Goal: Task Accomplishment & Management: Complete application form

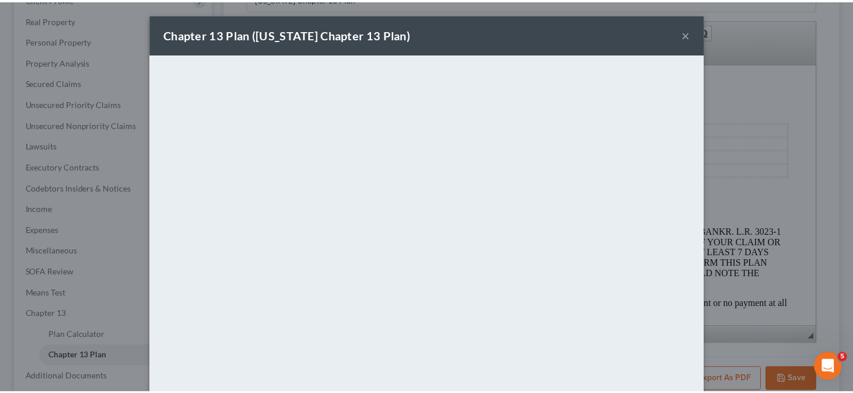
scroll to position [175, 0]
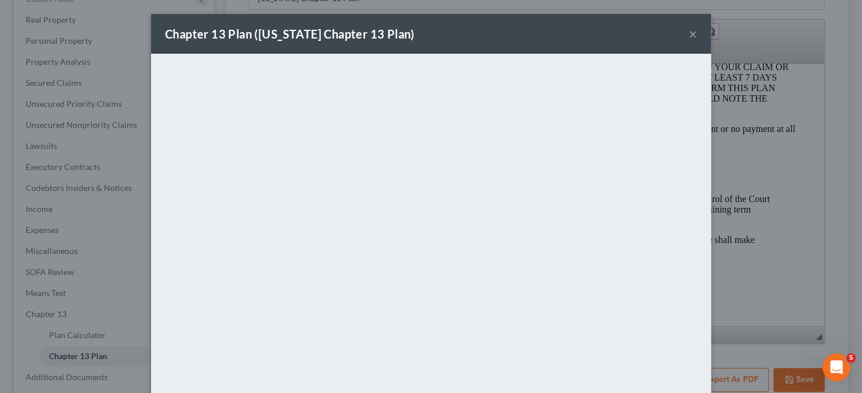
click at [690, 36] on button "×" at bounding box center [693, 34] width 8 height 14
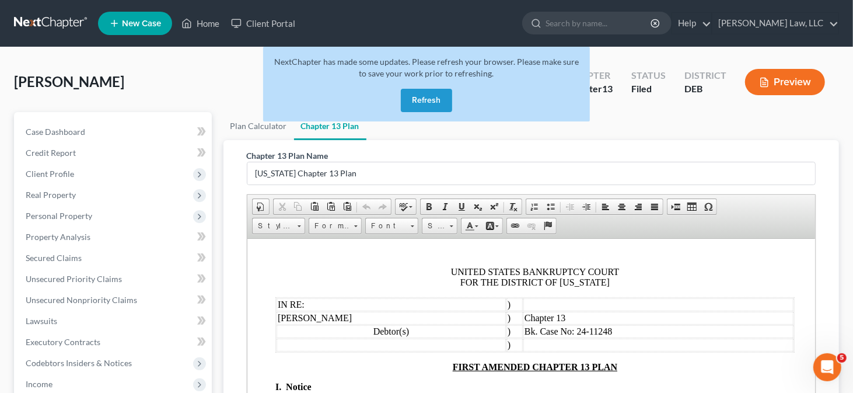
scroll to position [0, 0]
click at [428, 97] on button "Refresh" at bounding box center [426, 100] width 51 height 23
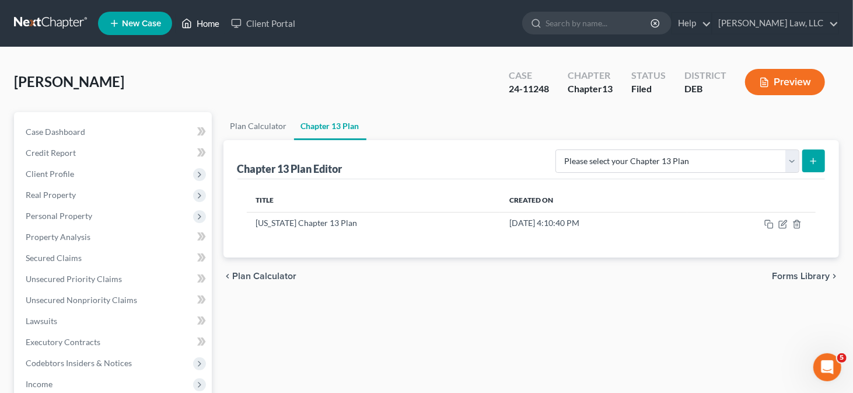
click at [202, 16] on link "Home" at bounding box center [201, 23] width 50 height 21
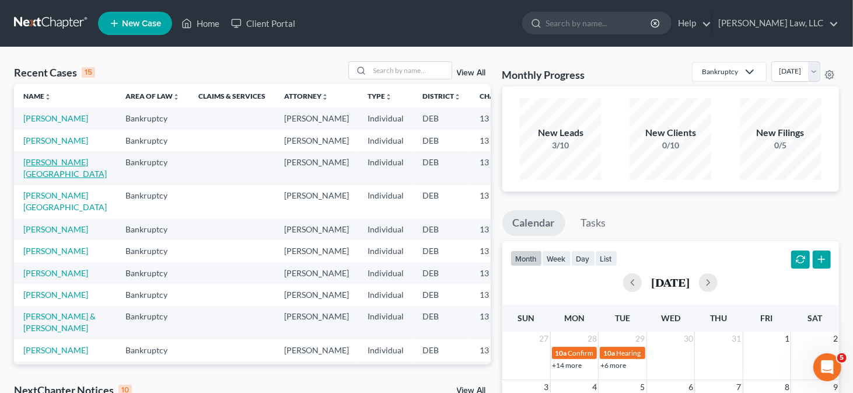
click at [25, 179] on link "[PERSON_NAME][GEOGRAPHIC_DATA]" at bounding box center [64, 168] width 83 height 22
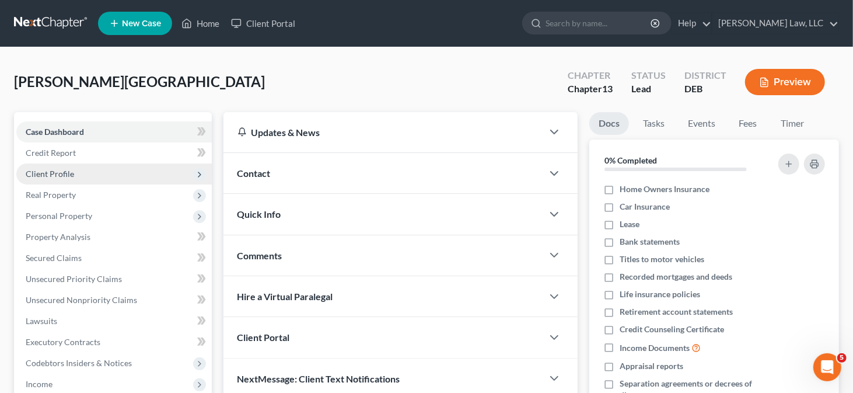
click at [136, 166] on span "Client Profile" at bounding box center [113, 173] width 195 height 21
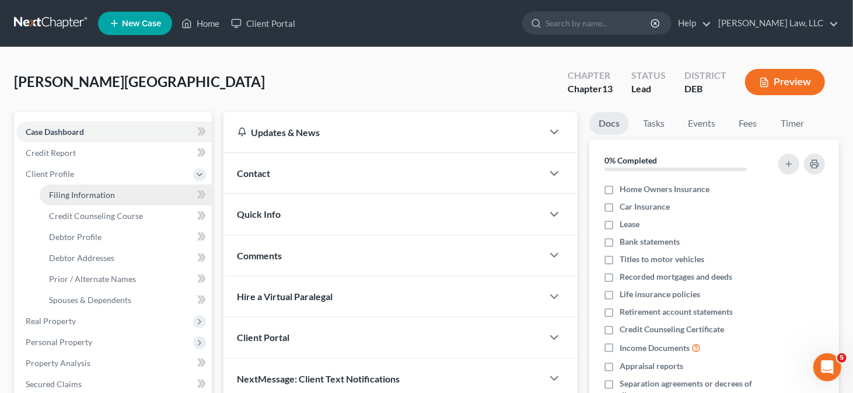
click at [129, 195] on link "Filing Information" at bounding box center [126, 194] width 172 height 21
select select "1"
select select "0"
select select "3"
select select "7"
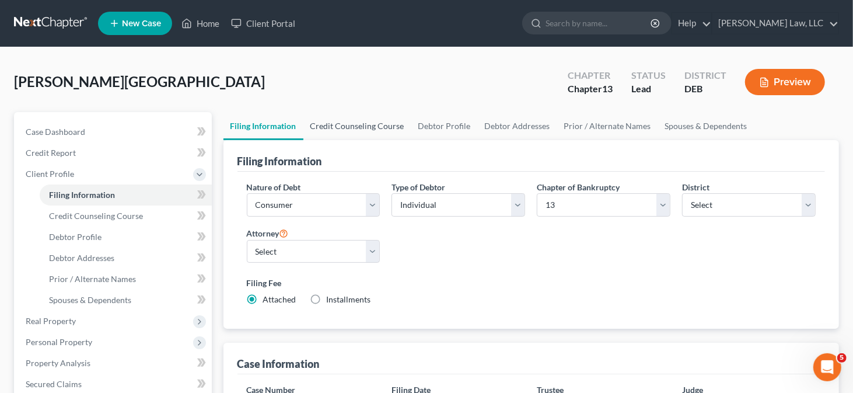
click at [375, 129] on link "Credit Counseling Course" at bounding box center [357, 126] width 108 height 28
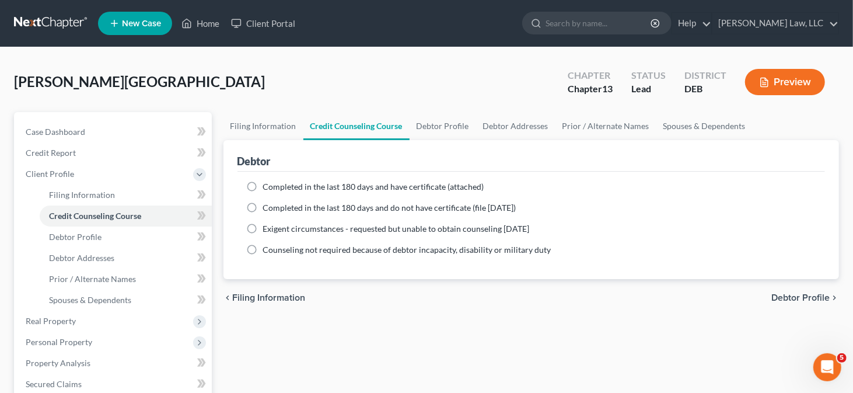
click at [302, 189] on span "Completed in the last 180 days and have certificate (attached)" at bounding box center [373, 186] width 221 height 10
click at [275, 188] on input "Completed in the last 180 days and have certificate (attached)" at bounding box center [272, 185] width 8 height 8
radio input "true"
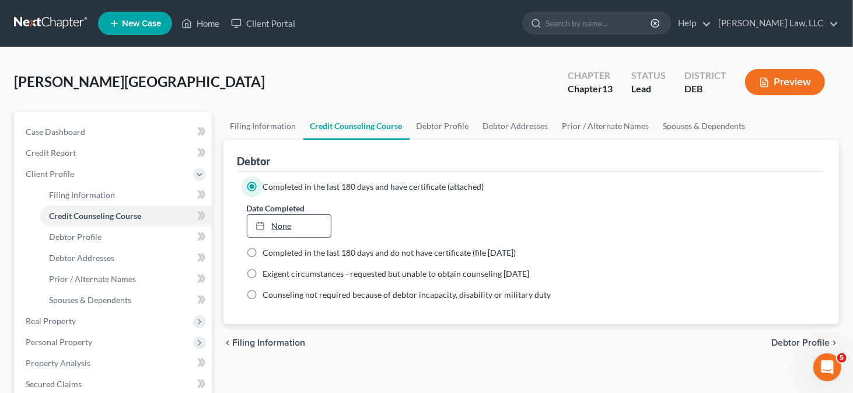
click at [288, 222] on link "None" at bounding box center [289, 226] width 84 height 22
type input "[DATE]"
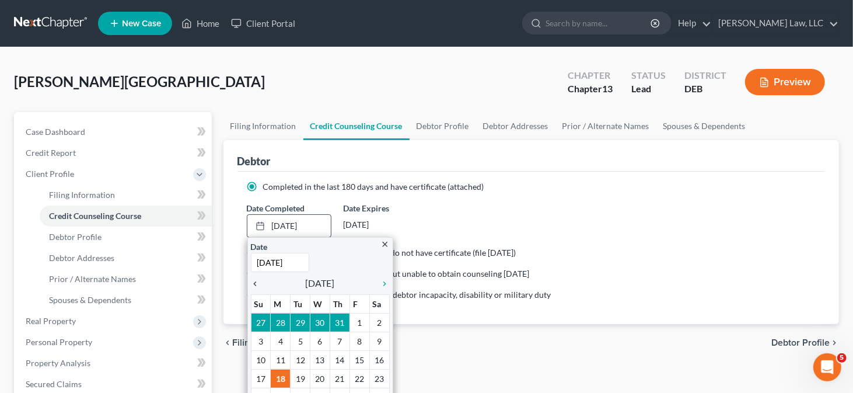
click at [257, 284] on icon "chevron_left" at bounding box center [258, 283] width 15 height 9
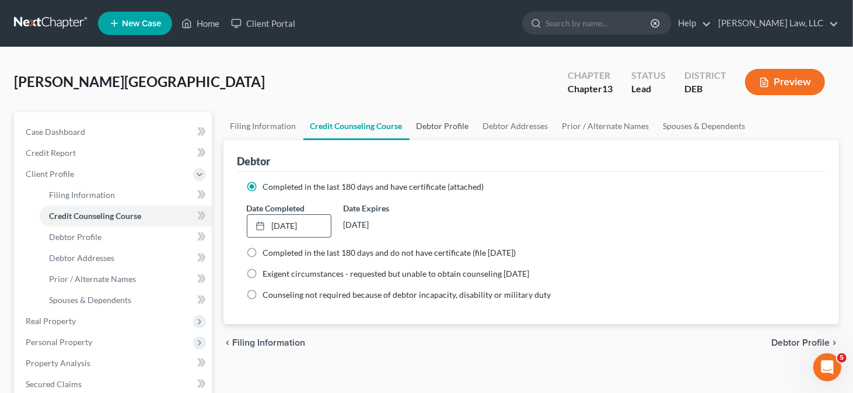
click at [429, 128] on link "Debtor Profile" at bounding box center [443, 126] width 67 height 28
select select "0"
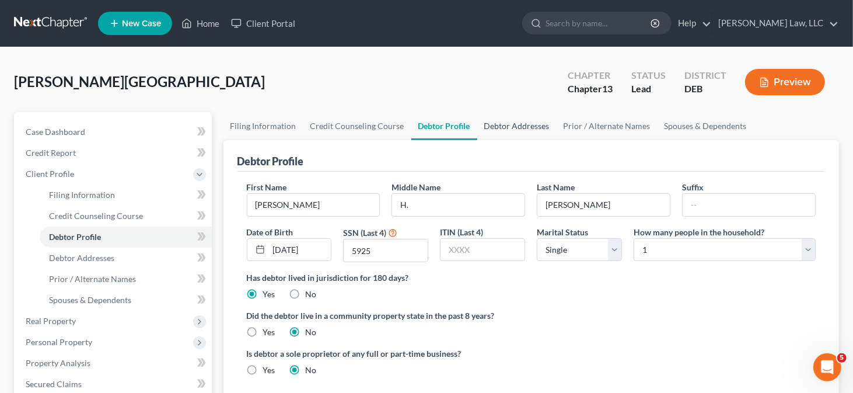
click at [519, 124] on link "Debtor Addresses" at bounding box center [516, 126] width 79 height 28
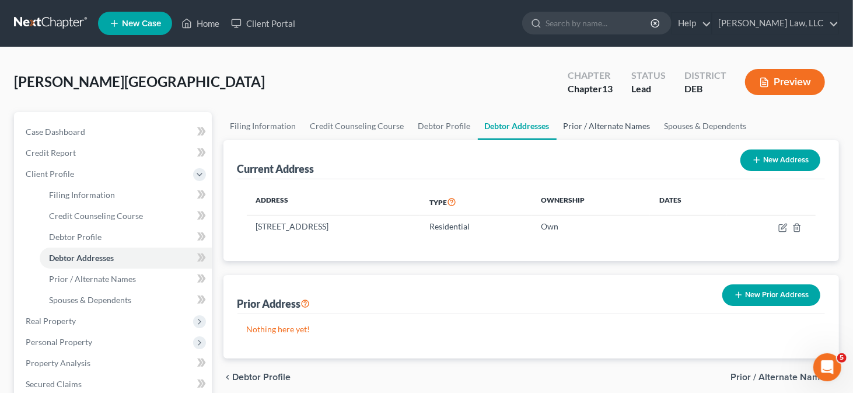
click at [586, 127] on link "Prior / Alternate Names" at bounding box center [607, 126] width 101 height 28
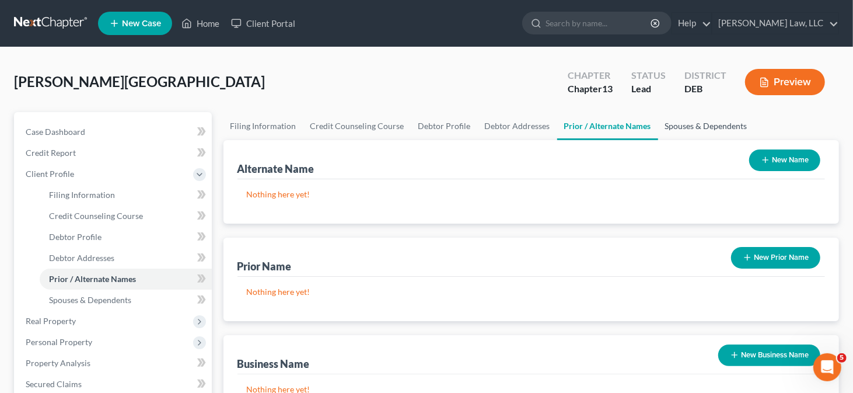
click at [678, 123] on link "Spouses & Dependents" at bounding box center [706, 126] width 96 height 28
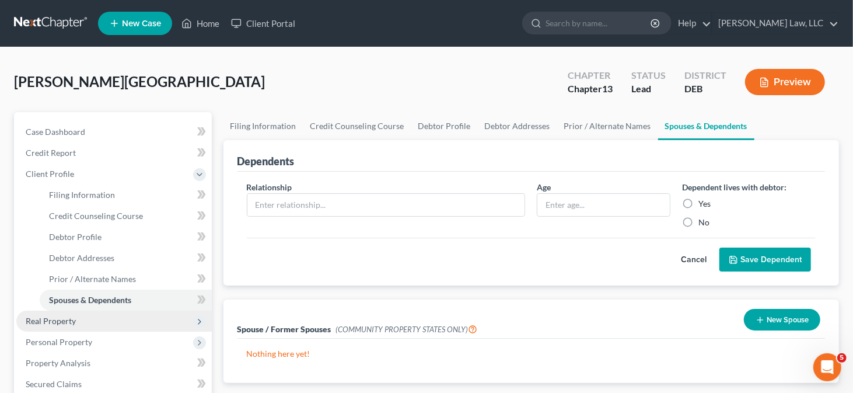
click at [78, 316] on span "Real Property" at bounding box center [113, 320] width 195 height 21
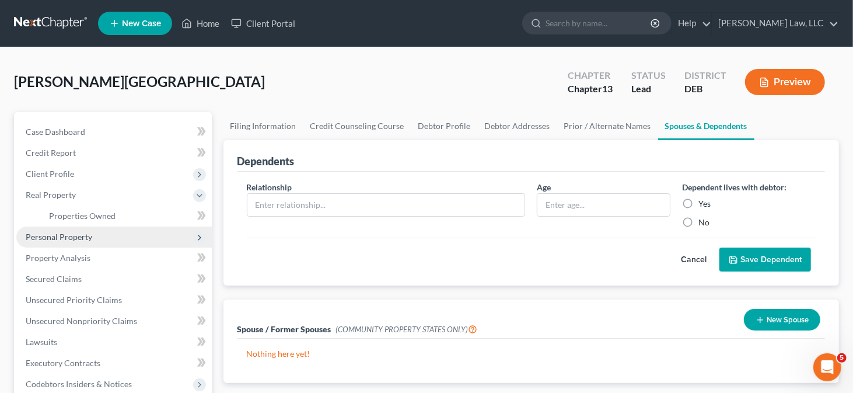
click at [93, 243] on span "Personal Property" at bounding box center [113, 236] width 195 height 21
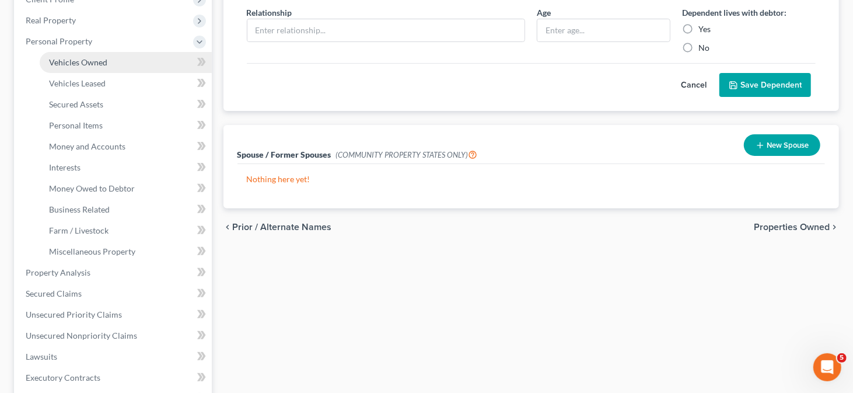
scroll to position [175, 0]
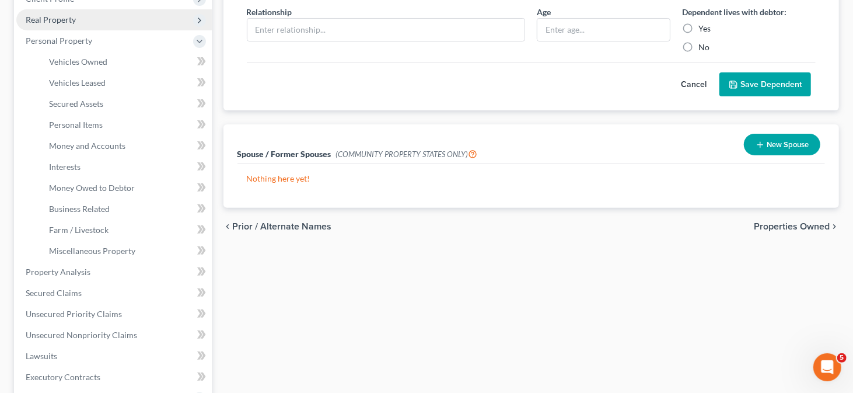
click at [62, 19] on span "Real Property" at bounding box center [51, 20] width 50 height 10
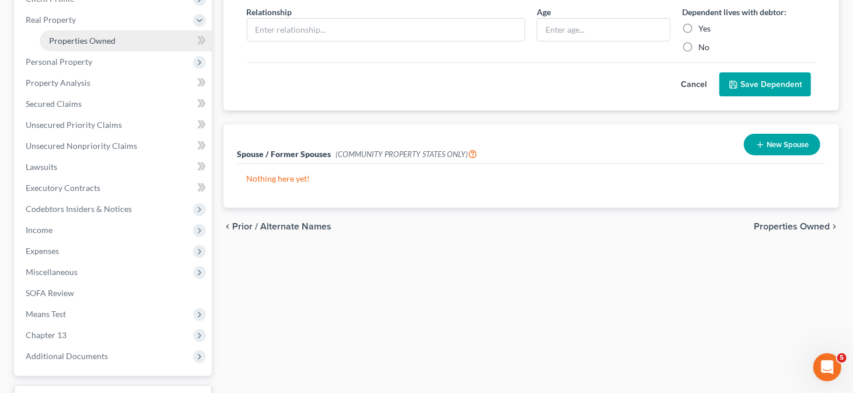
click at [100, 36] on span "Properties Owned" at bounding box center [82, 41] width 67 height 10
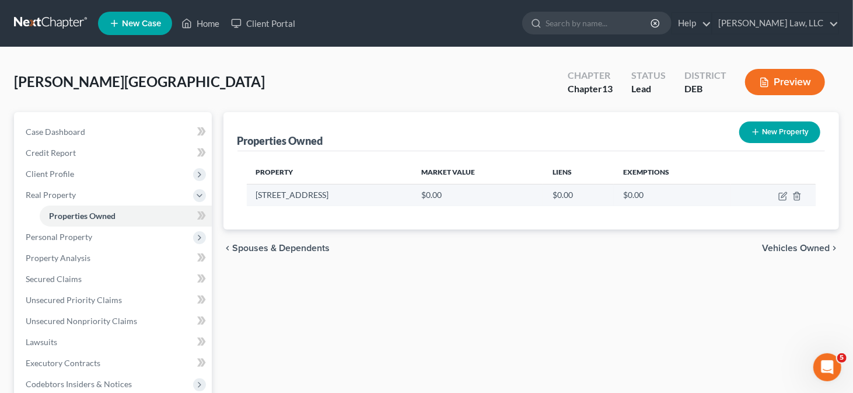
click at [781, 190] on td at bounding box center [773, 195] width 85 height 22
click at [781, 191] on icon "button" at bounding box center [782, 195] width 9 height 9
select select "7"
select select "2"
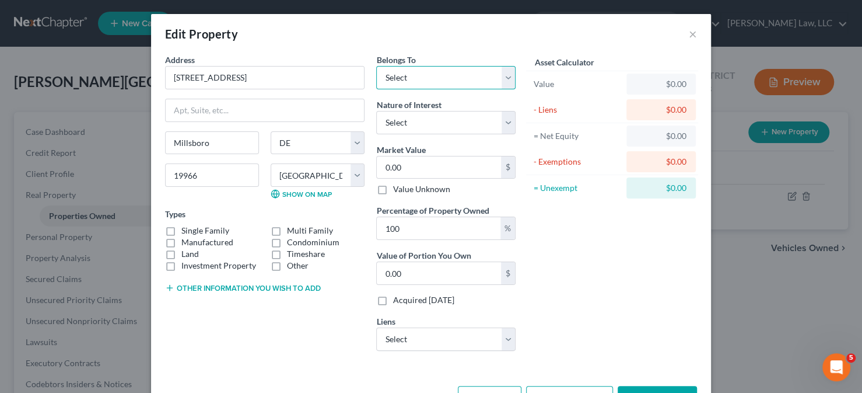
click at [401, 73] on select "Select Debtor 1 Only Debtor 2 Only Debtor 1 And Debtor 2 Only At Least One Of T…" at bounding box center [445, 77] width 139 height 23
select select "0"
click at [376, 66] on select "Select Debtor 1 Only Debtor 2 Only Debtor 1 And Debtor 2 Only At Least One Of T…" at bounding box center [445, 77] width 139 height 23
click at [402, 114] on select "Select Fee Simple Joint Tenant Life Estate Equitable Interest Future Interest T…" at bounding box center [445, 122] width 139 height 23
select select "0"
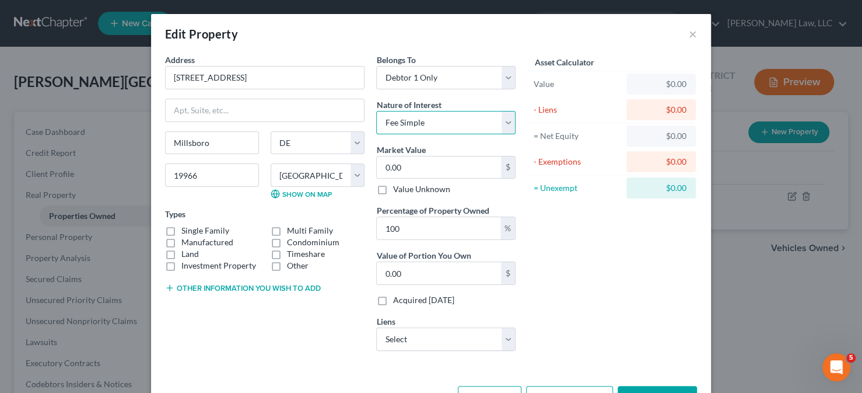
click at [376, 111] on select "Select Fee Simple Joint Tenant Life Estate Equitable Interest Future Interest T…" at bounding box center [445, 122] width 139 height 23
click at [196, 229] on label "Single Family" at bounding box center [205, 231] width 48 height 12
click at [194, 229] on input "Single Family" at bounding box center [190, 229] width 8 height 8
checkbox input "true"
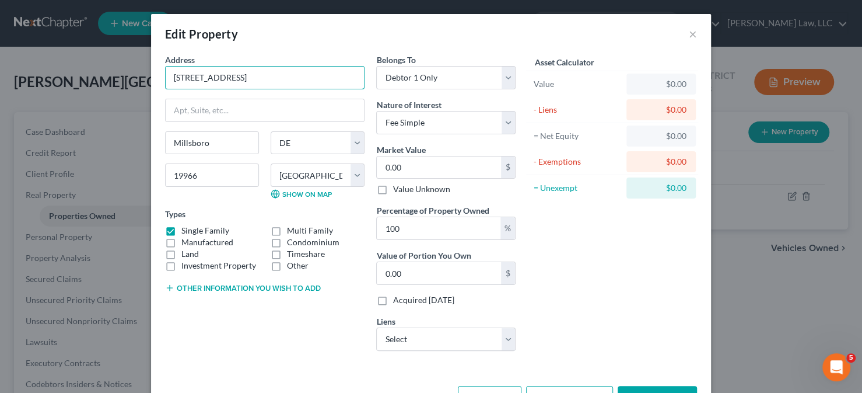
drag, startPoint x: 254, startPoint y: 78, endPoint x: 121, endPoint y: 68, distance: 133.4
click at [121, 68] on div "Edit Property × Address * 153 Bobbys Branch [GEOGRAPHIC_DATA] [US_STATE] AK AR …" at bounding box center [431, 196] width 862 height 393
click at [410, 160] on input "0.00" at bounding box center [439, 167] width 124 height 22
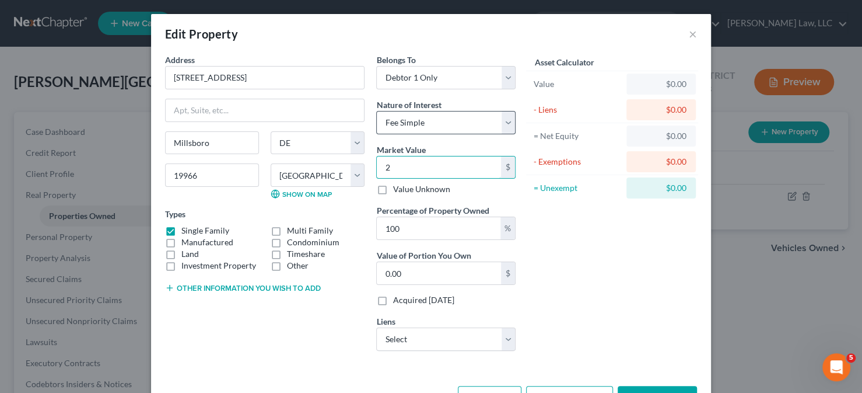
type input "25"
type input "25.00"
type input "256"
type input "256.00"
type input "2565"
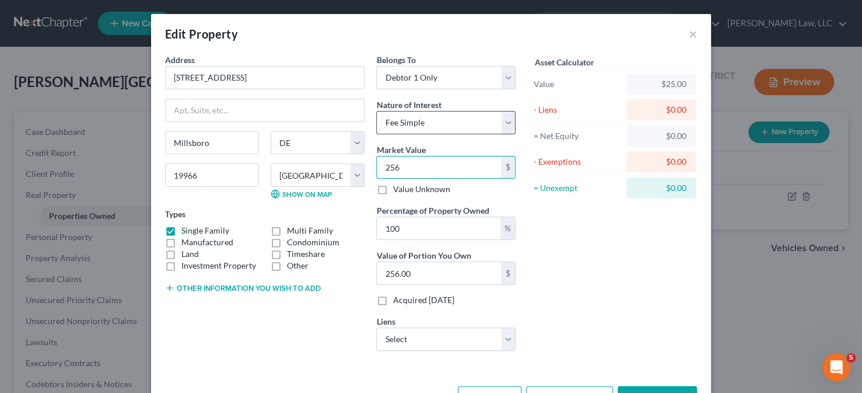
type input "2,565.00"
type input "2,5655"
type input "25,655.00"
type input "25,6550"
type input "256,550.00"
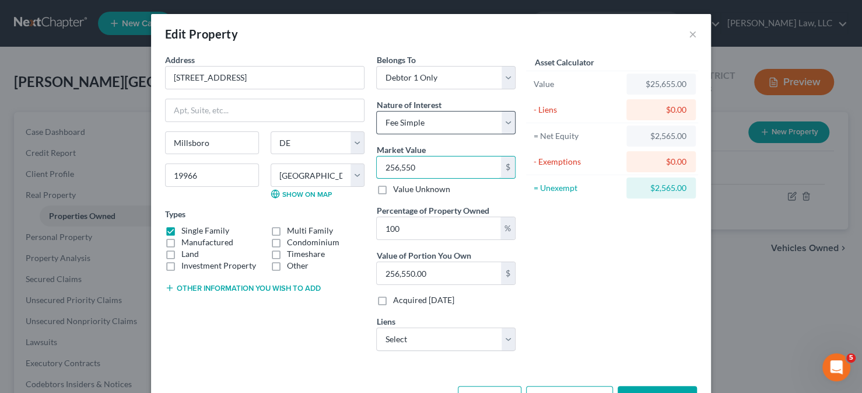
type input "256,5500"
type input "2,565,500.00"
type input "2,565,50"
type input "256,550.00"
type input "256,55"
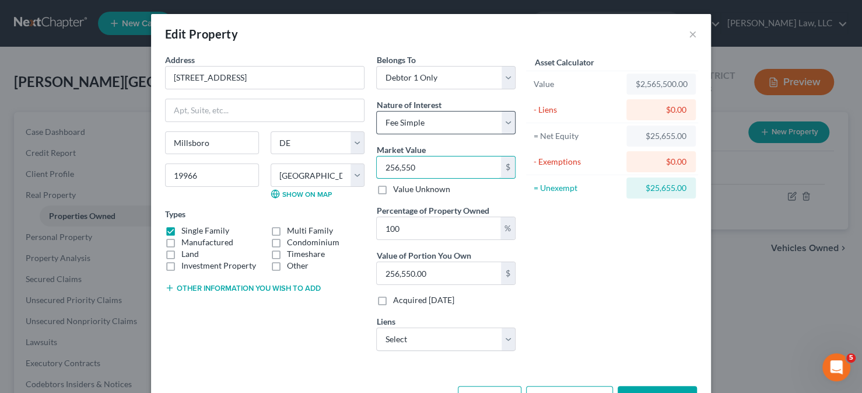
type input "25,655.00"
type input "25,65"
type input "2,565.00"
type input "2,56"
type input "256.00"
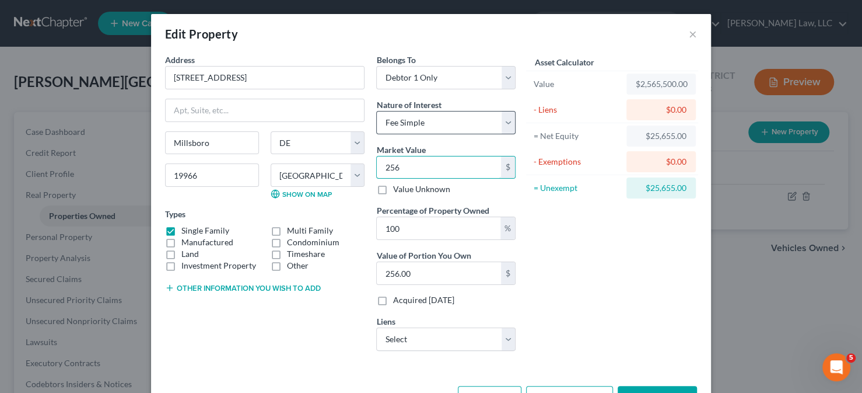
type input "25"
type input "25.00"
type input "2"
type input "2.00"
type input "26"
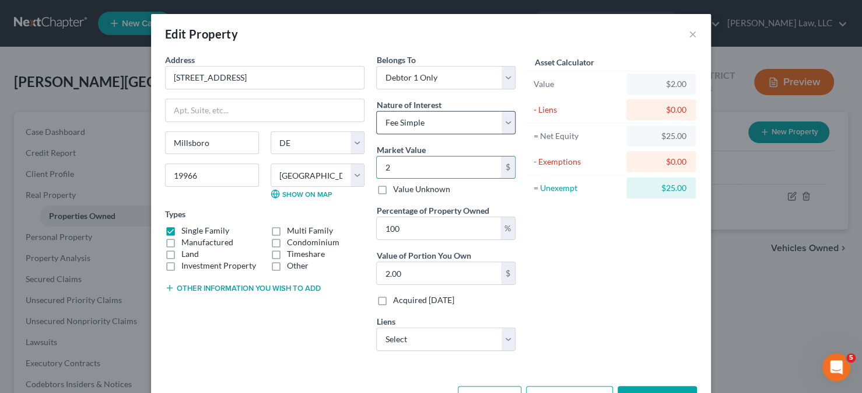
type input "26.00"
type input "265"
type input "265.00"
type input "2655"
type input "2,655.00"
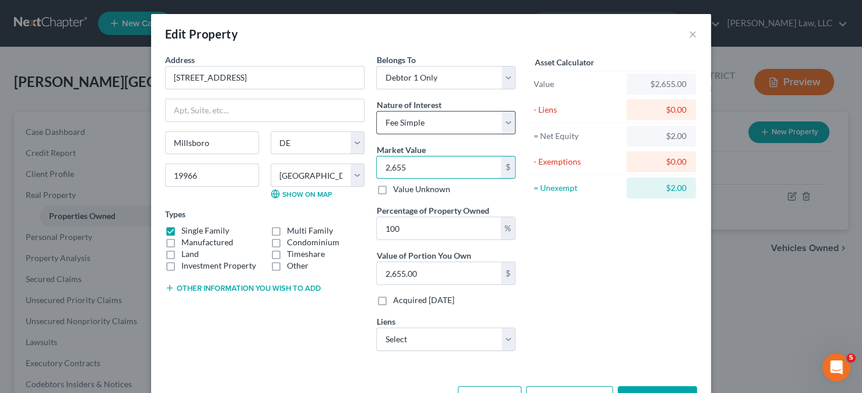
type input "2,6550"
type input "26,550.00"
type input "26,5500"
type input "265,500.00"
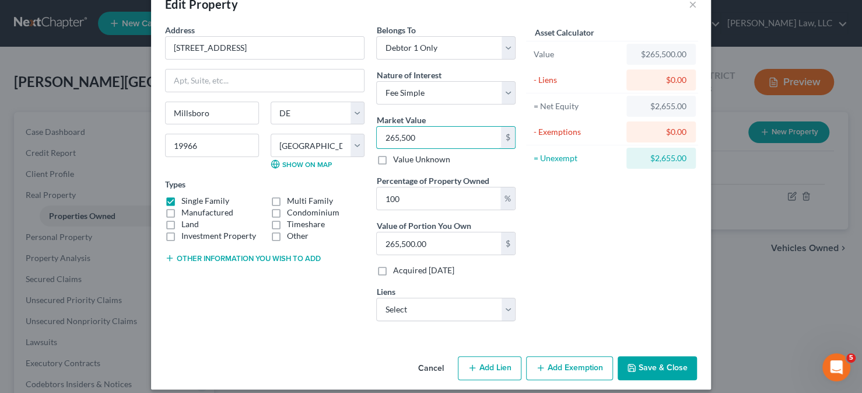
scroll to position [39, 0]
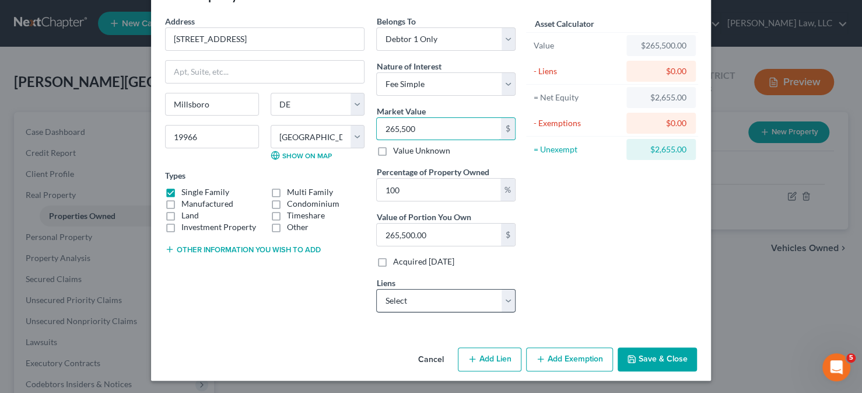
type input "265,500"
click at [445, 303] on select "Select Chrysler Capital - $22,101.00 US Bk Hm Mtg - $170,000.00 [GEOGRAPHIC_DAT…" at bounding box center [445, 300] width 139 height 23
select select "1"
click at [376, 289] on select "Select Chrysler Capital - $22,101.00 US Bk Hm Mtg - $170,000.00 [GEOGRAPHIC_DAT…" at bounding box center [445, 300] width 139 height 23
select select
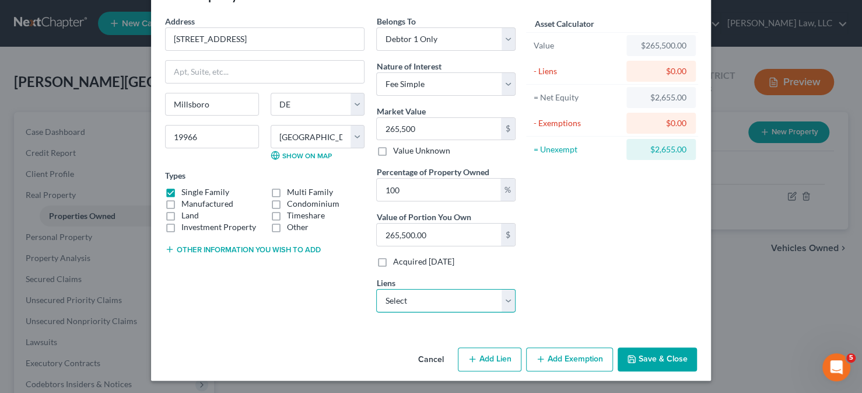
select select "18"
select select "0"
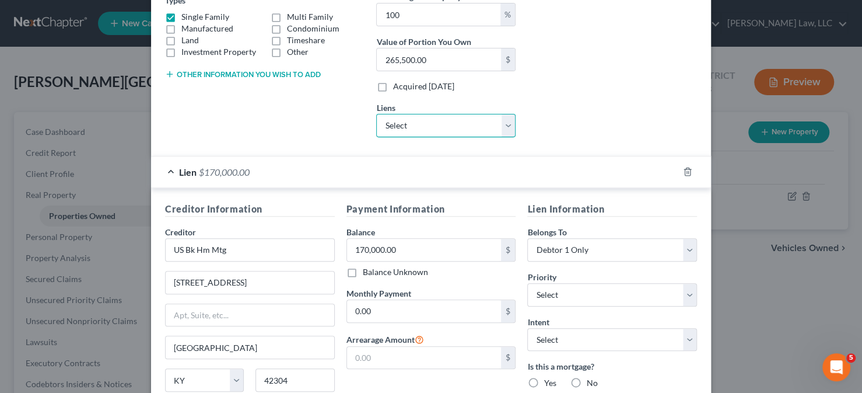
scroll to position [272, 0]
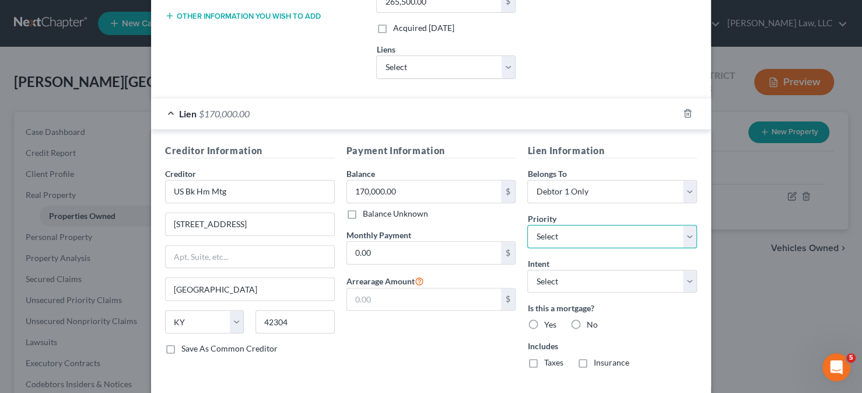
click at [552, 234] on select "Select 1st 2nd 3rd 4th 5th 6th 7th 8th 9th 10th 11th 12th 13th 14th 15th 16th 1…" at bounding box center [612, 236] width 170 height 23
select select "0"
click at [527, 225] on select "Select 1st 2nd 3rd 4th 5th 6th 7th 8th 9th 10th 11th 12th 13th 14th 15th 16th 1…" at bounding box center [612, 236] width 170 height 23
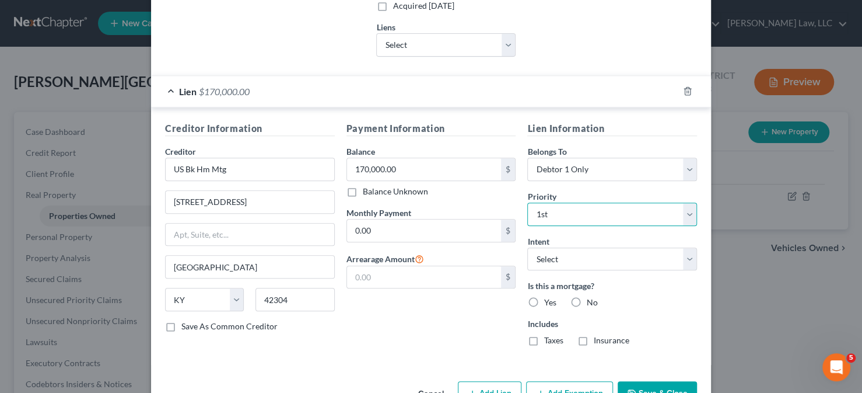
scroll to position [327, 0]
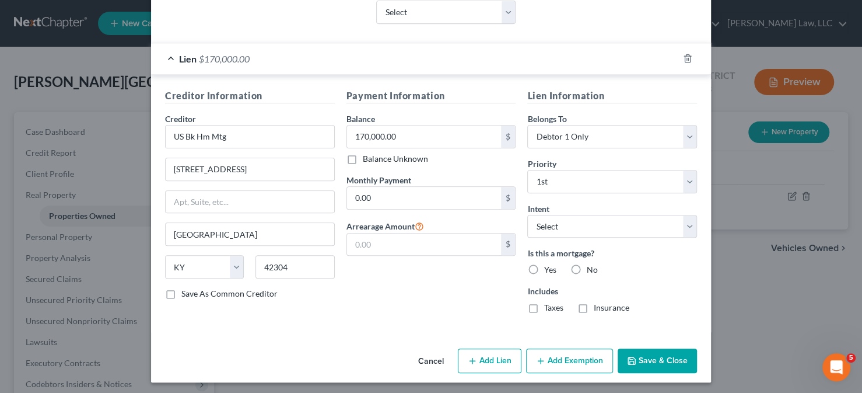
click at [544, 265] on label "Yes" at bounding box center [550, 270] width 12 height 12
click at [548, 265] on input "Yes" at bounding box center [552, 268] width 8 height 8
radio input "true"
click at [544, 304] on label "Taxes" at bounding box center [553, 308] width 19 height 12
click at [548, 304] on input "Taxes" at bounding box center [552, 306] width 8 height 8
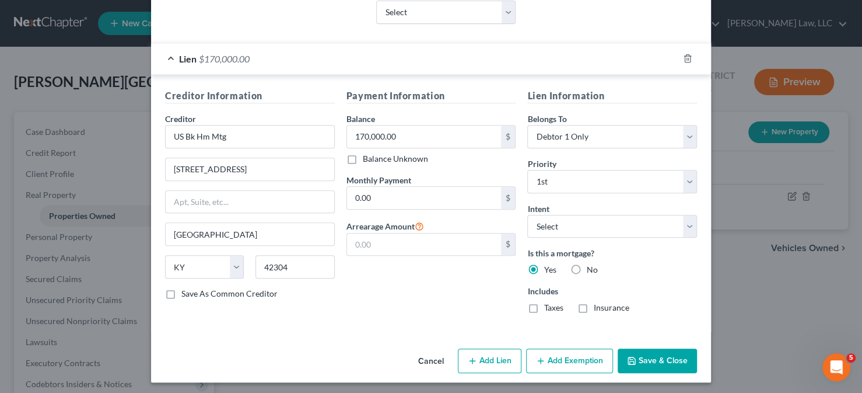
checkbox input "true"
click at [593, 303] on label "Insurance" at bounding box center [611, 308] width 36 height 12
click at [598, 303] on input "Insurance" at bounding box center [602, 306] width 8 height 8
checkbox input "true"
type input "949"
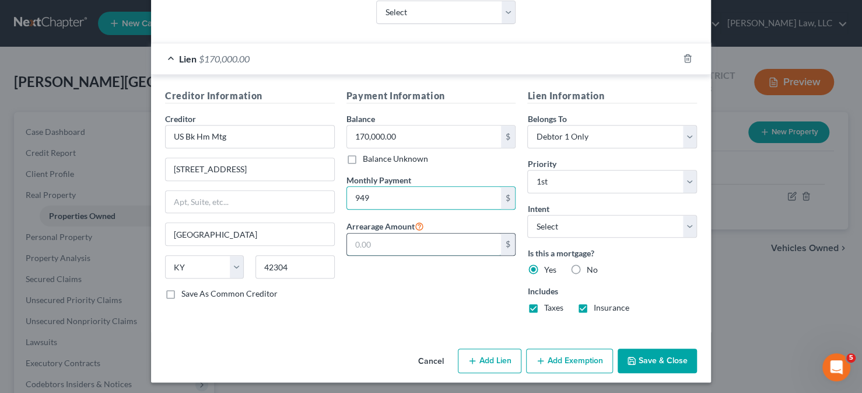
click at [372, 238] on input "text" at bounding box center [424, 244] width 155 height 22
type input "46,000"
click at [492, 358] on button "Add Lien" at bounding box center [490, 360] width 64 height 25
select select "0"
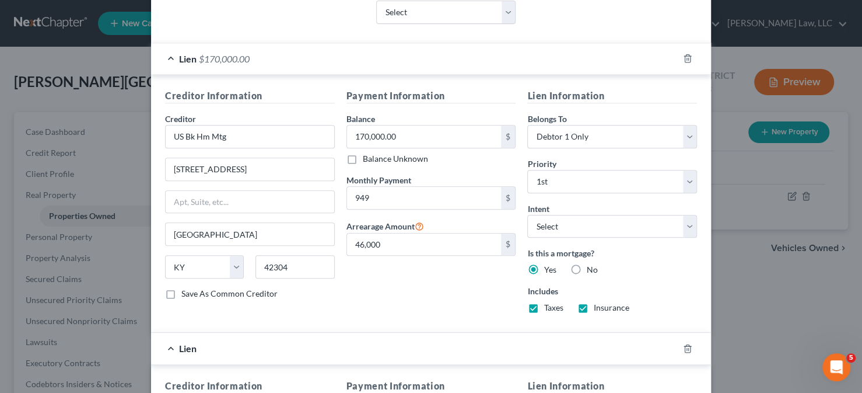
scroll to position [560, 0]
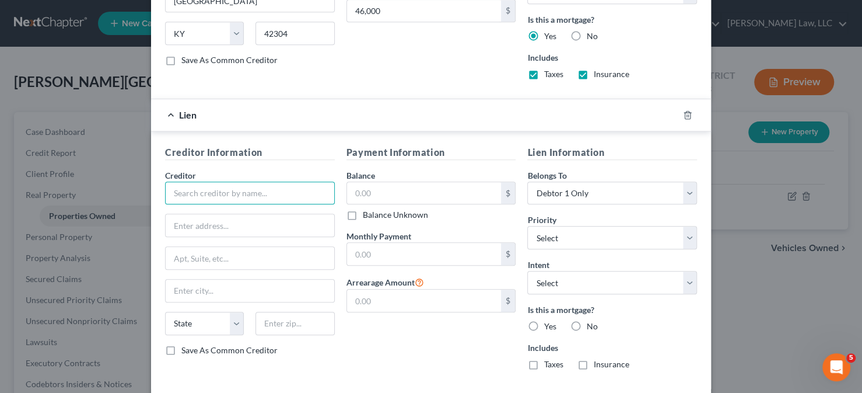
click at [275, 188] on input "text" at bounding box center [250, 192] width 170 height 23
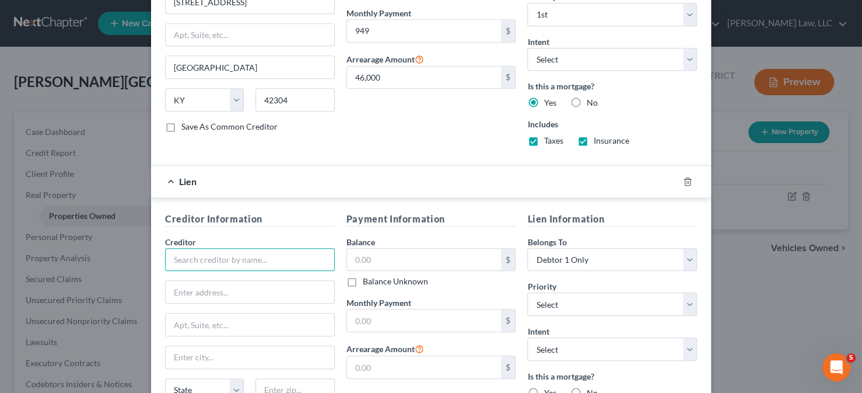
scroll to position [615, 0]
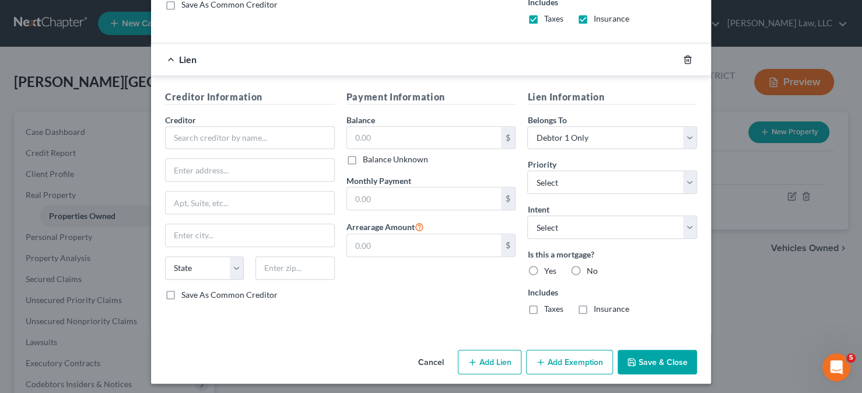
click at [683, 58] on icon "button" at bounding box center [687, 59] width 9 height 9
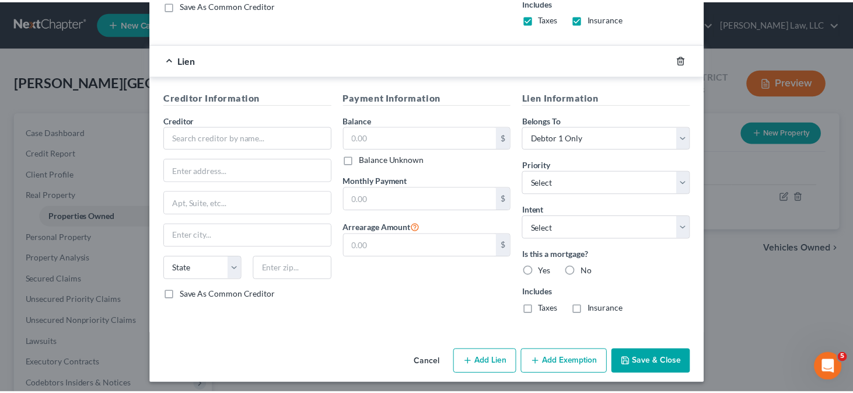
scroll to position [327, 0]
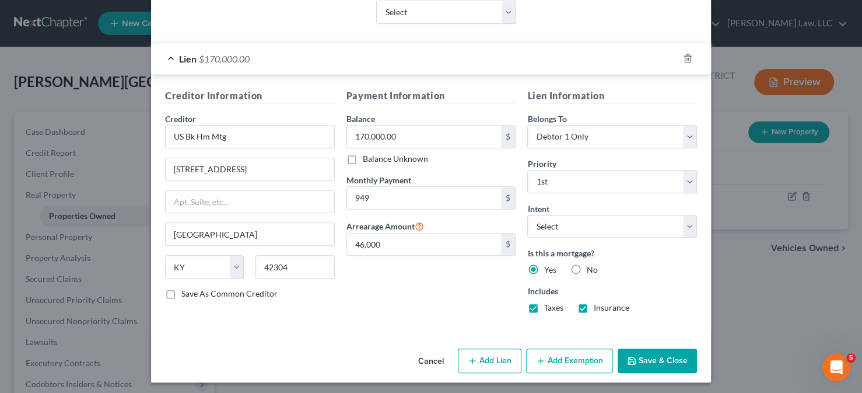
click at [631, 359] on icon "button" at bounding box center [631, 360] width 9 height 9
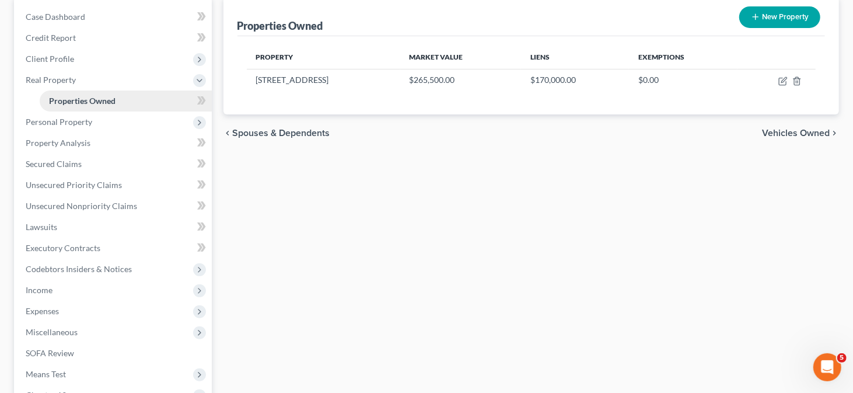
scroll to position [117, 0]
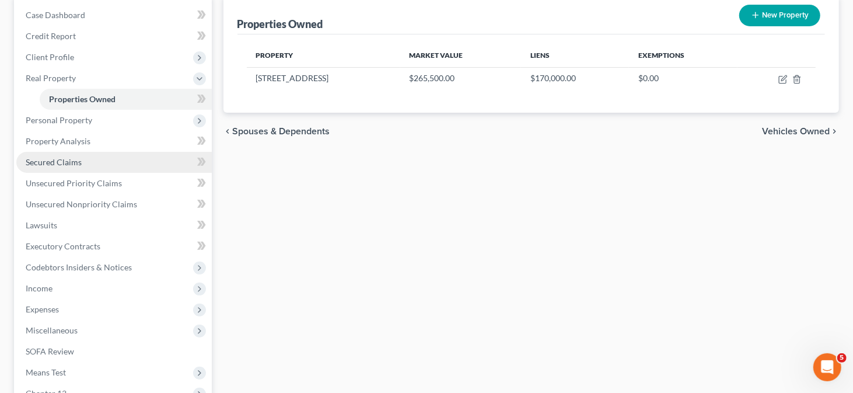
click at [105, 166] on link "Secured Claims" at bounding box center [113, 162] width 195 height 21
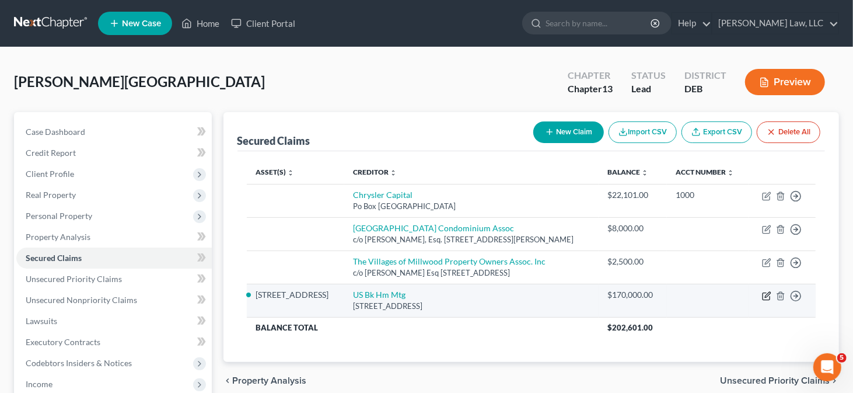
click at [762, 300] on icon "button" at bounding box center [766, 295] width 9 height 9
select select "18"
select select "2"
select select "0"
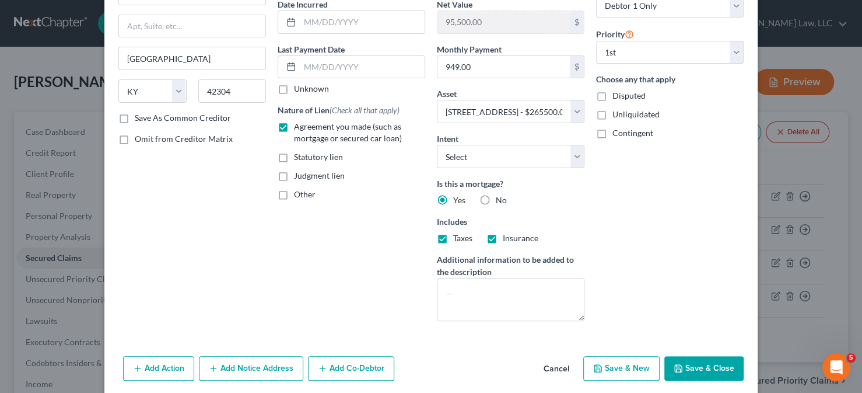
scroll to position [159, 0]
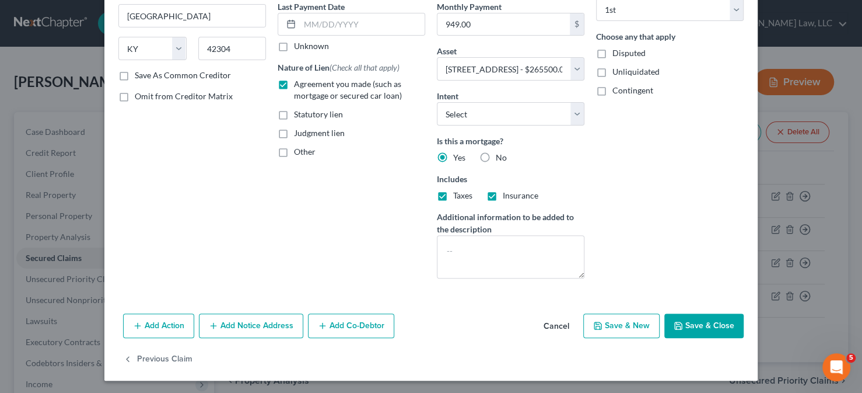
click at [698, 319] on button "Save & Close" at bounding box center [703, 325] width 79 height 25
select select "2"
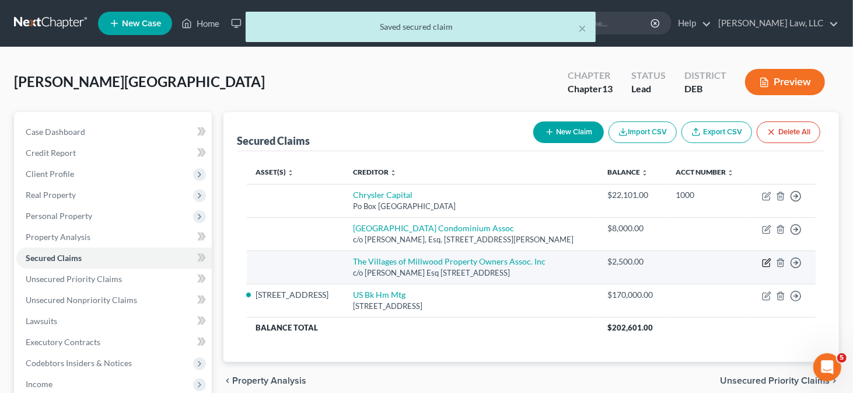
click at [767, 264] on icon "button" at bounding box center [767, 260] width 5 height 5
select select "7"
select select "0"
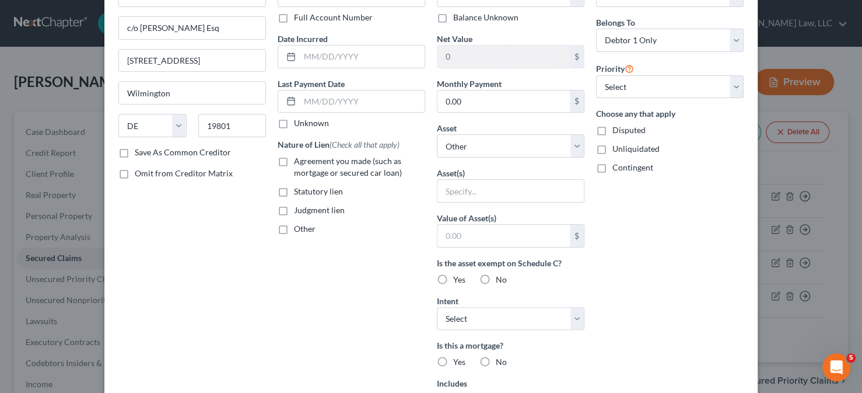
scroll to position [117, 0]
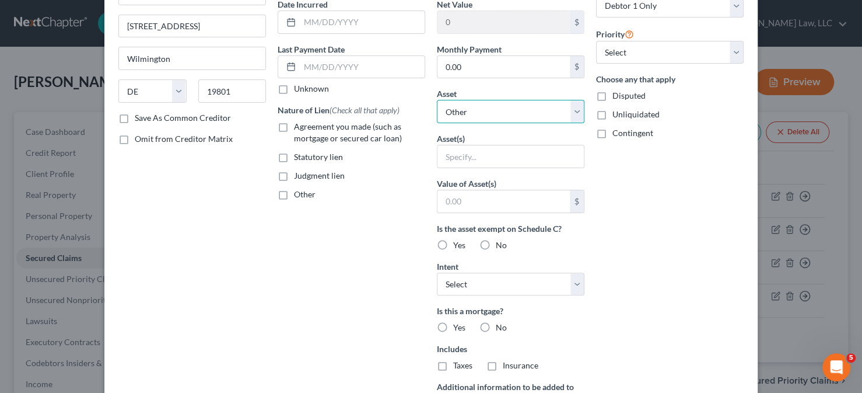
click at [489, 106] on select "Select Other Multiple Assets [STREET_ADDRESS] - $265500.0" at bounding box center [511, 111] width 148 height 23
select select "2"
click at [437, 100] on select "Select Other Multiple Assets [STREET_ADDRESS] - $265500.0" at bounding box center [511, 111] width 148 height 23
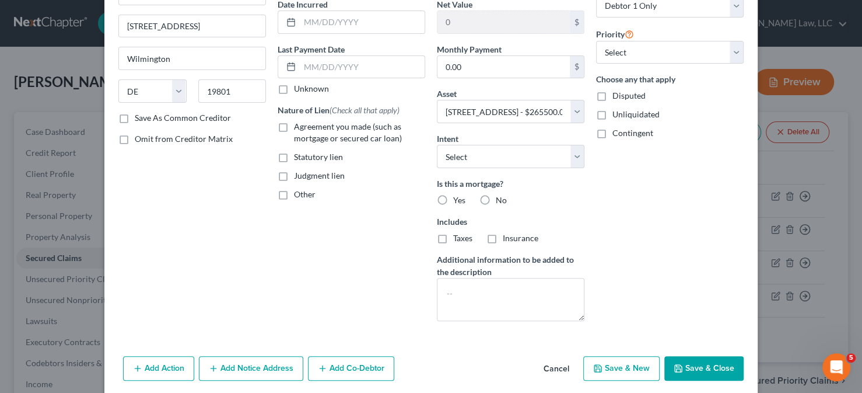
click at [496, 194] on label "No" at bounding box center [501, 200] width 11 height 12
click at [501, 194] on input "No" at bounding box center [505, 198] width 8 height 8
radio input "true"
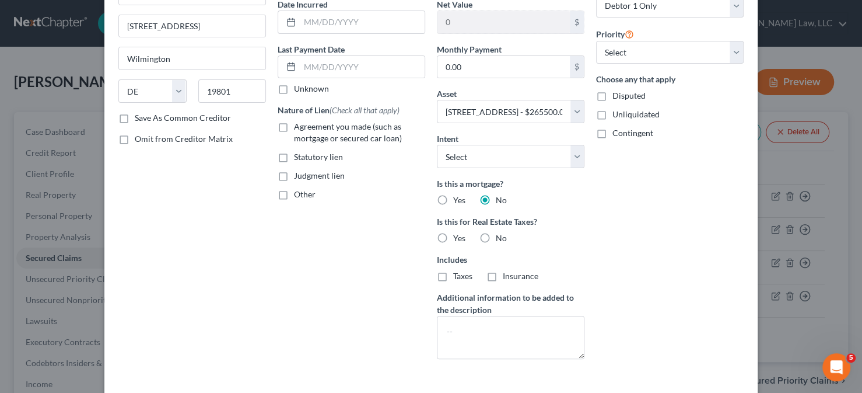
click at [496, 232] on label "No" at bounding box center [501, 238] width 11 height 12
click at [501, 232] on input "No" at bounding box center [505, 236] width 8 height 8
radio input "true"
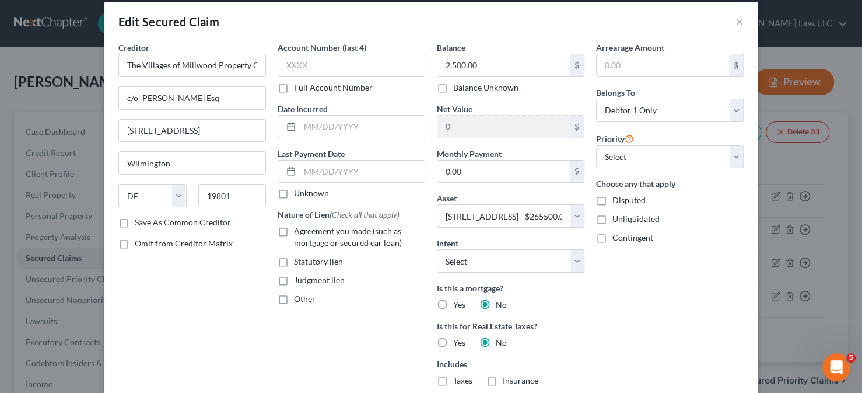
scroll to position [0, 0]
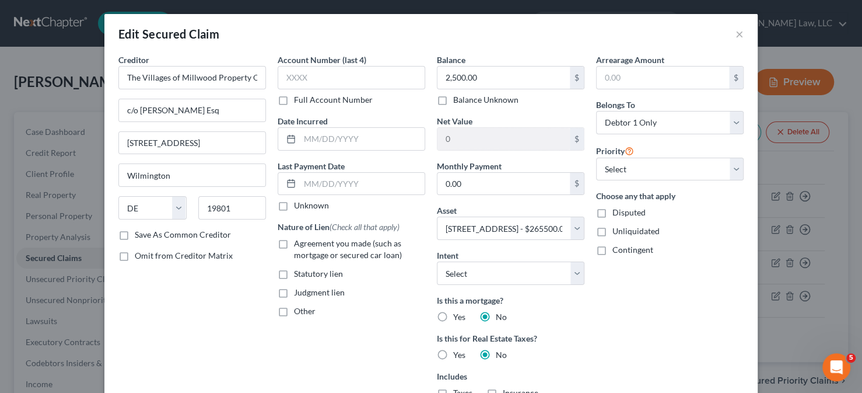
click at [299, 272] on span "Statutory lien" at bounding box center [318, 273] width 49 height 10
click at [299, 272] on input "Statutory lien" at bounding box center [303, 272] width 8 height 8
checkbox input "true"
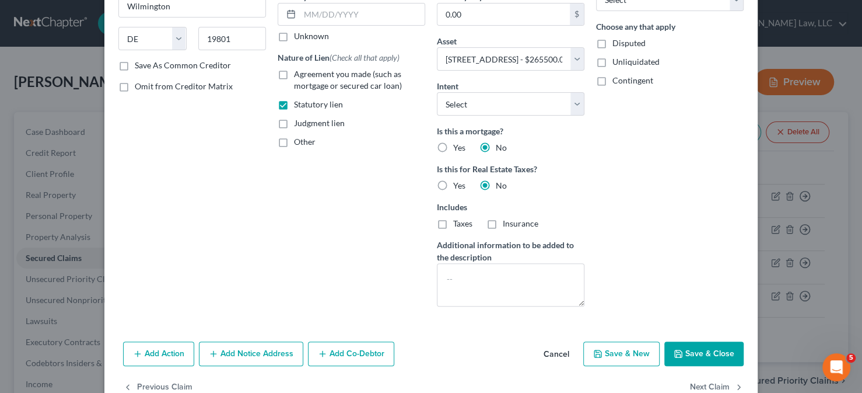
scroll to position [197, 0]
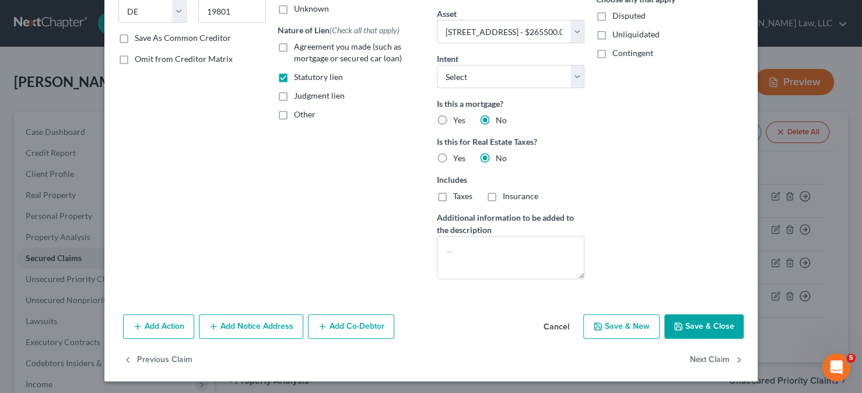
click at [657, 318] on div "Add Action Add Notice Address Add Co-Debtor Cancel Save & New Save & Close" at bounding box center [430, 328] width 653 height 39
click at [667, 318] on button "Save & Close" at bounding box center [703, 326] width 79 height 25
select select
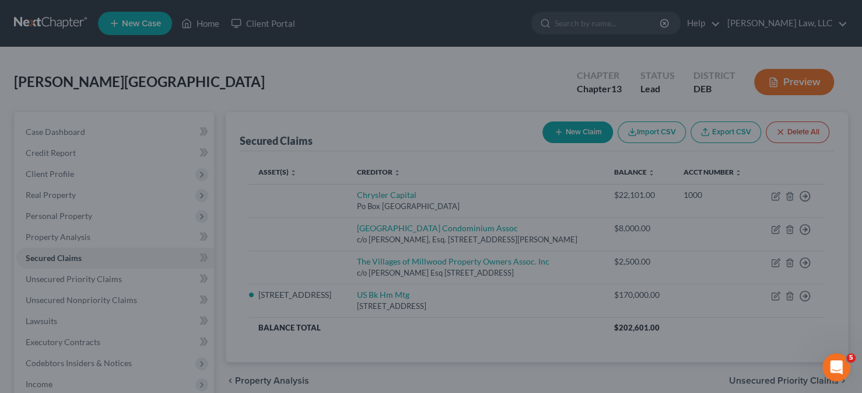
type input "93,000.00"
select select "2"
type input "0"
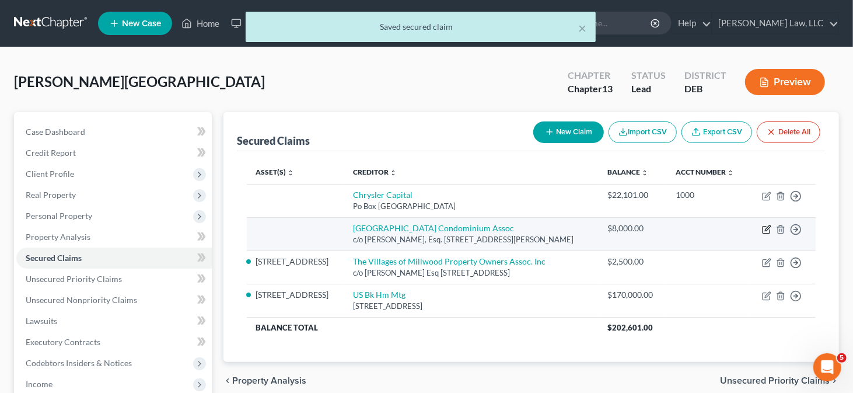
click at [768, 230] on icon "button" at bounding box center [767, 227] width 5 height 5
select select "7"
select select "0"
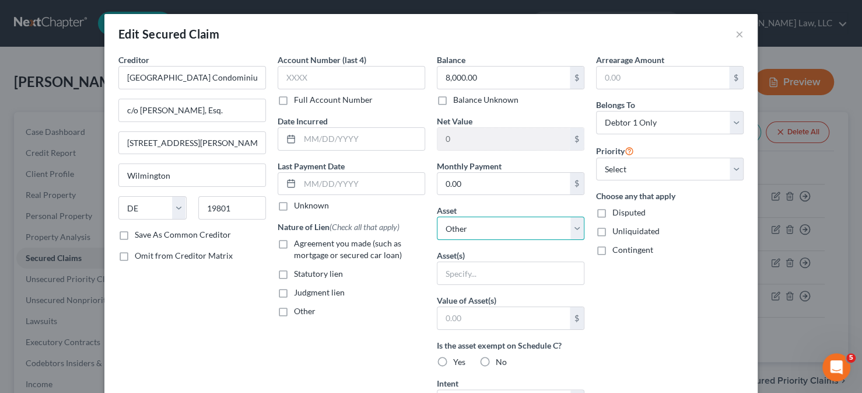
click at [478, 219] on select "Select Other Multiple Assets [STREET_ADDRESS] - $265500.0" at bounding box center [511, 227] width 148 height 23
select select "2"
click at [437, 216] on select "Select Other Multiple Assets [STREET_ADDRESS] - $265500.0" at bounding box center [511, 227] width 148 height 23
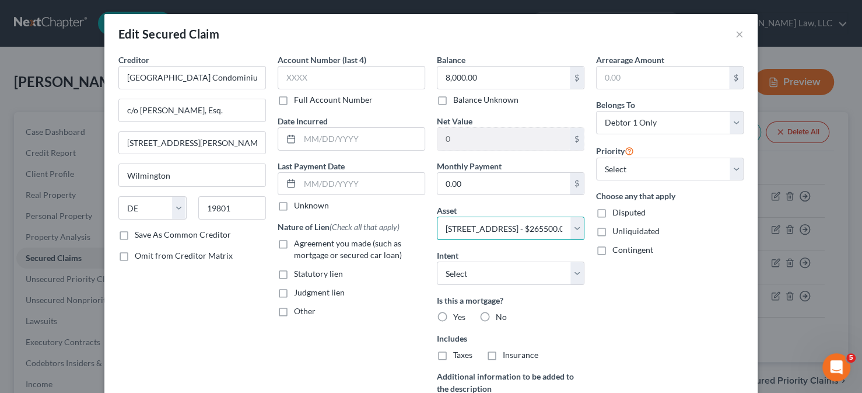
scroll to position [58, 0]
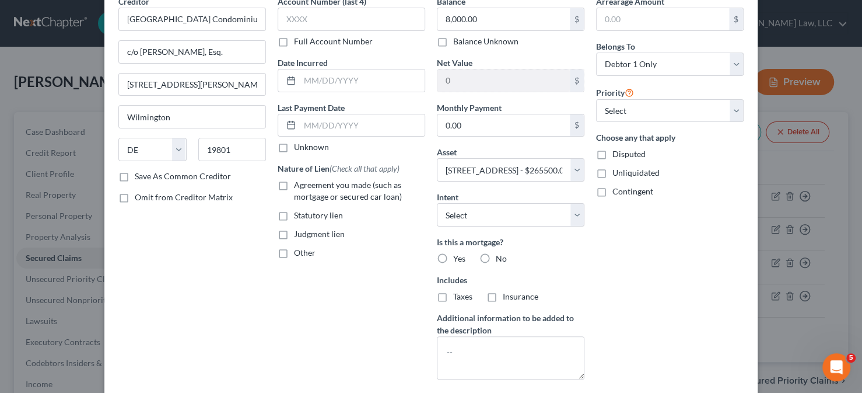
click at [496, 257] on label "No" at bounding box center [501, 259] width 11 height 12
click at [501, 257] on input "No" at bounding box center [505, 257] width 8 height 8
radio input "true"
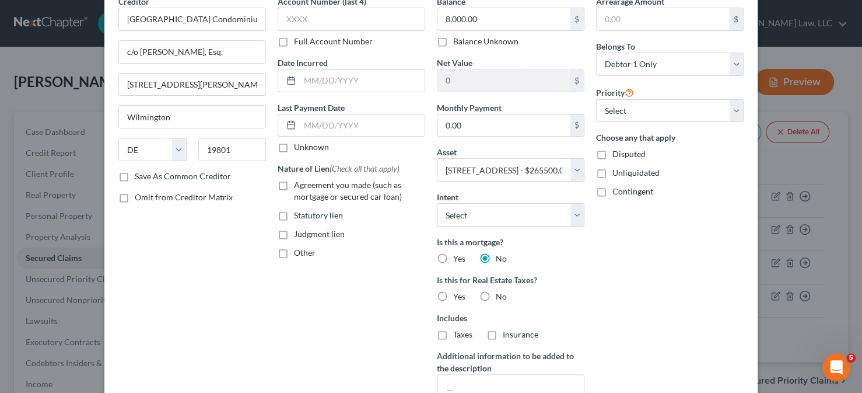
click at [496, 295] on label "No" at bounding box center [501, 297] width 11 height 12
click at [501, 295] on input "No" at bounding box center [505, 295] width 8 height 8
radio input "true"
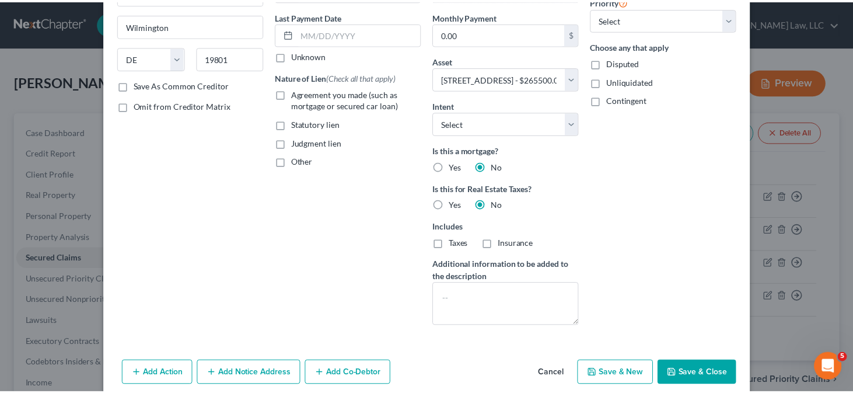
scroll to position [197, 0]
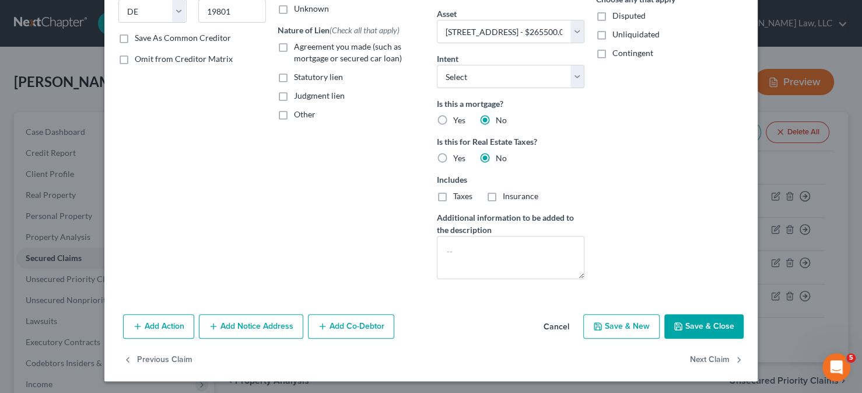
click at [688, 319] on button "Save & Close" at bounding box center [703, 326] width 79 height 25
select select
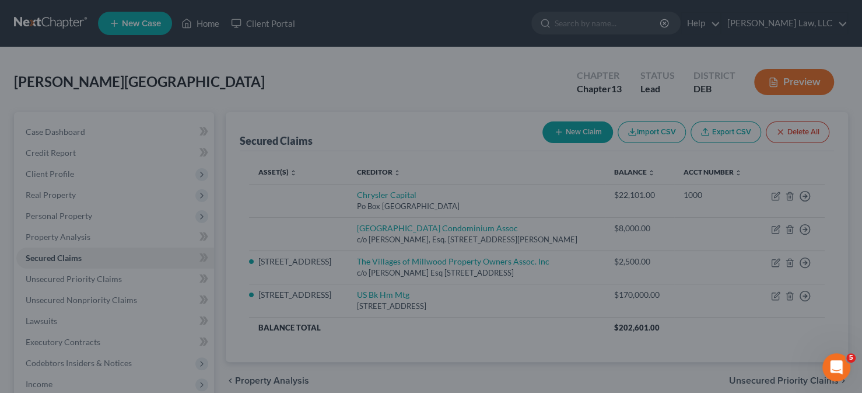
type input "87,500.00"
select select "2"
type input "0"
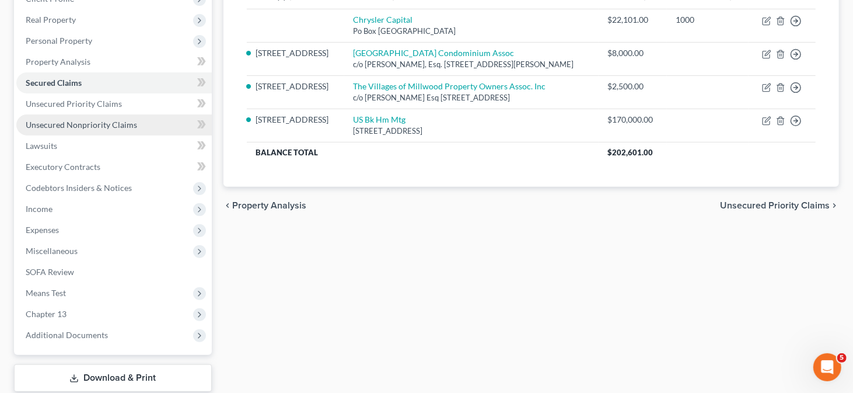
scroll to position [58, 0]
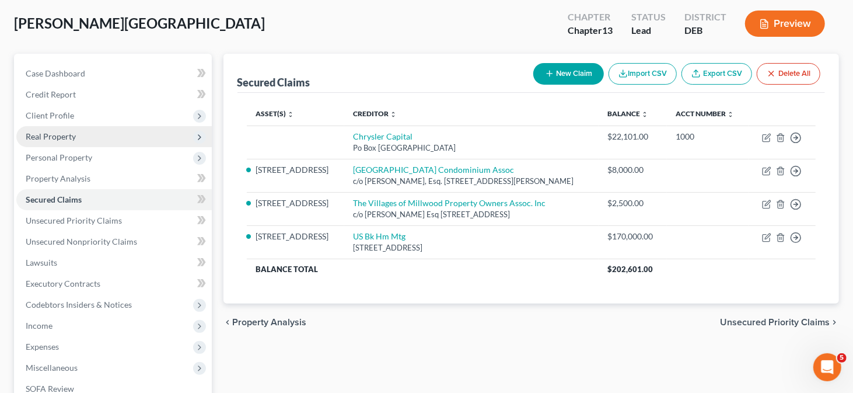
click at [88, 138] on span "Real Property" at bounding box center [113, 136] width 195 height 21
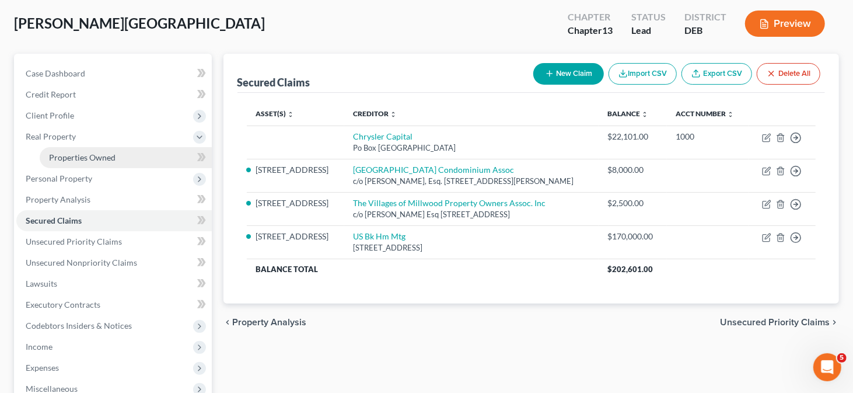
click at [86, 152] on span "Properties Owned" at bounding box center [82, 157] width 67 height 10
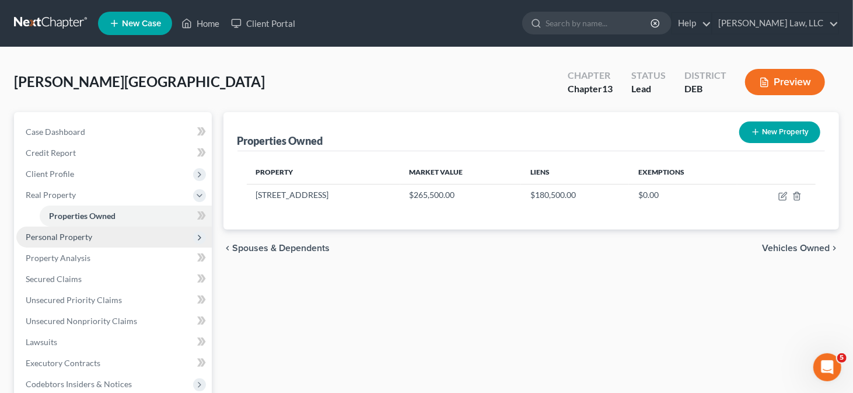
click at [78, 232] on span "Personal Property" at bounding box center [59, 237] width 67 height 10
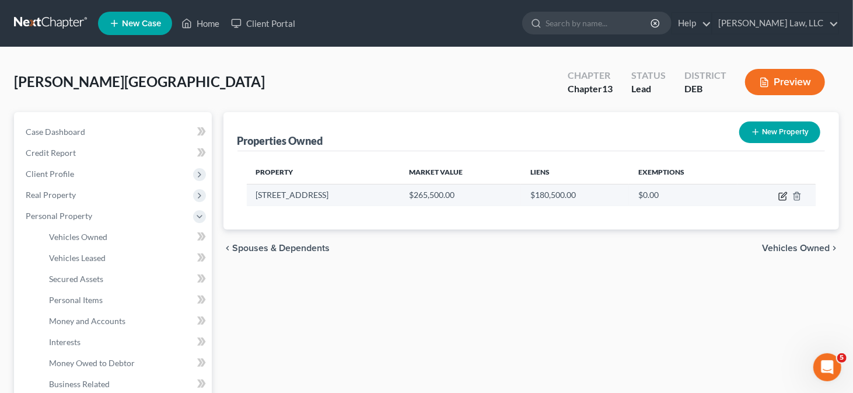
click at [781, 193] on icon "button" at bounding box center [782, 195] width 9 height 9
select select "7"
select select "2"
select select "0"
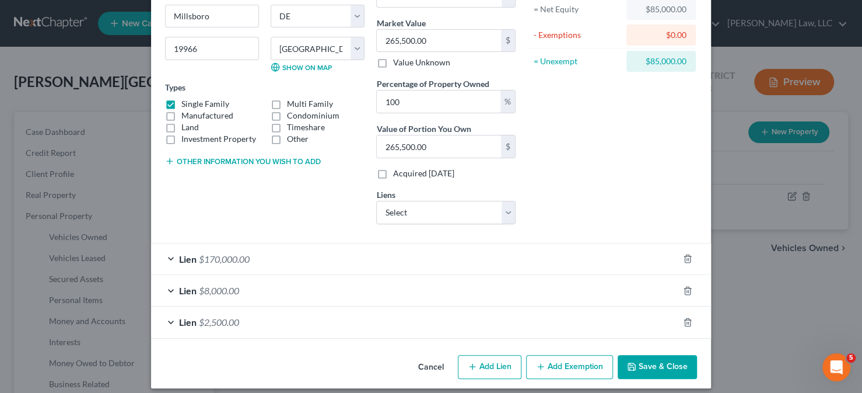
scroll to position [134, 0]
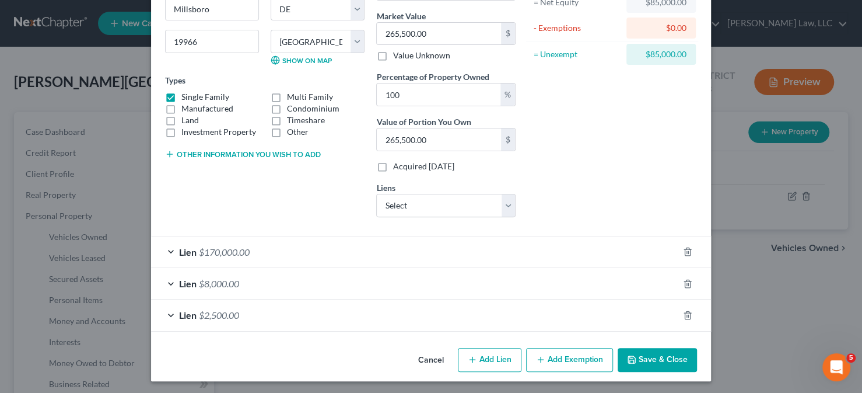
click at [572, 361] on button "Add Exemption" at bounding box center [569, 360] width 87 height 25
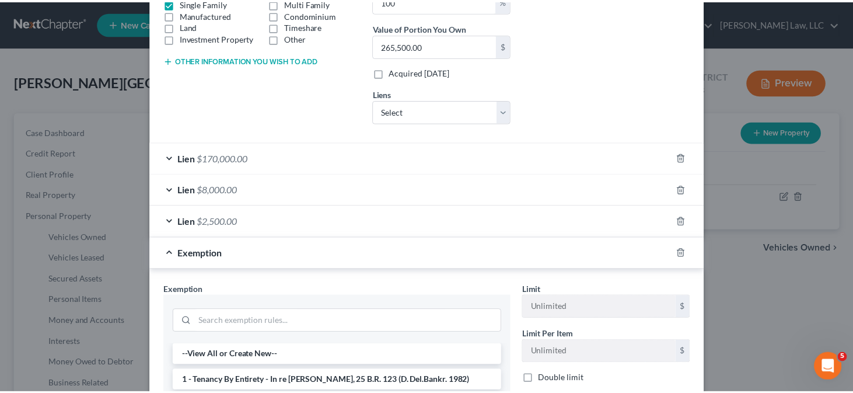
scroll to position [367, 0]
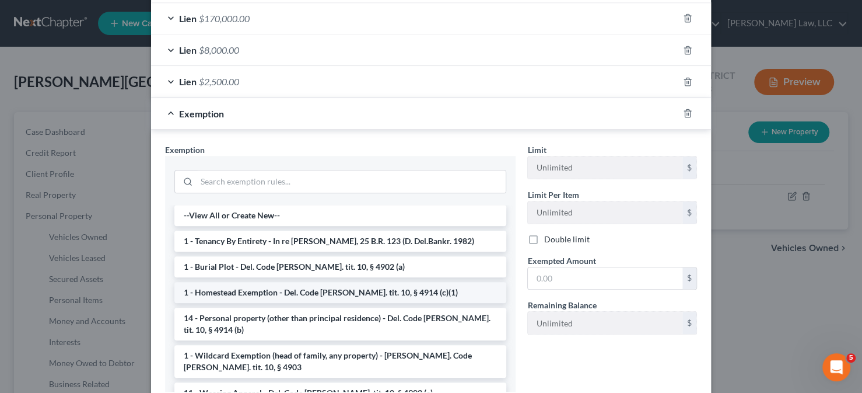
click at [265, 285] on li "1 - Homestead Exemption - Del. Code [PERSON_NAME]. tit. 10, § 4914 (c)(1)" at bounding box center [340, 292] width 332 height 21
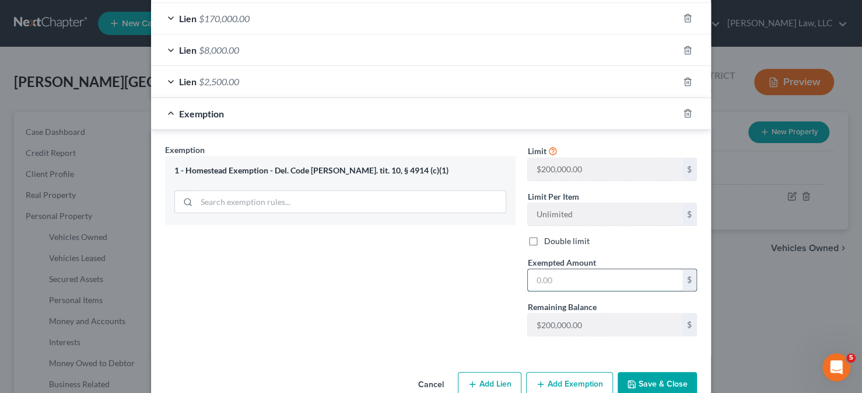
click at [544, 277] on input "text" at bounding box center [605, 280] width 155 height 22
type input "85,000"
click at [660, 381] on button "Save & Close" at bounding box center [657, 384] width 79 height 25
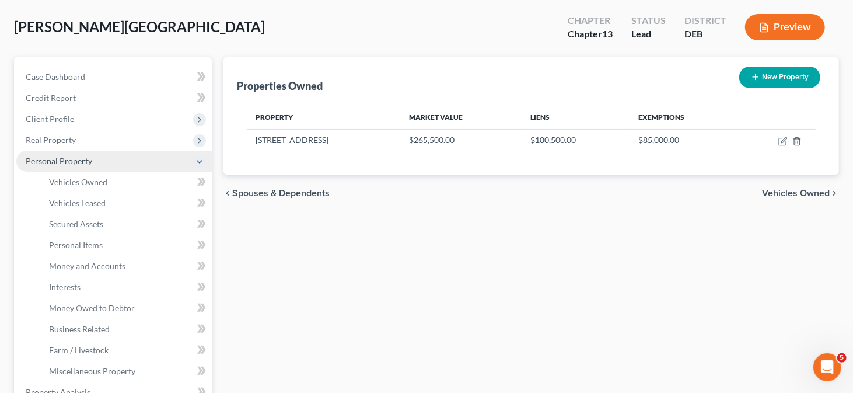
scroll to position [175, 0]
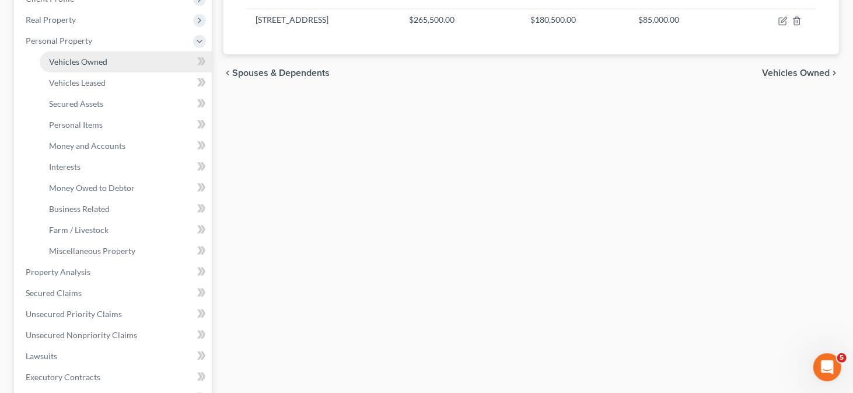
click at [107, 64] on link "Vehicles Owned" at bounding box center [126, 61] width 172 height 21
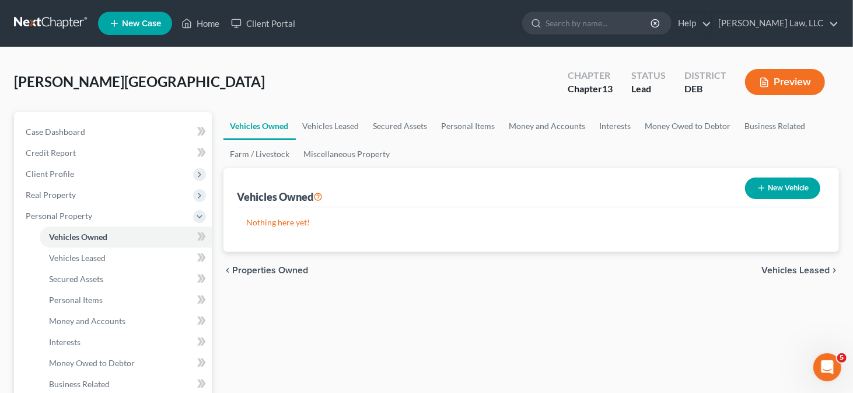
click at [791, 182] on button "New Vehicle" at bounding box center [782, 188] width 75 height 22
select select "0"
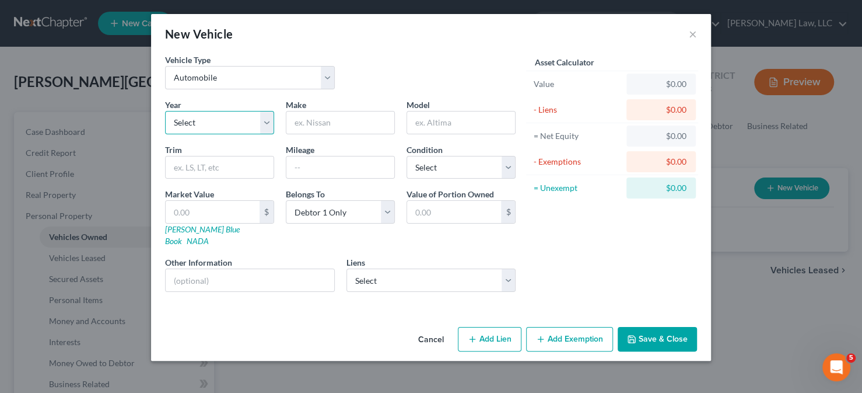
click at [223, 118] on select "Select 2026 2025 2024 2023 2022 2021 2020 2019 2018 2017 2016 2015 2014 2013 20…" at bounding box center [219, 122] width 109 height 23
click at [219, 115] on select "Select 2026 2025 2024 2023 2022 2021 2020 2019 2018 2017 2016 2015 2014 2013 20…" at bounding box center [219, 122] width 109 height 23
select select "8"
click at [165, 111] on select "Select 2026 2025 2024 2023 2022 2021 2020 2019 2018 2017 2016 2015 2014 2013 20…" at bounding box center [219, 122] width 109 height 23
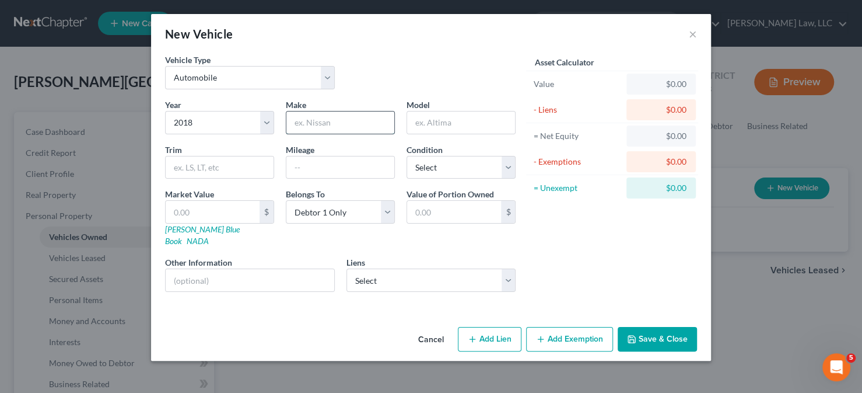
click at [333, 119] on input "text" at bounding box center [340, 122] width 108 height 22
type input "Volvo"
type input "XC90"
click at [370, 166] on input "text" at bounding box center [340, 167] width 108 height 22
type input "111000"
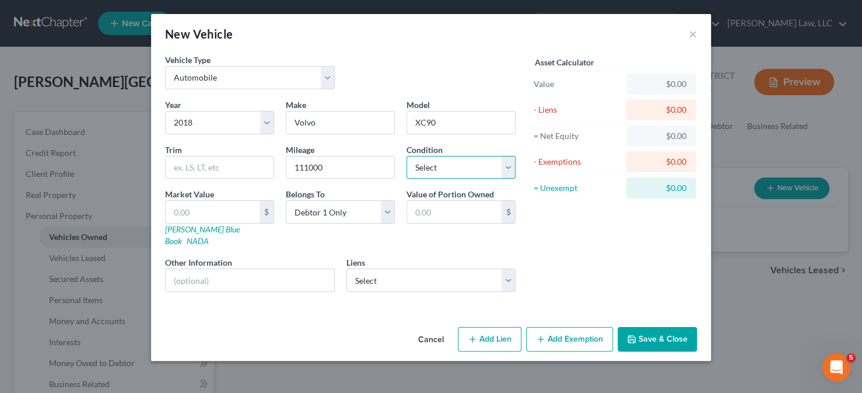
click at [454, 169] on select "Select Excellent Very Good Good Fair Poor" at bounding box center [461, 167] width 109 height 23
select select "2"
click at [407, 156] on select "Select Excellent Very Good Good Fair Poor" at bounding box center [461, 167] width 109 height 23
click at [198, 230] on link "[PERSON_NAME] Blue Book" at bounding box center [202, 235] width 75 height 22
click at [190, 215] on input "text" at bounding box center [213, 212] width 94 height 22
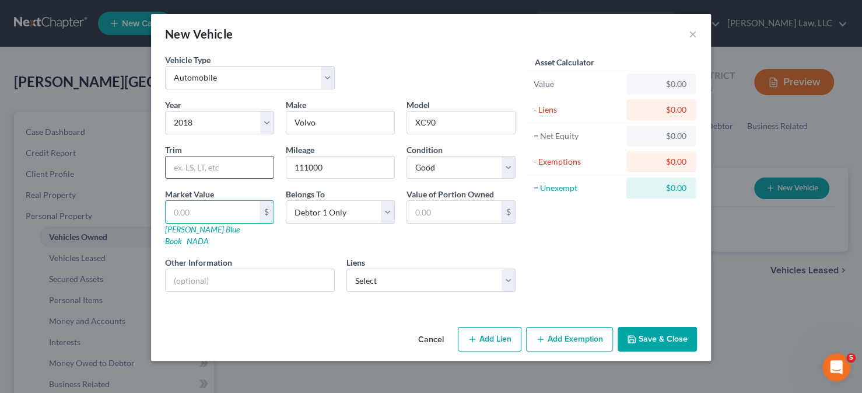
type input "1"
type input "1.00"
type input "13"
type input "13.00"
type input "134"
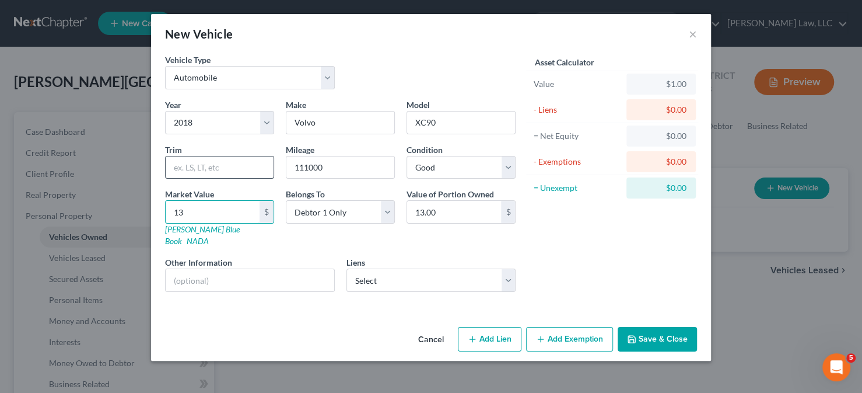
type input "134.00"
type input "1349"
type input "1,349.00"
type input "1,3499"
type input "13,499.00"
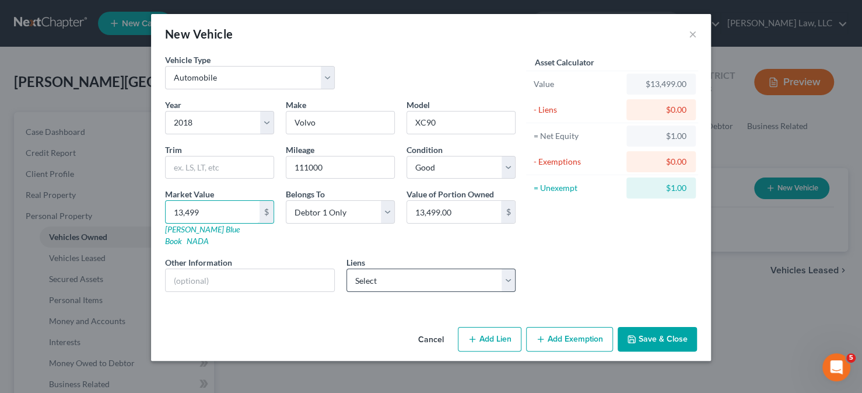
type input "13,499"
click at [419, 268] on select "Select Chrysler Capital - $22,101.00" at bounding box center [432, 279] width 170 height 23
select select "45"
select select "0"
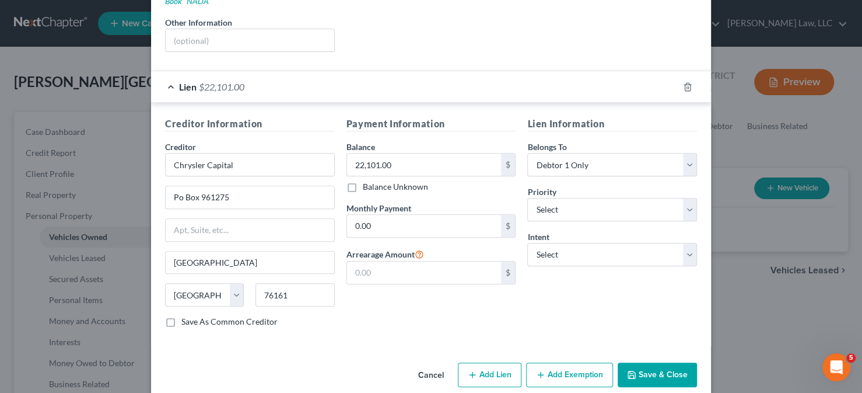
scroll to position [242, 0]
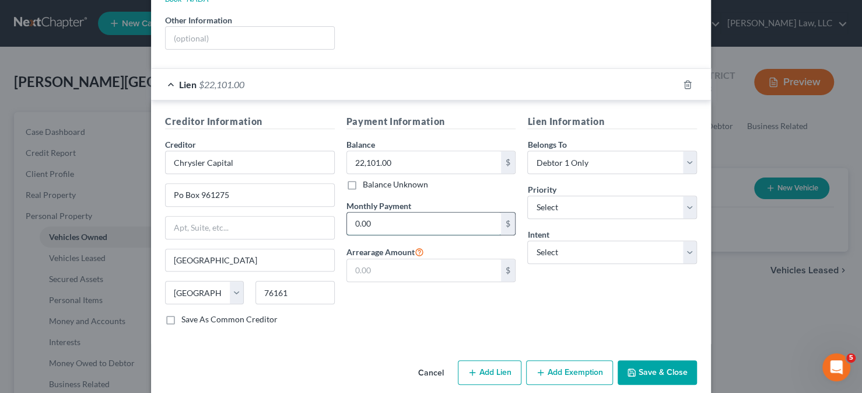
click at [356, 212] on input "0.00" at bounding box center [424, 223] width 155 height 22
type input "700"
click at [545, 360] on button "Add Exemption" at bounding box center [569, 372] width 87 height 25
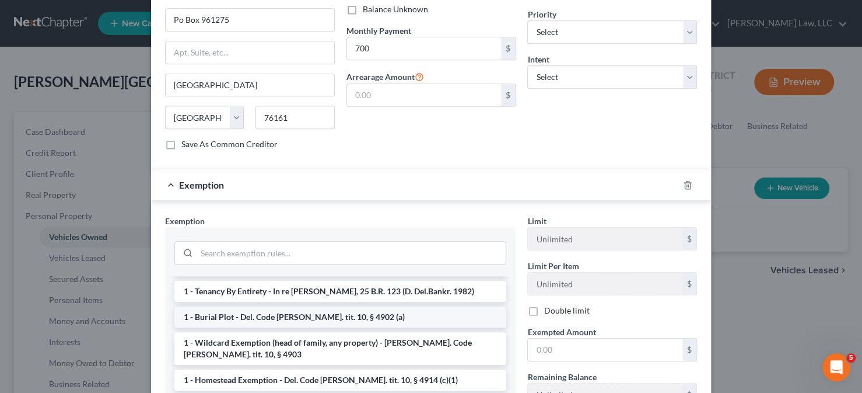
scroll to position [0, 0]
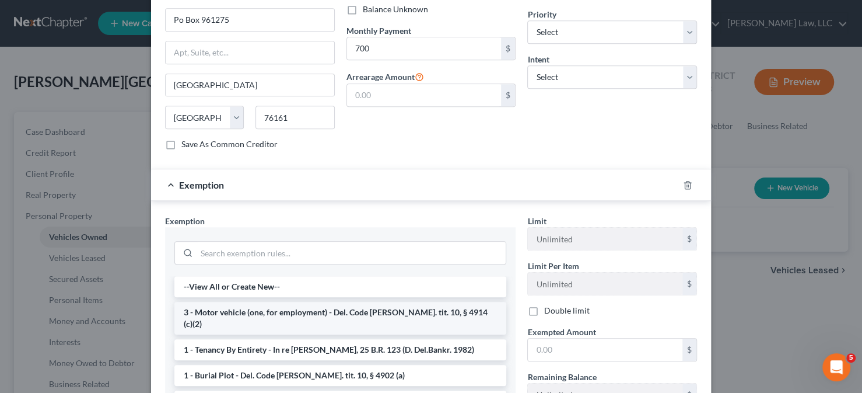
click at [269, 302] on li "3 - Motor vehicle (one, for employment) - Del. Code [PERSON_NAME]. tit. 10, § 4…" at bounding box center [340, 318] width 332 height 33
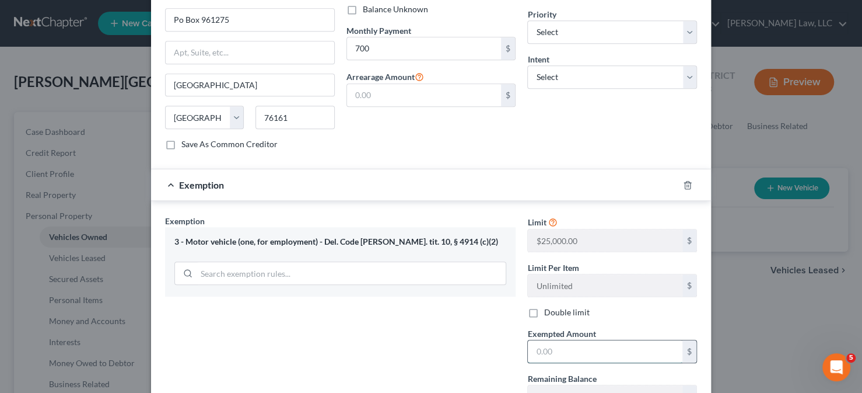
click at [554, 340] on input "text" at bounding box center [605, 351] width 155 height 22
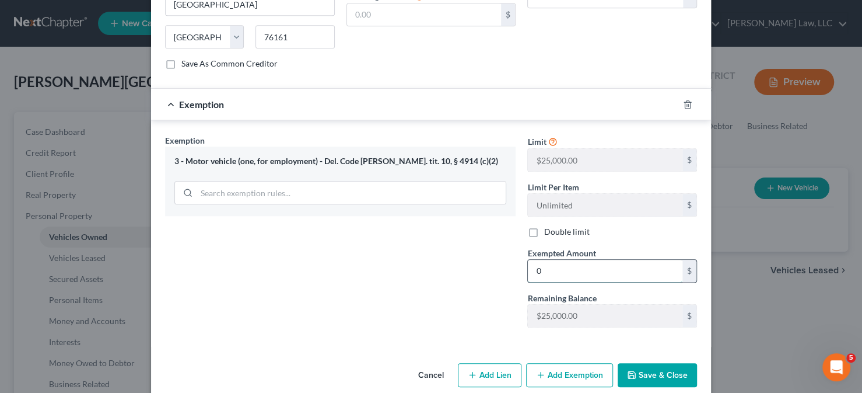
scroll to position [499, 0]
type input "0"
click at [659, 362] on button "Save & Close" at bounding box center [657, 374] width 79 height 25
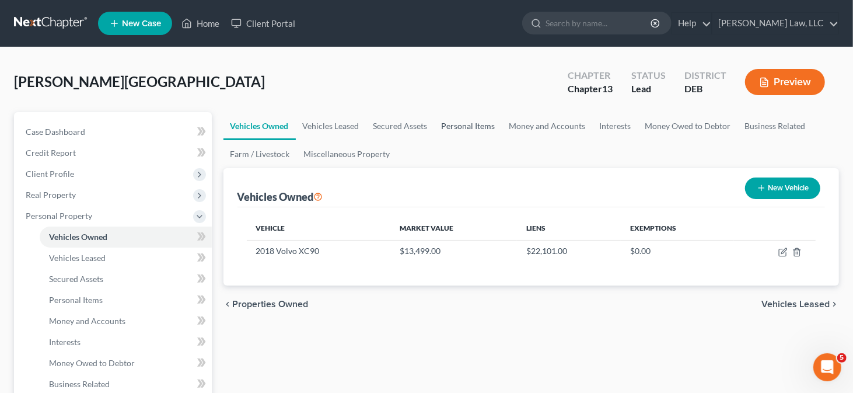
click at [460, 120] on link "Personal Items" at bounding box center [469, 126] width 68 height 28
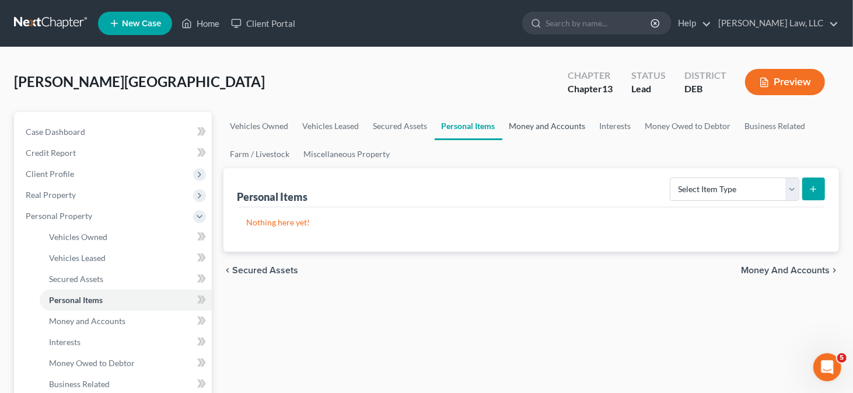
click at [566, 127] on link "Money and Accounts" at bounding box center [547, 126] width 90 height 28
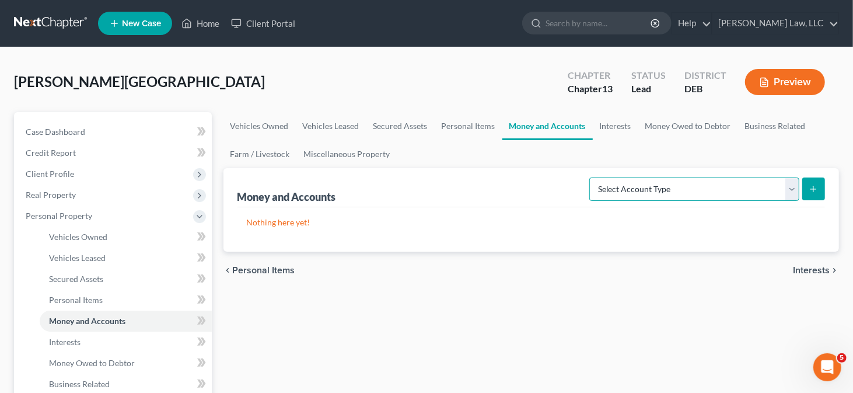
click at [672, 186] on select "Select Account Type Brokerage Cash on Hand Certificates of Deposit Checking Acc…" at bounding box center [694, 188] width 210 height 23
select select "checking"
click at [592, 177] on select "Select Account Type Brokerage Cash on Hand Certificates of Deposit Checking Acc…" at bounding box center [694, 188] width 210 height 23
click at [820, 193] on button "submit" at bounding box center [813, 188] width 23 height 23
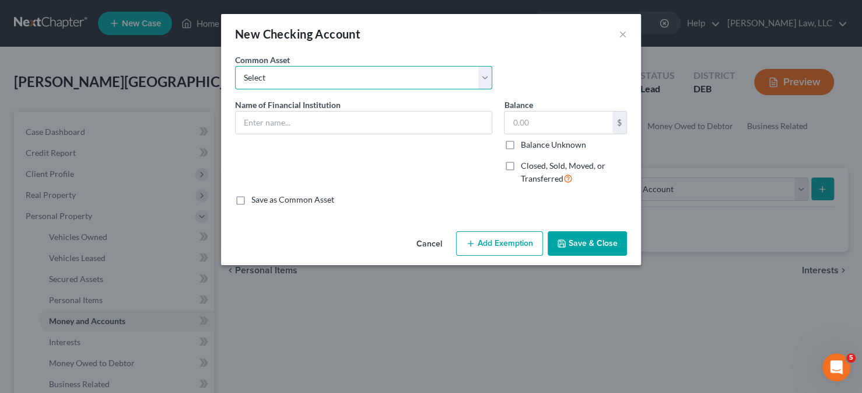
click at [380, 85] on select "Select Police & Fire FCU Checking Acct Dexsta FCU Checking Acct Sun East FCU Ch…" at bounding box center [363, 77] width 257 height 23
select select "7"
click at [235, 66] on select "Select Police & Fire FCU Checking Acct Dexsta FCU Checking Acct Sun East FCU Ch…" at bounding box center [363, 77] width 257 height 23
type input "PNC Bank Checking Acct"
type input "46.00"
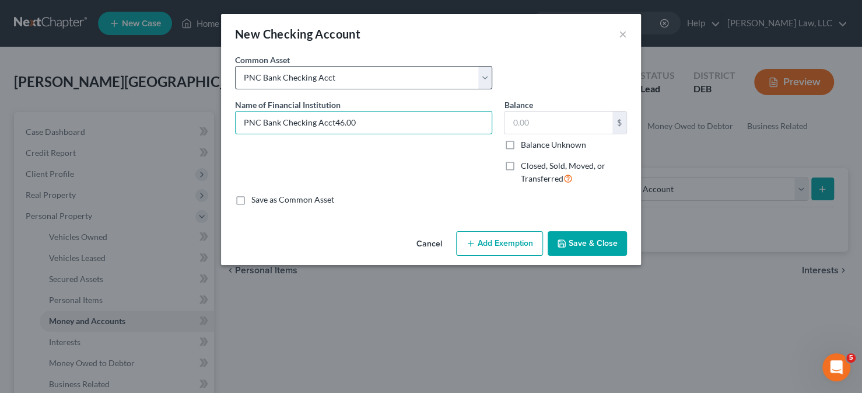
type input "PNC Bank Checking Acct"
click at [534, 126] on input "text" at bounding box center [559, 122] width 108 height 22
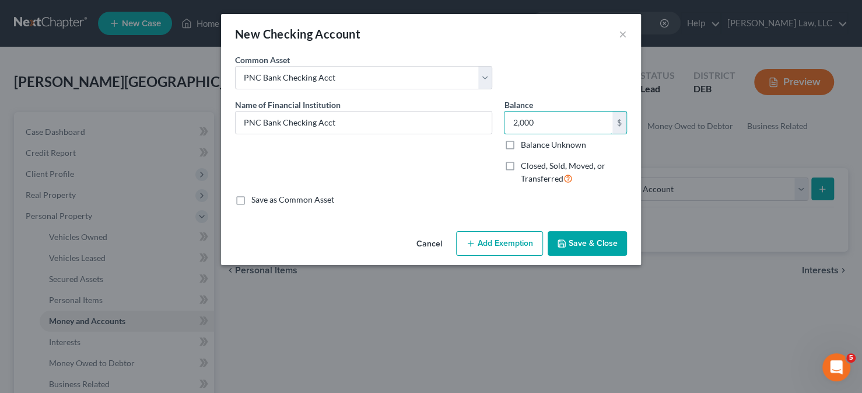
type input "2,000"
click at [504, 249] on button "Add Exemption" at bounding box center [499, 243] width 87 height 25
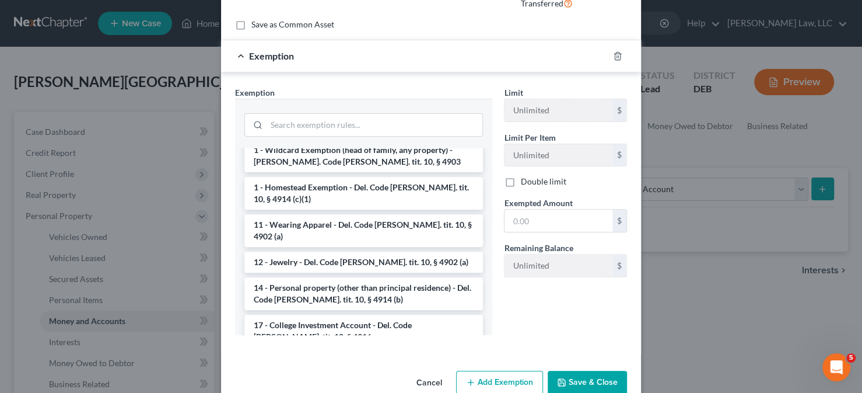
scroll to position [175, 0]
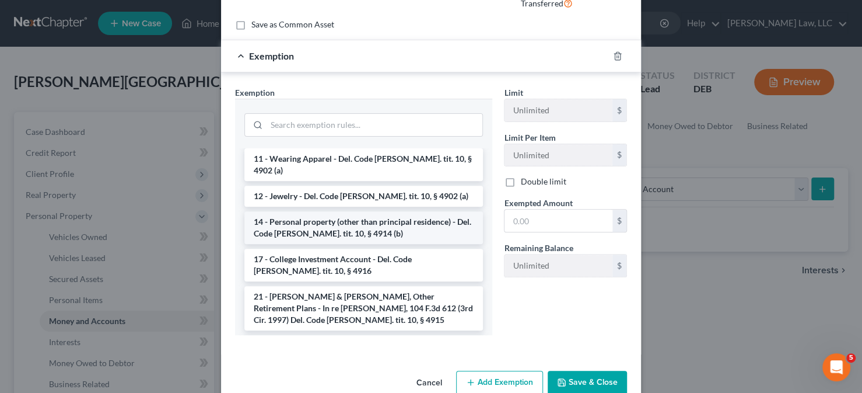
click at [311, 211] on li "14 - Personal property (other than principal residence) - Del. Code [PERSON_NAM…" at bounding box center [363, 227] width 239 height 33
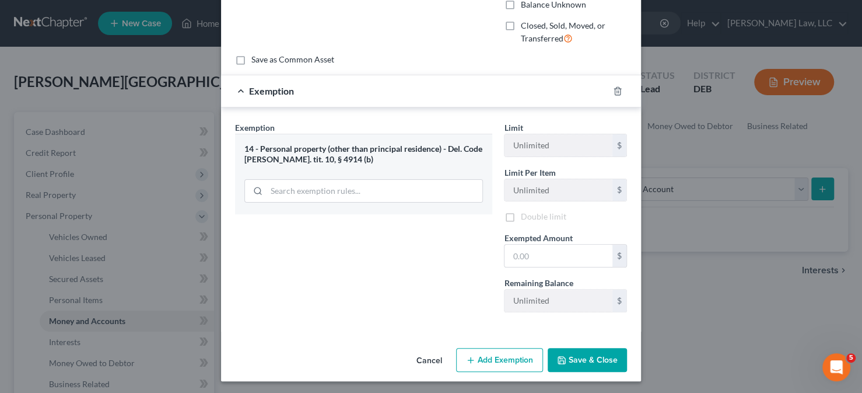
scroll to position [142, 0]
click at [520, 249] on input "text" at bounding box center [559, 255] width 108 height 22
type input "2,000"
click at [578, 355] on button "Save & Close" at bounding box center [587, 360] width 79 height 25
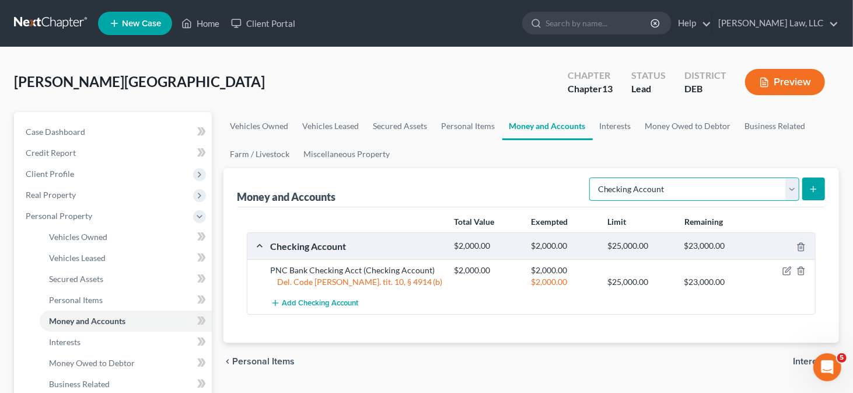
click at [793, 188] on select "Select Account Type Brokerage Cash on Hand Certificates of Deposit Checking Acc…" at bounding box center [694, 188] width 210 height 23
select select "brokerage"
click at [592, 177] on select "Select Account Type Brokerage Cash on Hand Certificates of Deposit Checking Acc…" at bounding box center [694, 188] width 210 height 23
click at [461, 120] on link "Personal Items" at bounding box center [469, 126] width 68 height 28
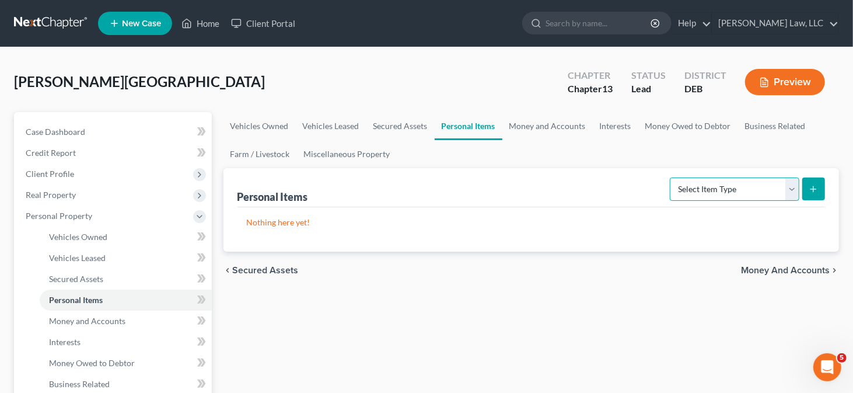
click at [793, 183] on select "Select Item Type Clothing Collectibles Of Value Electronics Firearms Household …" at bounding box center [735, 188] width 130 height 23
select select "clothing"
click at [671, 177] on select "Select Item Type Clothing Collectibles Of Value Electronics Firearms Household …" at bounding box center [735, 188] width 130 height 23
click at [810, 185] on icon "submit" at bounding box center [813, 188] width 9 height 9
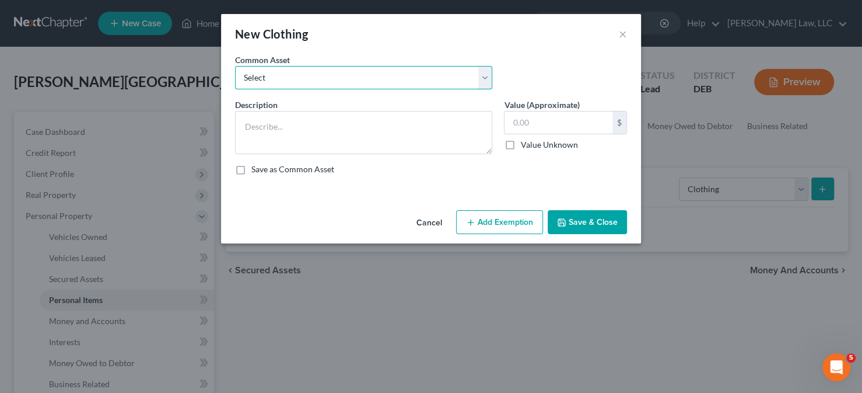
click at [340, 83] on select "Select Used clothing at yard sale value Used clothing at yard sale value" at bounding box center [363, 77] width 257 height 23
select select "1"
click at [235, 66] on select "Select Used clothing at yard sale value Used clothing at yard sale value" at bounding box center [363, 77] width 257 height 23
type textarea "Used clothing at yard sale value"
type input "200.00"
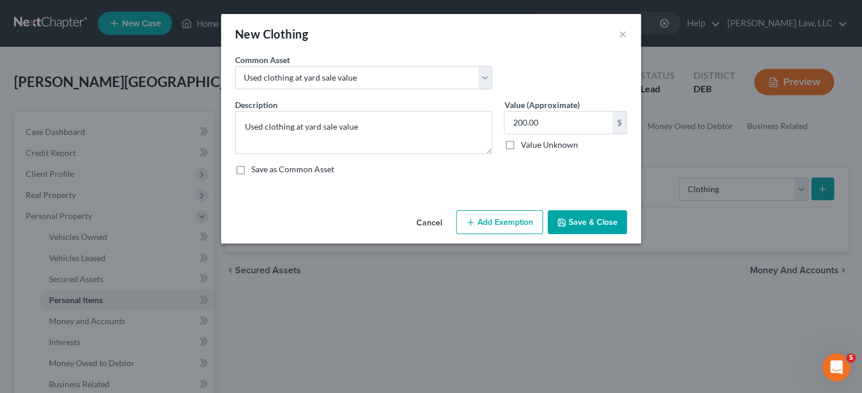
click at [513, 225] on button "Add Exemption" at bounding box center [499, 222] width 87 height 25
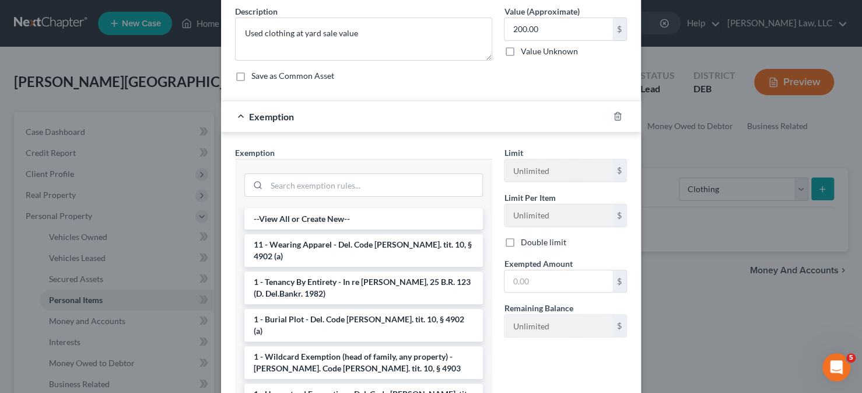
scroll to position [117, 0]
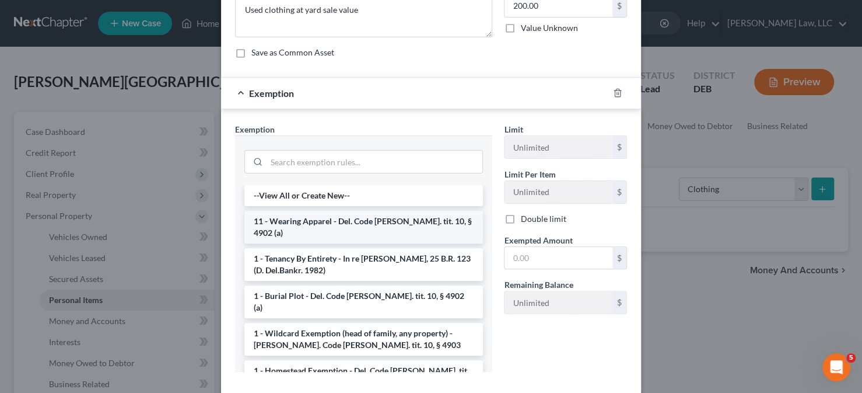
click at [330, 219] on li "11 - Wearing Apparel - Del. Code [PERSON_NAME]. tit. 10, § 4902 (a)" at bounding box center [363, 227] width 239 height 33
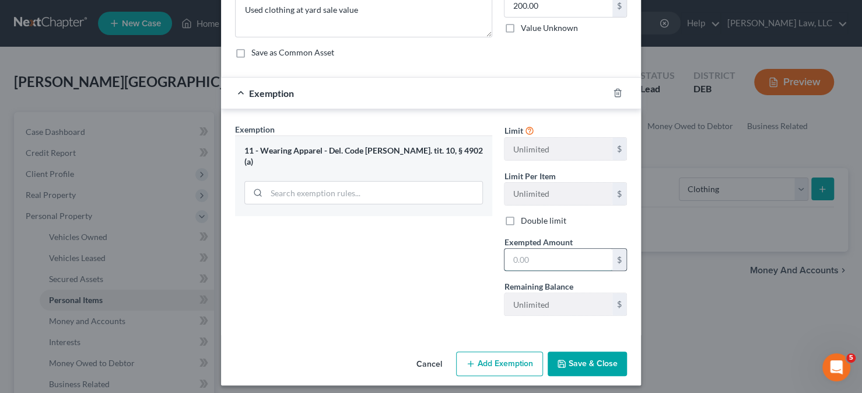
click at [534, 266] on input "text" at bounding box center [559, 260] width 108 height 22
type input "200"
click at [566, 361] on button "Save & Close" at bounding box center [587, 363] width 79 height 25
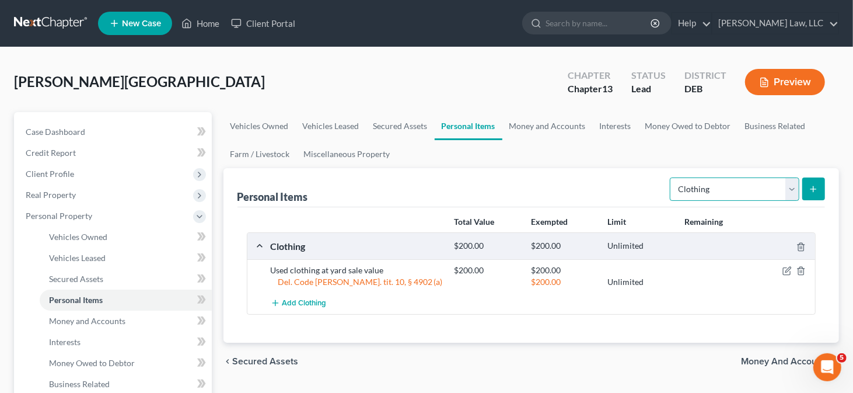
click at [758, 186] on select "Select Item Type Clothing Collectibles Of Value Electronics Firearms Household …" at bounding box center [735, 188] width 130 height 23
select select "household_goods"
click at [671, 177] on select "Select Item Type Clothing Collectibles Of Value Electronics Firearms Household …" at bounding box center [735, 188] width 130 height 23
click at [808, 185] on button "submit" at bounding box center [813, 188] width 23 height 23
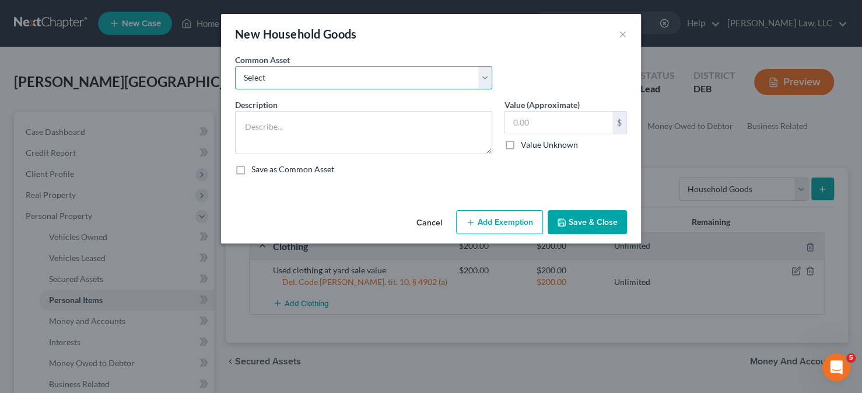
click at [470, 81] on select "Select Miscellaneous household goods and furnishings at yard sale value" at bounding box center [363, 77] width 257 height 23
select select "0"
click at [235, 66] on select "Select Miscellaneous household goods and furnishings at yard sale value" at bounding box center [363, 77] width 257 height 23
type textarea "Miscellaneous household goods and furnishings at yard sale value"
type input "1,500.00"
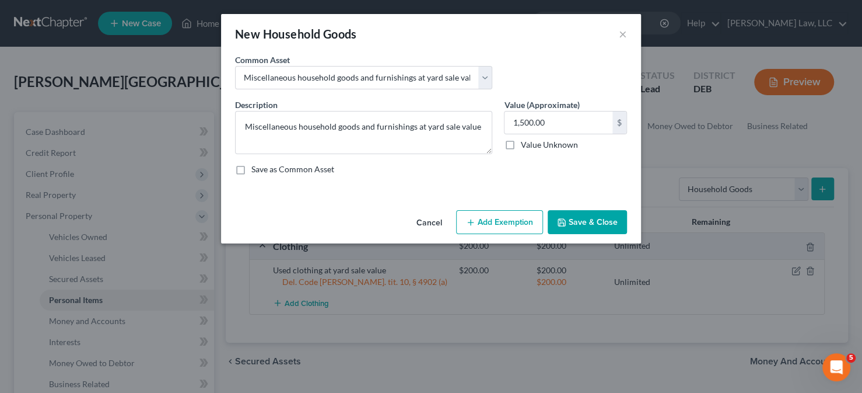
click at [487, 219] on button "Add Exemption" at bounding box center [499, 222] width 87 height 25
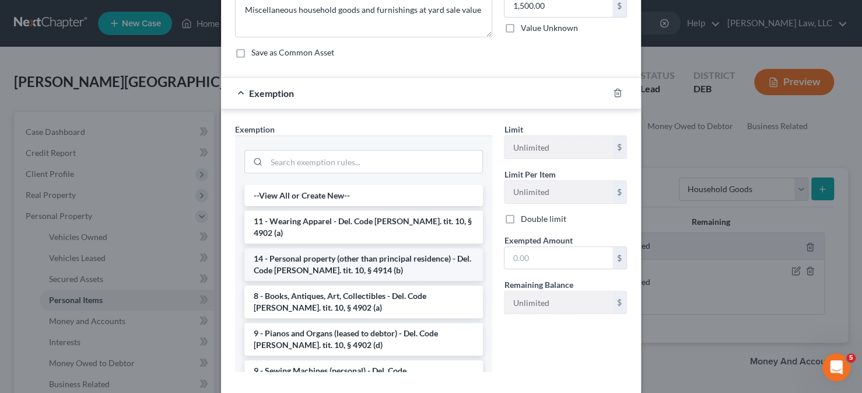
click at [354, 256] on li "14 - Personal property (other than principal residence) - Del. Code [PERSON_NAM…" at bounding box center [363, 264] width 239 height 33
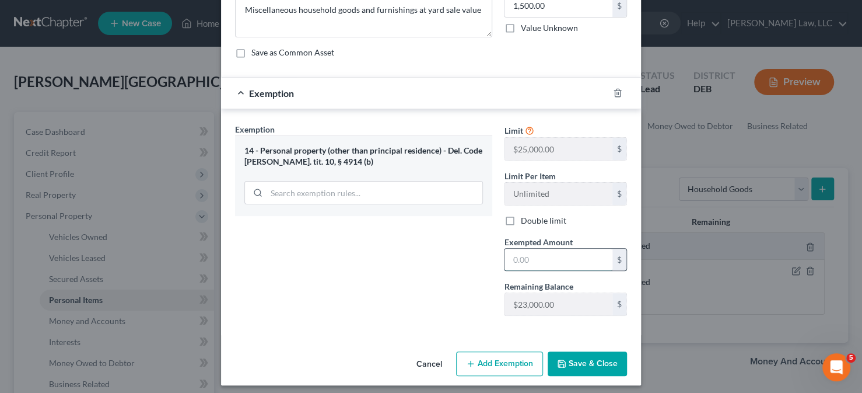
click at [513, 256] on input "text" at bounding box center [559, 260] width 108 height 22
type input "1,500"
click at [581, 355] on button "Save & Close" at bounding box center [587, 363] width 79 height 25
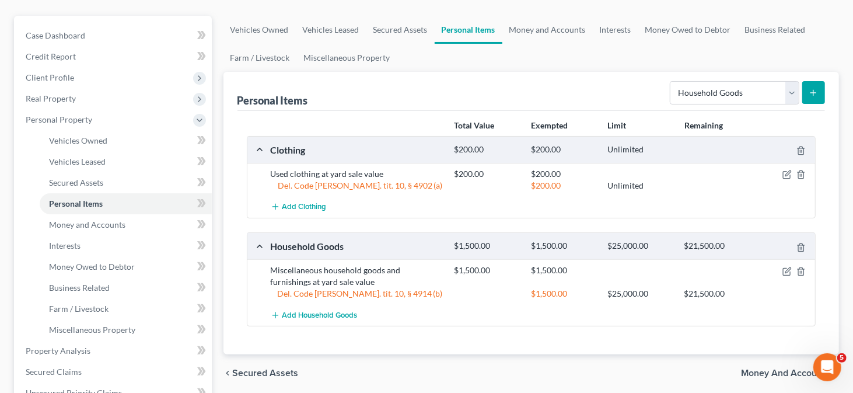
scroll to position [0, 0]
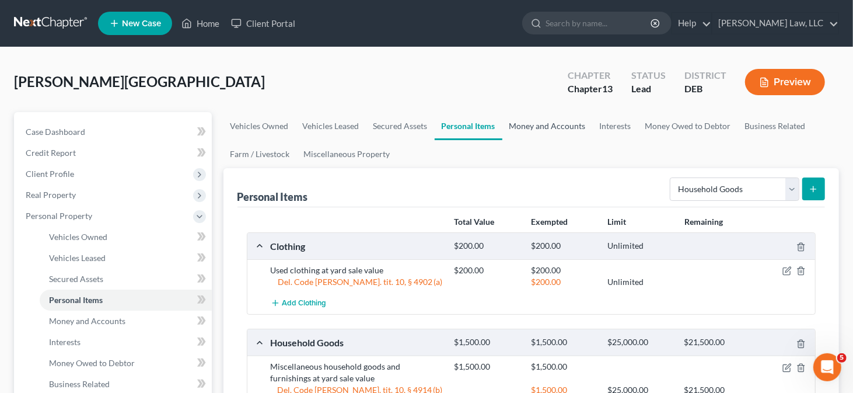
click at [561, 129] on link "Money and Accounts" at bounding box center [547, 126] width 90 height 28
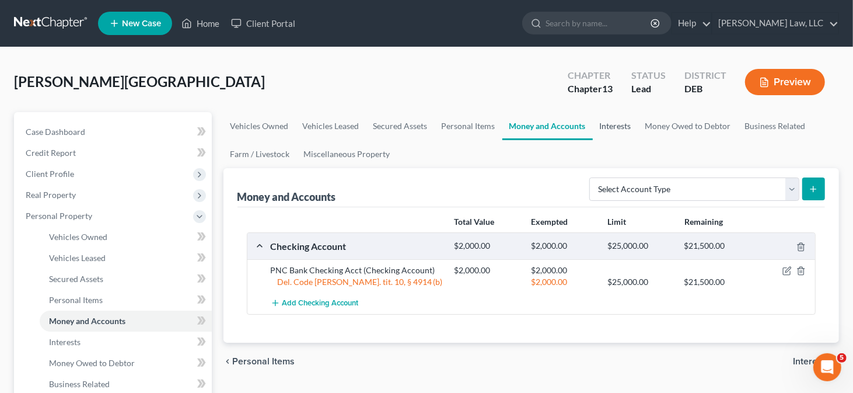
click at [620, 131] on link "Interests" at bounding box center [616, 126] width 46 height 28
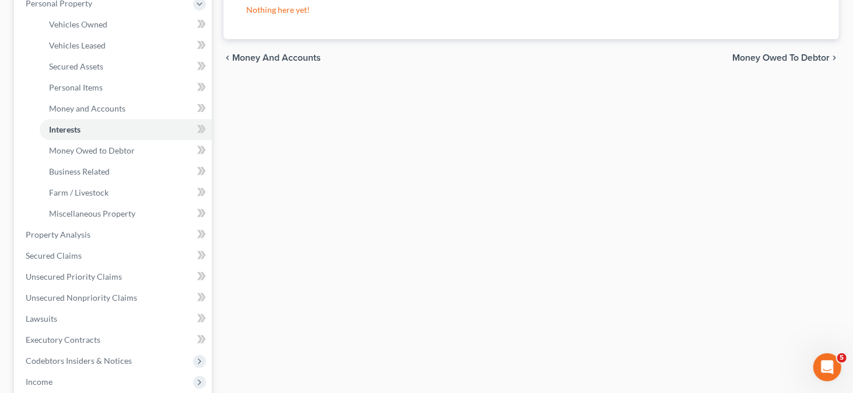
scroll to position [233, 0]
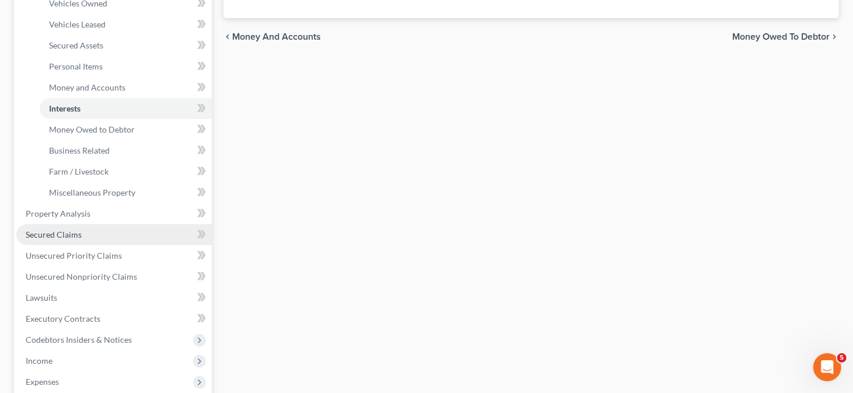
click at [131, 231] on link "Secured Claims" at bounding box center [113, 234] width 195 height 21
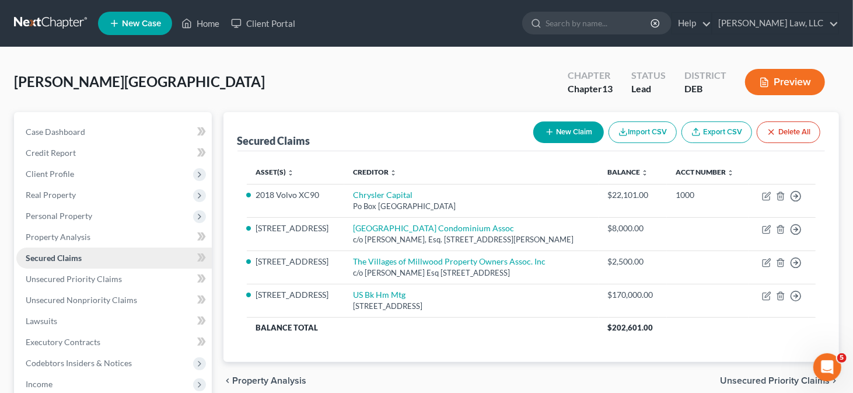
scroll to position [175, 0]
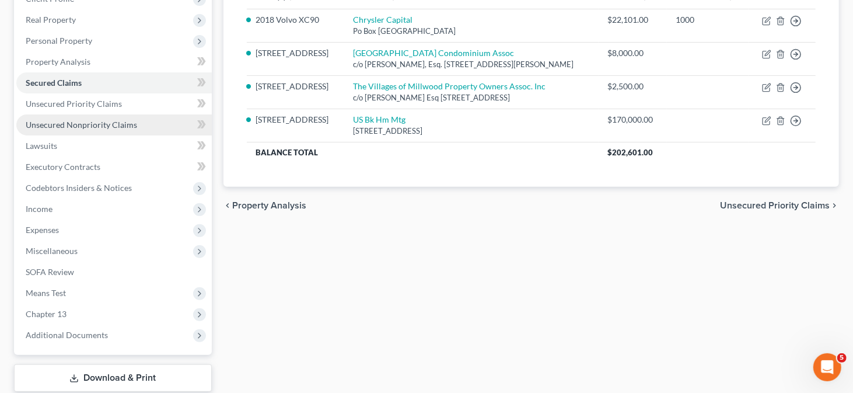
click at [89, 132] on link "Unsecured Nonpriority Claims" at bounding box center [113, 124] width 195 height 21
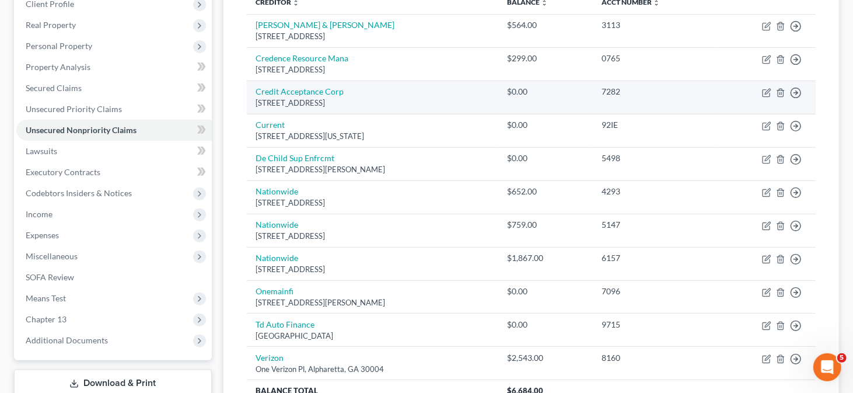
scroll to position [233, 0]
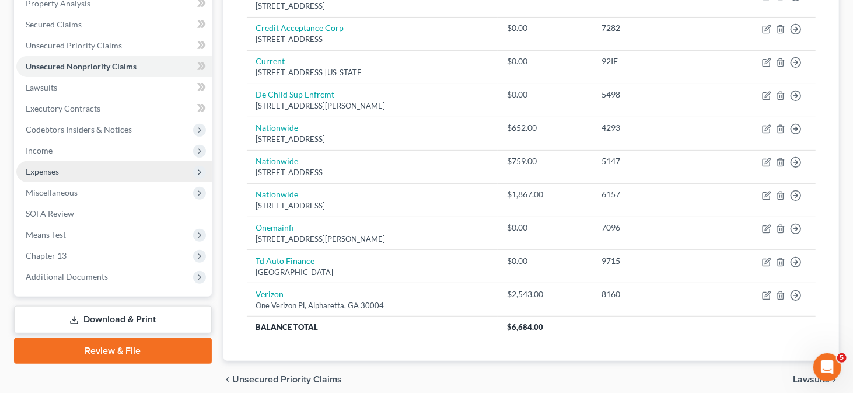
click at [79, 172] on span "Expenses" at bounding box center [113, 171] width 195 height 21
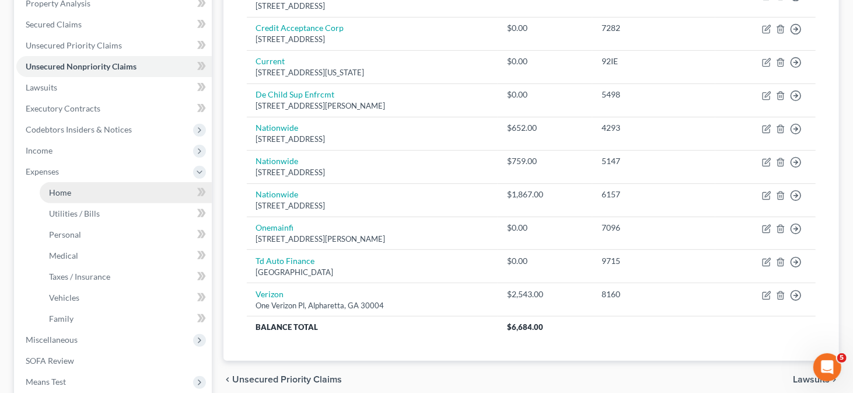
click at [82, 188] on link "Home" at bounding box center [126, 192] width 172 height 21
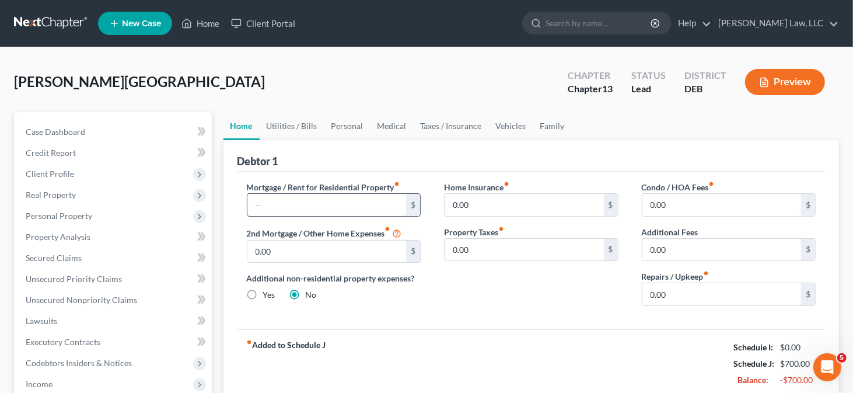
click at [275, 208] on input "text" at bounding box center [326, 205] width 159 height 22
click at [204, 29] on link "Home" at bounding box center [201, 23] width 50 height 21
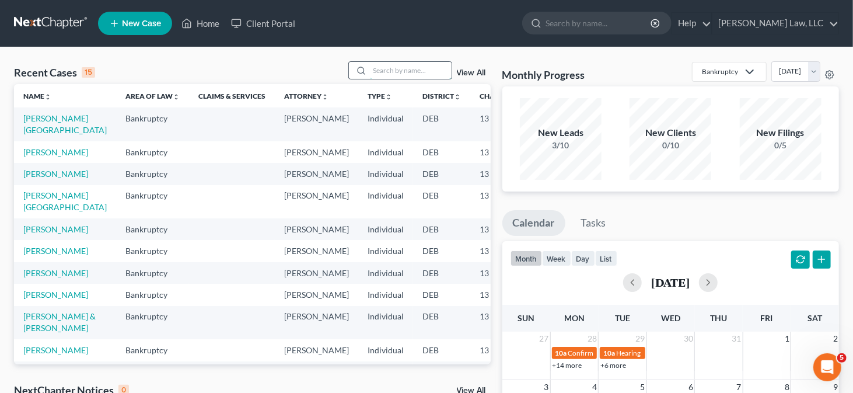
click at [392, 66] on input "search" at bounding box center [411, 70] width 82 height 17
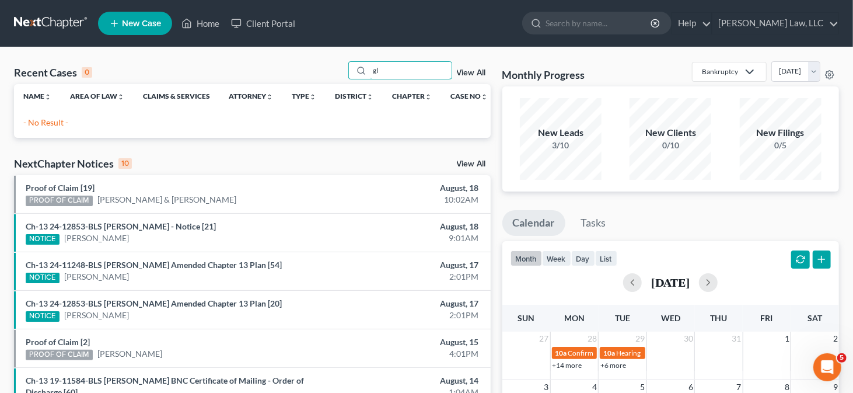
type input "g"
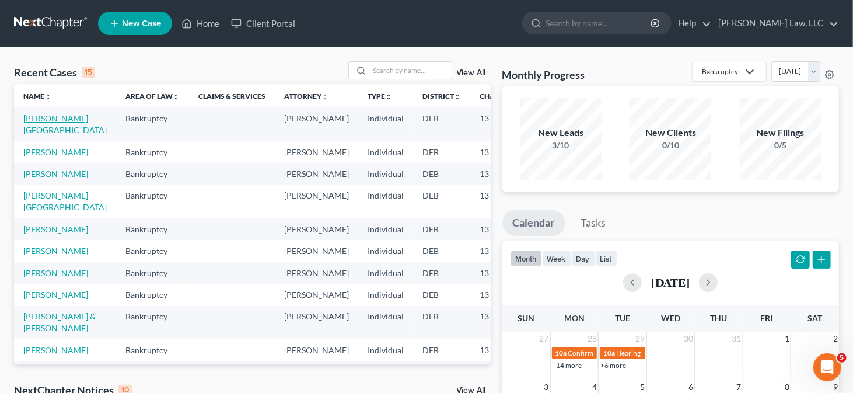
click at [48, 125] on link "[PERSON_NAME][GEOGRAPHIC_DATA]" at bounding box center [64, 124] width 83 height 22
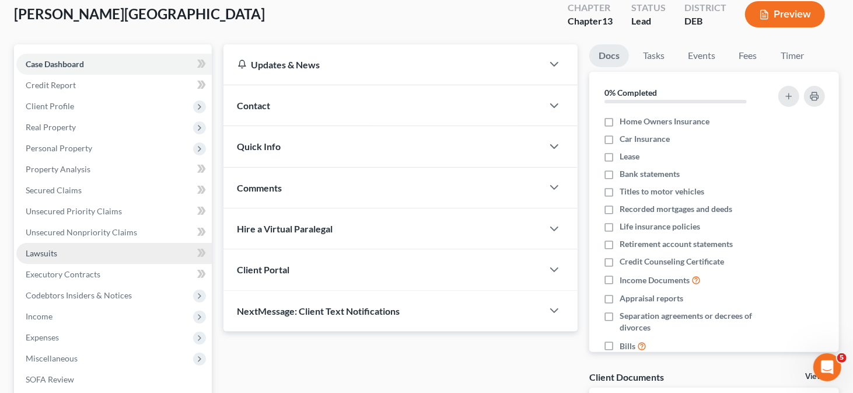
scroll to position [233, 0]
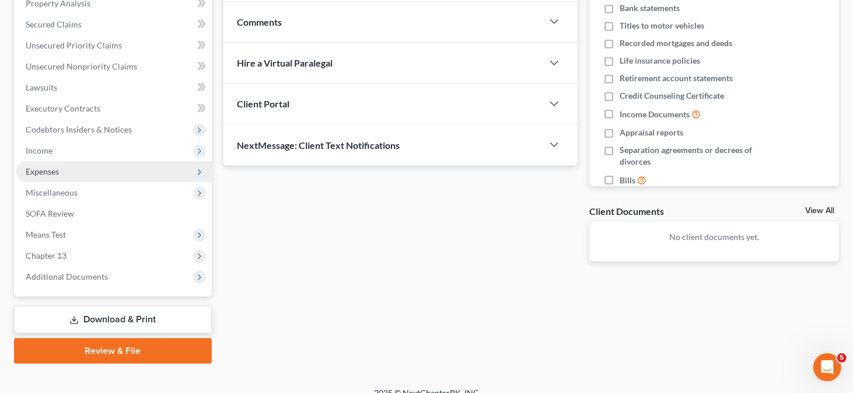
click at [62, 169] on span "Expenses" at bounding box center [113, 171] width 195 height 21
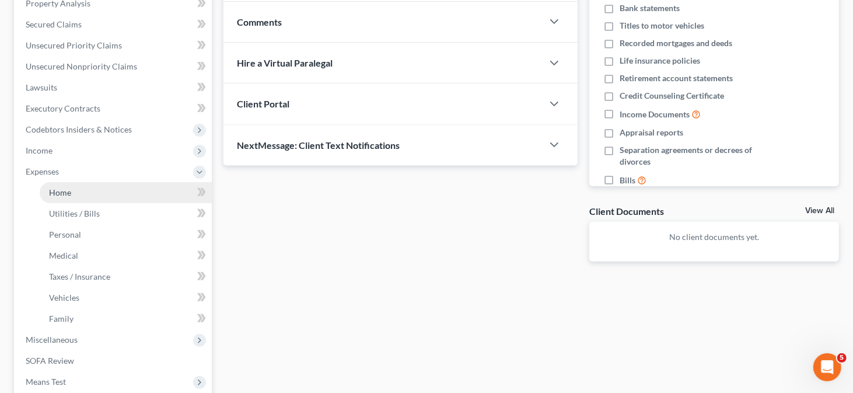
click at [82, 189] on link "Home" at bounding box center [126, 192] width 172 height 21
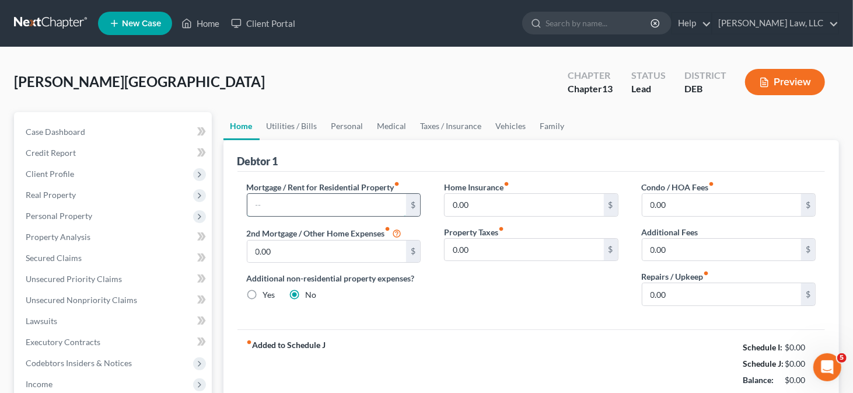
click at [276, 200] on input "text" at bounding box center [326, 205] width 159 height 22
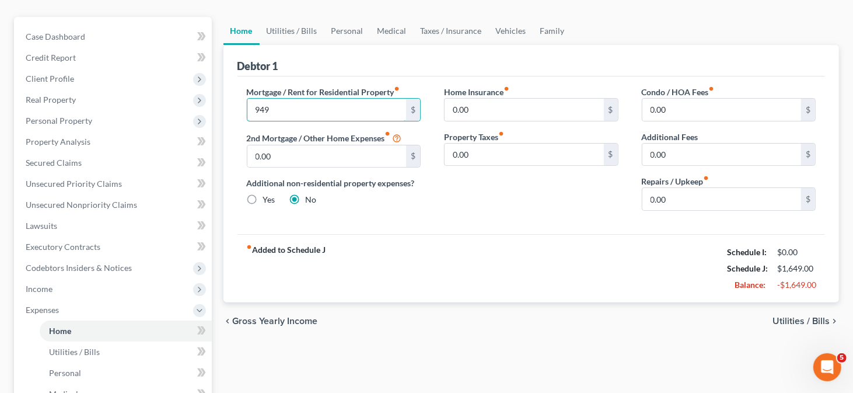
scroll to position [117, 0]
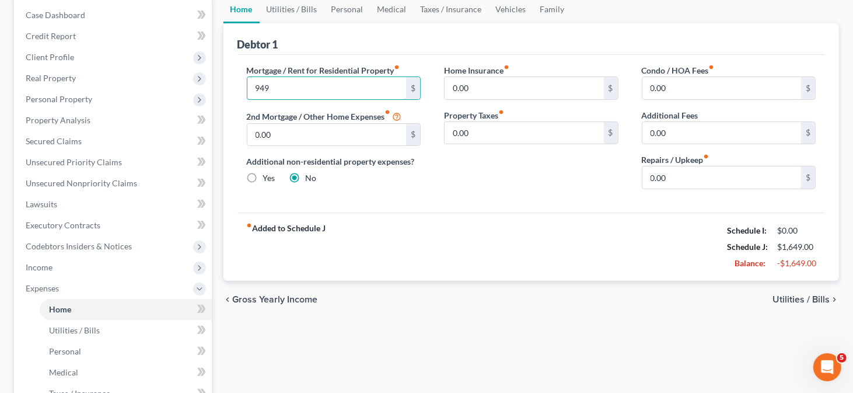
type input "949"
click at [694, 163] on label "Repairs / Upkeep fiber_manual_record" at bounding box center [676, 159] width 68 height 12
click at [692, 172] on input "0.00" at bounding box center [721, 177] width 159 height 22
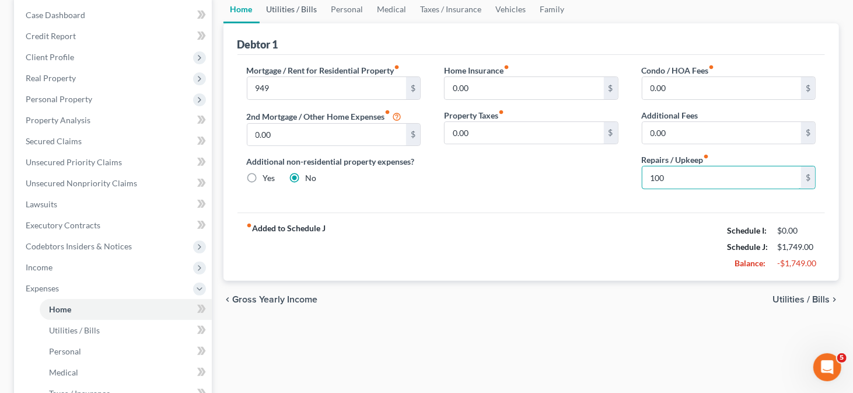
type input "100"
click at [299, 11] on link "Utilities / Bills" at bounding box center [292, 9] width 65 height 28
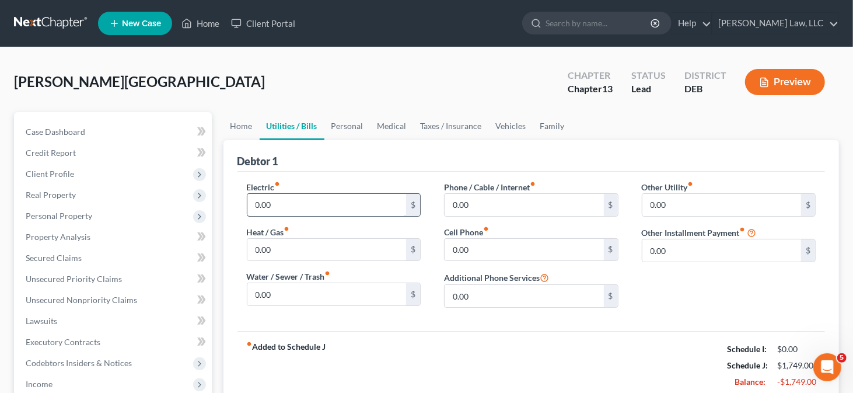
click at [285, 204] on input "0.00" at bounding box center [326, 205] width 159 height 22
type input "200"
click at [481, 248] on input "0.00" at bounding box center [524, 250] width 159 height 22
type input "200"
type input "67"
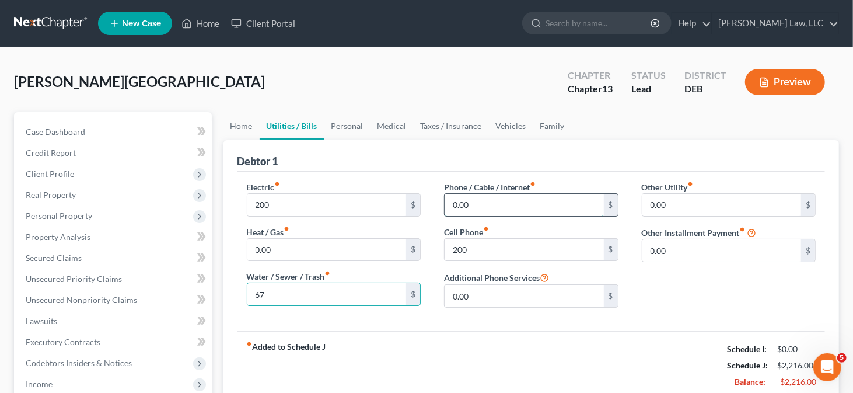
click at [464, 204] on input "0.00" at bounding box center [524, 205] width 159 height 22
type input "55"
click at [340, 121] on link "Personal" at bounding box center [347, 126] width 46 height 28
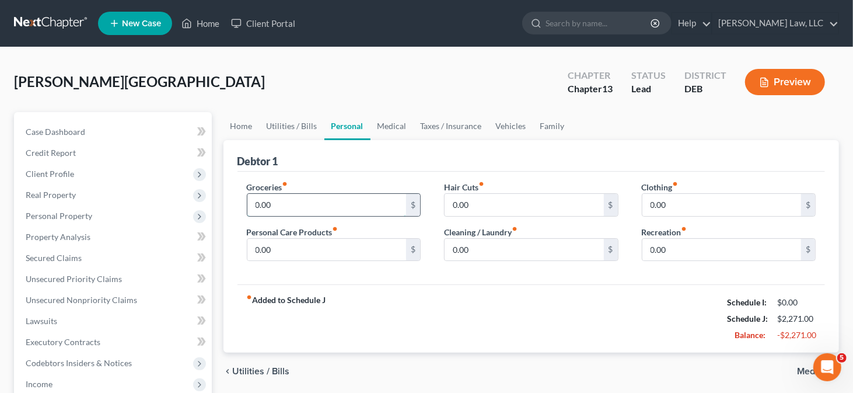
click at [292, 204] on input "0.00" at bounding box center [326, 205] width 159 height 22
type input "300"
click at [262, 253] on input "0.00" at bounding box center [326, 250] width 159 height 22
type input "100"
click at [661, 200] on input "0.00" at bounding box center [721, 205] width 159 height 22
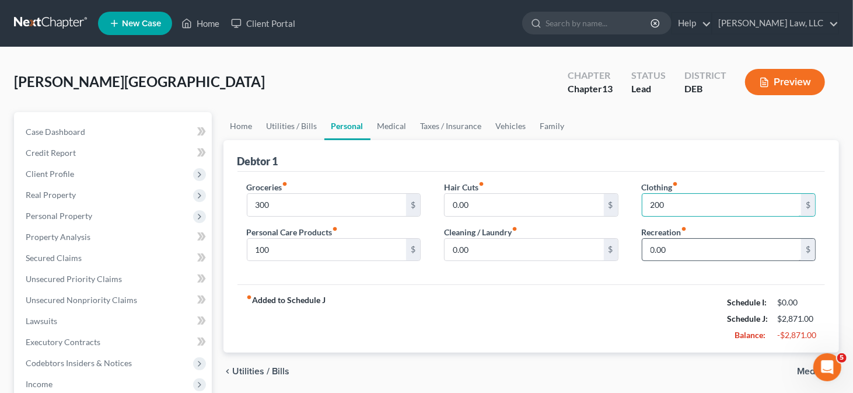
type input "200"
click at [666, 250] on input "0.00" at bounding box center [721, 250] width 159 height 22
type input "200"
click at [386, 121] on link "Medical" at bounding box center [391, 126] width 43 height 28
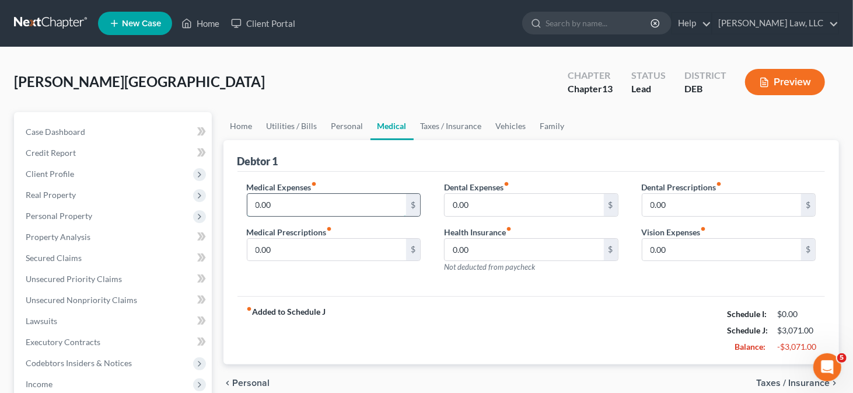
click at [303, 209] on input "0.00" at bounding box center [326, 205] width 159 height 22
type input "200"
click at [445, 128] on link "Taxes / Insurance" at bounding box center [451, 126] width 75 height 28
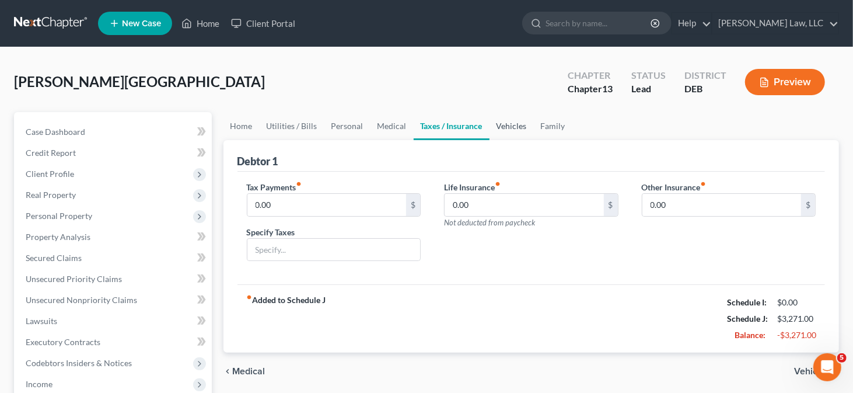
click at [495, 122] on link "Vehicles" at bounding box center [511, 126] width 44 height 28
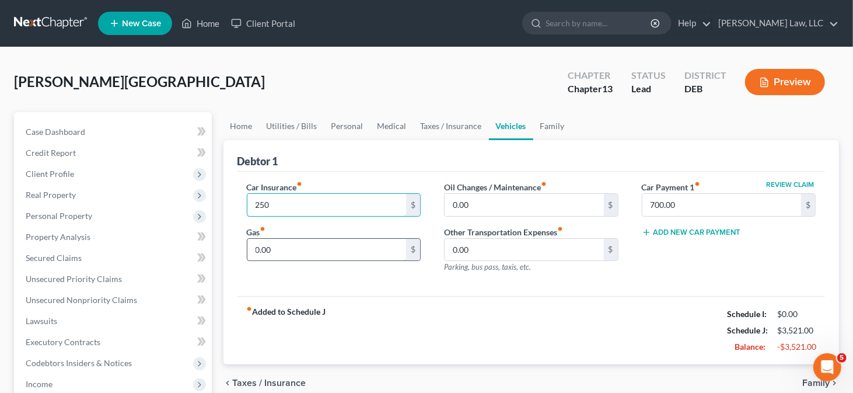
type input "250"
click at [263, 250] on input "0.00" at bounding box center [326, 250] width 159 height 22
type input "200"
click at [373, 205] on input "250" at bounding box center [326, 205] width 159 height 22
click at [253, 125] on link "Home" at bounding box center [241, 126] width 36 height 28
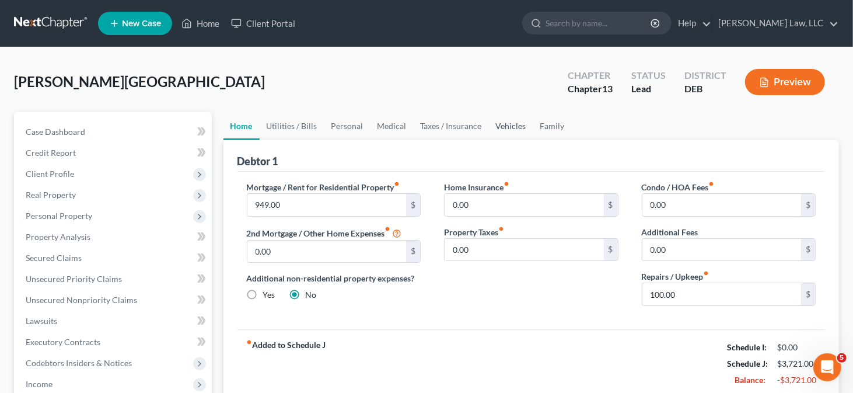
click at [502, 127] on link "Vehicles" at bounding box center [511, 126] width 44 height 28
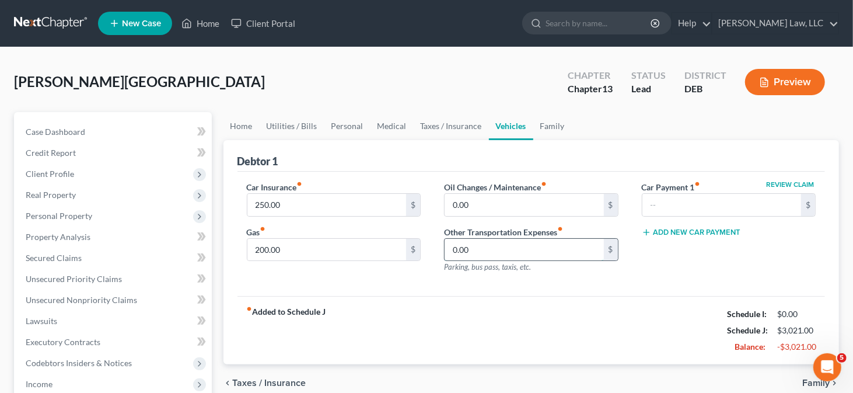
click at [488, 243] on input "0.00" at bounding box center [524, 250] width 159 height 22
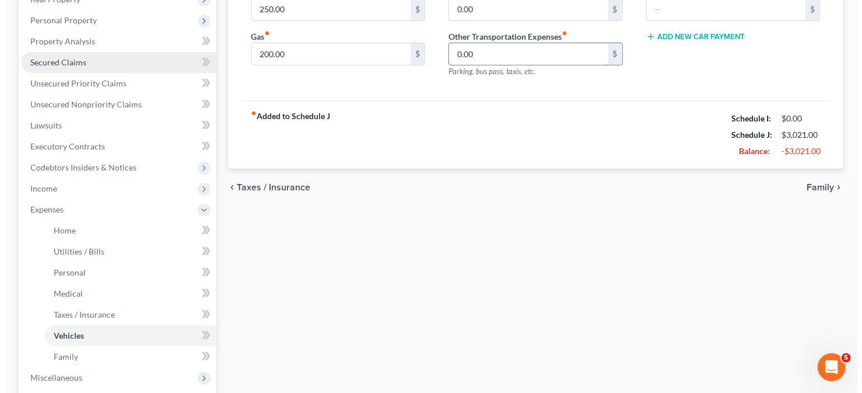
scroll to position [292, 0]
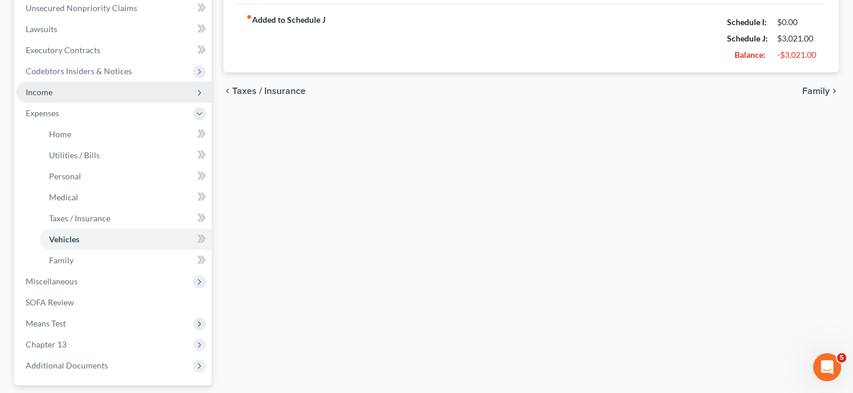
click at [44, 95] on span "Income" at bounding box center [39, 92] width 27 height 10
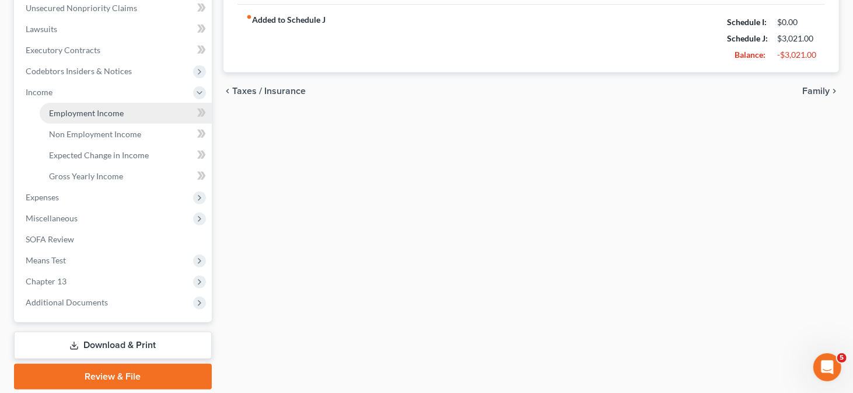
click at [142, 110] on link "Employment Income" at bounding box center [126, 113] width 172 height 21
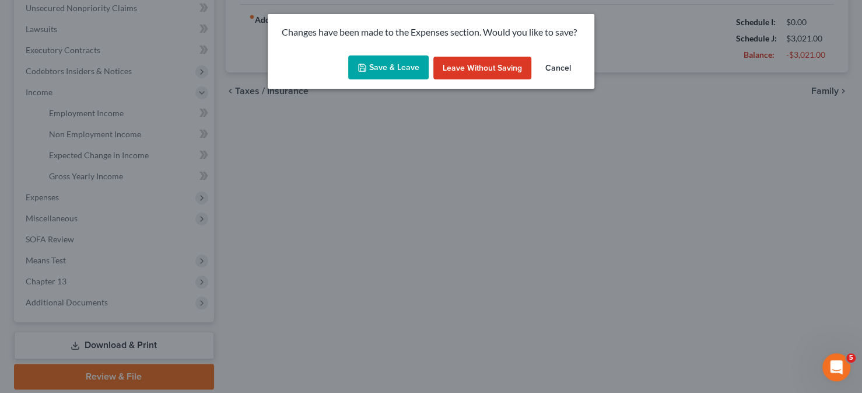
click at [378, 65] on button "Save & Leave" at bounding box center [388, 67] width 81 height 25
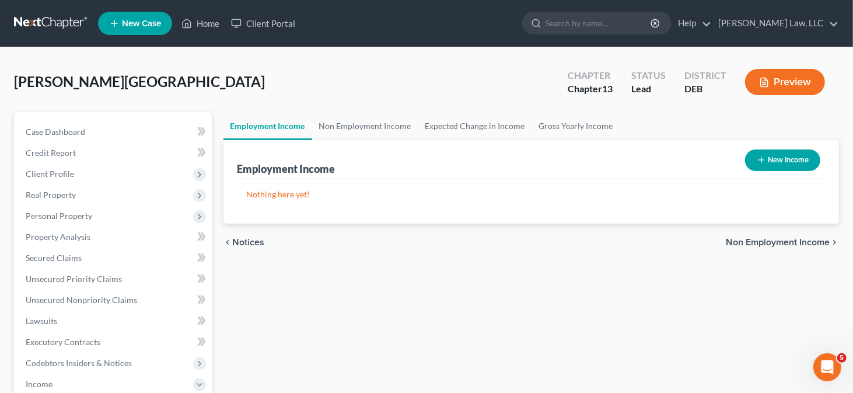
click at [789, 157] on button "New Income" at bounding box center [782, 160] width 75 height 22
select select "0"
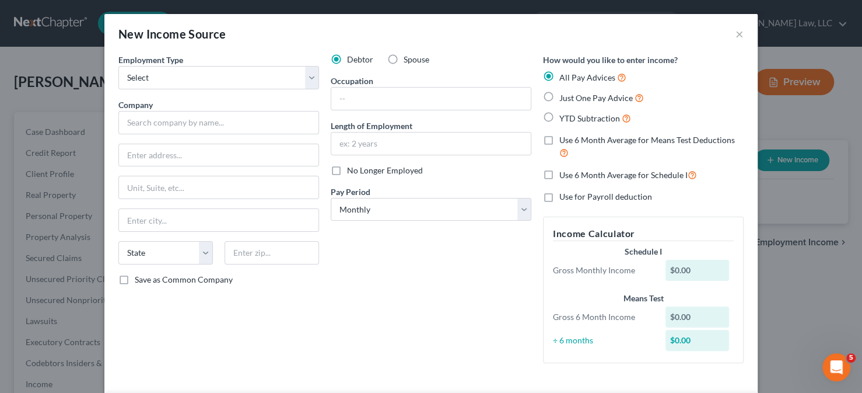
click at [589, 101] on span "Just One Pay Advice" at bounding box center [596, 98] width 74 height 10
click at [572, 99] on input "Just One Pay Advice" at bounding box center [568, 95] width 8 height 8
radio input "true"
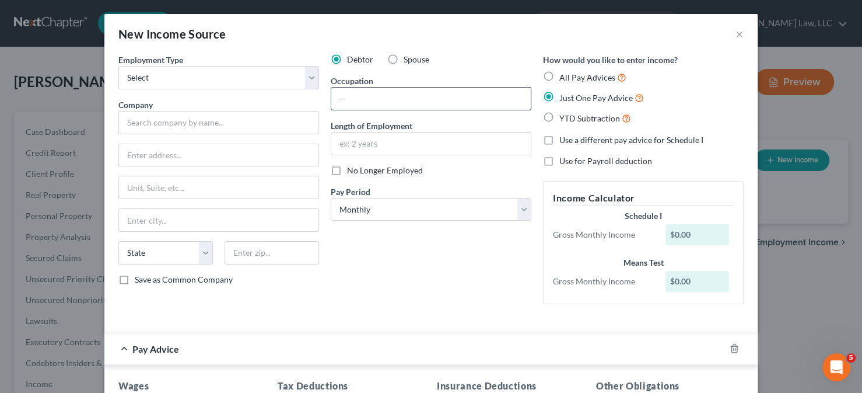
click at [365, 107] on input "text" at bounding box center [431, 99] width 200 height 22
click at [188, 86] on select "Select Full or [DEMOGRAPHIC_DATA] Employment Self Employment" at bounding box center [218, 77] width 201 height 23
select select "0"
click at [118, 66] on select "Select Full or [DEMOGRAPHIC_DATA] Employment Self Employment" at bounding box center [218, 77] width 201 height 23
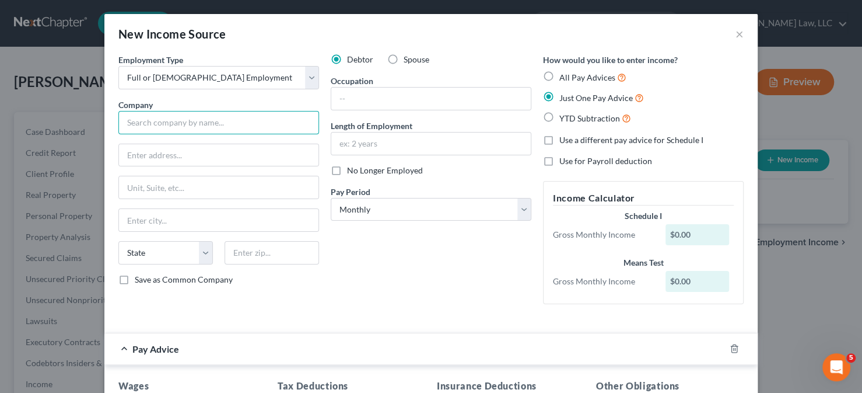
click at [173, 112] on input "text" at bounding box center [218, 122] width 201 height 23
type input "Mountaire Farms"
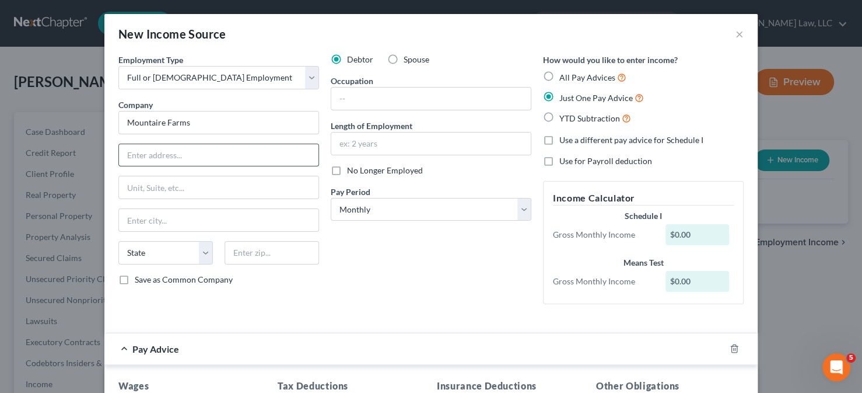
click at [148, 145] on input "text" at bounding box center [219, 155] width 200 height 22
paste input "[STREET_ADDRESS][PERSON_NAME]"
type input "[STREET_ADDRESS][PERSON_NAME]"
click at [246, 251] on input "text" at bounding box center [272, 252] width 95 height 23
type input "19966"
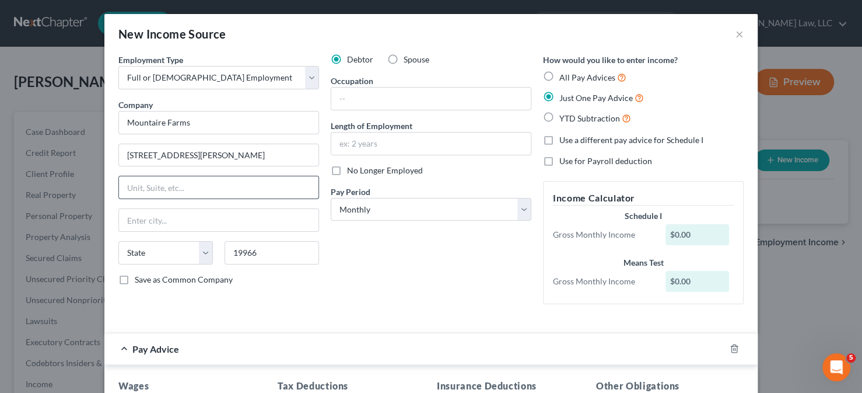
click at [244, 187] on input "text" at bounding box center [219, 187] width 200 height 22
type input "Millsboro"
select select "7"
click at [269, 188] on input "text" at bounding box center [219, 187] width 200 height 22
click at [342, 267] on div "Debtor Spouse Occupation Length of Employment No Longer Employed Pay Period * S…" at bounding box center [431, 184] width 212 height 260
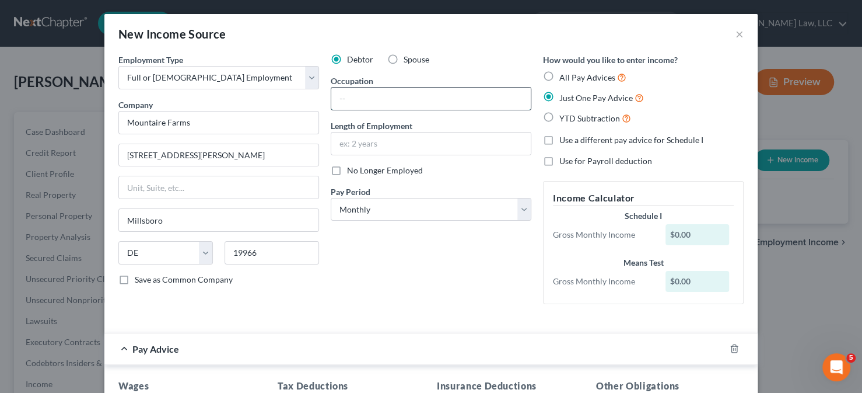
click at [359, 105] on input "text" at bounding box center [431, 99] width 200 height 22
type input "Manager"
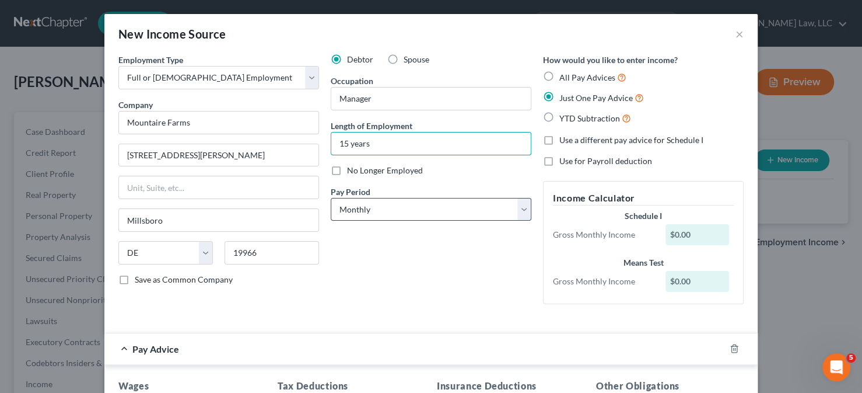
type input "15 years"
click at [362, 204] on select "Select Monthly Twice Monthly Every Other Week Weekly" at bounding box center [431, 209] width 201 height 23
select select "1"
click at [331, 198] on select "Select Monthly Twice Monthly Every Other Week Weekly" at bounding box center [431, 209] width 201 height 23
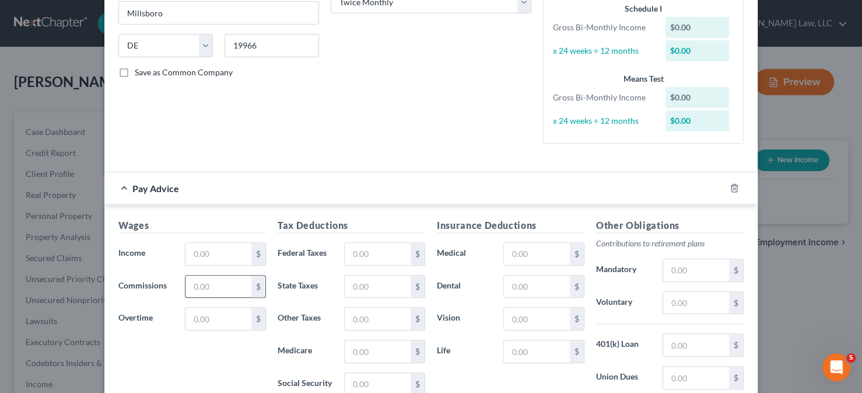
scroll to position [233, 0]
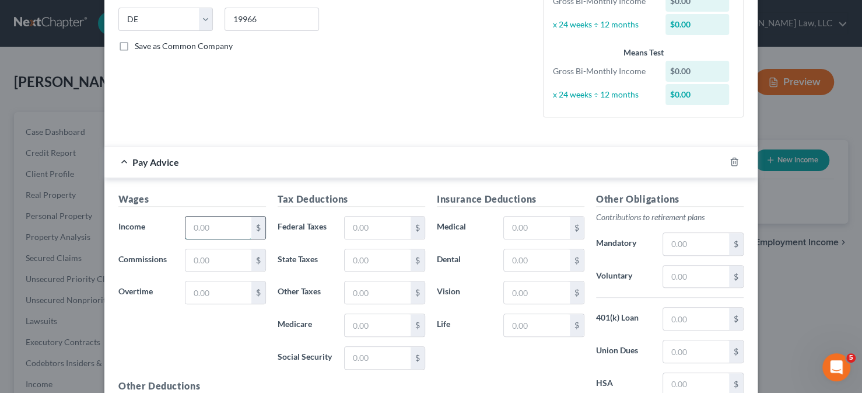
click at [212, 230] on input "text" at bounding box center [219, 227] width 66 height 22
type input "2,854.53"
click at [375, 217] on input "text" at bounding box center [378, 227] width 66 height 22
type input "532.55"
click at [516, 225] on input "text" at bounding box center [537, 227] width 66 height 22
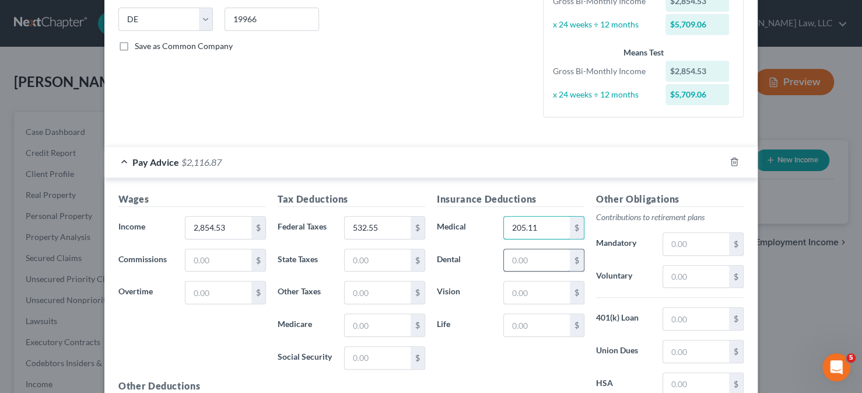
type input "205.11"
click at [544, 256] on input "text" at bounding box center [537, 260] width 66 height 22
type input "24.8"
click at [541, 295] on input "text" at bounding box center [537, 292] width 66 height 22
type input "6.94"
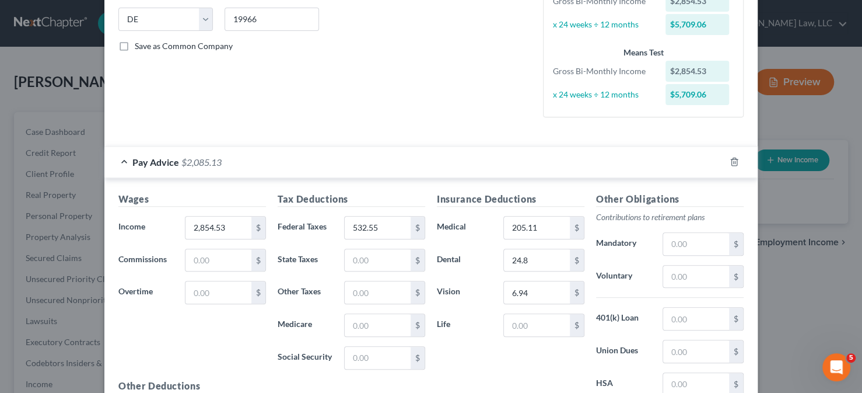
click at [512, 330] on input "text" at bounding box center [537, 325] width 66 height 22
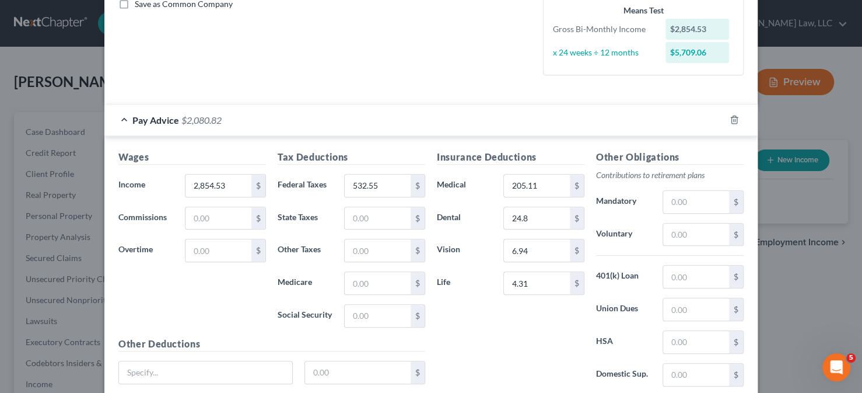
scroll to position [292, 0]
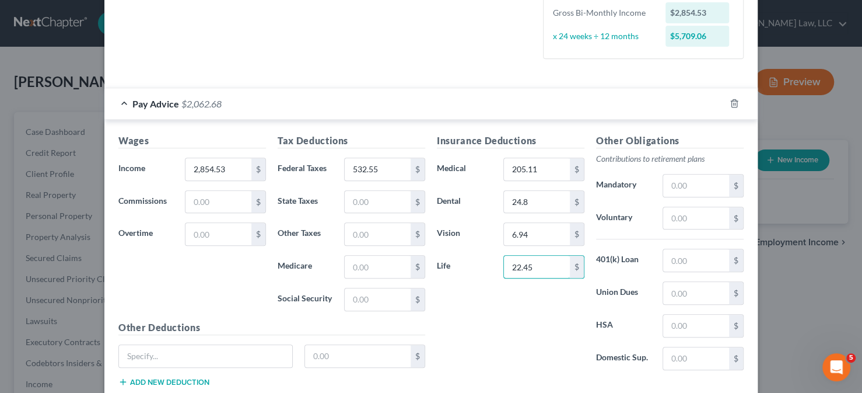
type input "22.45"
click at [493, 321] on div "Insurance Deductions Medical 205.11 $ Dental 24.8 $ Vision 6.94 $ Life 22.45 $" at bounding box center [510, 257] width 159 height 246
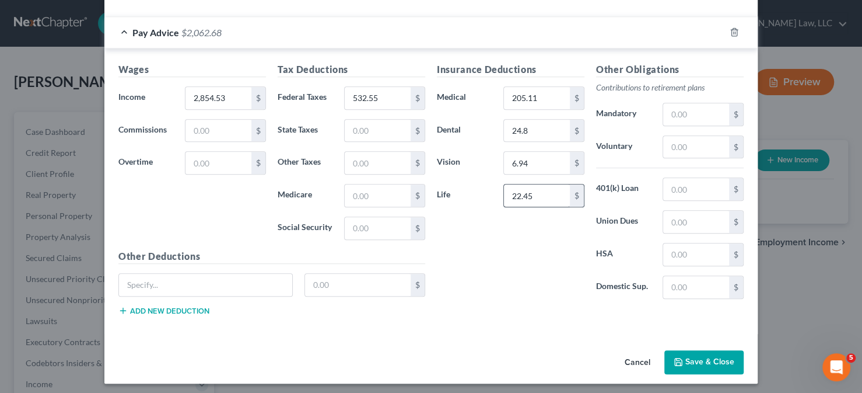
scroll to position [365, 0]
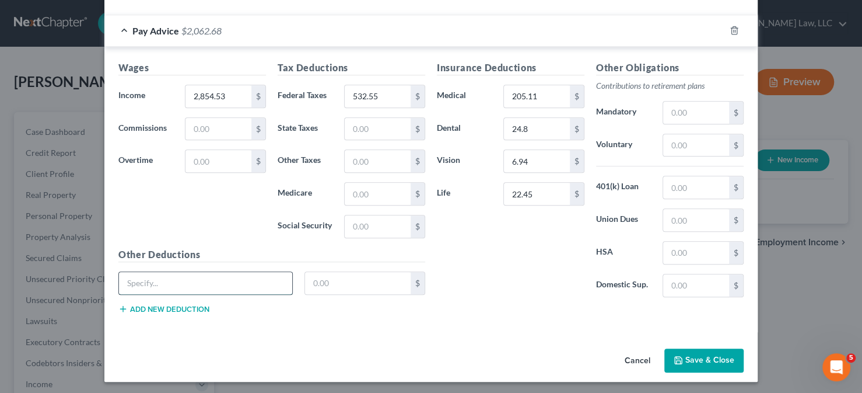
click at [193, 278] on input "text" at bounding box center [205, 283] width 173 height 22
type input "Other"
click at [157, 80] on div "Wages Income * 2,854.53 $ Commissions $ Overtime $" at bounding box center [192, 154] width 159 height 187
click at [330, 284] on input "text" at bounding box center [358, 283] width 106 height 22
type input "58.07"
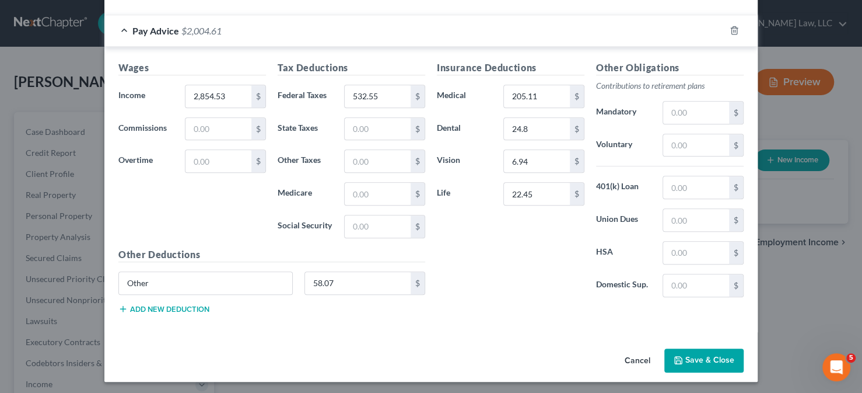
click at [684, 364] on button "Save & Close" at bounding box center [703, 360] width 79 height 25
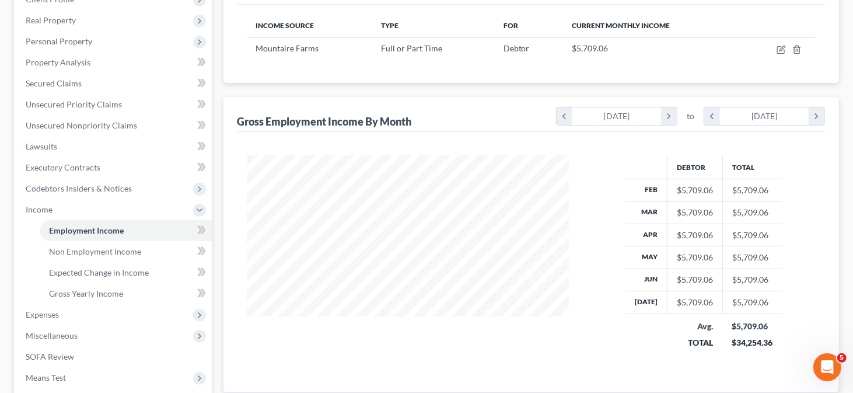
scroll to position [175, 0]
click at [69, 313] on span "Expenses" at bounding box center [113, 313] width 195 height 21
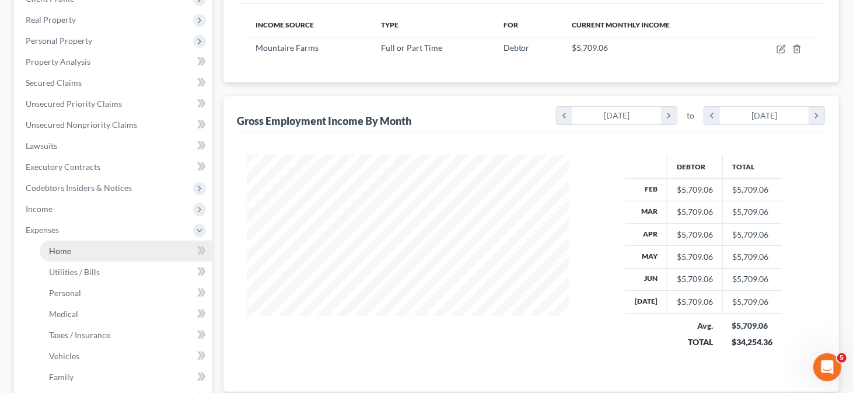
click at [117, 254] on link "Home" at bounding box center [126, 250] width 172 height 21
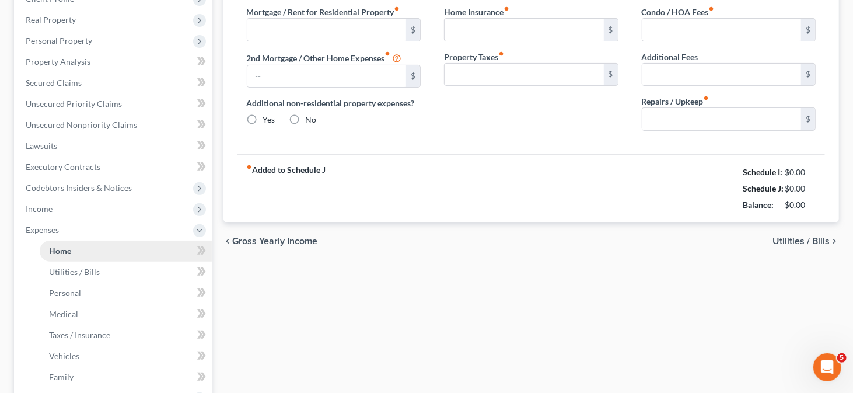
type input "949.00"
type input "0.00"
radio input "true"
type input "0.00"
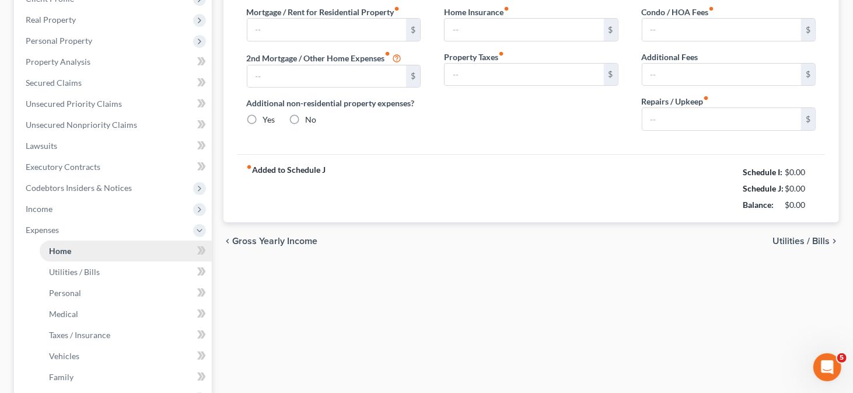
type input "0.00"
type input "100.00"
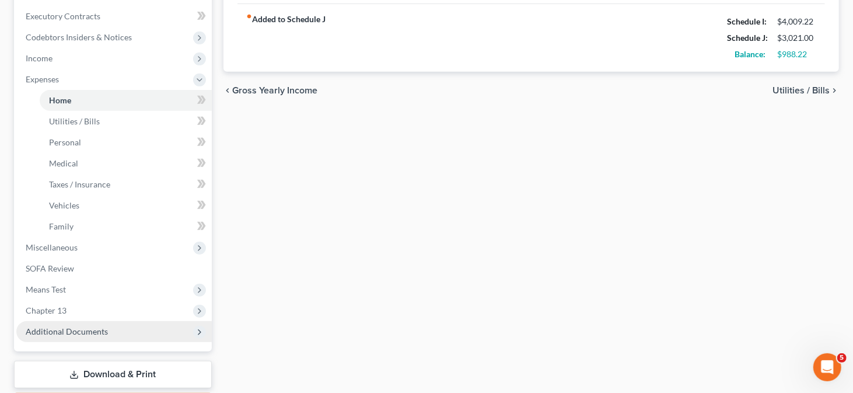
scroll to position [393, 0]
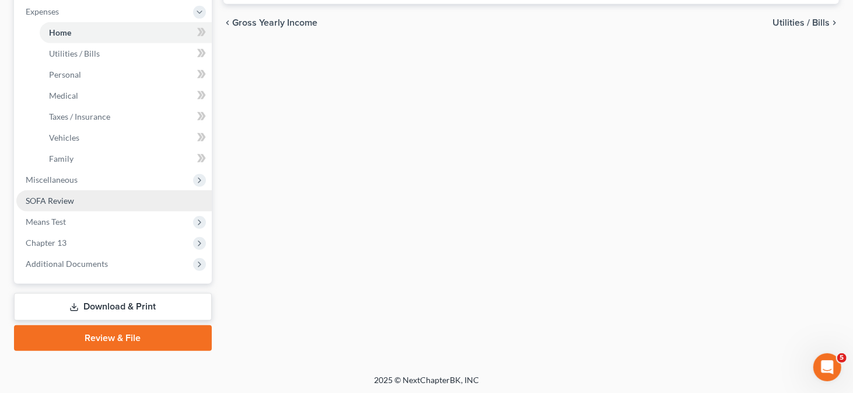
click at [120, 203] on link "SOFA Review" at bounding box center [113, 200] width 195 height 21
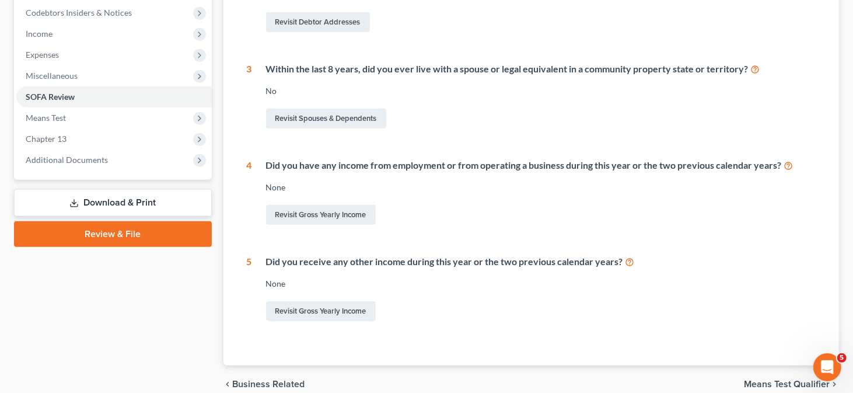
scroll to position [233, 0]
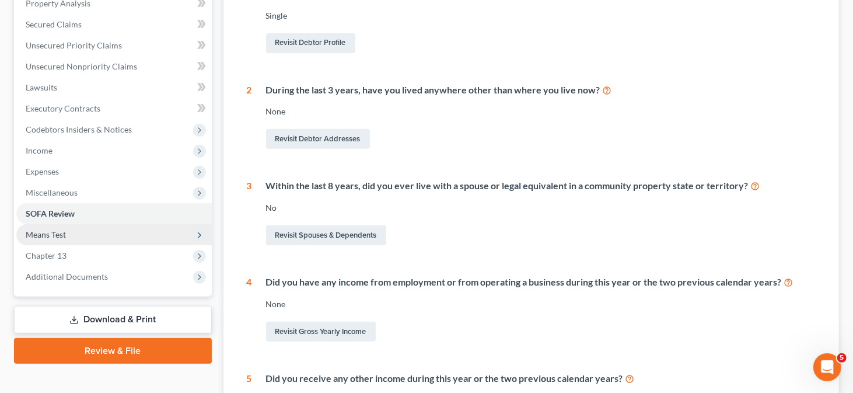
click at [58, 230] on span "Means Test" at bounding box center [46, 234] width 40 height 10
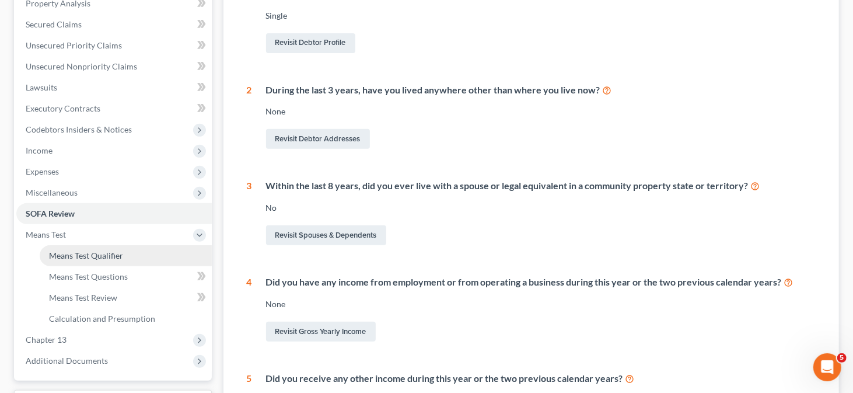
click at [76, 262] on link "Means Test Qualifier" at bounding box center [126, 255] width 172 height 21
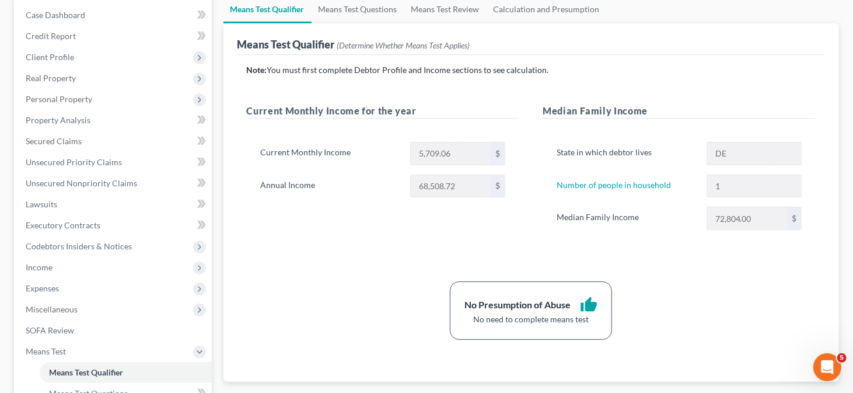
scroll to position [233, 0]
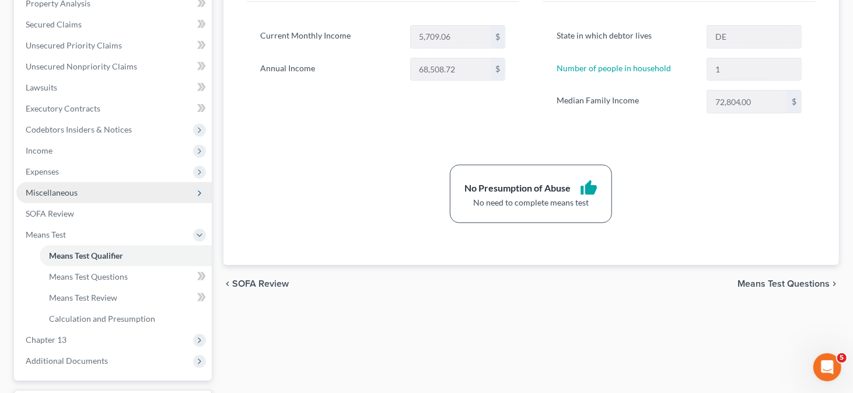
click at [121, 193] on span "Miscellaneous" at bounding box center [113, 192] width 195 height 21
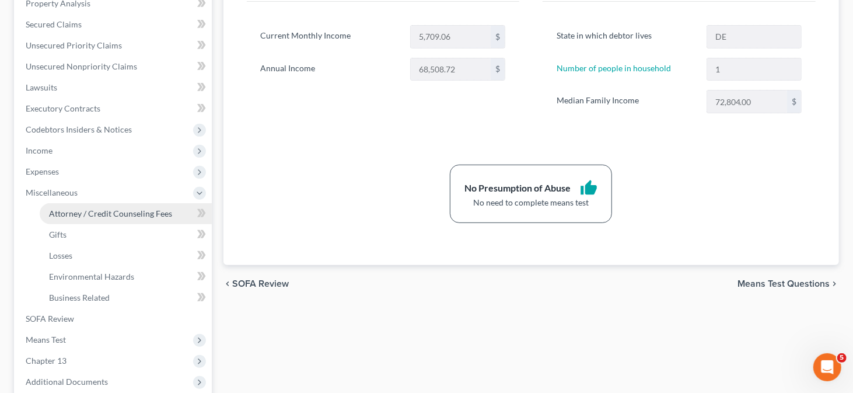
click at [116, 206] on link "Attorney / Credit Counseling Fees" at bounding box center [126, 213] width 172 height 21
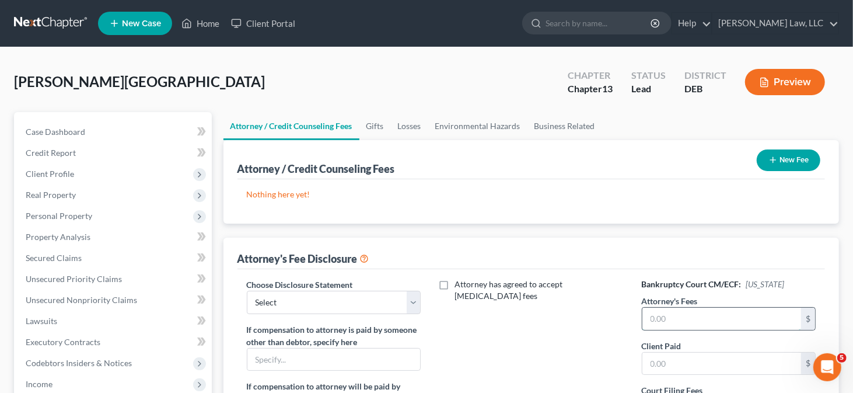
click at [709, 310] on input "text" at bounding box center [721, 318] width 159 height 22
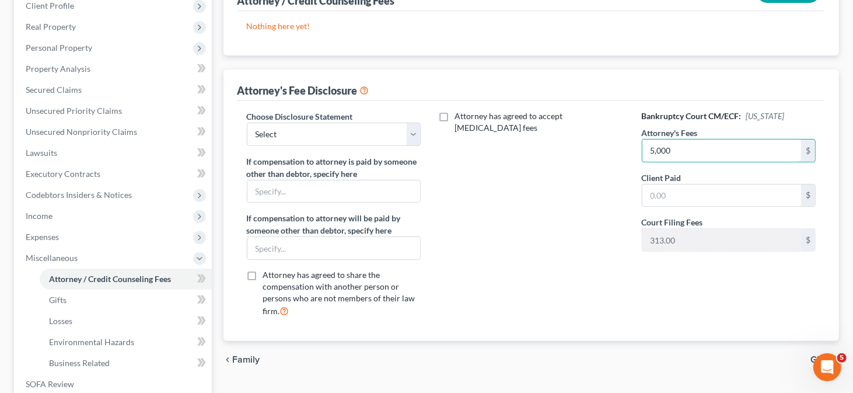
scroll to position [175, 0]
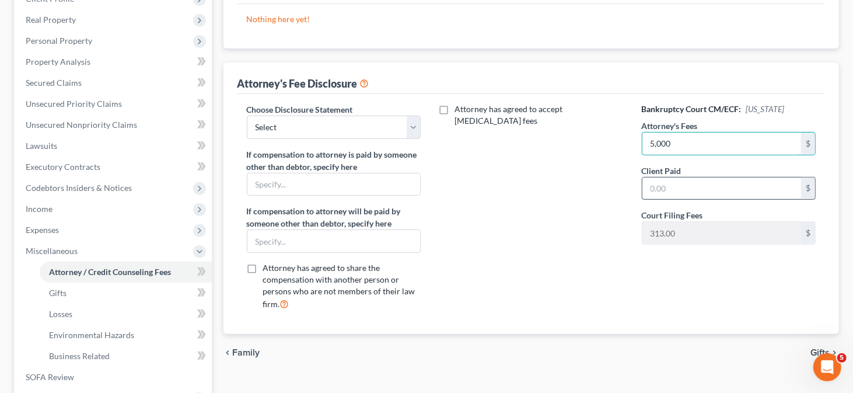
type input "5,000"
click at [674, 189] on input "text" at bounding box center [721, 188] width 159 height 22
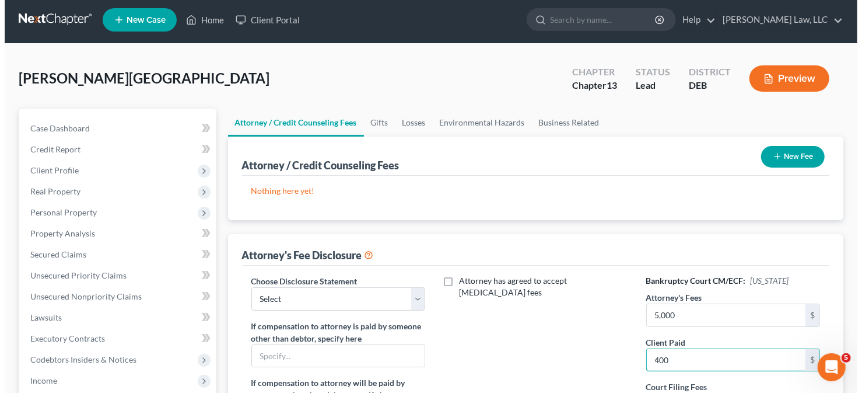
scroll to position [0, 0]
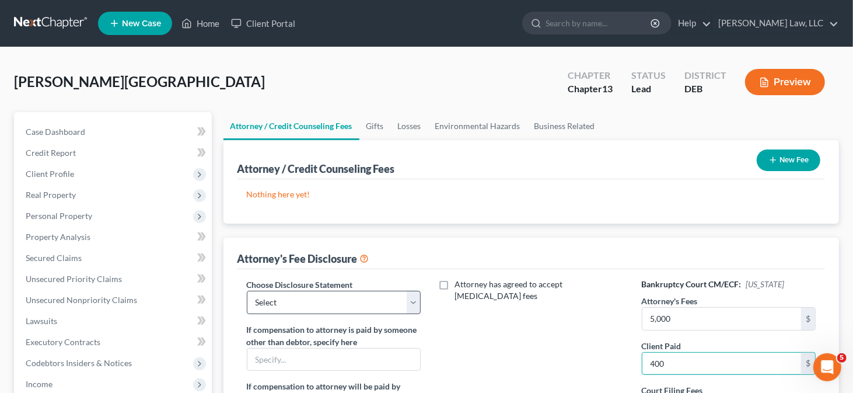
type input "400"
click at [297, 296] on select "Select Attorney" at bounding box center [334, 302] width 174 height 23
select select "0"
click at [247, 291] on select "Select Attorney" at bounding box center [334, 302] width 174 height 23
click at [804, 165] on button "New Fee" at bounding box center [789, 160] width 64 height 22
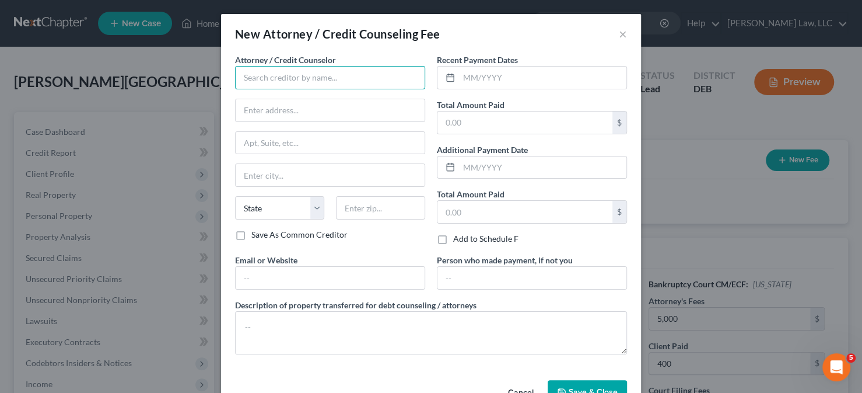
click at [281, 80] on input "text" at bounding box center [330, 77] width 190 height 23
type input "[PERSON_NAME] Law, LLC"
click at [481, 127] on input "text" at bounding box center [525, 122] width 175 height 22
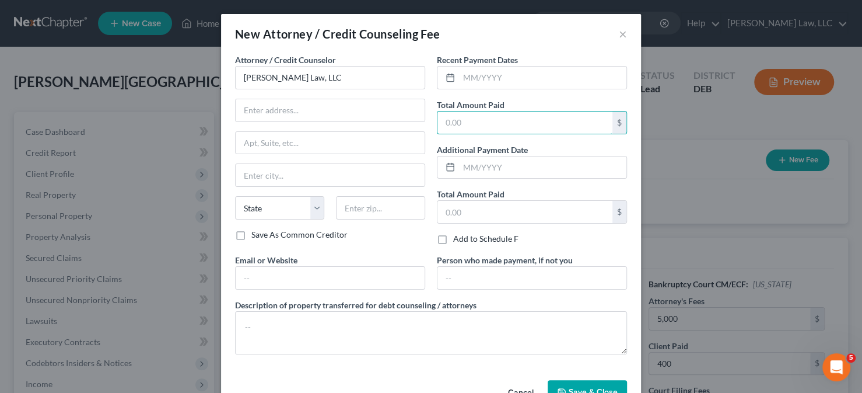
type input "400"
click at [307, 329] on textarea at bounding box center [431, 332] width 392 height 43
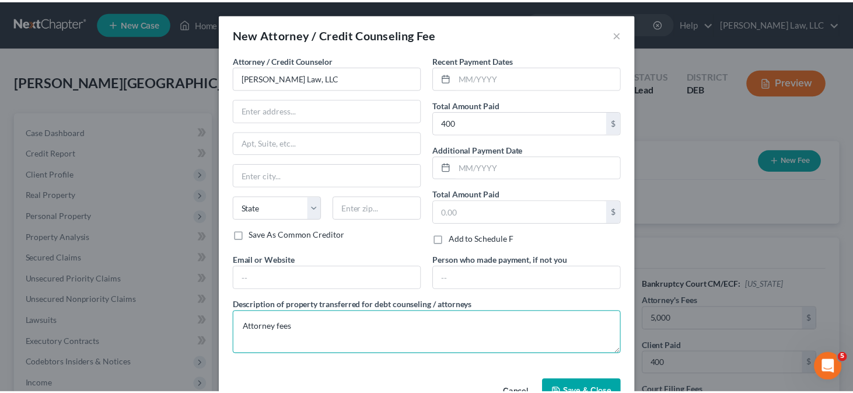
scroll to position [33, 0]
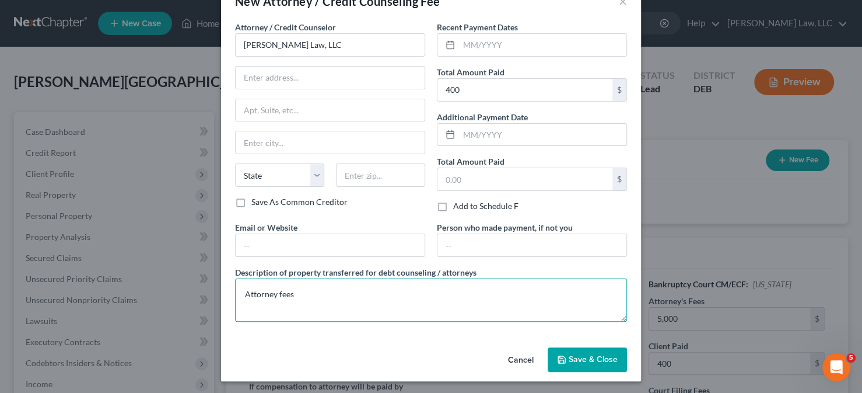
type textarea "Attorney fees"
click at [587, 362] on button "Save & Close" at bounding box center [587, 359] width 79 height 25
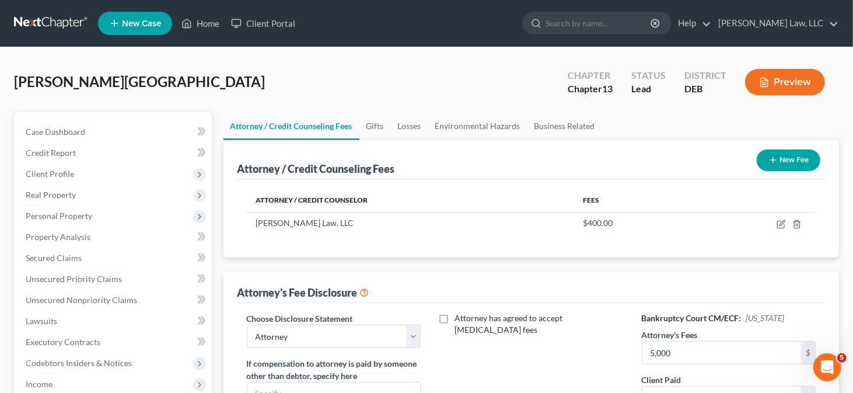
click at [783, 160] on button "New Fee" at bounding box center [789, 160] width 64 height 22
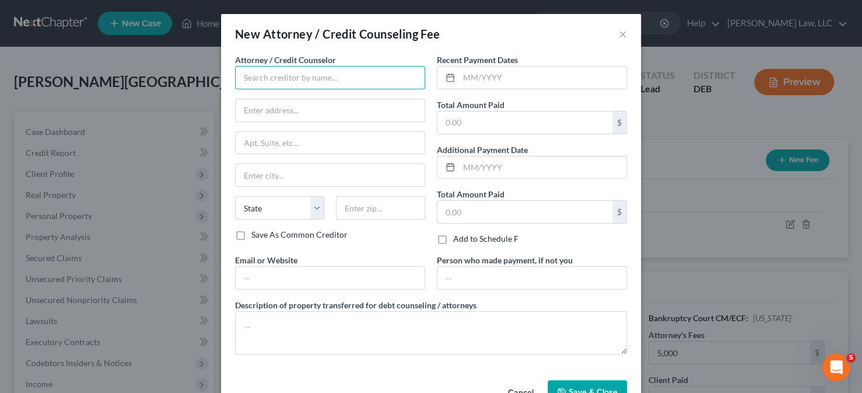
click at [322, 74] on input "text" at bounding box center [330, 77] width 190 height 23
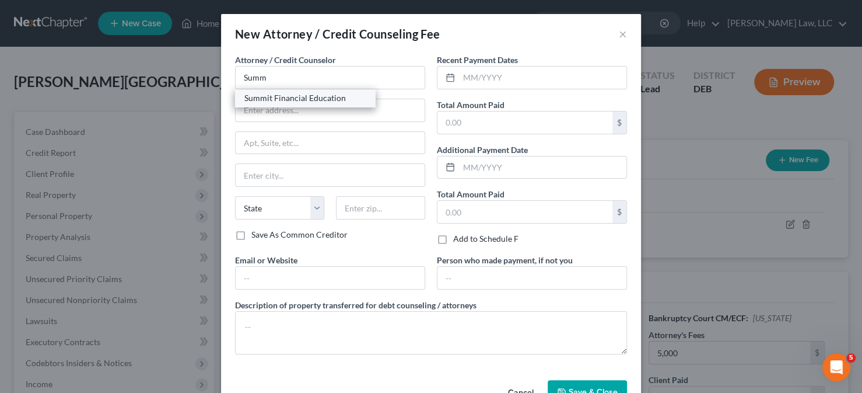
click at [286, 101] on div "Summit Financial Education" at bounding box center [304, 98] width 121 height 12
type input "Summit Financial Education"
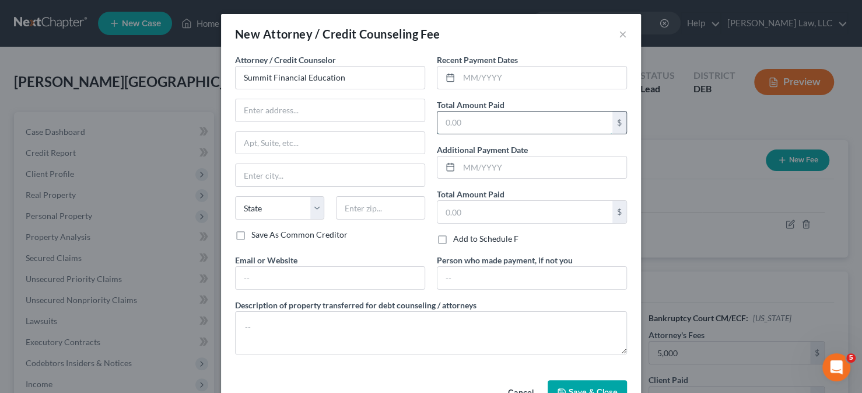
click at [480, 124] on input "text" at bounding box center [525, 122] width 175 height 22
type input "14.95"
click at [271, 278] on input "text" at bounding box center [330, 278] width 189 height 22
type input "[DOMAIN_NAME]"
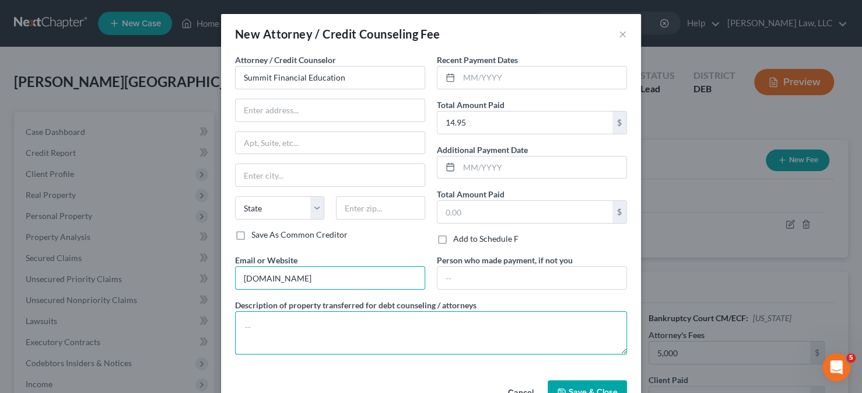
click at [302, 320] on textarea at bounding box center [431, 332] width 392 height 43
type textarea "Prefiling Credit Counseling"
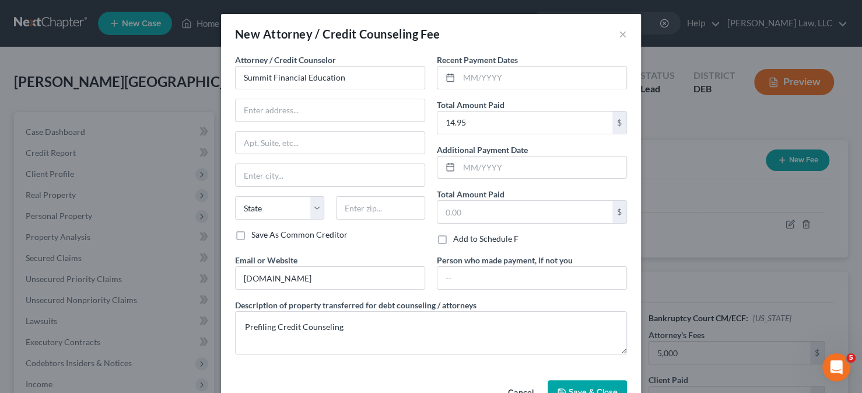
click at [566, 380] on button "Save & Close" at bounding box center [587, 392] width 79 height 25
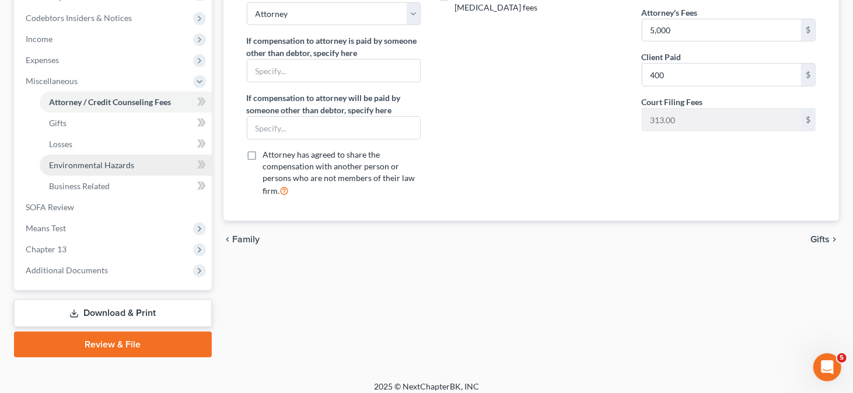
scroll to position [350, 0]
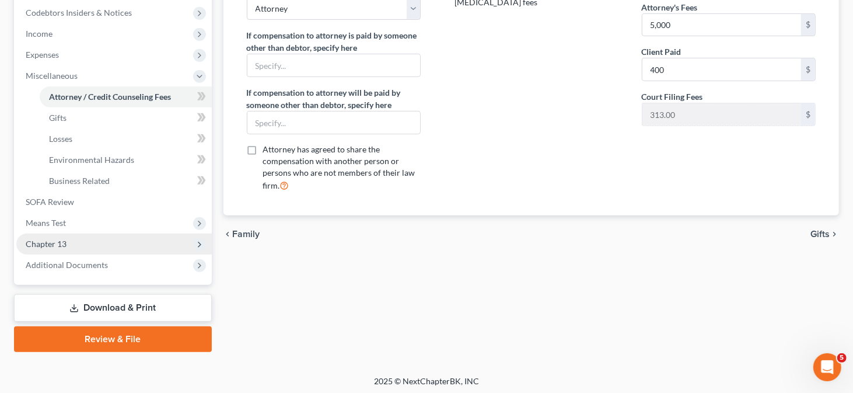
click at [115, 238] on span "Chapter 13" at bounding box center [113, 243] width 195 height 21
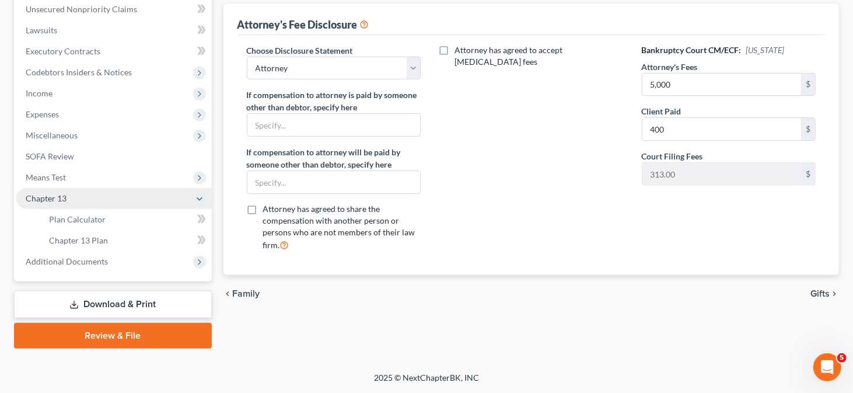
scroll to position [288, 0]
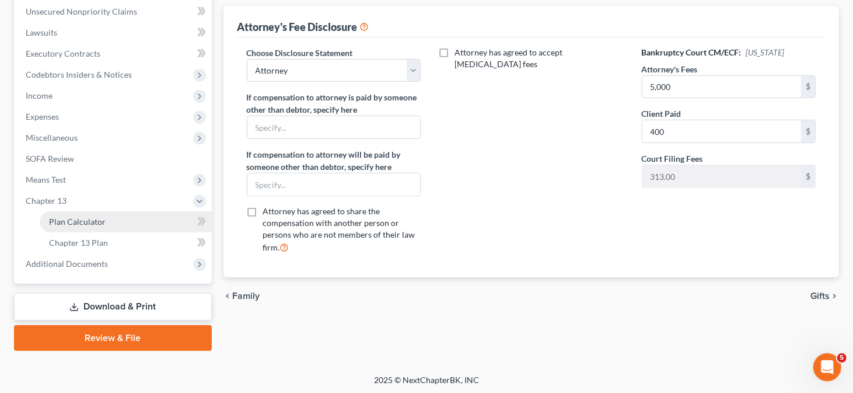
click at [118, 225] on link "Plan Calculator" at bounding box center [126, 221] width 172 height 21
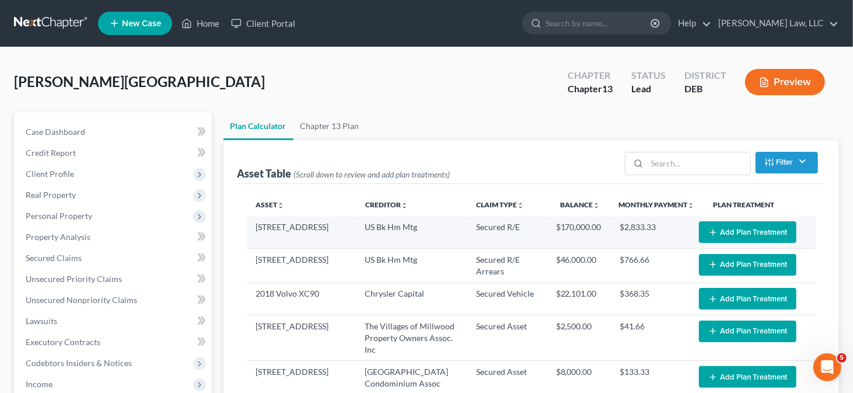
select select "59"
click at [740, 225] on button "Add Plan Treatment" at bounding box center [747, 232] width 97 height 22
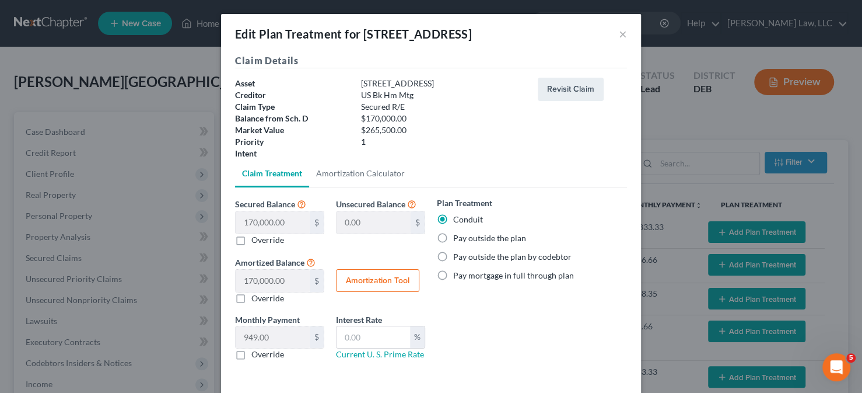
click at [468, 239] on label "Pay outside the plan" at bounding box center [489, 238] width 73 height 12
click at [466, 239] on input "Pay outside the plan" at bounding box center [462, 236] width 8 height 8
radio input "true"
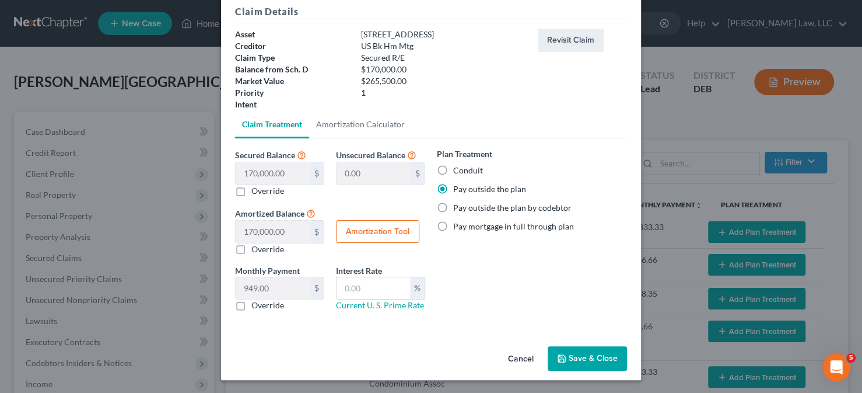
click at [566, 349] on button "Save & Close" at bounding box center [587, 358] width 79 height 25
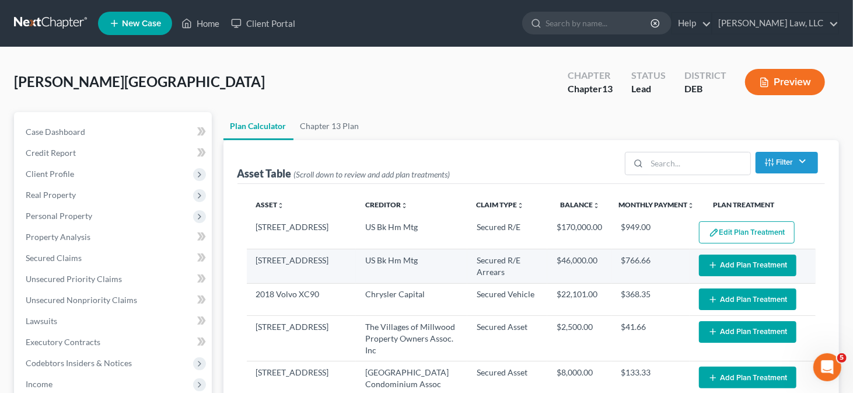
select select "59"
click at [710, 260] on button "Add Plan Treatment" at bounding box center [747, 265] width 97 height 22
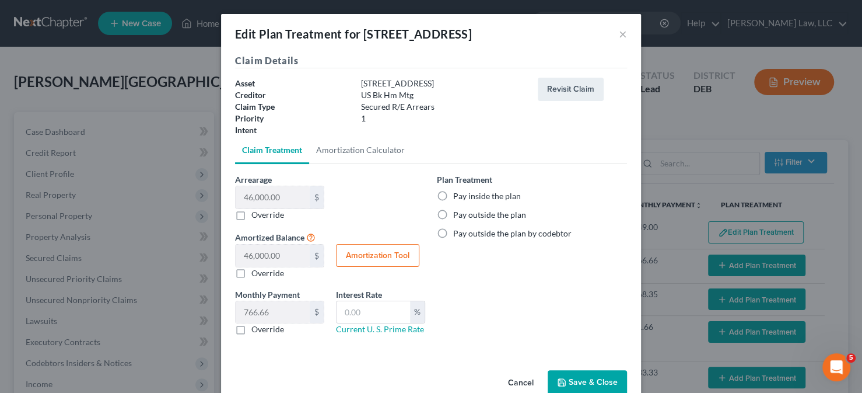
click at [466, 195] on label "Pay inside the plan" at bounding box center [487, 196] width 68 height 12
click at [466, 195] on input "Pay inside the plan" at bounding box center [462, 194] width 8 height 8
radio input "true"
click at [579, 370] on button "Save & Close" at bounding box center [587, 382] width 79 height 25
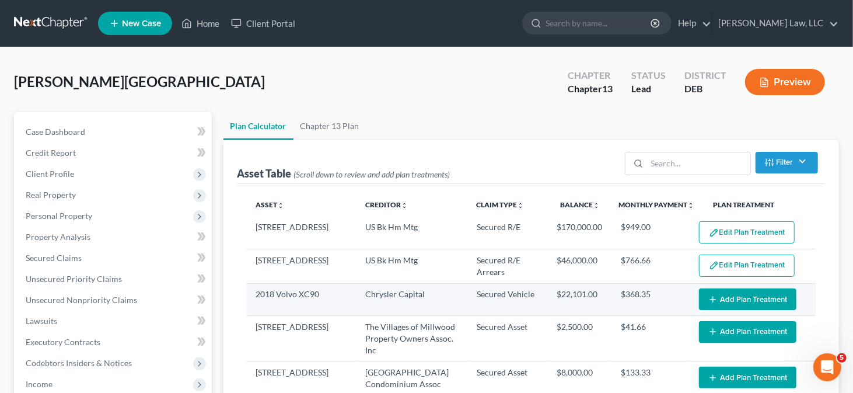
select select "59"
click at [708, 295] on icon "button" at bounding box center [712, 299] width 9 height 9
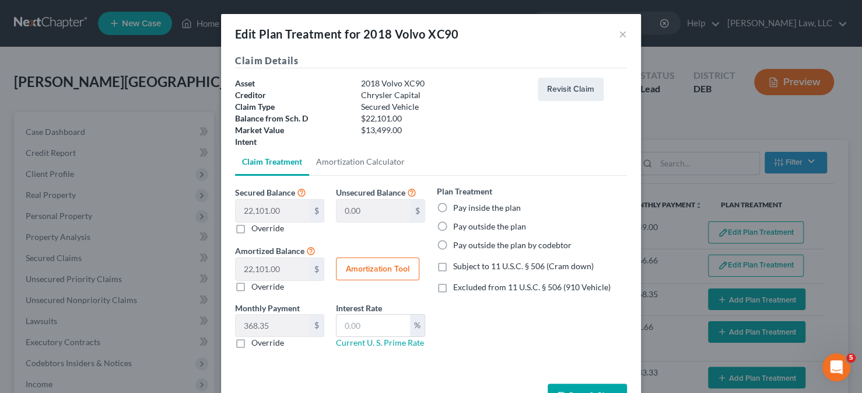
click at [462, 211] on label "Pay inside the plan" at bounding box center [487, 208] width 68 height 12
click at [462, 209] on input "Pay inside the plan" at bounding box center [462, 206] width 8 height 8
radio input "true"
click at [461, 265] on span "Subject to 11 U.S.C. § 506 (Cram down)" at bounding box center [523, 266] width 141 height 10
click at [461, 265] on input "Subject to 11 U.S.C. § 506 (Cram down)" at bounding box center [462, 264] width 8 height 8
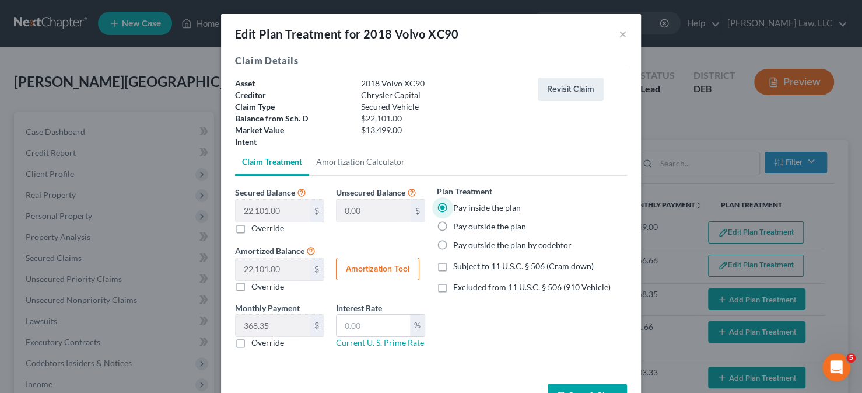
checkbox input "true"
click at [382, 269] on button "Amortization Tool" at bounding box center [377, 268] width 83 height 23
type input "22,101.00"
type input "60"
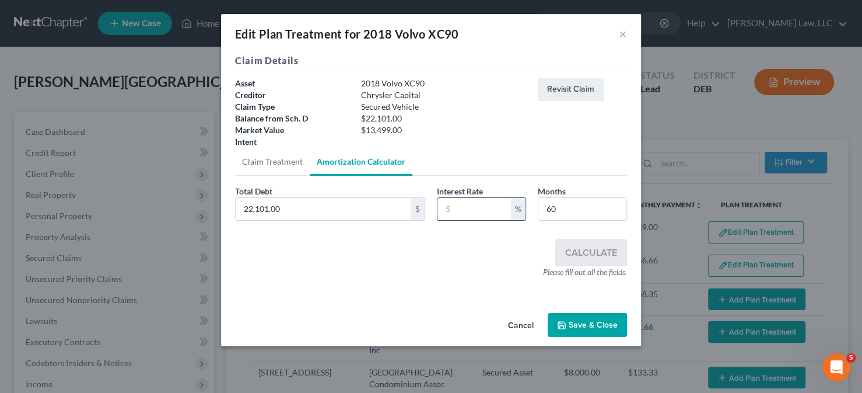
click at [473, 206] on input "text" at bounding box center [475, 209] width 74 height 22
type input "13,499"
click at [472, 217] on input "text" at bounding box center [475, 209] width 74 height 22
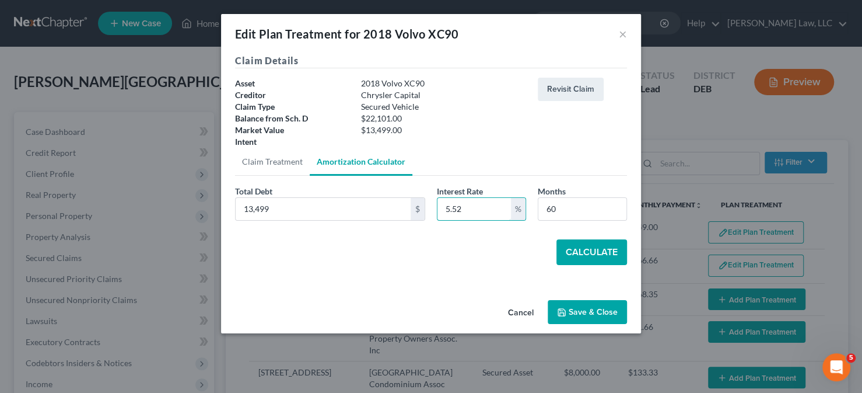
type input "5.52"
click at [589, 241] on button "Calculate" at bounding box center [592, 252] width 71 height 26
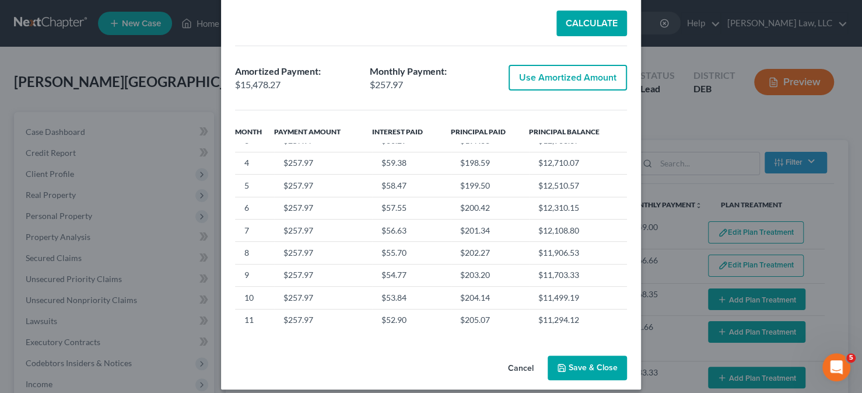
scroll to position [238, 0]
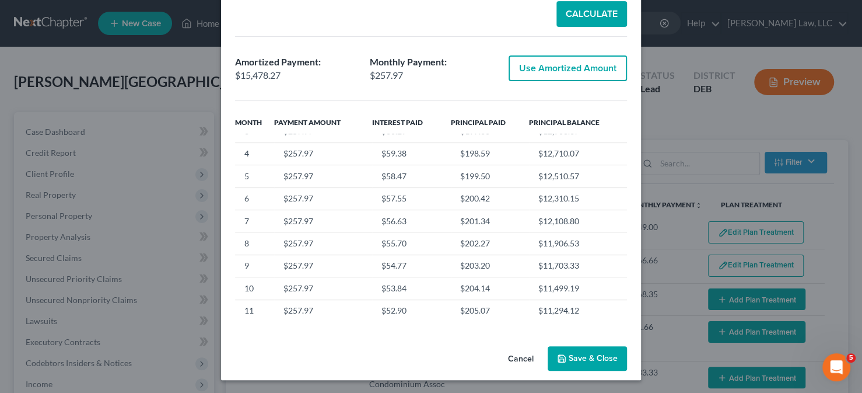
click at [559, 69] on button "Use Amortized Amount" at bounding box center [568, 68] width 118 height 26
type input "15,478.27"
checkbox input "true"
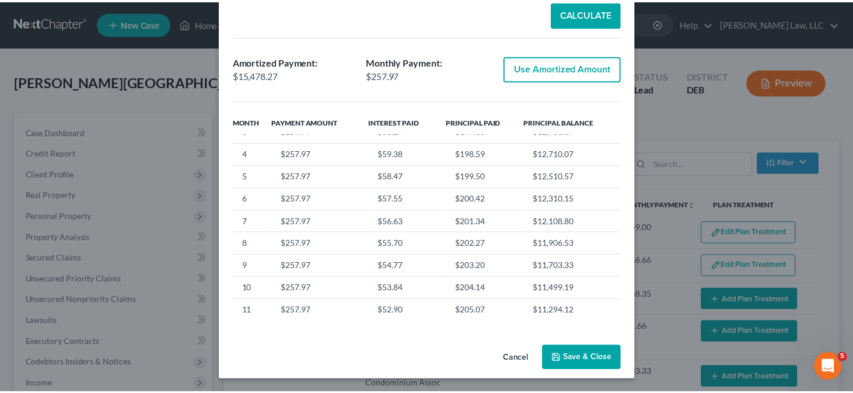
scroll to position [37, 0]
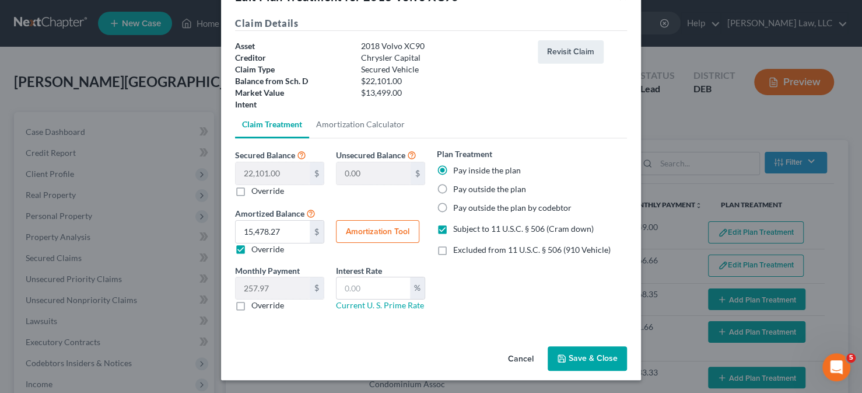
click at [568, 354] on button "Save & Close" at bounding box center [587, 358] width 79 height 25
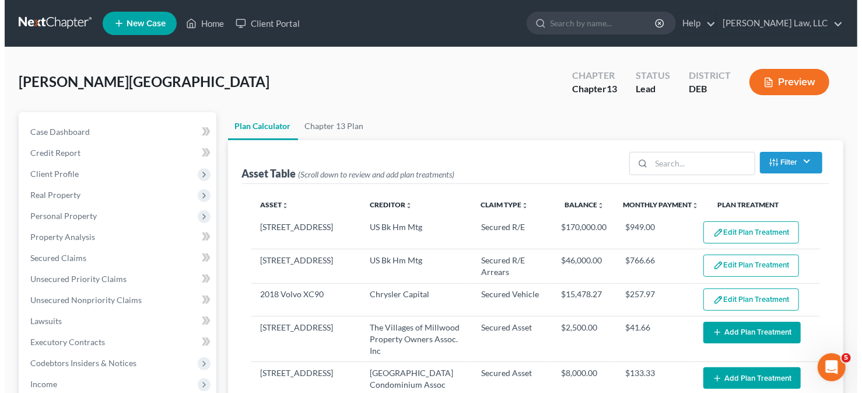
scroll to position [117, 0]
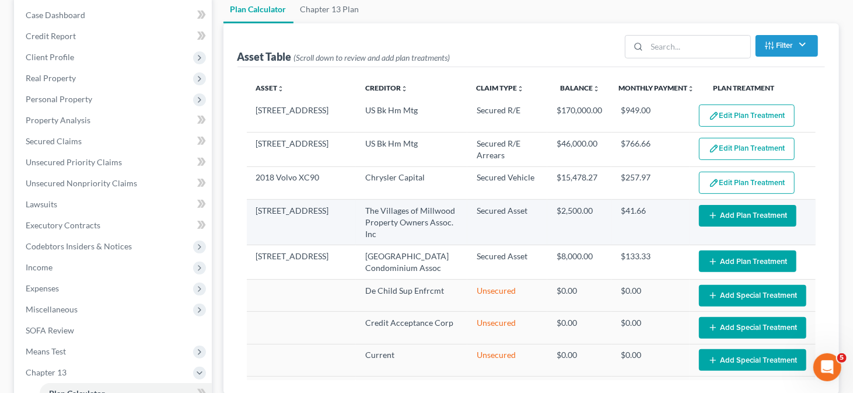
click at [728, 205] on button "Add Plan Treatment" at bounding box center [747, 216] width 97 height 22
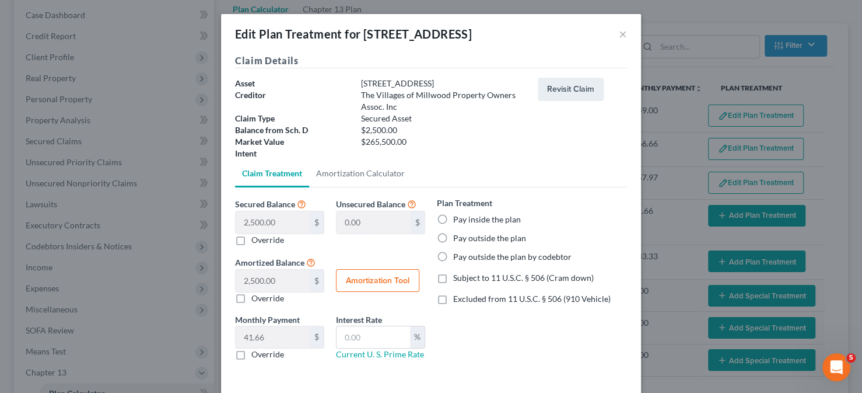
click at [453, 221] on label "Pay inside the plan" at bounding box center [487, 220] width 68 height 12
click at [458, 221] on input "Pay inside the plan" at bounding box center [462, 218] width 8 height 8
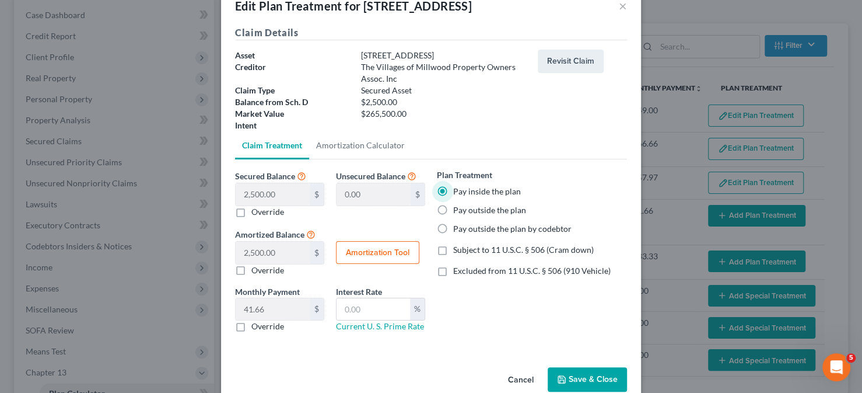
scroll to position [49, 0]
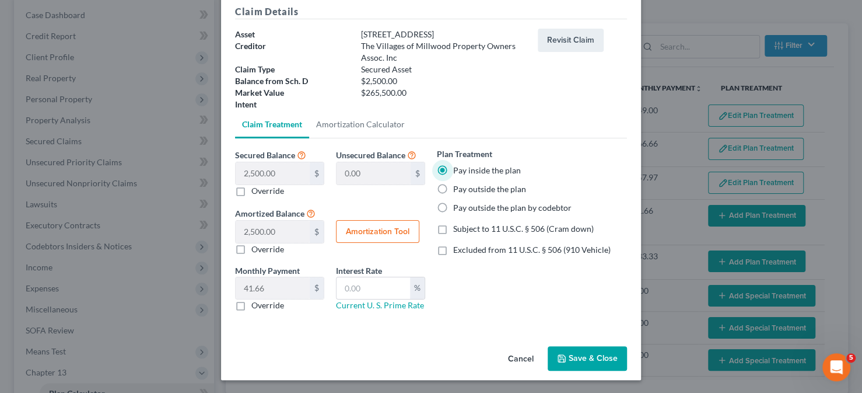
click at [568, 359] on button "Save & Close" at bounding box center [587, 358] width 79 height 25
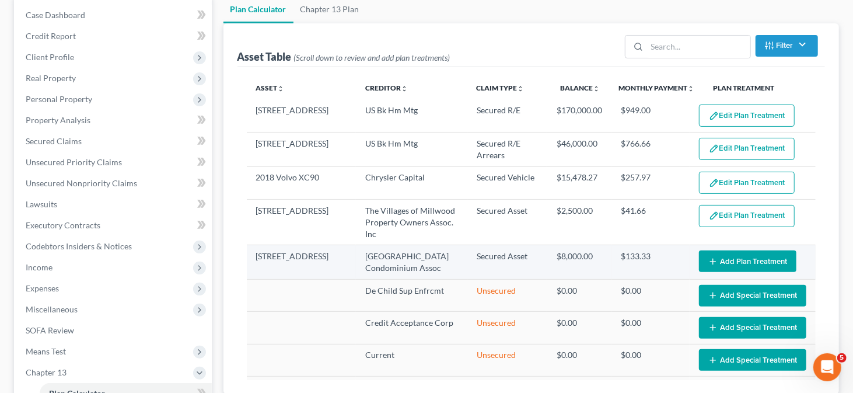
click at [708, 263] on icon "button" at bounding box center [712, 261] width 9 height 9
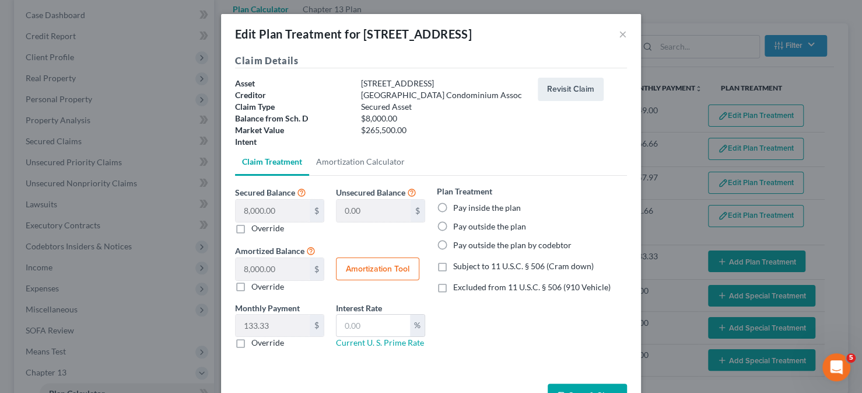
click at [492, 207] on label "Pay inside the plan" at bounding box center [487, 208] width 68 height 12
click at [466, 207] on input "Pay inside the plan" at bounding box center [462, 206] width 8 height 8
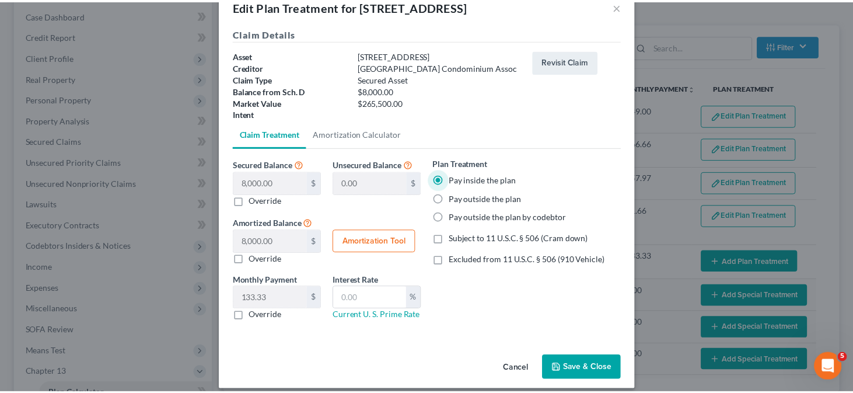
scroll to position [37, 0]
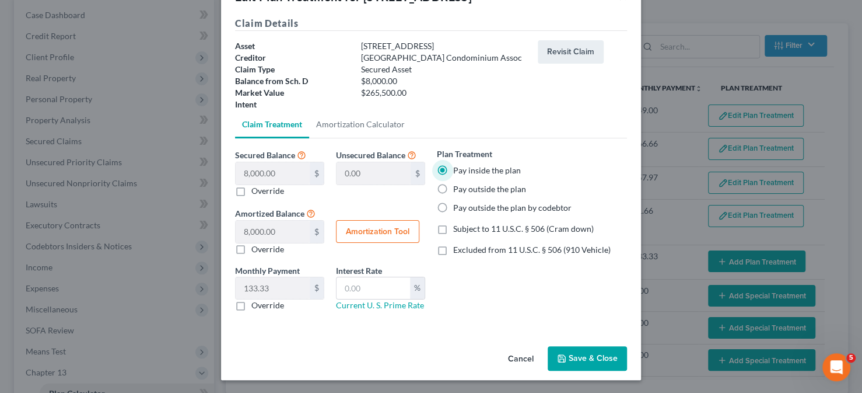
click at [579, 354] on button "Save & Close" at bounding box center [587, 358] width 79 height 25
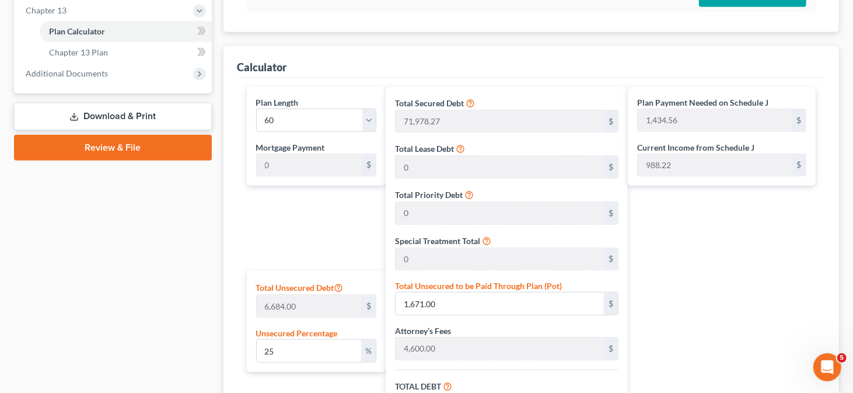
scroll to position [525, 0]
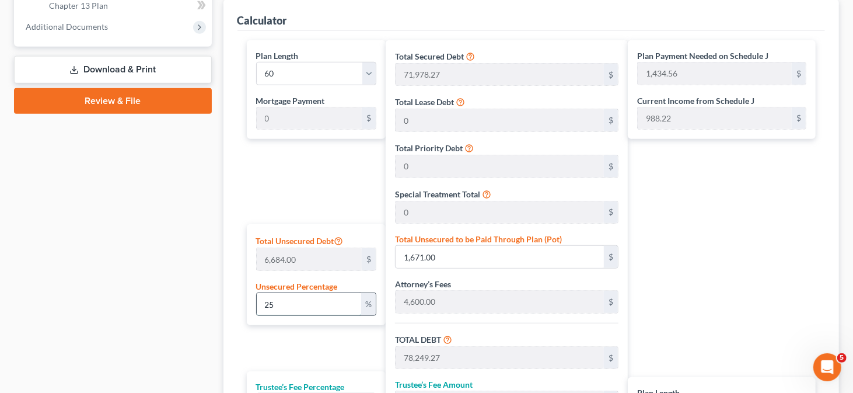
click at [274, 303] on input "25" at bounding box center [309, 304] width 105 height 22
drag, startPoint x: 285, startPoint y: 299, endPoint x: 247, endPoint y: 297, distance: 38.5
click at [247, 297] on div "Total Unsecured Debt 6,684.00 $ Unsecured Percentage 25 %" at bounding box center [316, 274] width 139 height 101
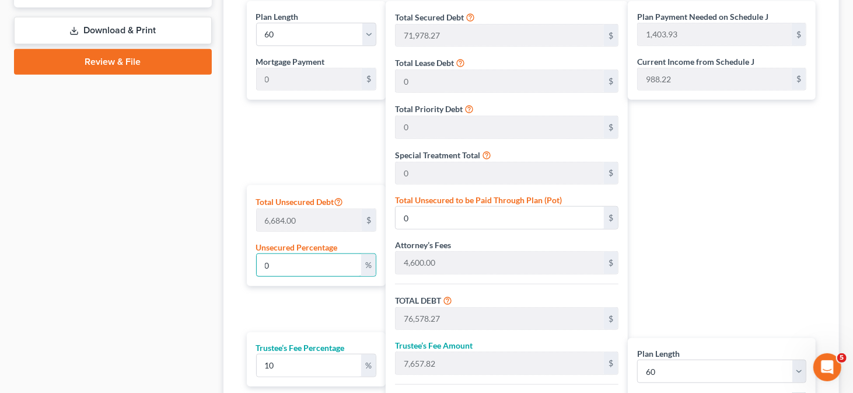
scroll to position [739, 0]
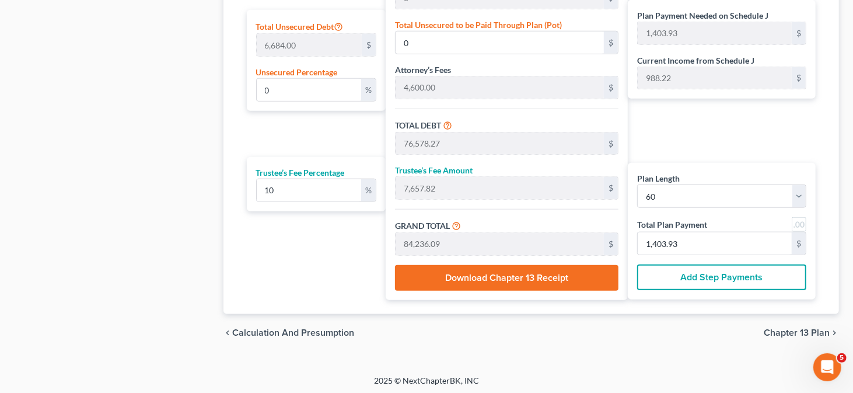
click at [780, 328] on span "Chapter 13 Plan" at bounding box center [797, 332] width 66 height 9
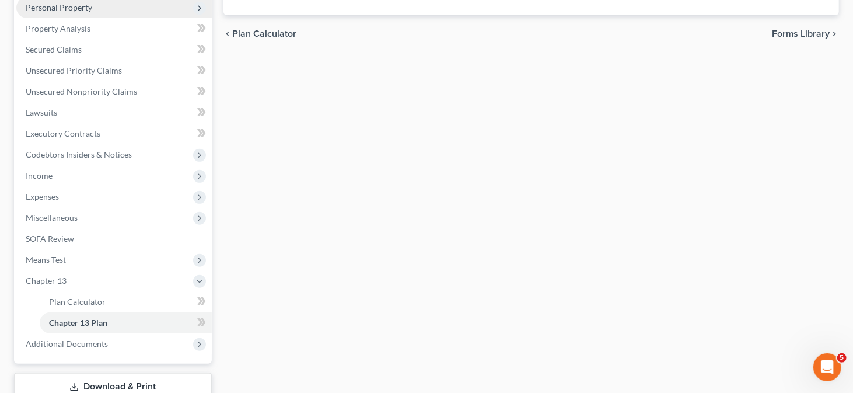
scroll to position [233, 0]
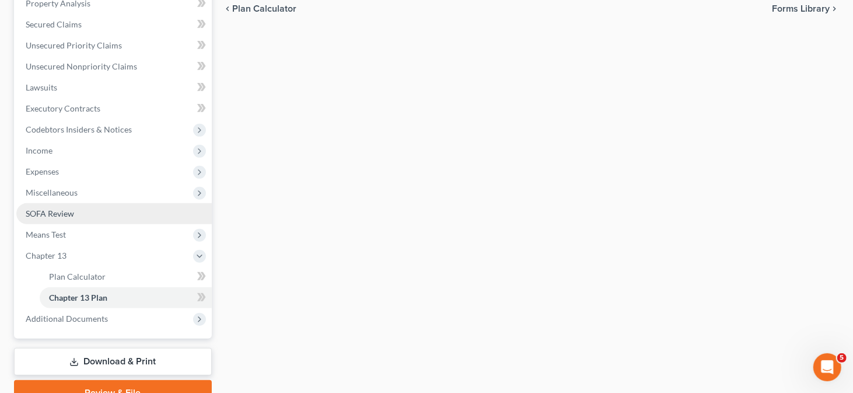
click at [61, 214] on span "SOFA Review" at bounding box center [50, 213] width 48 height 10
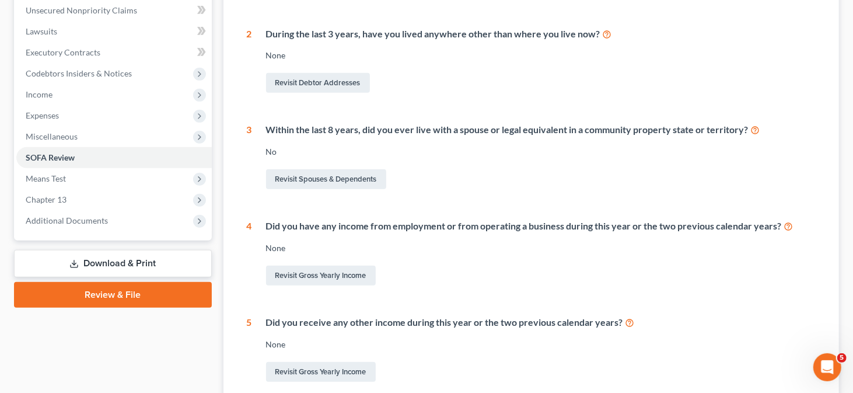
scroll to position [292, 0]
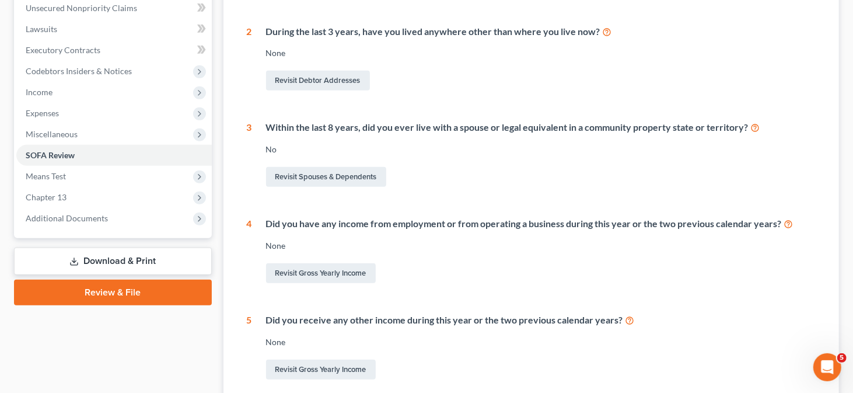
click at [319, 261] on div "Revisit Gross Yearly Income" at bounding box center [541, 273] width 550 height 25
click at [315, 270] on link "Revisit Gross Yearly Income" at bounding box center [321, 273] width 110 height 20
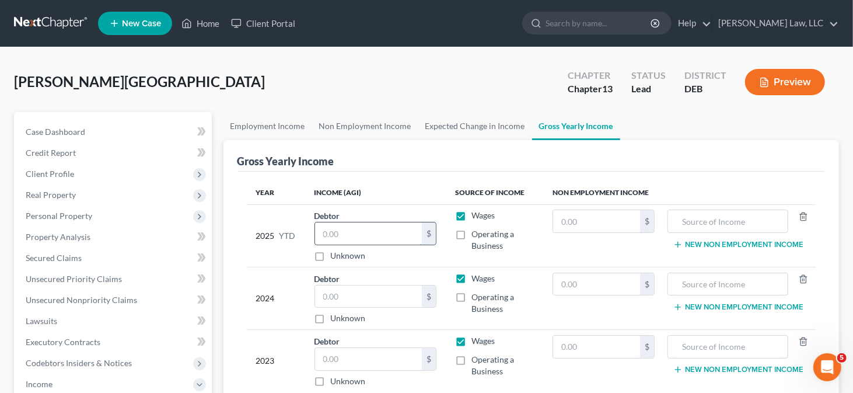
click at [393, 223] on input "text" at bounding box center [368, 233] width 107 height 22
click at [348, 291] on input "text" at bounding box center [368, 296] width 107 height 22
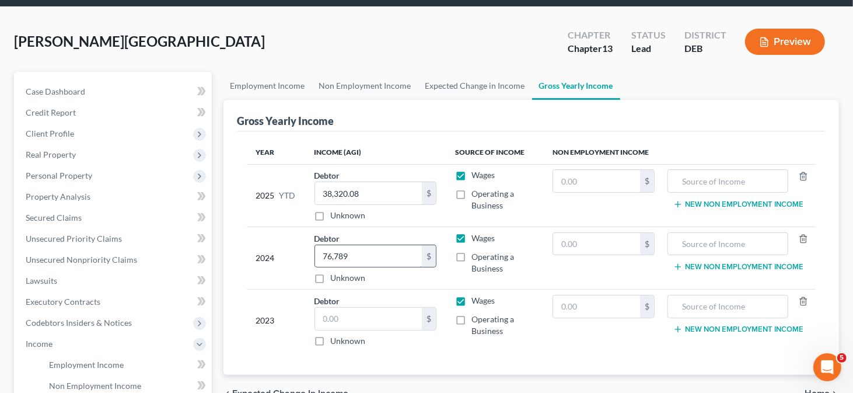
scroll to position [58, 0]
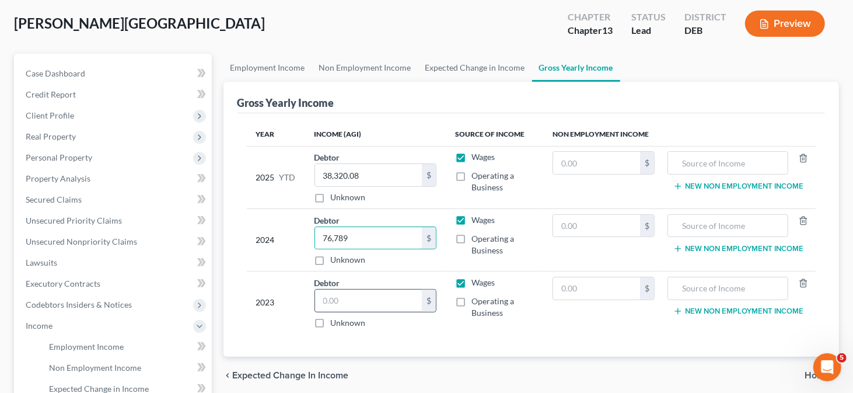
click at [354, 305] on input "text" at bounding box center [368, 300] width 107 height 22
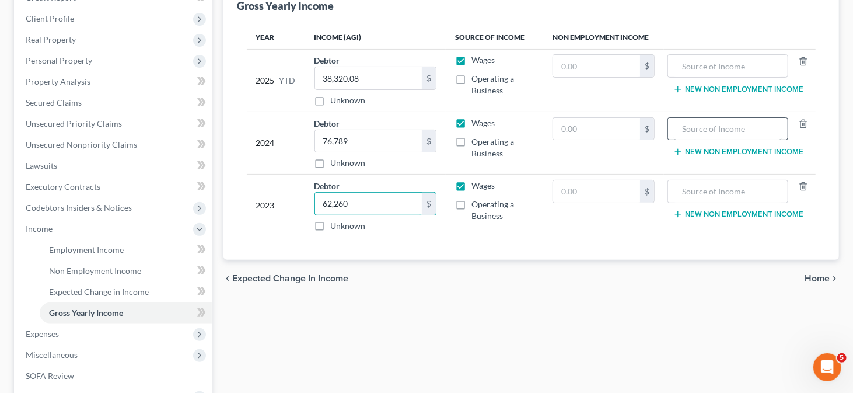
scroll to position [214, 0]
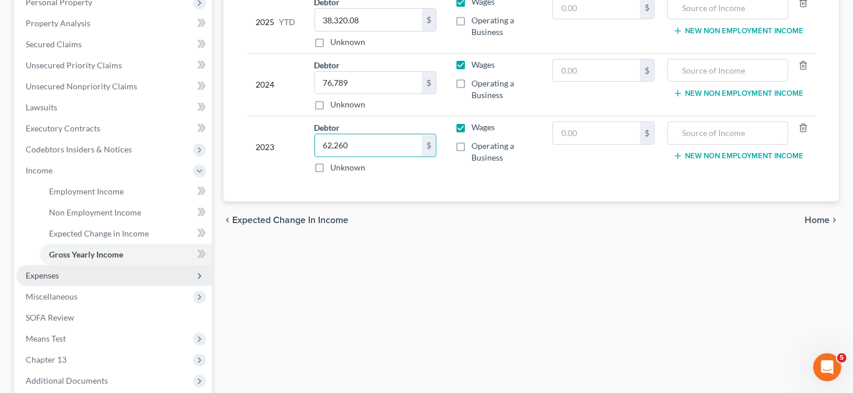
click at [46, 283] on span "Expenses" at bounding box center [113, 275] width 195 height 21
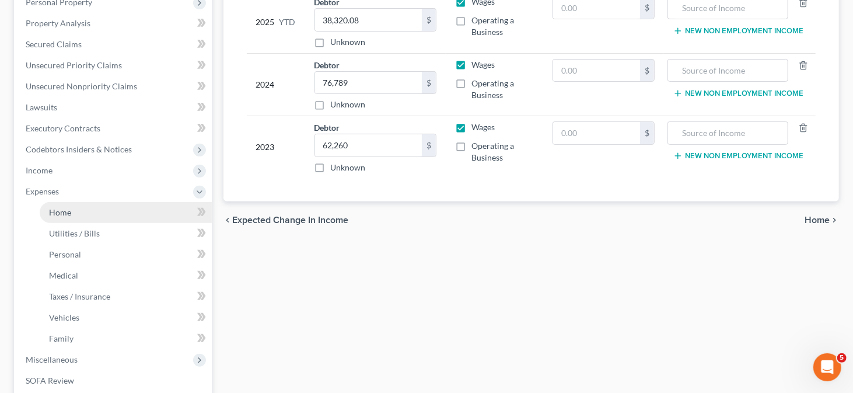
click at [74, 205] on link "Home" at bounding box center [126, 212] width 172 height 21
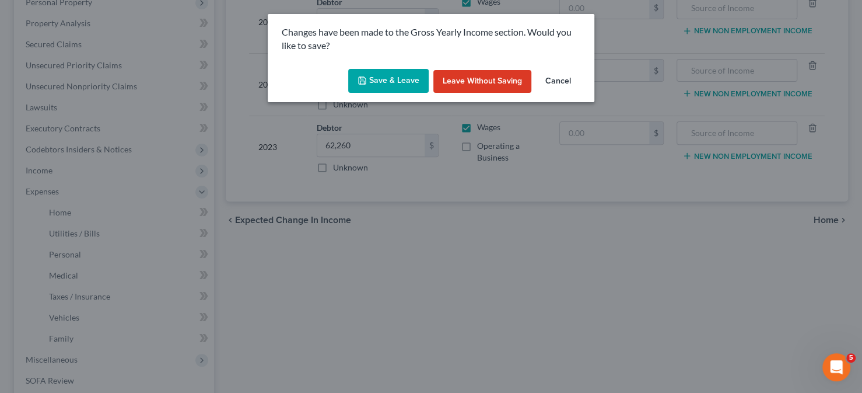
click at [370, 83] on button "Save & Leave" at bounding box center [388, 81] width 81 height 25
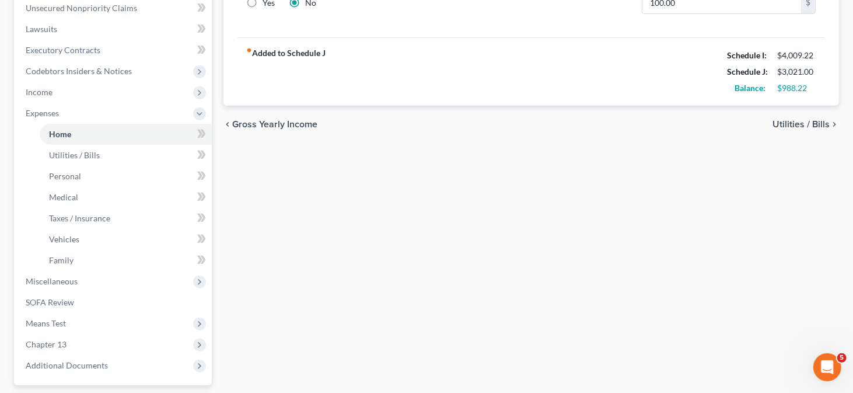
scroll to position [393, 0]
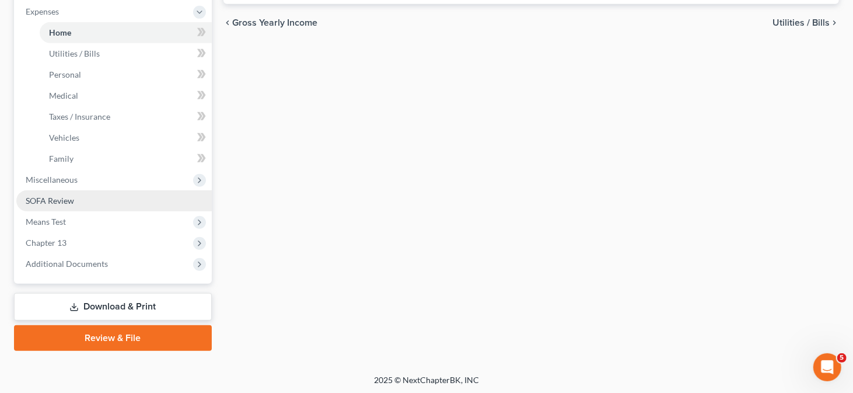
click at [50, 207] on link "SOFA Review" at bounding box center [113, 200] width 195 height 21
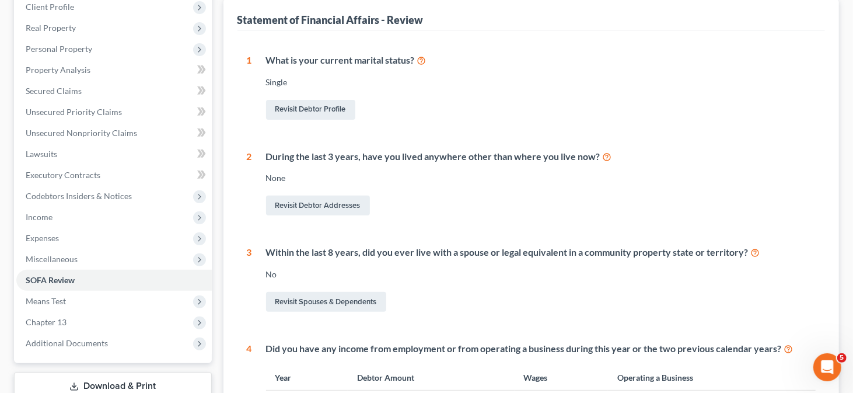
scroll to position [175, 0]
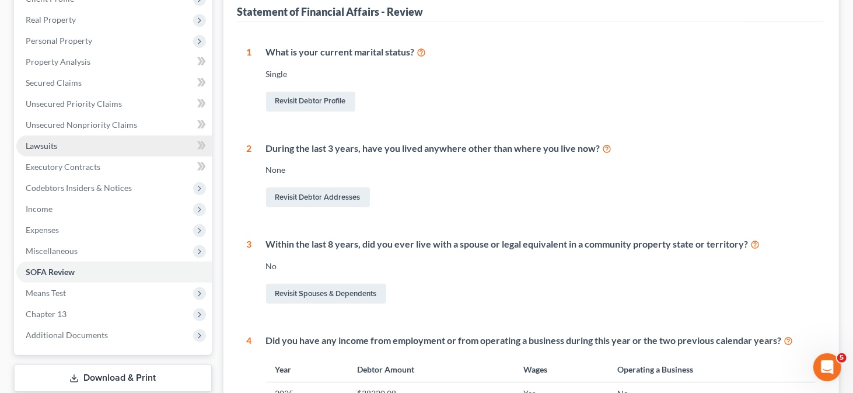
click at [61, 148] on link "Lawsuits" at bounding box center [113, 145] width 195 height 21
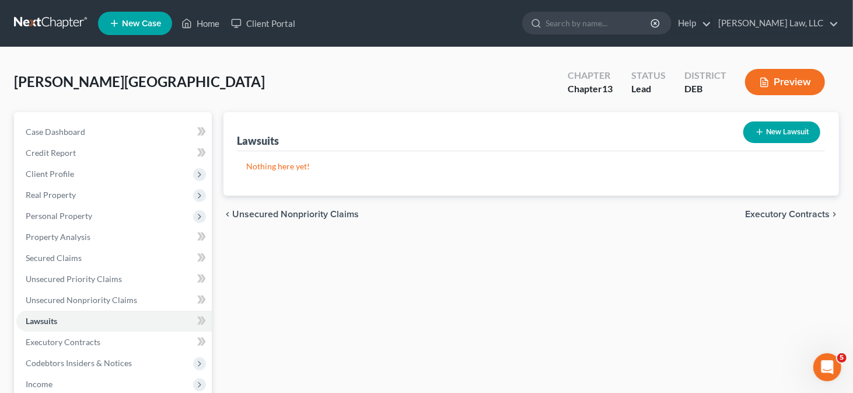
click at [786, 119] on div "New Lawsuit" at bounding box center [782, 132] width 86 height 31
click at [781, 125] on button "New Lawsuit" at bounding box center [781, 132] width 77 height 22
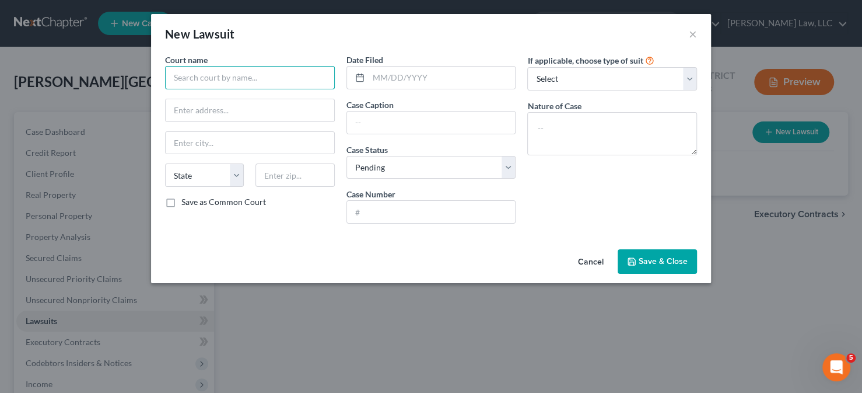
click at [258, 81] on input "text" at bounding box center [250, 77] width 170 height 23
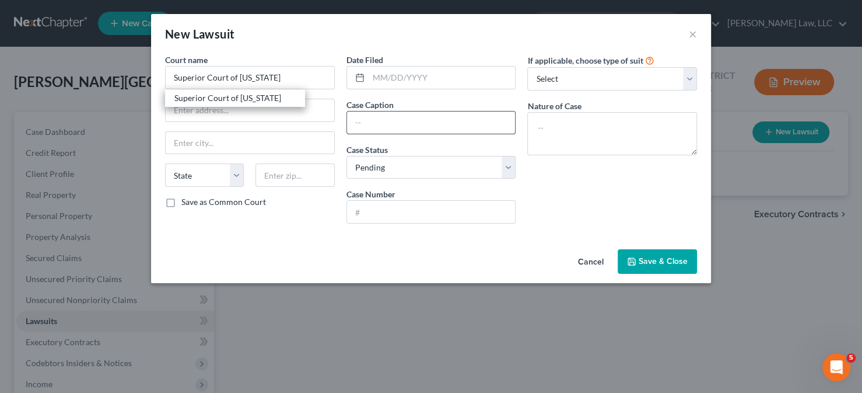
click at [373, 127] on input "text" at bounding box center [431, 122] width 169 height 22
paste input "EAGLES BLUFF VILLAGE VS [PERSON_NAME]"
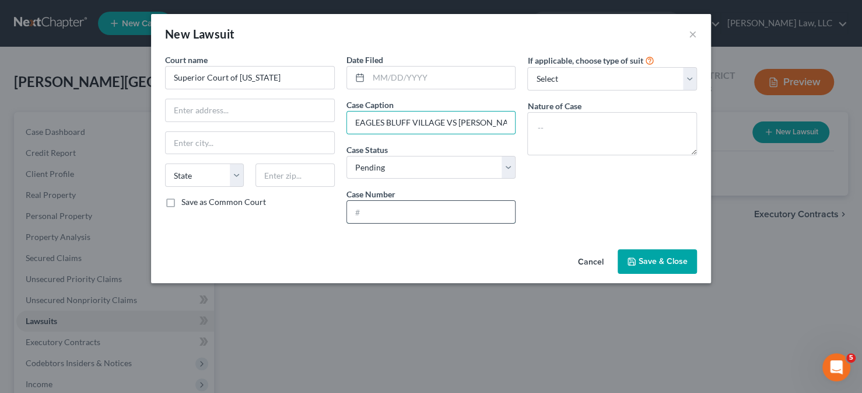
click at [384, 215] on input "text" at bounding box center [431, 212] width 169 height 22
paste input "S25J-04-026"
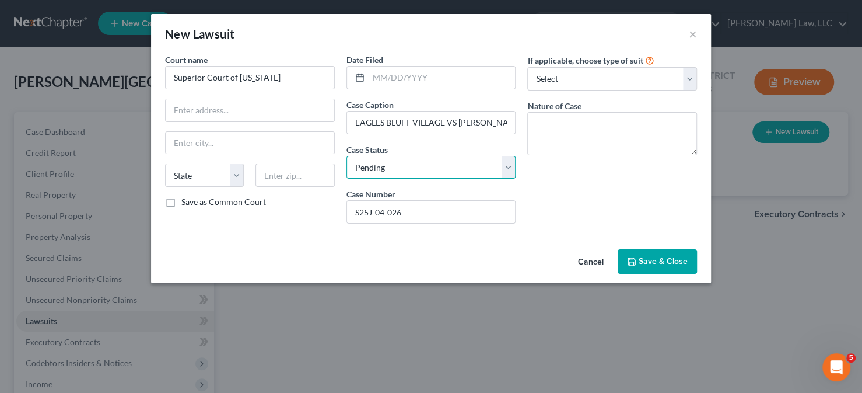
click at [394, 166] on select "Select Pending On Appeal Concluded" at bounding box center [432, 167] width 170 height 23
click at [347, 156] on select "Select Pending On Appeal Concluded" at bounding box center [432, 167] width 170 height 23
click at [403, 72] on input "text" at bounding box center [442, 78] width 147 height 22
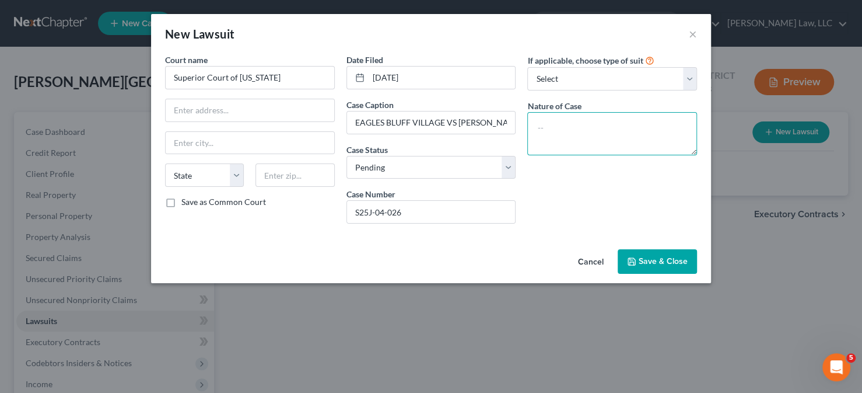
click at [547, 135] on textarea at bounding box center [612, 133] width 170 height 43
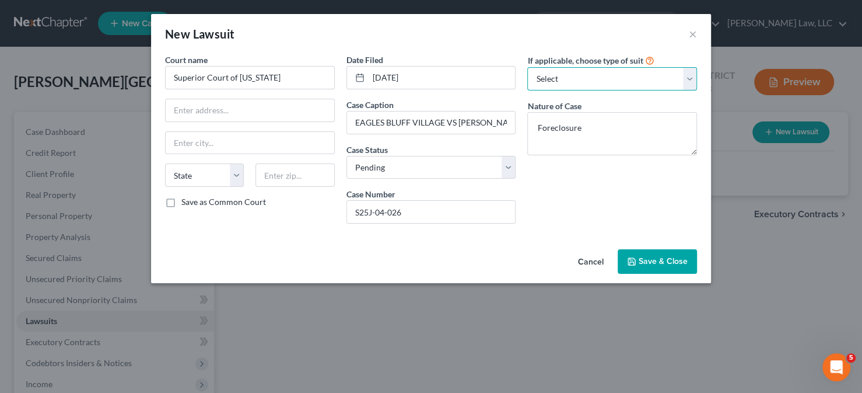
click at [552, 85] on select "Select Repossession Garnishment Foreclosure Attached, Seized, Or Levied Other" at bounding box center [612, 78] width 170 height 23
click at [527, 67] on select "Select Repossession Garnishment Foreclosure Attached, Seized, Or Levied Other" at bounding box center [612, 78] width 170 height 23
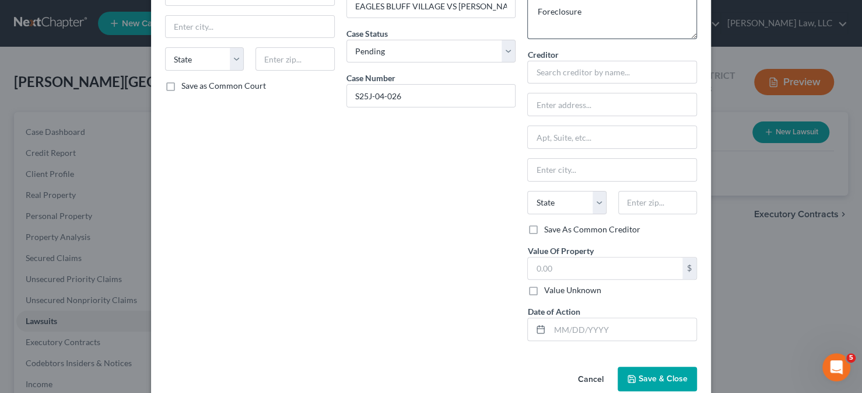
scroll to position [117, 0]
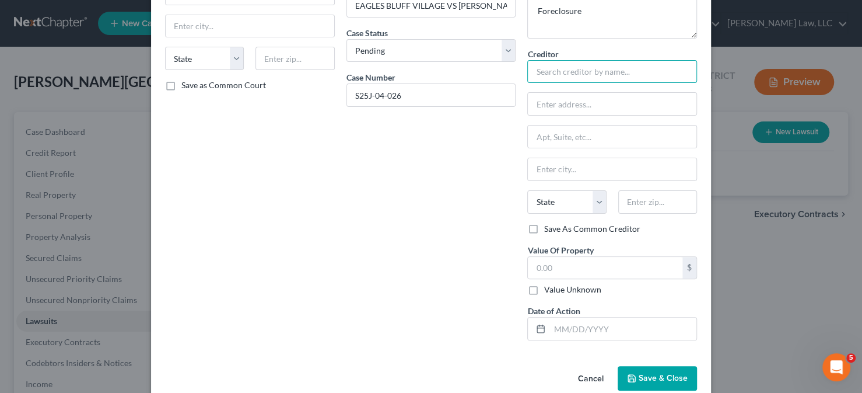
click at [555, 76] on input "text" at bounding box center [612, 71] width 170 height 23
click at [655, 373] on span "Save & Close" at bounding box center [663, 378] width 49 height 10
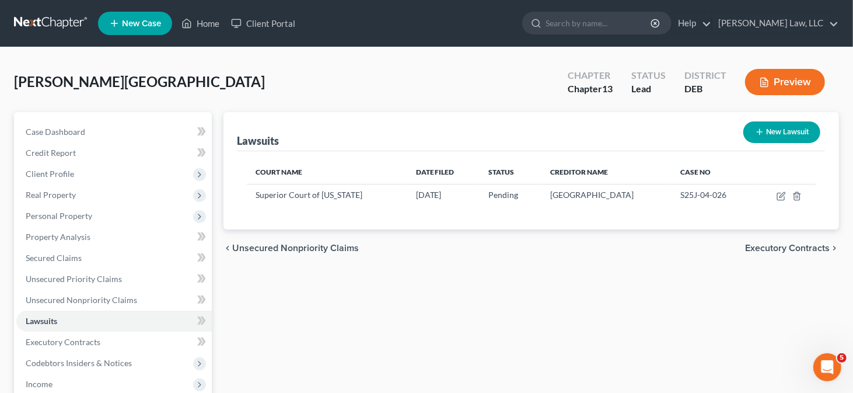
click at [798, 129] on button "New Lawsuit" at bounding box center [781, 132] width 77 height 22
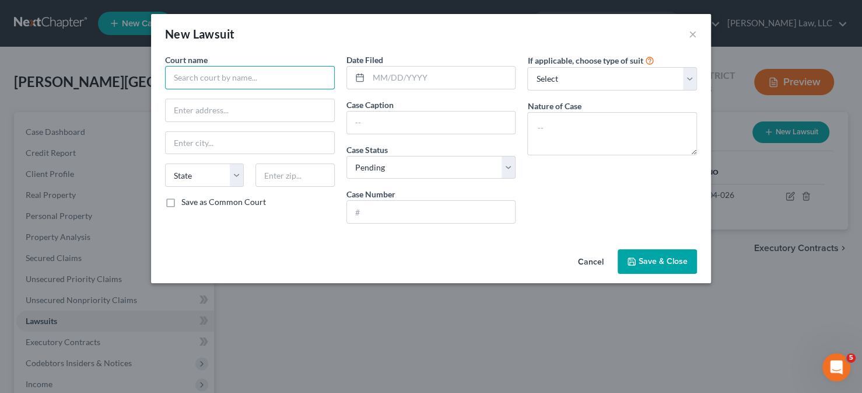
click at [223, 82] on input "text" at bounding box center [250, 77] width 170 height 23
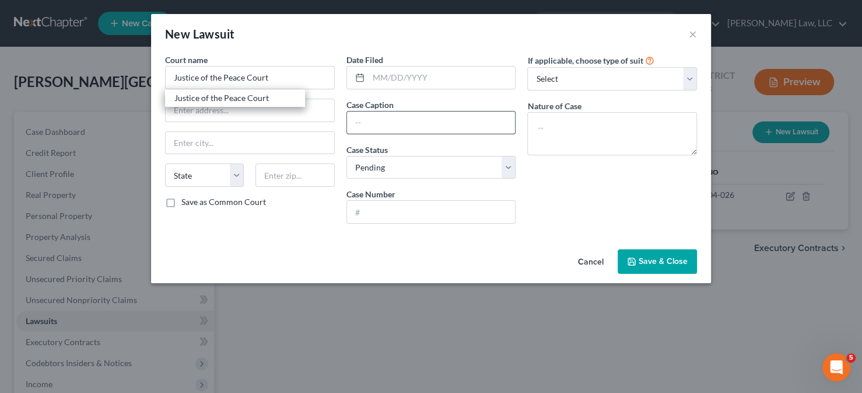
click at [412, 121] on input "text" at bounding box center [431, 122] width 169 height 22
paste input "THE VILLAGES OF [GEOGRAPHIC_DATA] VS [GEOGRAPHIC_DATA][PERSON_NAME]"
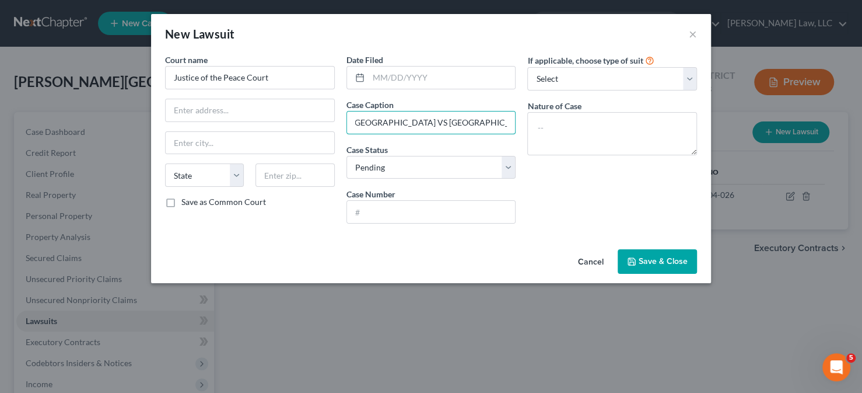
scroll to position [0, 0]
click at [359, 82] on icon at bounding box center [359, 77] width 9 height 9
click at [395, 86] on input "text" at bounding box center [442, 78] width 147 height 22
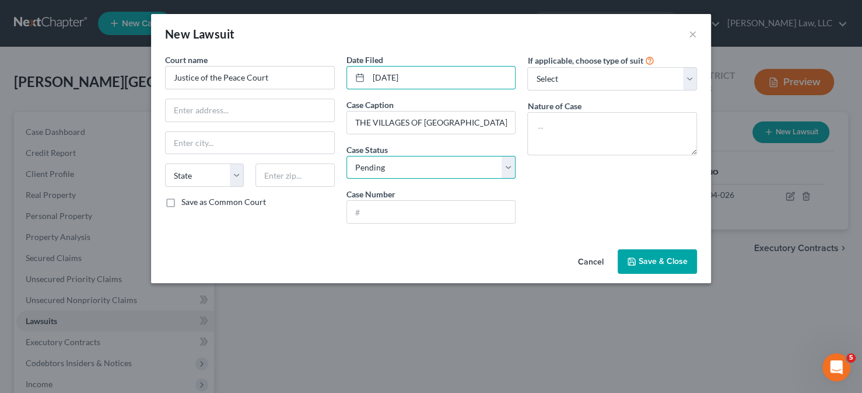
click at [395, 160] on select "Select Pending On Appeal Concluded" at bounding box center [432, 167] width 170 height 23
click at [347, 156] on select "Select Pending On Appeal Concluded" at bounding box center [432, 167] width 170 height 23
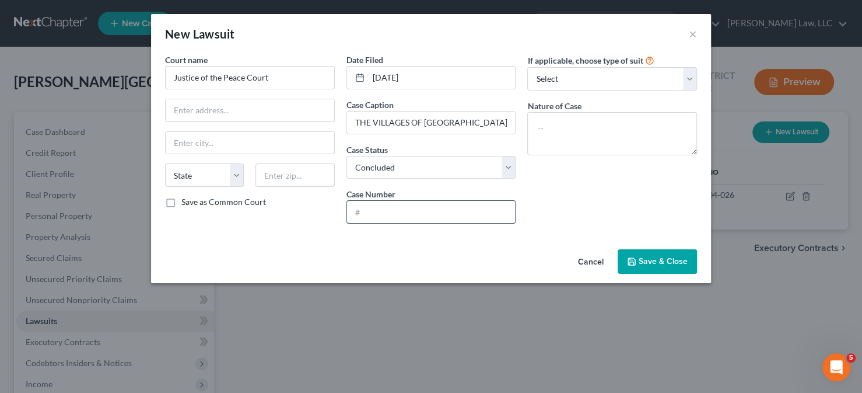
click at [362, 215] on input "text" at bounding box center [431, 212] width 169 height 22
paste input "JP17-22-004289"
click at [578, 65] on label "If applicable, choose type of suit" at bounding box center [585, 60] width 116 height 12
click at [579, 69] on select "Select Repossession Garnishment Foreclosure Attached, Seized, Or Levied Other" at bounding box center [612, 78] width 170 height 23
click at [527, 67] on select "Select Repossession Garnishment Foreclosure Attached, Seized, Or Levied Other" at bounding box center [612, 78] width 170 height 23
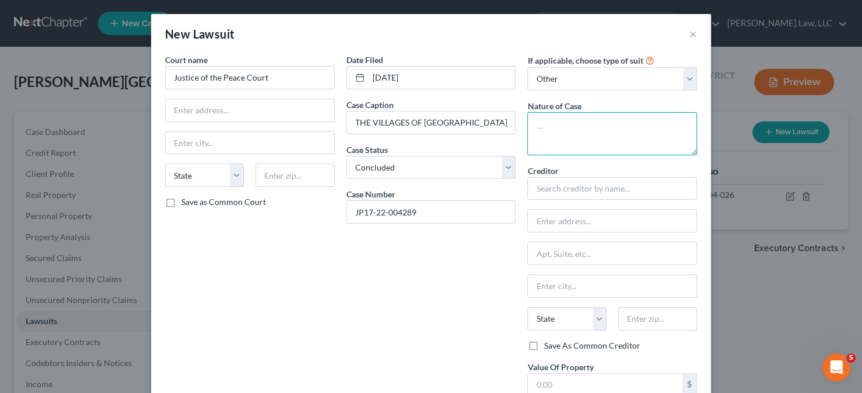
click at [567, 125] on textarea at bounding box center [612, 133] width 170 height 43
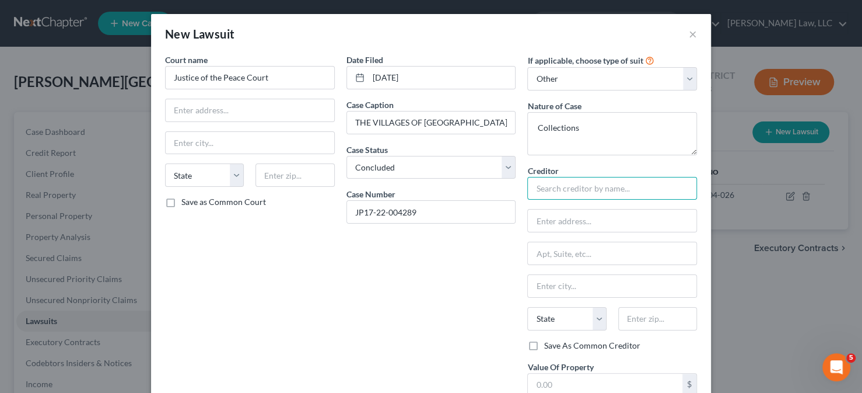
click at [564, 195] on input "text" at bounding box center [612, 188] width 170 height 23
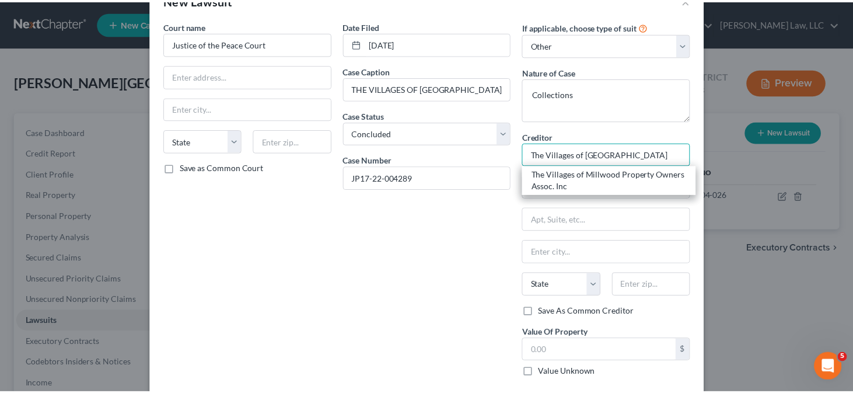
scroll to position [58, 0]
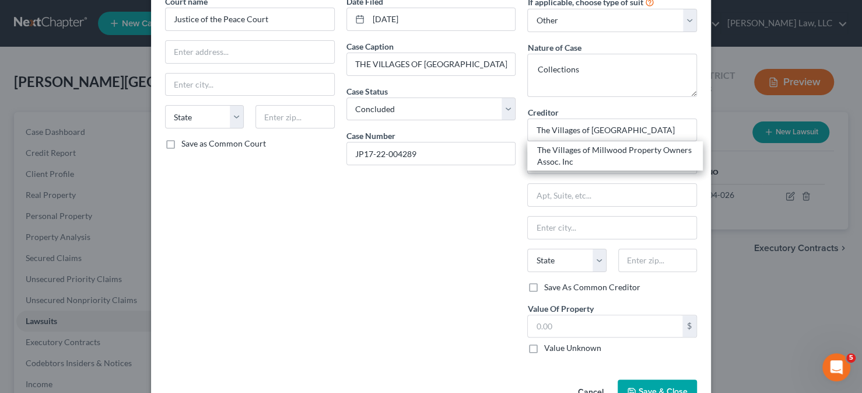
drag, startPoint x: 641, startPoint y: 386, endPoint x: 654, endPoint y: 366, distance: 24.4
click at [641, 386] on span "Save & Close" at bounding box center [663, 391] width 49 height 10
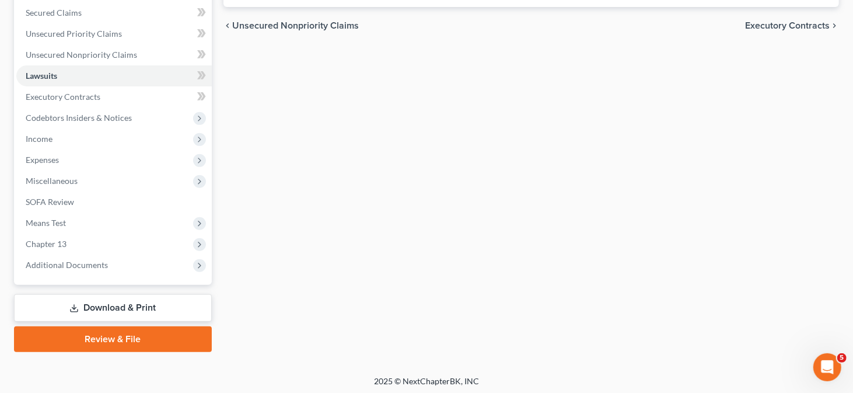
scroll to position [247, 0]
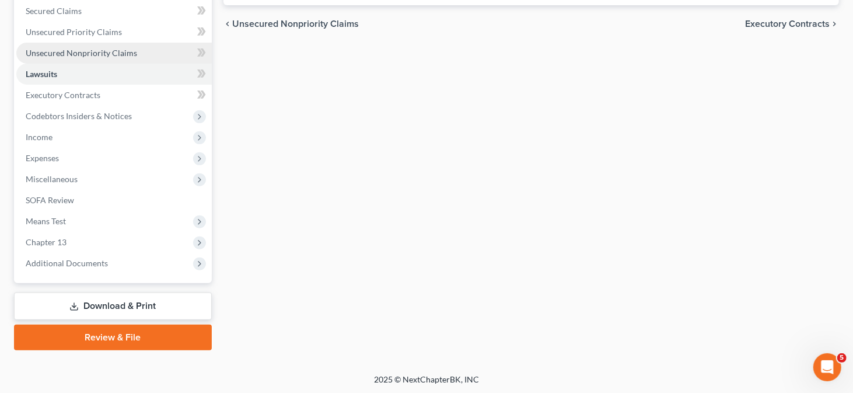
click at [111, 55] on span "Unsecured Nonpriority Claims" at bounding box center [81, 53] width 111 height 10
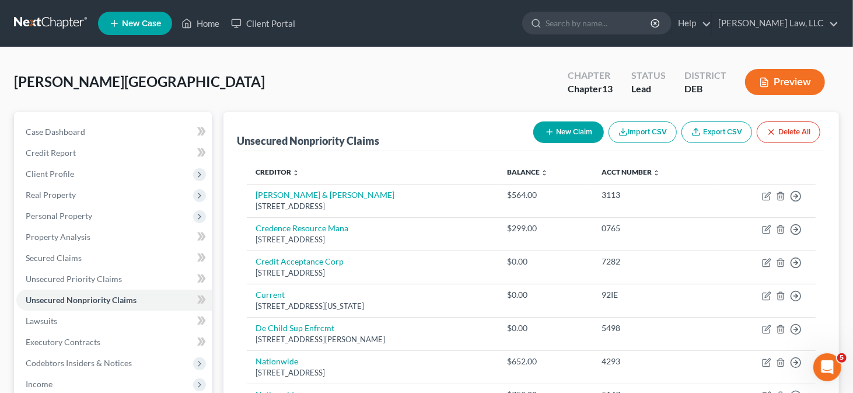
click at [552, 126] on button "New Claim" at bounding box center [568, 132] width 71 height 22
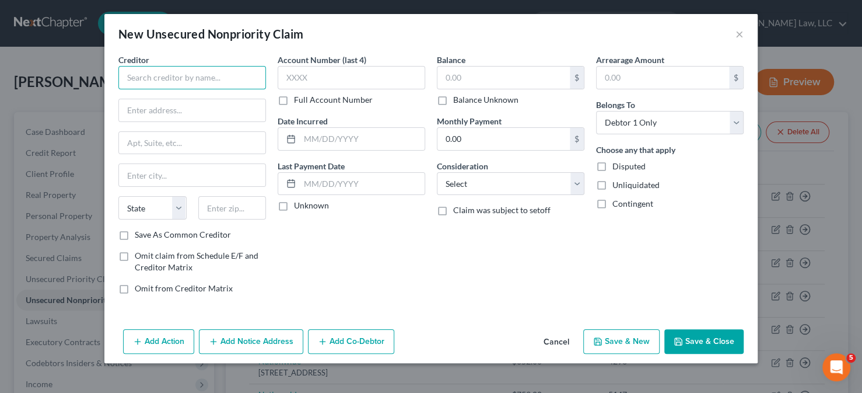
click at [205, 77] on input "text" at bounding box center [192, 77] width 148 height 23
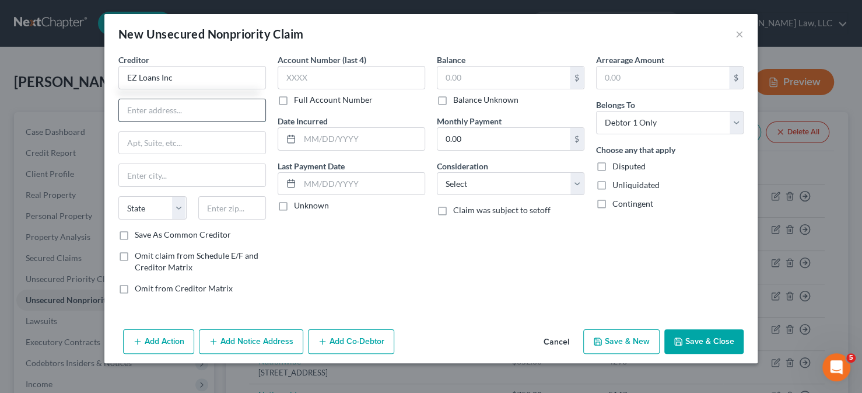
click at [159, 102] on input "text" at bounding box center [192, 110] width 146 height 22
click at [209, 206] on input "text" at bounding box center [232, 207] width 68 height 23
click at [200, 232] on label "Save As Common Creditor" at bounding box center [183, 235] width 96 height 12
click at [147, 232] on input "Save As Common Creditor" at bounding box center [143, 233] width 8 height 8
click at [611, 169] on div "Disputed" at bounding box center [670, 166] width 148 height 12
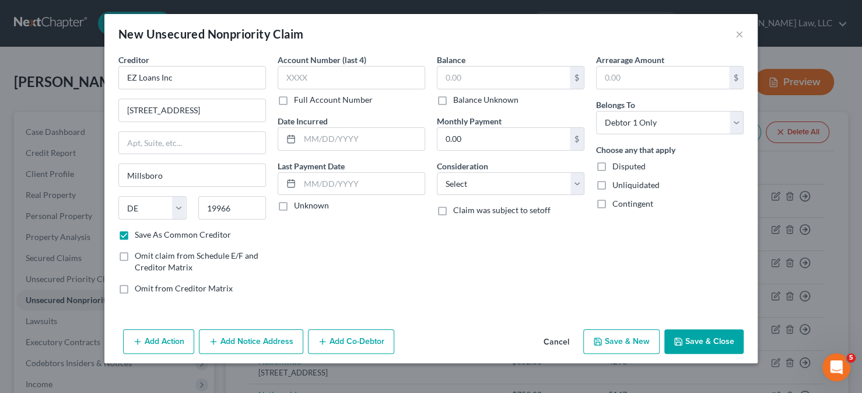
click at [611, 165] on div "Disputed" at bounding box center [670, 166] width 148 height 12
click at [613, 166] on label "Disputed" at bounding box center [629, 166] width 33 height 12
click at [617, 166] on input "Disputed" at bounding box center [621, 164] width 8 height 8
click at [491, 100] on label "Balance Unknown" at bounding box center [485, 100] width 65 height 12
click at [466, 100] on input "Balance Unknown" at bounding box center [462, 98] width 8 height 8
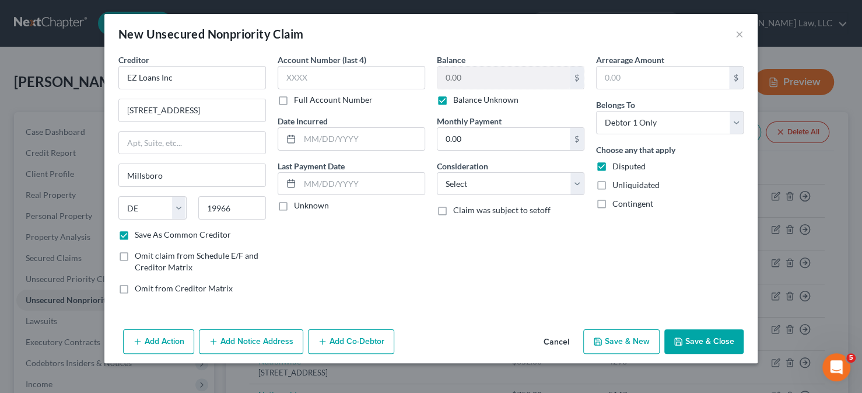
click at [704, 341] on button "Save & Close" at bounding box center [703, 341] width 79 height 25
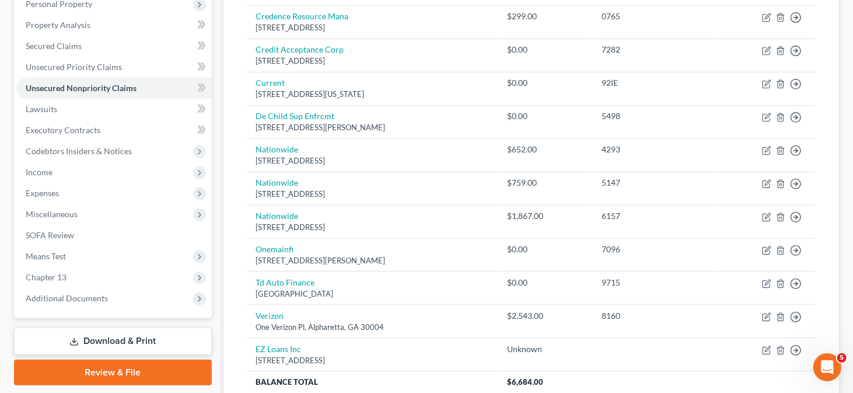
scroll to position [313, 0]
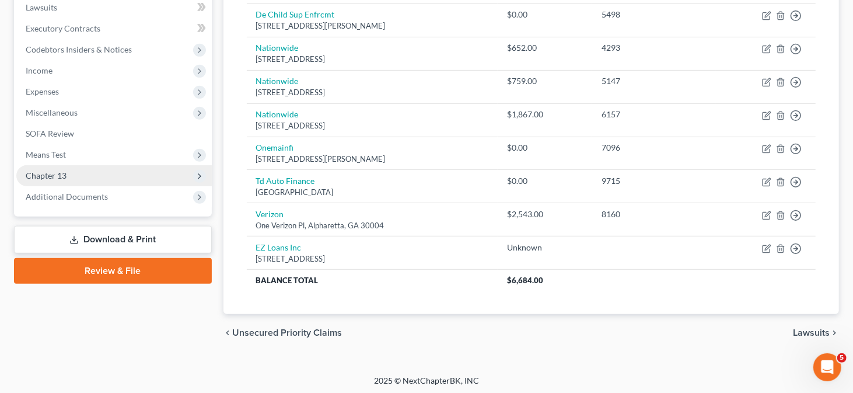
click at [114, 180] on span "Chapter 13" at bounding box center [113, 175] width 195 height 21
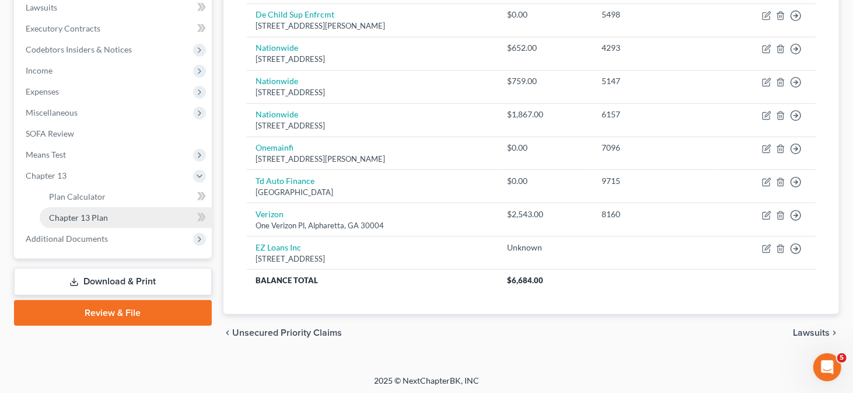
click at [124, 217] on link "Chapter 13 Plan" at bounding box center [126, 217] width 172 height 21
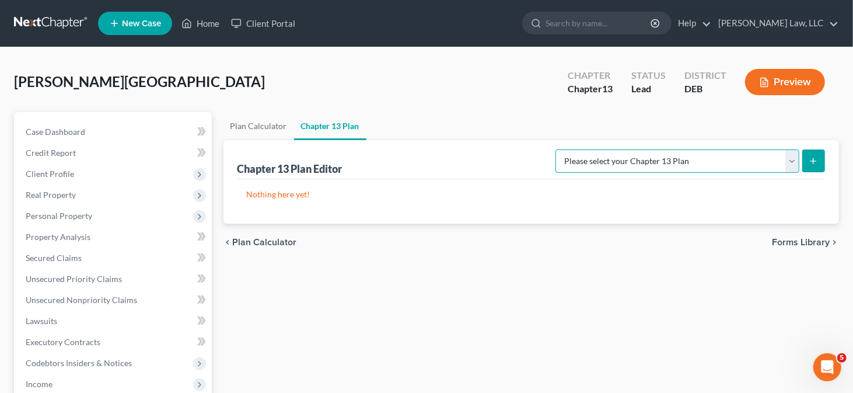
click at [735, 158] on select "Please select your Chapter 13 Plan [US_STATE] Chapter 13 Plan [US_STATE] Chapte…" at bounding box center [677, 160] width 244 height 23
click at [602, 149] on select "Please select your Chapter 13 Plan [US_STATE] Chapter 13 Plan [US_STATE] Chapte…" at bounding box center [677, 160] width 244 height 23
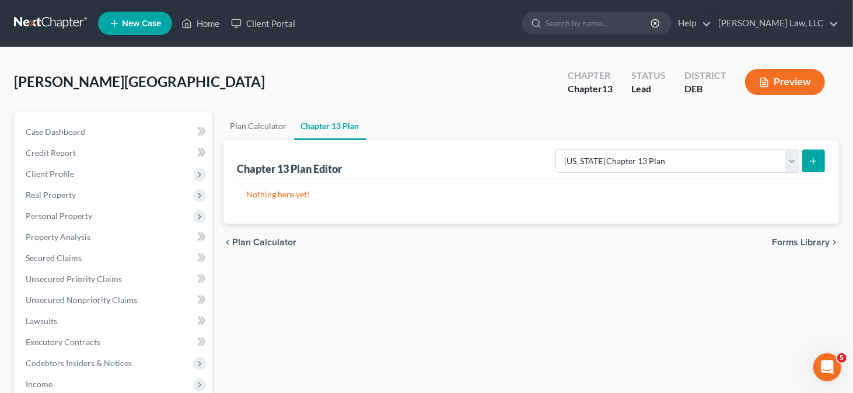
click at [807, 169] on button "submit" at bounding box center [813, 160] width 23 height 23
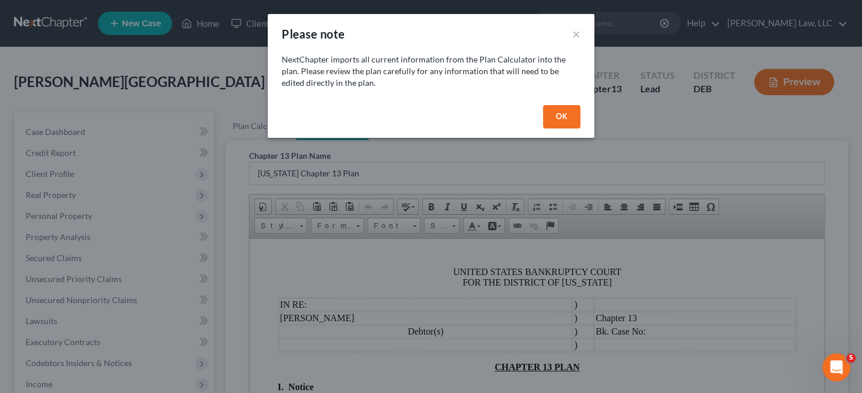
click at [569, 118] on button "OK" at bounding box center [561, 116] width 37 height 23
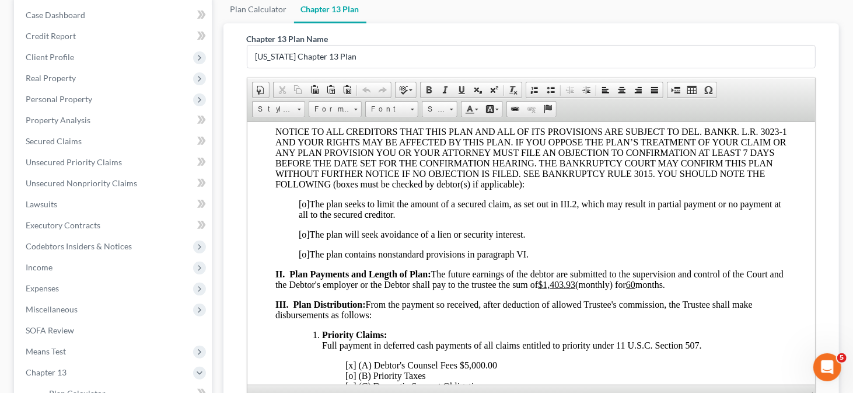
scroll to position [175, 0]
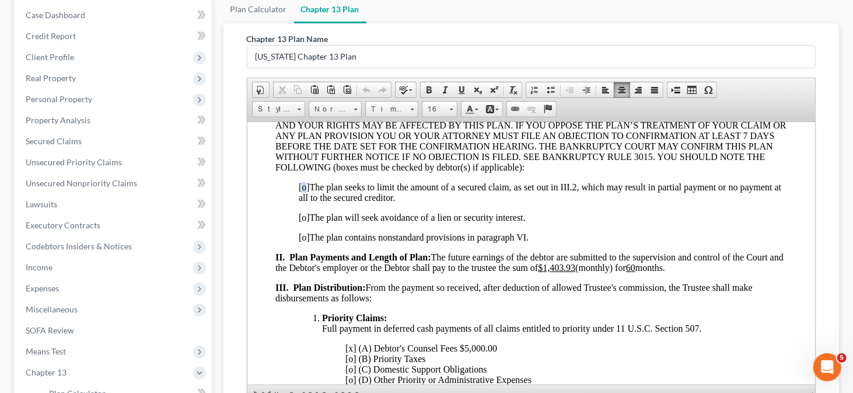
click at [306, 188] on span "[o]" at bounding box center [303, 186] width 11 height 10
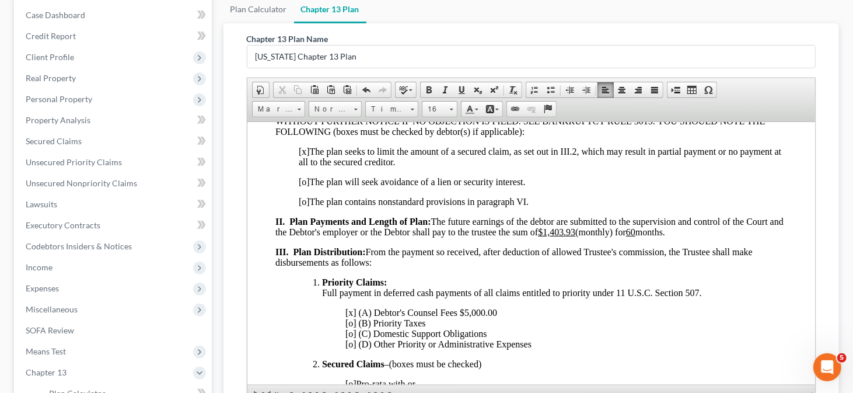
scroll to position [233, 0]
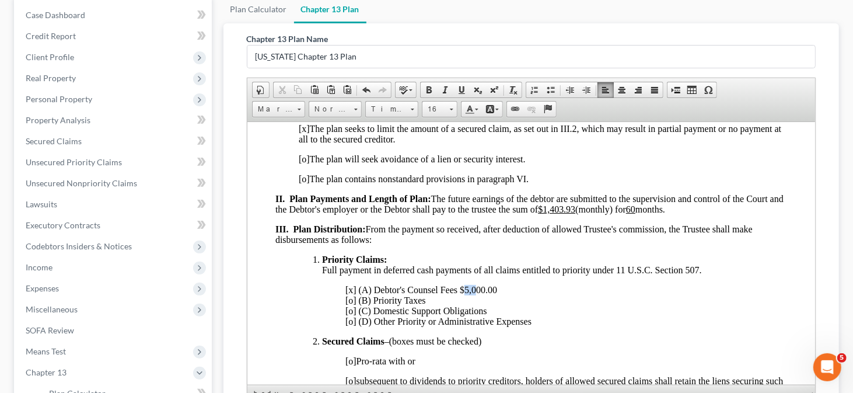
drag, startPoint x: 466, startPoint y: 294, endPoint x: 475, endPoint y: 293, distance: 9.4
click at [475, 293] on span "[x] (A) Debtor's Counsel Fees $5,000.00 [o] (B) Priority Taxes [o] (C) Domestic…" at bounding box center [438, 304] width 186 height 41
click at [459, 292] on span "[x] (A) Debtor's Counsel Fees $4,600.00 [o] (B) Priority Taxes [o] (C) Domestic…" at bounding box center [438, 304] width 186 height 41
drag, startPoint x: 466, startPoint y: 296, endPoint x: 501, endPoint y: 295, distance: 35.6
click at [501, 295] on span "[x] (A) Debtor's Counsel Fees - $4,600.00 [o] (B) Priority Taxes [o] (C) Domest…" at bounding box center [438, 304] width 186 height 41
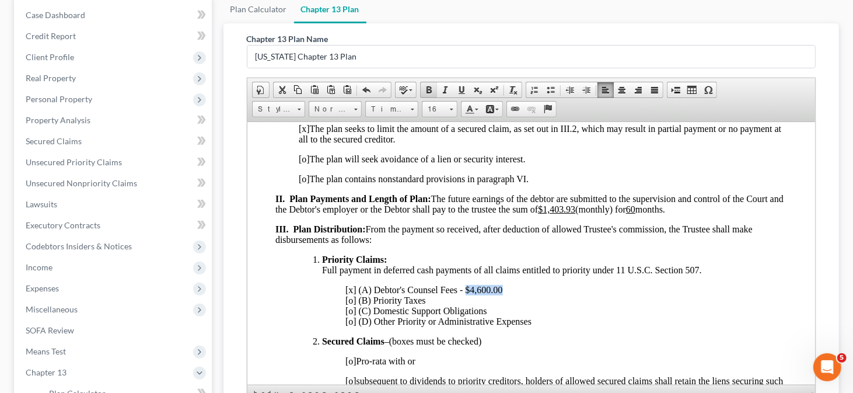
click at [421, 87] on link "Bold" at bounding box center [429, 89] width 16 height 15
click at [457, 88] on span at bounding box center [461, 89] width 9 height 9
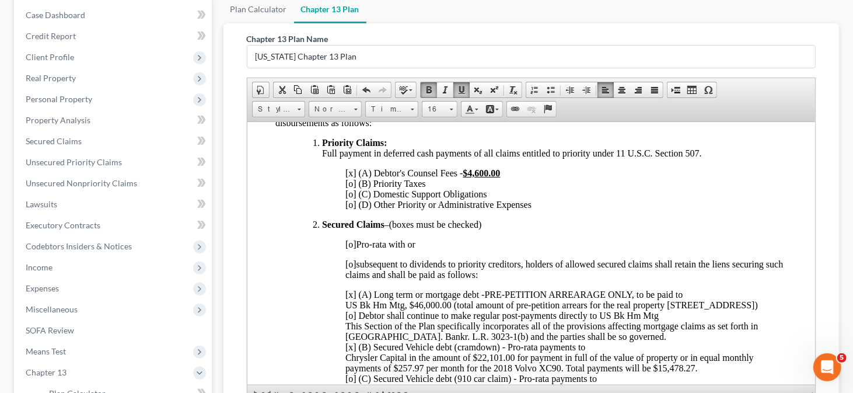
scroll to position [408, 0]
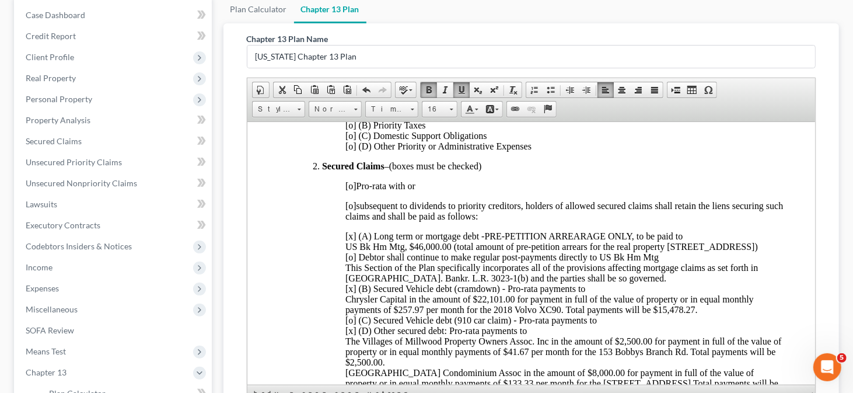
click at [484, 242] on span "[x] (A) Long term or mortgage debt -PRE-PETITION ARREARAGE ONLY, to be paid to …" at bounding box center [563, 313] width 436 height 167
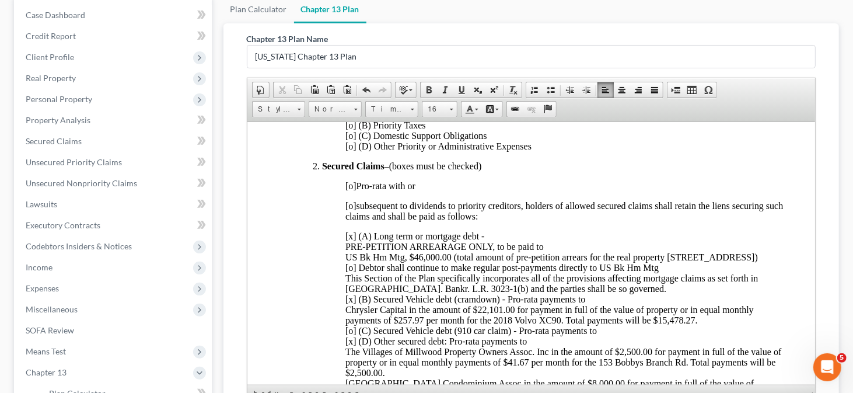
click at [347, 263] on span "[x] (A) Long term or mortgage debt - ​ PRE-PETITION ARREARAGE ONLY, to be paid …" at bounding box center [563, 319] width 436 height 178
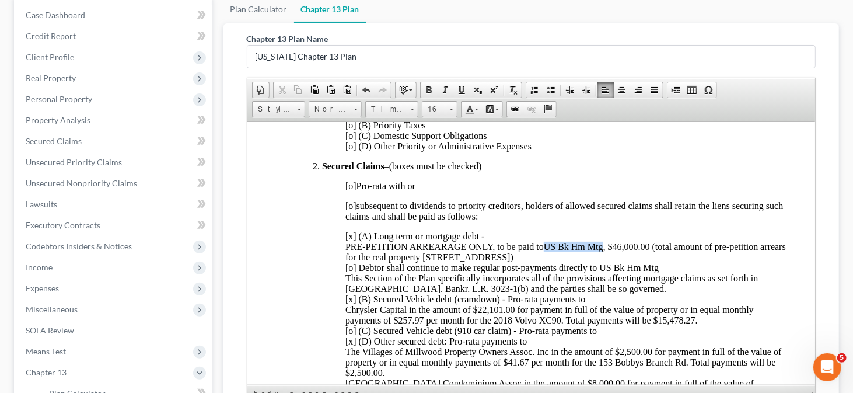
drag, startPoint x: 545, startPoint y: 253, endPoint x: 604, endPoint y: 253, distance: 58.3
click at [604, 253] on span "[x] (A) Long term or mortgage debt - PRE-PETITION ARREARAGE ONLY, to be paid to…" at bounding box center [565, 319] width 440 height 178
click at [425, 88] on span at bounding box center [428, 89] width 9 height 9
click at [460, 85] on span at bounding box center [461, 89] width 9 height 9
drag, startPoint x: 613, startPoint y: 253, endPoint x: 654, endPoint y: 252, distance: 40.8
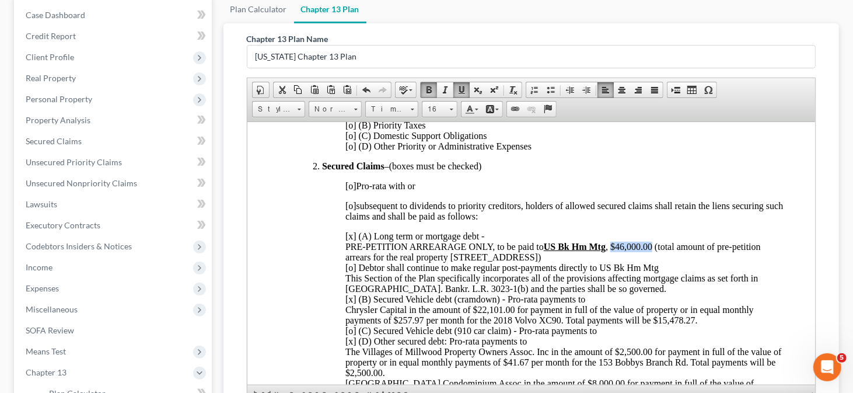
click at [654, 252] on span "[x] (A) Long term or mortgage debt - PRE-PETITION ARREARAGE ONLY, to be paid to…" at bounding box center [563, 319] width 436 height 178
click at [432, 88] on link "Bold" at bounding box center [429, 89] width 16 height 15
click at [453, 87] on link "Underline" at bounding box center [461, 89] width 16 height 15
drag, startPoint x: 451, startPoint y: 264, endPoint x: 539, endPoint y: 261, distance: 88.1
click at [539, 261] on span "[x] (A) Long term or mortgage debt - PRE-PETITION ARREARAGE ONLY, to be paid to…" at bounding box center [564, 319] width 438 height 178
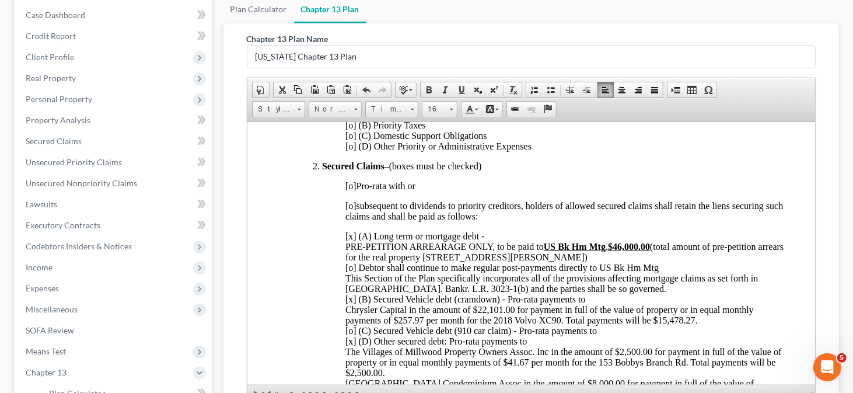
click at [530, 275] on span "[x] (A) Long term or mortgage debt - PRE-PETITION ARREARAGE ONLY, to be paid to…" at bounding box center [564, 319] width 438 height 178
drag, startPoint x: 536, startPoint y: 265, endPoint x: 450, endPoint y: 263, distance: 85.8
click at [450, 263] on span "[x] (A) Long term or mortgage debt - PRE-PETITION ARREARAGE ONLY, to be paid to…" at bounding box center [564, 319] width 438 height 178
drag, startPoint x: 423, startPoint y: 88, endPoint x: 431, endPoint y: 88, distance: 8.2
click at [424, 88] on span at bounding box center [428, 89] width 9 height 9
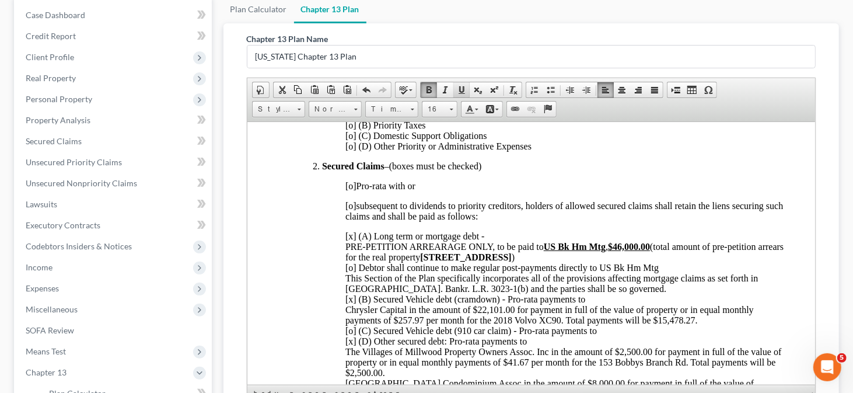
click at [458, 87] on span at bounding box center [461, 89] width 9 height 9
click at [353, 280] on span "[x] (A) Long term or mortgage debt - PRE-PETITION ARREARAGE ONLY, to be paid to…" at bounding box center [564, 319] width 438 height 178
click at [349, 276] on span "[x] (A) Long term or mortgage debt - PRE-PETITION ARREARAGE ONLY, to be paid to…" at bounding box center [564, 319] width 438 height 178
drag, startPoint x: 600, startPoint y: 272, endPoint x: 657, endPoint y: 272, distance: 57.8
click at [657, 272] on span "[x] (A) Long term or mortgage debt - PRE-PETITION ARREARAGE ONLY, to be paid to…" at bounding box center [564, 319] width 438 height 178
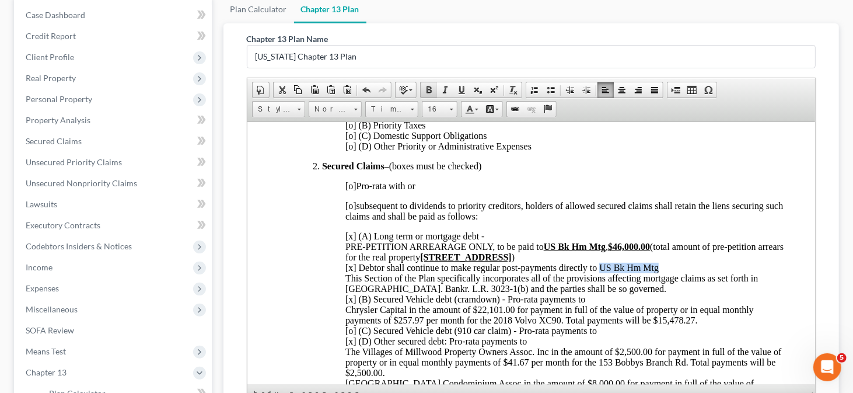
click at [428, 88] on span at bounding box center [428, 89] width 9 height 9
click at [461, 88] on span at bounding box center [461, 89] width 9 height 9
click at [592, 293] on p "[x] (A) Long term or mortgage debt - PRE-PETITION ARREARAGE ONLY, to be paid to…" at bounding box center [566, 319] width 442 height 179
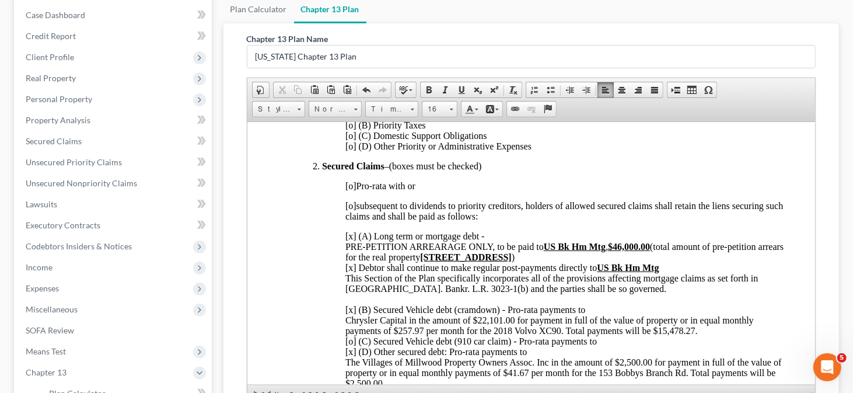
click at [508, 321] on span "​ [x] (B) Secured Vehicle debt (cramdown) - Pro-rata payments to Chrysler Capit…" at bounding box center [563, 361] width 436 height 115
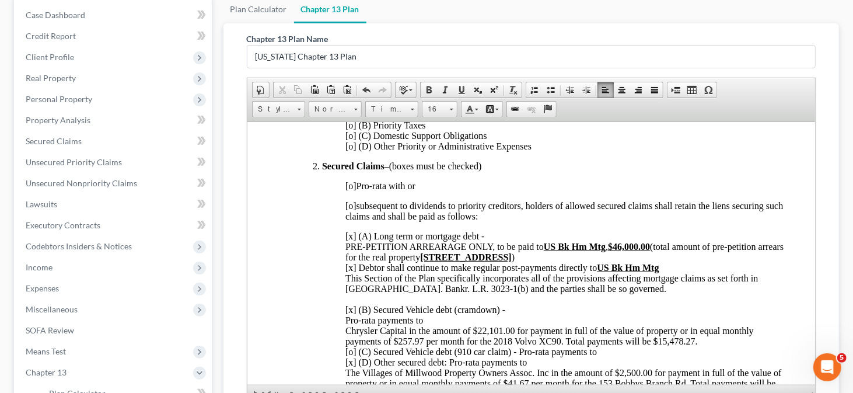
click at [346, 341] on span "​ Pro-rata payments to Chrysler Capital in the amount of $22,101.00 for payment…" at bounding box center [563, 371] width 436 height 115
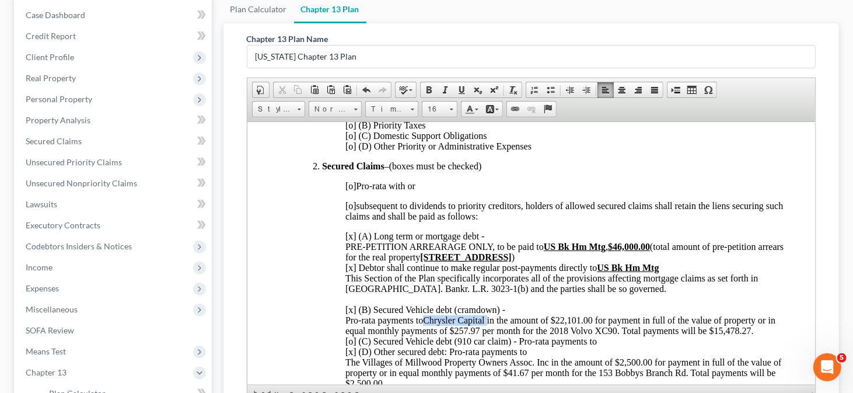
drag, startPoint x: 426, startPoint y: 331, endPoint x: 488, endPoint y: 329, distance: 61.9
click at [488, 329] on span "Pro-rata payments to Chrysler Capital in the amount of $22,101.00 for payment i…" at bounding box center [563, 366] width 436 height 104
click at [429, 85] on span at bounding box center [428, 89] width 9 height 9
click at [464, 86] on link "Underline" at bounding box center [461, 89] width 16 height 15
drag, startPoint x: 558, startPoint y: 330, endPoint x: 599, endPoint y: 327, distance: 40.4
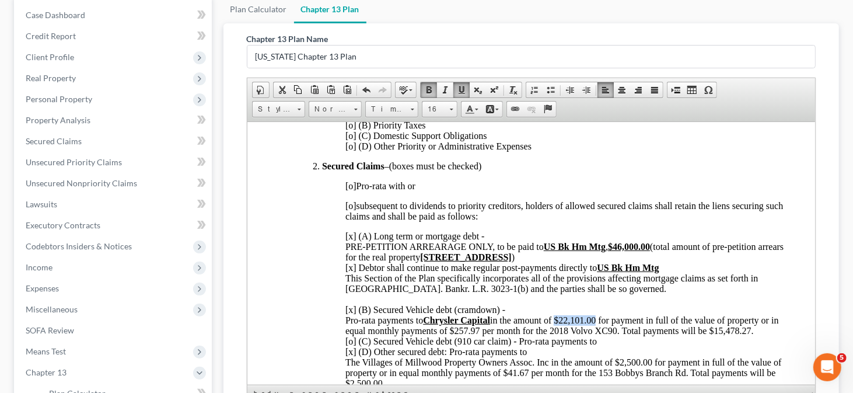
click at [599, 327] on span "Pro-rata payments to Chrysler Capital in the amount of $22,101.00 for payment i…" at bounding box center [563, 366] width 436 height 104
click at [433, 89] on link "Bold" at bounding box center [429, 89] width 16 height 15
click at [453, 87] on link "Underline" at bounding box center [461, 89] width 16 height 15
click at [604, 337] on span "Pro-rata payments to Chrysler Capital in the amount of $22,101.00 for payment i…" at bounding box center [563, 366] width 436 height 104
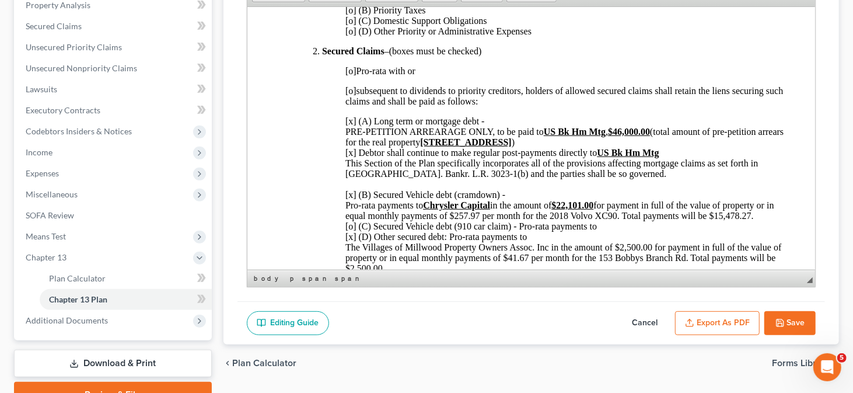
scroll to position [233, 0]
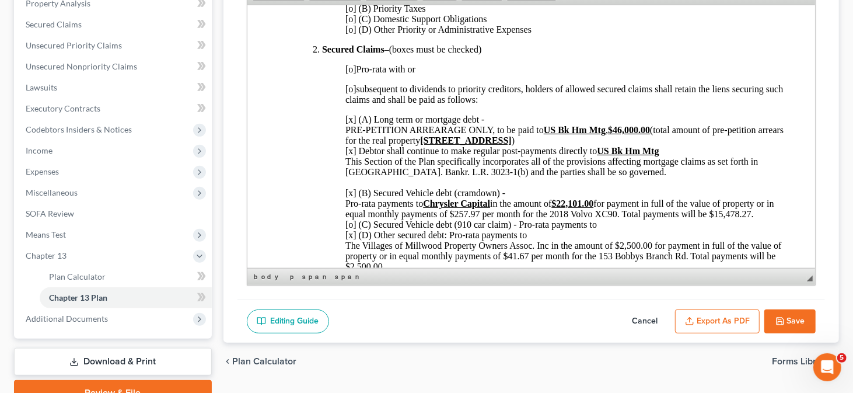
click at [799, 322] on button "Save" at bounding box center [789, 321] width 51 height 25
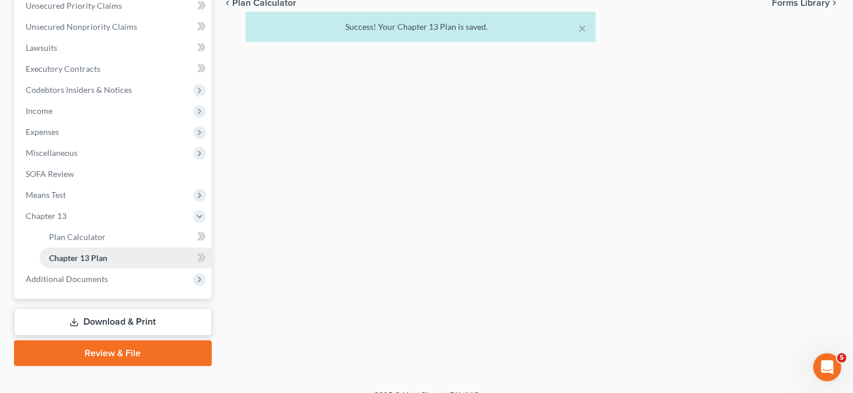
scroll to position [288, 0]
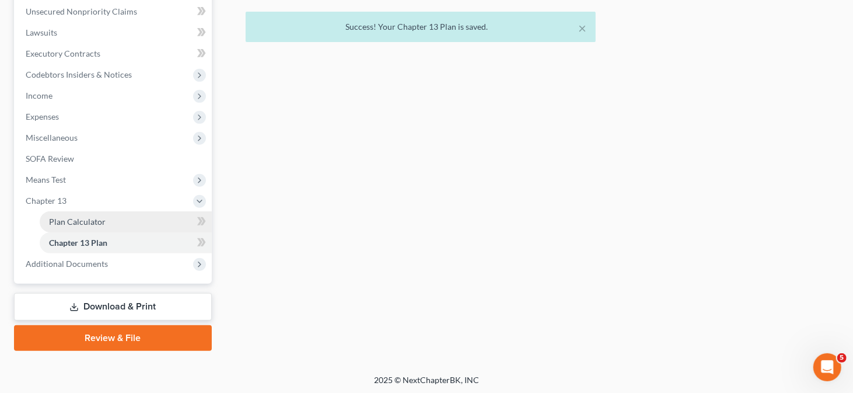
click at [83, 219] on span "Plan Calculator" at bounding box center [77, 221] width 57 height 10
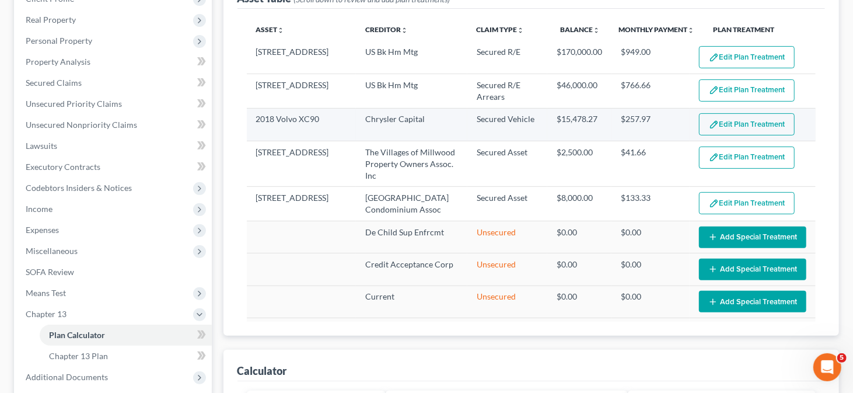
click at [727, 125] on button "Edit Plan Treatment" at bounding box center [747, 124] width 96 height 22
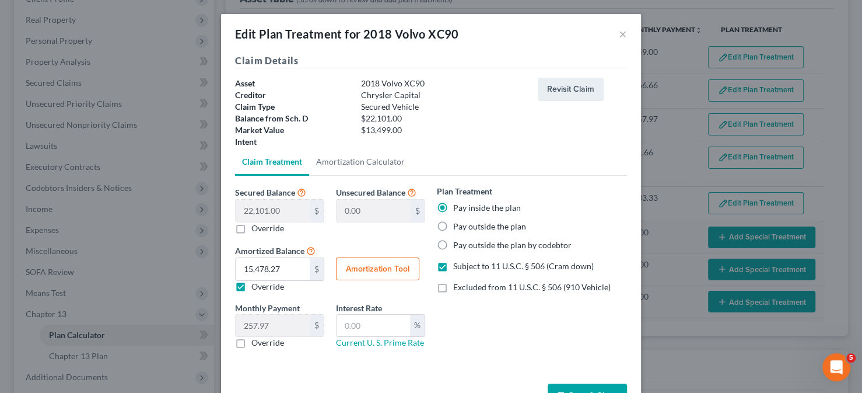
click at [367, 265] on button "Amortization Tool" at bounding box center [377, 268] width 83 height 23
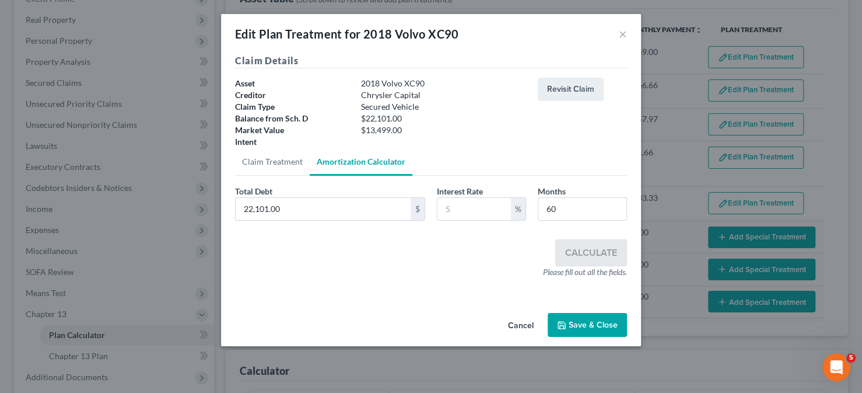
click at [511, 320] on button "Cancel" at bounding box center [521, 325] width 44 height 23
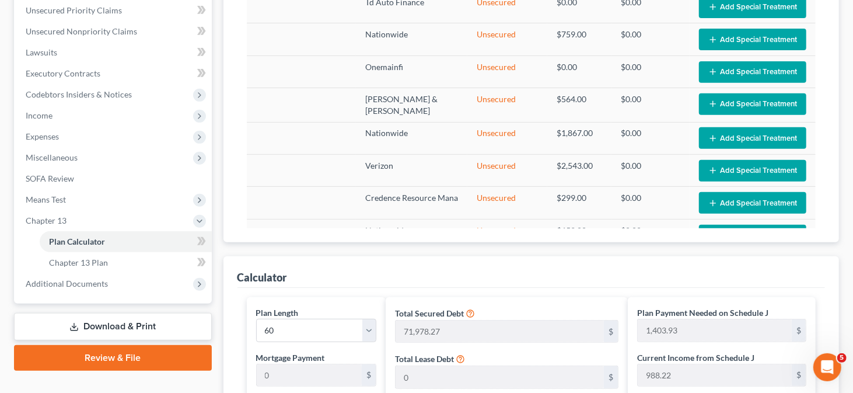
scroll to position [350, 0]
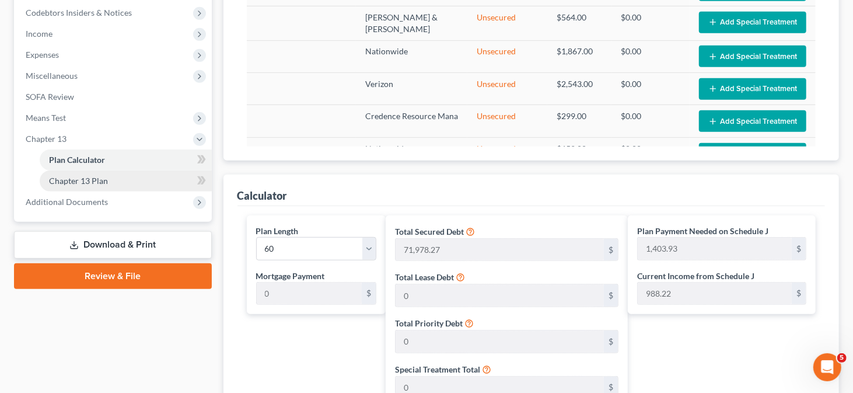
click at [115, 179] on link "Chapter 13 Plan" at bounding box center [126, 180] width 172 height 21
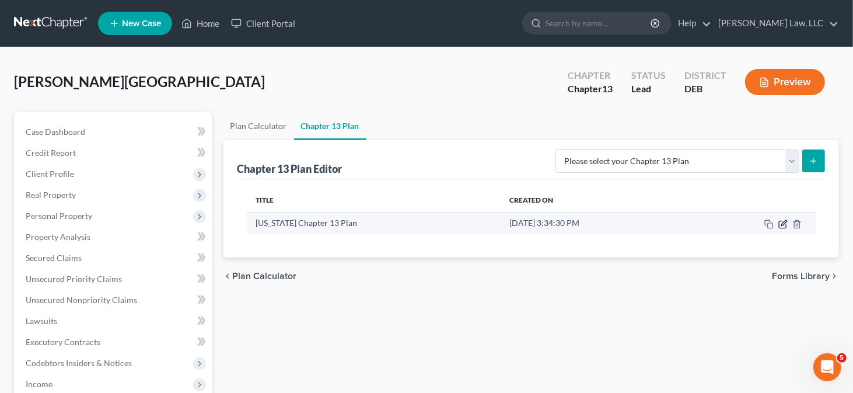
click at [786, 222] on icon "button" at bounding box center [782, 223] width 9 height 9
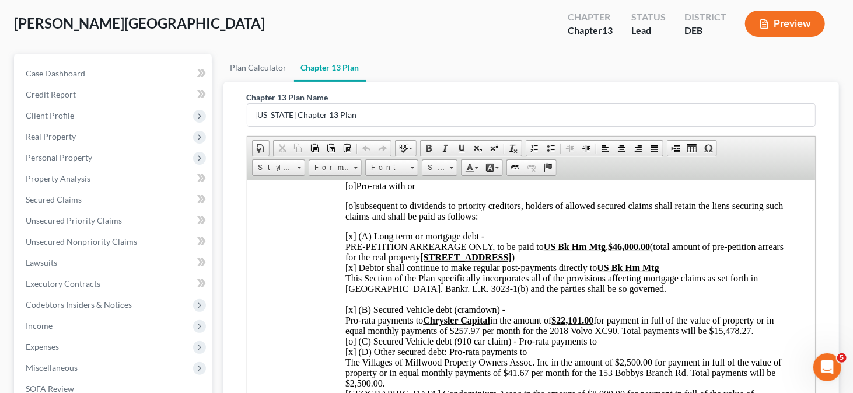
scroll to position [525, 0]
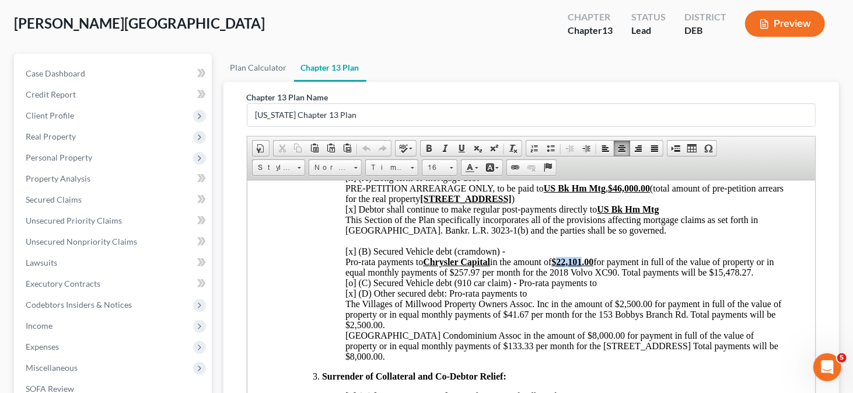
drag, startPoint x: 565, startPoint y: 269, endPoint x: 588, endPoint y: 268, distance: 23.4
click at [588, 266] on strong "$22,101.00" at bounding box center [572, 261] width 42 height 10
click at [600, 271] on span "Pro-rata payments to Chrysler Capital in the amount of $13,499.00 for payment i…" at bounding box center [563, 308] width 436 height 104
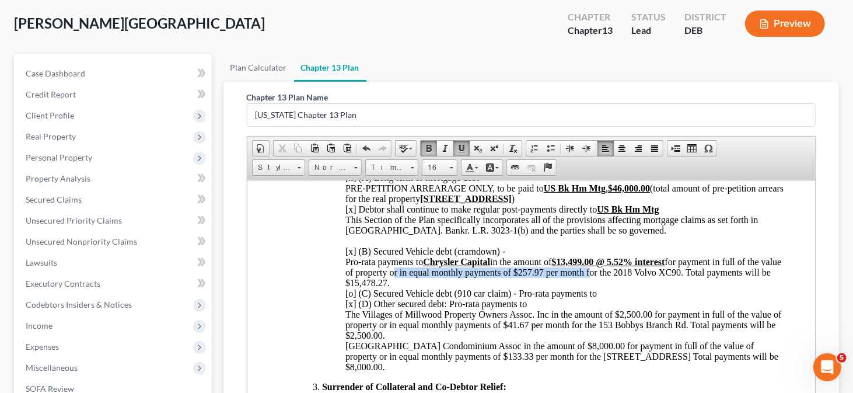
drag, startPoint x: 412, startPoint y: 281, endPoint x: 609, endPoint y: 282, distance: 197.2
click at [609, 282] on span "Pro-rata payments to Chrysler Capital in the amount of $13,499.00 @ 5.52% inter…" at bounding box center [563, 313] width 436 height 115
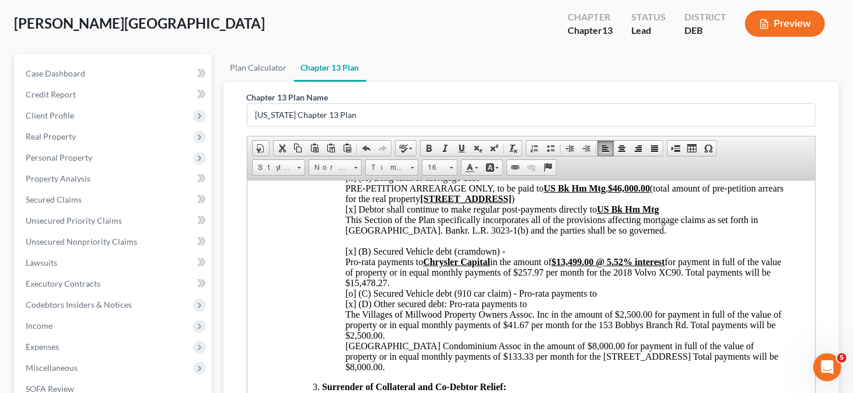
click at [379, 282] on span "Pro-rata payments to Chrysler Capital in the amount of $13,499.00 @ 5.52% inter…" at bounding box center [563, 313] width 436 height 115
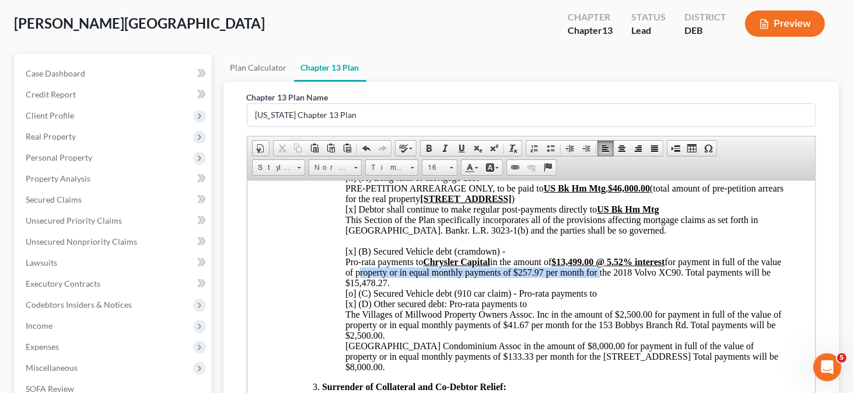
drag, startPoint x: 379, startPoint y: 282, endPoint x: 620, endPoint y: 281, distance: 240.9
click at [620, 281] on span "Pro-rata payments to Chrysler Capital in the amount of $13,499.00 @ 5.52% inter…" at bounding box center [563, 313] width 436 height 115
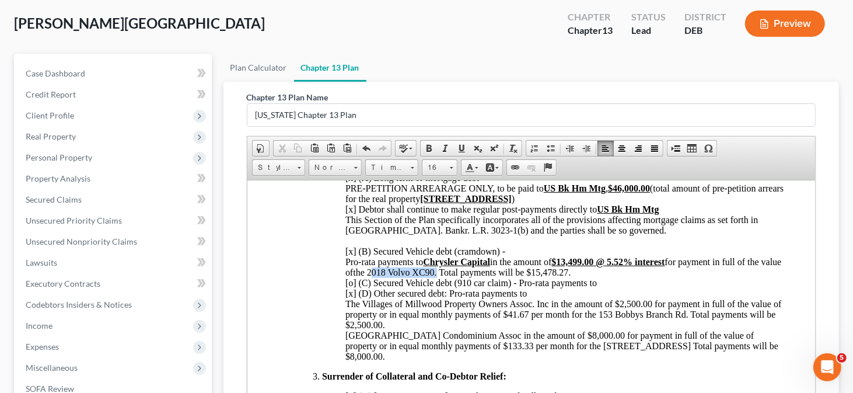
drag, startPoint x: 392, startPoint y: 280, endPoint x: 459, endPoint y: 279, distance: 66.5
click at [459, 279] on span "Pro-rata payments to Chrysler Capital in the amount of $13,499.00 @ 5.52% inter…" at bounding box center [563, 308] width 436 height 104
drag, startPoint x: 422, startPoint y: 148, endPoint x: 433, endPoint y: 149, distance: 11.1
click at [424, 148] on span at bounding box center [428, 148] width 9 height 9
click at [457, 149] on span at bounding box center [461, 148] width 9 height 9
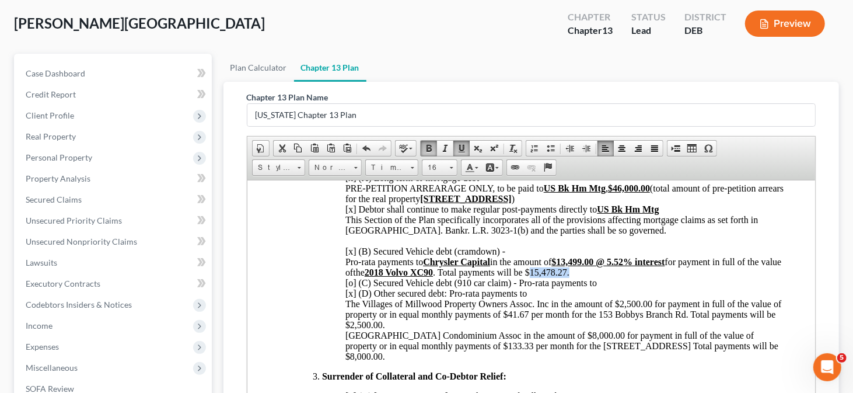
drag, startPoint x: 554, startPoint y: 279, endPoint x: 597, endPoint y: 279, distance: 43.8
click at [597, 279] on p "[x] (A) Long term or mortgage debt - PRE-PETITION ARREARAGE ONLY, to be paid to…" at bounding box center [566, 266] width 442 height 189
drag, startPoint x: 550, startPoint y: 282, endPoint x: 593, endPoint y: 284, distance: 42.6
click at [593, 284] on span "Pro-rata payments to Chrysler Capital in the amount of $13,499.00 @ 5.52% inter…" at bounding box center [563, 308] width 436 height 104
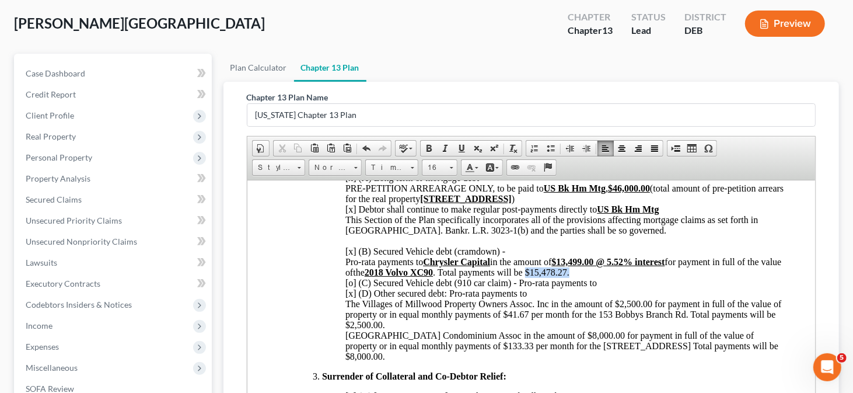
drag, startPoint x: 551, startPoint y: 281, endPoint x: 596, endPoint y: 281, distance: 44.3
click at [596, 281] on span "Pro-rata payments to Chrysler Capital in the amount of $13,499.00 @ 5.52% inter…" at bounding box center [563, 308] width 436 height 104
click at [428, 144] on span at bounding box center [428, 148] width 9 height 9
click at [457, 145] on span at bounding box center [461, 148] width 9 height 9
click at [449, 303] on span "Pro-rata payments to Chrysler Capital in the amount of $13,499.00 @ 5.52% inter…" at bounding box center [563, 308] width 436 height 104
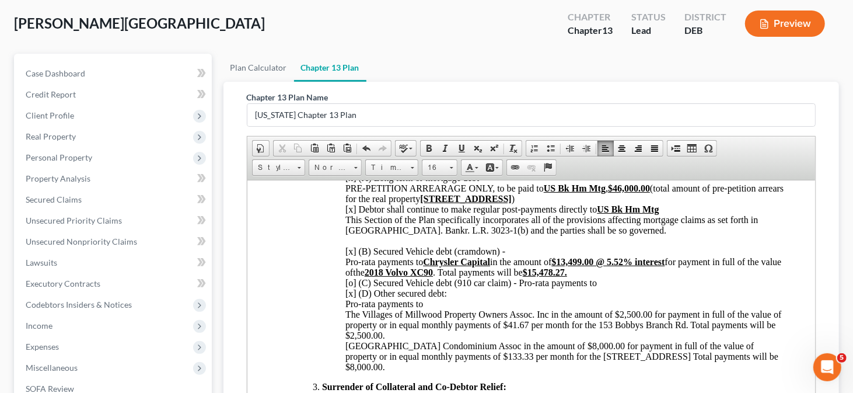
click at [345, 323] on span "Pro-rata payments to Chrysler Capital in the amount of $13,499.00 @ 5.52% inter…" at bounding box center [563, 313] width 436 height 115
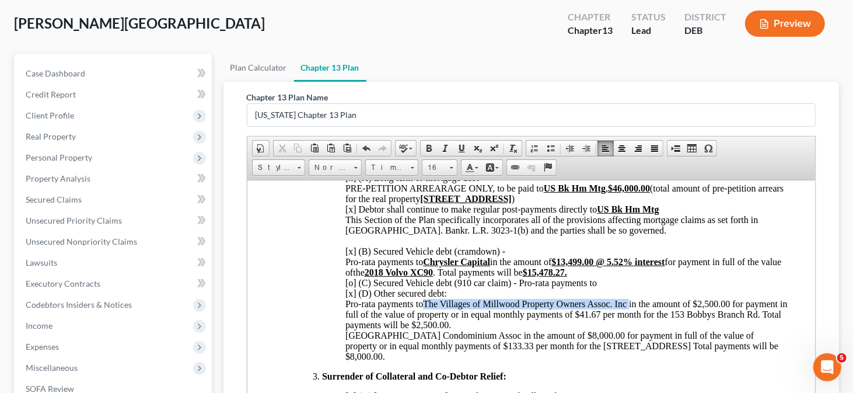
drag, startPoint x: 426, startPoint y: 313, endPoint x: 629, endPoint y: 313, distance: 203.0
click at [629, 313] on span "Pro-rata payments to Chrysler Capital in the amount of $13,499.00 @ 5.52% inter…" at bounding box center [566, 308] width 442 height 104
click at [425, 146] on span at bounding box center [428, 148] width 9 height 9
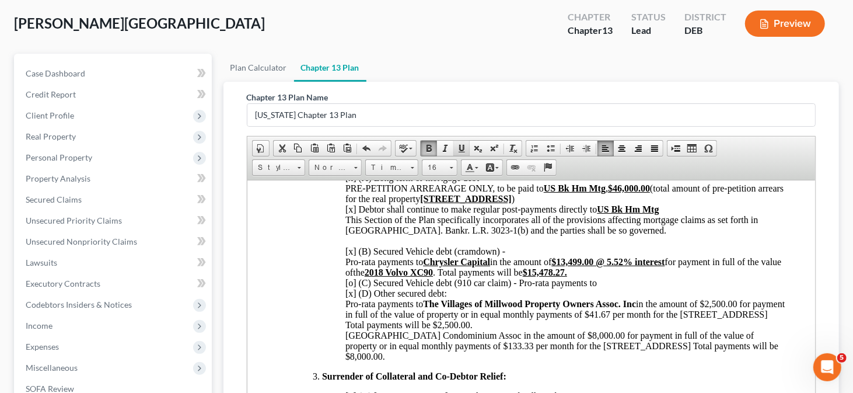
click at [457, 145] on span at bounding box center [461, 148] width 9 height 9
drag, startPoint x: 705, startPoint y: 314, endPoint x: 741, endPoint y: 310, distance: 36.5
click at [741, 310] on span "Pro-rata payments to Chrysler Capital in the amount of $13,499.00 @ 5.52% inter…" at bounding box center [564, 308] width 439 height 104
click at [424, 149] on span at bounding box center [428, 148] width 9 height 9
click at [459, 147] on span at bounding box center [461, 148] width 9 height 9
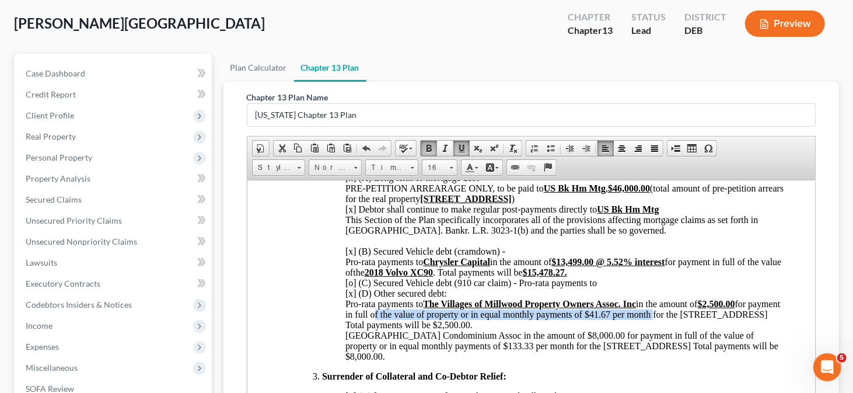
drag, startPoint x: 405, startPoint y: 324, endPoint x: 685, endPoint y: 321, distance: 280.6
click at [685, 321] on span "Pro-rata payments to Chrysler Capital in the amount of $13,499.00 @ 5.52% inter…" at bounding box center [563, 308] width 436 height 104
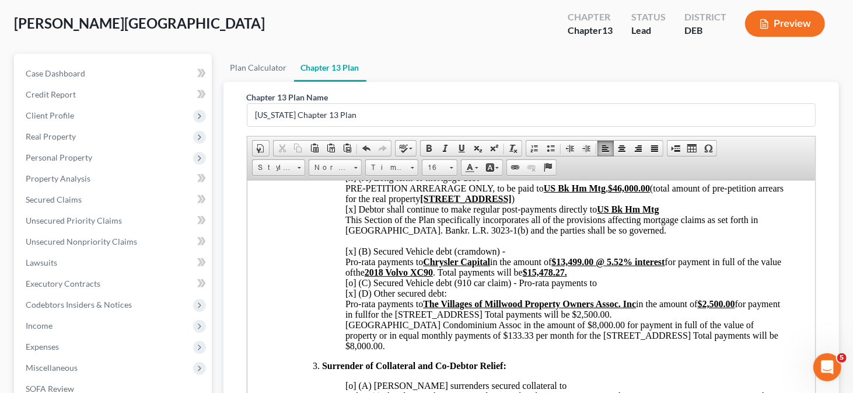
click at [431, 323] on span "Pro-rata payments to Chrysler Capital in the amount of $13,499.00 @ 5.52% inter…" at bounding box center [563, 303] width 436 height 94
drag, startPoint x: 566, startPoint y: 324, endPoint x: 653, endPoint y: 320, distance: 87.0
click at [653, 320] on span "Pro-rata payments to Chrysler Capital in the amount of $13,499.00 @ 5.52% inter…" at bounding box center [563, 303] width 436 height 94
click at [424, 145] on span at bounding box center [428, 148] width 9 height 9
click at [457, 144] on span at bounding box center [461, 148] width 9 height 9
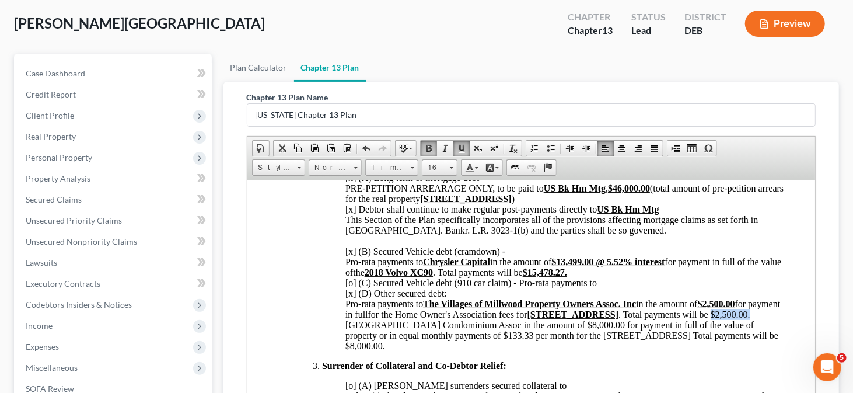
drag, startPoint x: 344, startPoint y: 331, endPoint x: 401, endPoint y: 334, distance: 57.2
click at [401, 334] on p "[x] (A) Long term or mortgage debt - PRE-PETITION ARREARAGE ONLY, to be paid to…" at bounding box center [566, 261] width 442 height 179
click at [429, 146] on span at bounding box center [428, 148] width 9 height 9
click at [461, 141] on link "Underline" at bounding box center [461, 148] width 16 height 15
drag, startPoint x: 344, startPoint y: 313, endPoint x: 426, endPoint y: 312, distance: 81.7
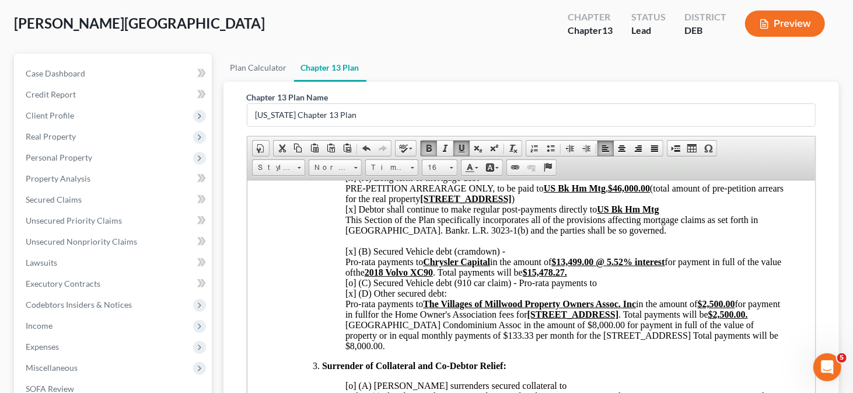
click at [426, 312] on span "Pro-rata payments to Chrysler Capital in the amount of $13,499.00 @ 5.52% inter…" at bounding box center [563, 303] width 436 height 94
click at [431, 338] on span "Copy" at bounding box center [455, 337] width 62 height 15
copy span "Pro-rata payments to"
click at [347, 345] on span "Pro-rata payments to Chrysler Capital in the amount of $13,499.00 @ 5.52% inter…" at bounding box center [563, 303] width 436 height 94
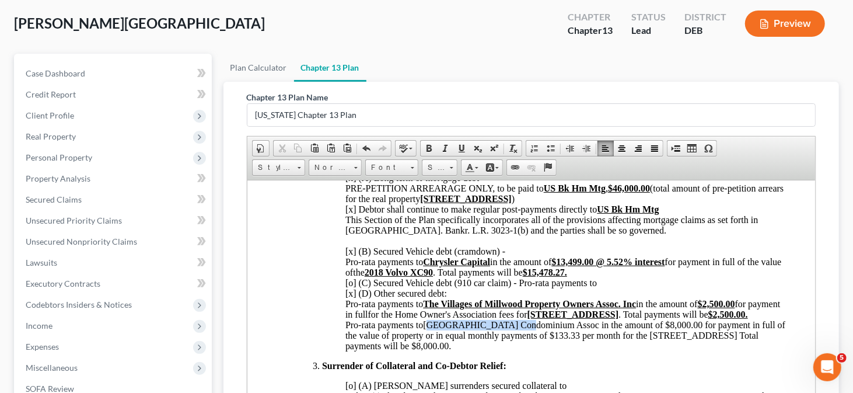
drag, startPoint x: 428, startPoint y: 347, endPoint x: 505, endPoint y: 346, distance: 77.6
click at [505, 346] on span "[GEOGRAPHIC_DATA] Condominium Assoc in the amount of $8,000.00 for payment in f…" at bounding box center [565, 334] width 440 height 31
click at [429, 345] on span "[GEOGRAPHIC_DATA] Condominium Assoc in the amount of $8,000.00 for payment in f…" at bounding box center [565, 334] width 440 height 31
drag, startPoint x: 425, startPoint y: 346, endPoint x: 581, endPoint y: 346, distance: 156.3
click at [581, 346] on span "[GEOGRAPHIC_DATA] Condominium Assoc in the amount of $8,000.00 for payment in f…" at bounding box center [565, 334] width 440 height 31
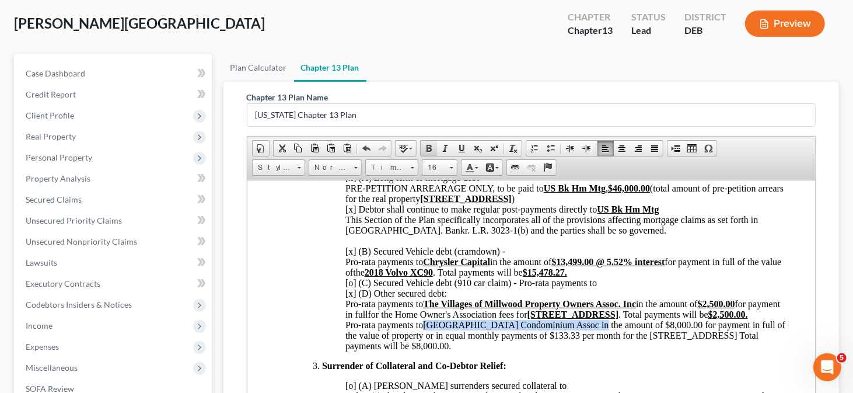
click at [424, 145] on span at bounding box center [428, 148] width 9 height 9
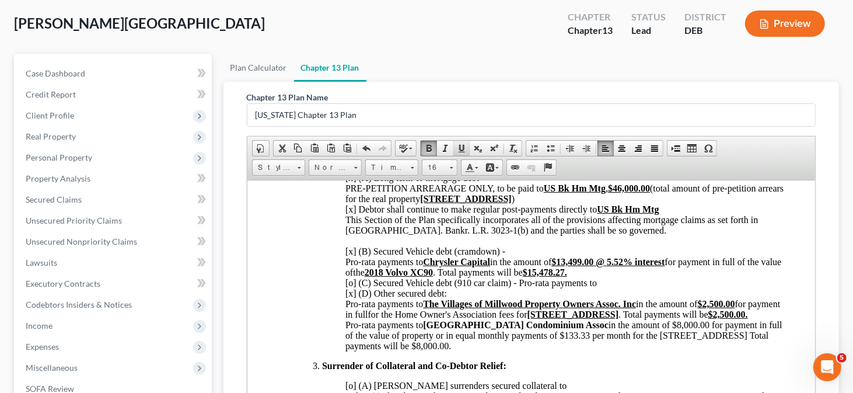
click at [457, 144] on span at bounding box center [461, 148] width 9 height 9
click at [651, 343] on span "[GEOGRAPHIC_DATA] Condominium Assoc in the amount of $8,000.00 for payment in f…" at bounding box center [563, 334] width 437 height 31
drag, startPoint x: 655, startPoint y: 345, endPoint x: 691, endPoint y: 347, distance: 36.2
click at [691, 347] on span "[GEOGRAPHIC_DATA] Condominium Assoc in the amount of $8,000.00 for payment in f…" at bounding box center [563, 334] width 437 height 31
click at [433, 147] on link "Bold" at bounding box center [429, 148] width 16 height 15
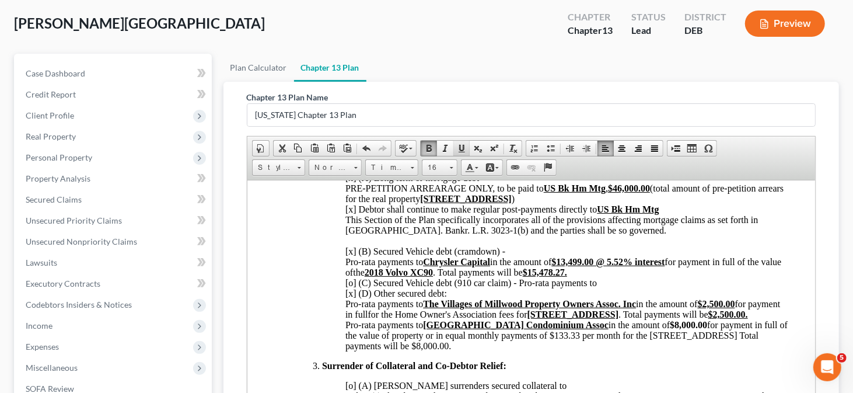
click at [457, 144] on span at bounding box center [461, 148] width 9 height 9
drag, startPoint x: 745, startPoint y: 312, endPoint x: 658, endPoint y: 327, distance: 88.1
click at [658, 319] on span "Pro-rata payments to Chrysler Capital in the amount of $13,499.00 @ 5.52% inter…" at bounding box center [563, 287] width 436 height 62
click at [664, 340] on span "Copy" at bounding box center [689, 345] width 62 height 15
copy span "or payment in full for the Home Owner's Association fees for [STREET_ADDRESS]"
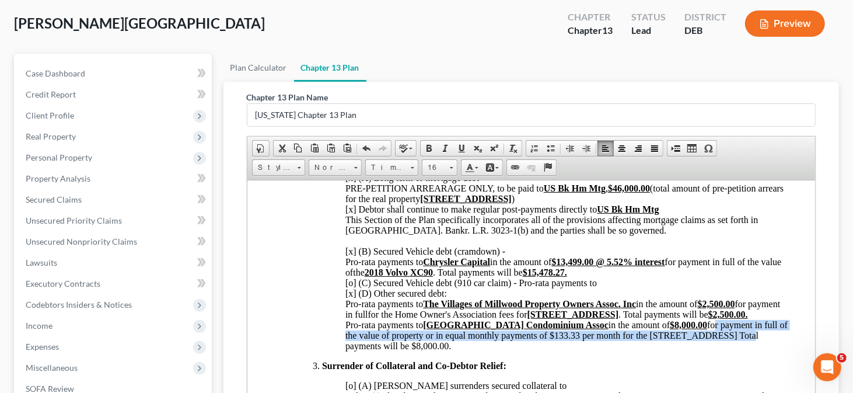
drag, startPoint x: 698, startPoint y: 345, endPoint x: 736, endPoint y: 359, distance: 40.1
click at [736, 350] on span "[GEOGRAPHIC_DATA] Condominium Assoc in the amount of $8,000.00 for payment in f…" at bounding box center [566, 334] width 442 height 31
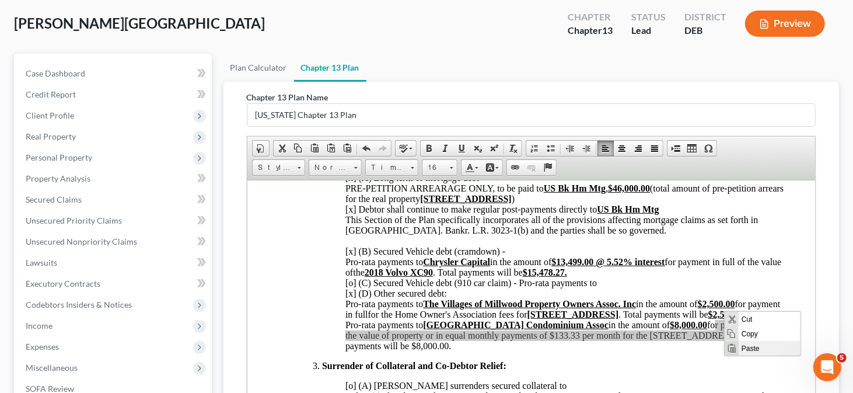
click at [746, 344] on span "Paste" at bounding box center [770, 347] width 62 height 15
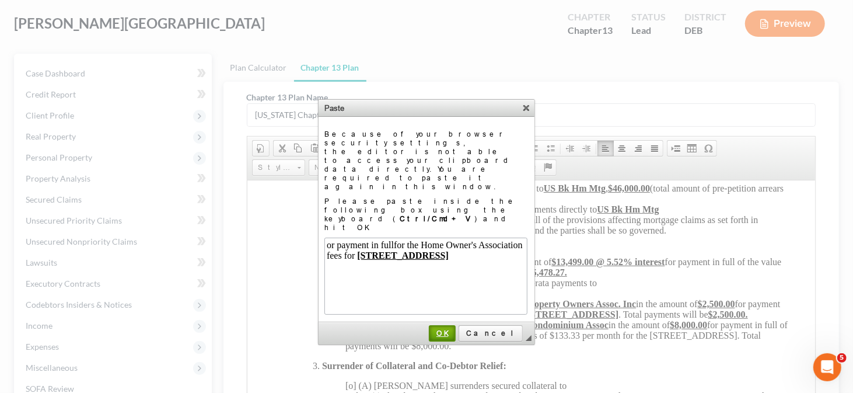
click at [454, 328] on span "OK" at bounding box center [442, 332] width 25 height 9
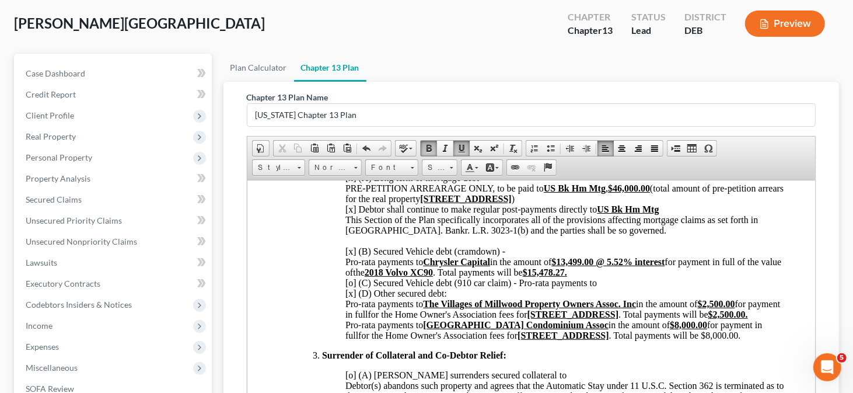
click at [675, 340] on span ". Total payments will be $8,000.00." at bounding box center [674, 335] width 132 height 10
drag, startPoint x: 679, startPoint y: 355, endPoint x: 716, endPoint y: 353, distance: 37.4
click at [716, 340] on span ". Total payments will be $8,000.00." at bounding box center [674, 335] width 132 height 10
click at [428, 144] on span at bounding box center [428, 148] width 9 height 9
click at [457, 144] on span at bounding box center [461, 148] width 9 height 9
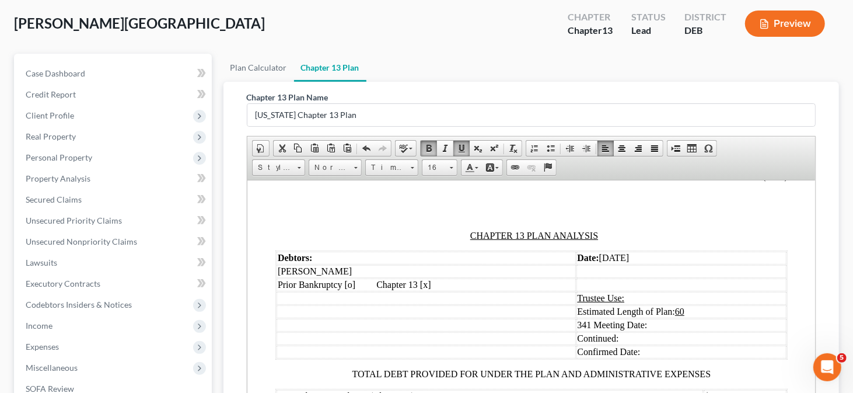
scroll to position [1283, 0]
click at [671, 146] on span at bounding box center [675, 148] width 9 height 9
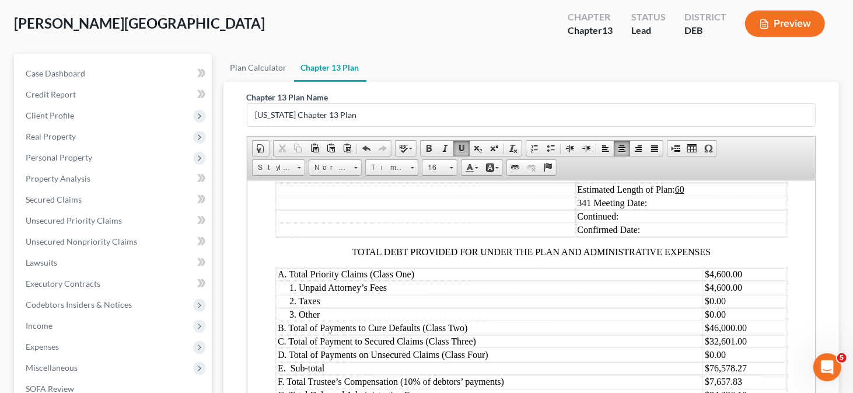
scroll to position [1517, 0]
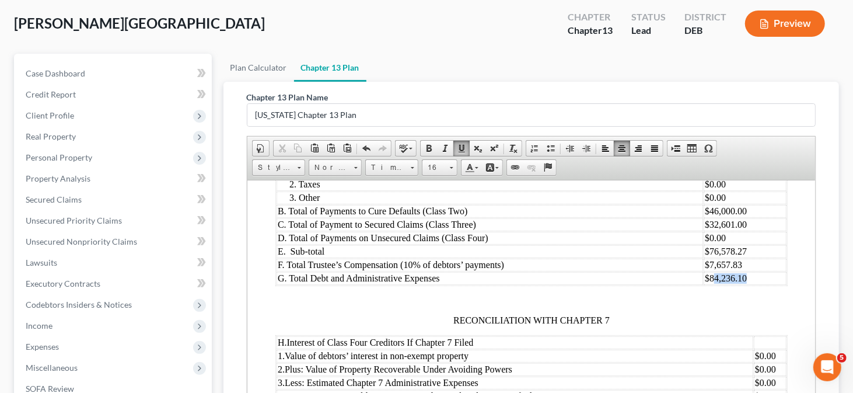
drag, startPoint x: 705, startPoint y: 313, endPoint x: 741, endPoint y: 313, distance: 36.8
click at [741, 284] on td "$84,236.10" at bounding box center [744, 277] width 83 height 13
drag, startPoint x: 702, startPoint y: 299, endPoint x: 741, endPoint y: 300, distance: 39.1
click at [741, 271] on td "$7,657.83" at bounding box center [744, 264] width 83 height 13
click at [708, 271] on td "$8508.70" at bounding box center [744, 264] width 83 height 13
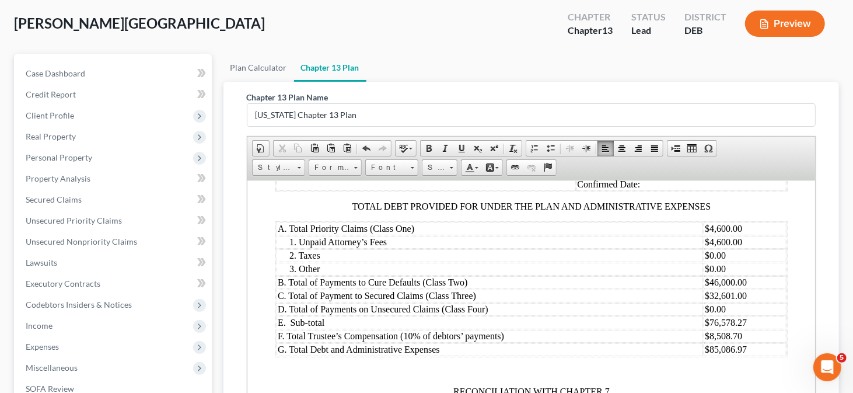
scroll to position [1458, 0]
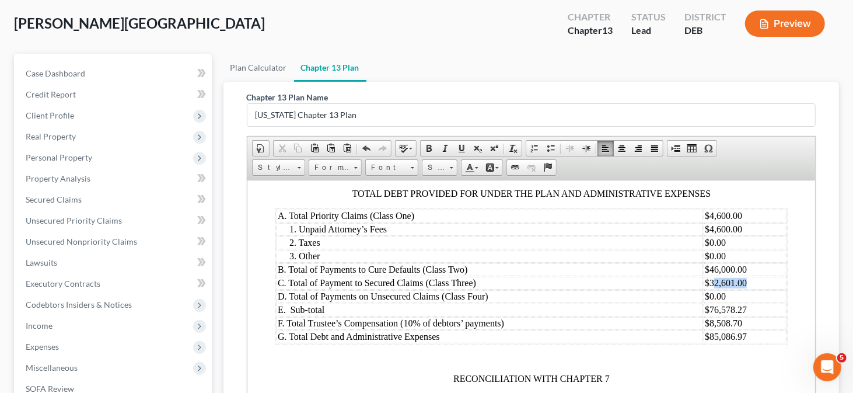
drag, startPoint x: 704, startPoint y: 319, endPoint x: 738, endPoint y: 319, distance: 33.8
click at [738, 289] on td "$32,601.00" at bounding box center [744, 282] width 83 height 13
click at [703, 289] on td "$32,601.00" at bounding box center [744, 282] width 83 height 13
drag, startPoint x: 703, startPoint y: 319, endPoint x: 746, endPoint y: 318, distance: 43.2
click at [746, 289] on td "$32,601.00" at bounding box center [744, 282] width 83 height 13
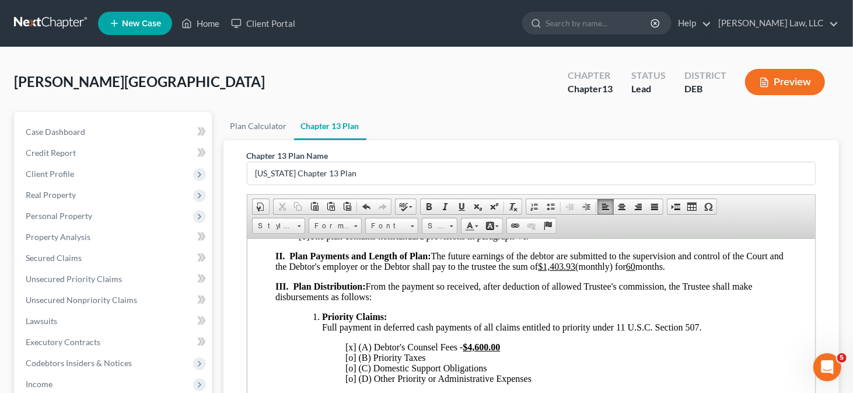
scroll to position [235, 0]
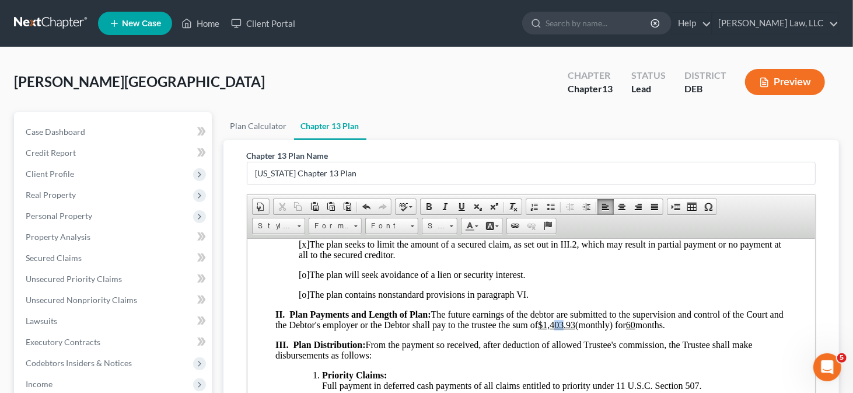
drag, startPoint x: 572, startPoint y: 327, endPoint x: 579, endPoint y: 327, distance: 7.0
click at [575, 327] on u "$1,403.93" at bounding box center [555, 324] width 37 height 10
drag, startPoint x: 584, startPoint y: 327, endPoint x: 592, endPoint y: 327, distance: 8.2
click at [575, 327] on u "$1,418.93" at bounding box center [555, 324] width 37 height 10
drag, startPoint x: 557, startPoint y: 326, endPoint x: 591, endPoint y: 329, distance: 34.0
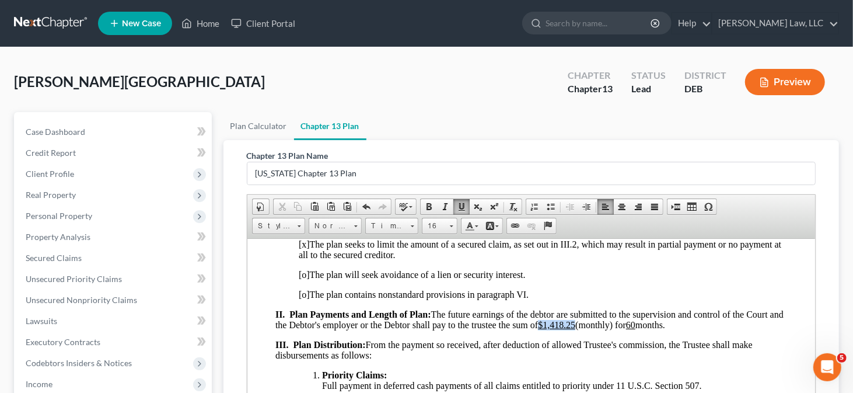
click at [575, 329] on u "$1,418.25" at bounding box center [555, 324] width 37 height 10
drag, startPoint x: 428, startPoint y: 204, endPoint x: 435, endPoint y: 204, distance: 7.6
click at [428, 204] on span at bounding box center [428, 206] width 9 height 9
click at [635, 328] on u "60" at bounding box center [629, 324] width 9 height 10
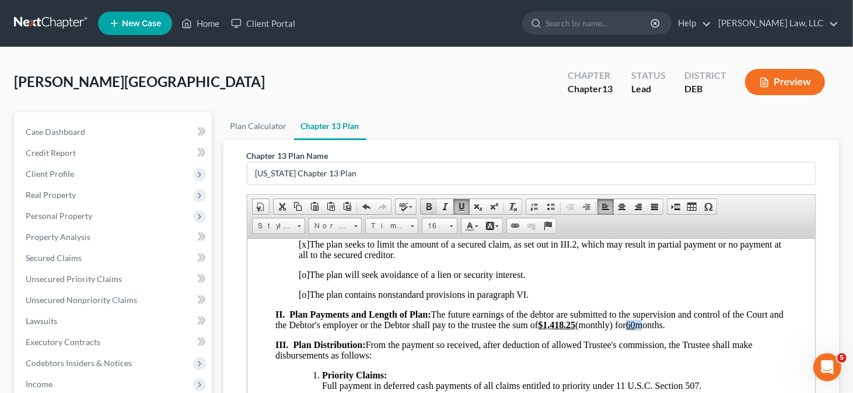
click at [425, 208] on span at bounding box center [428, 206] width 9 height 9
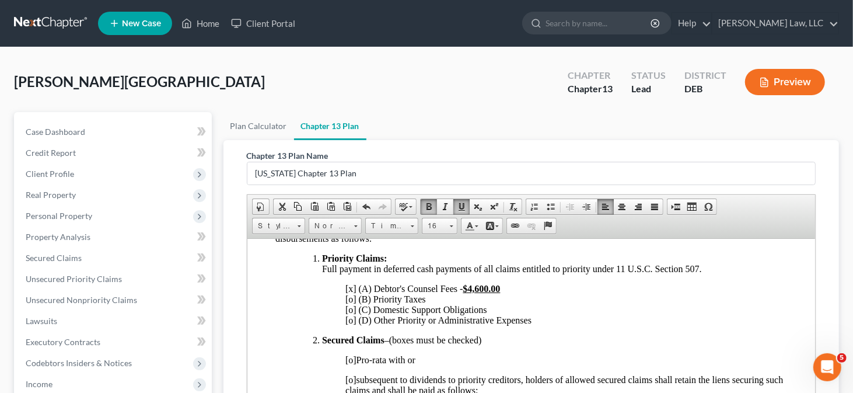
scroll to position [233, 0]
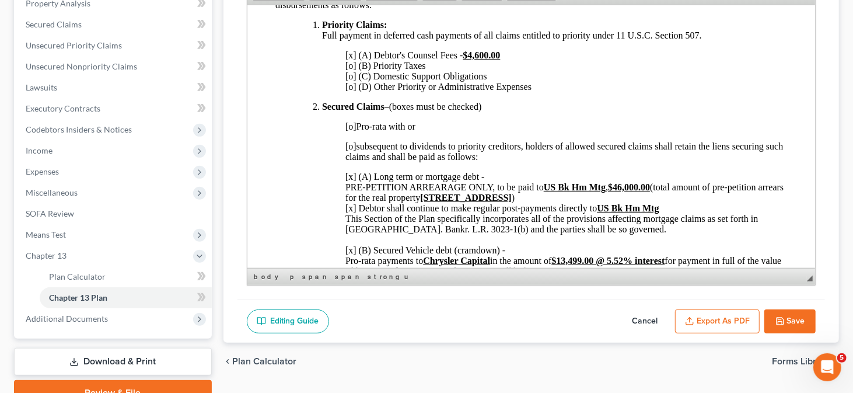
click at [802, 317] on button "Save" at bounding box center [789, 321] width 51 height 25
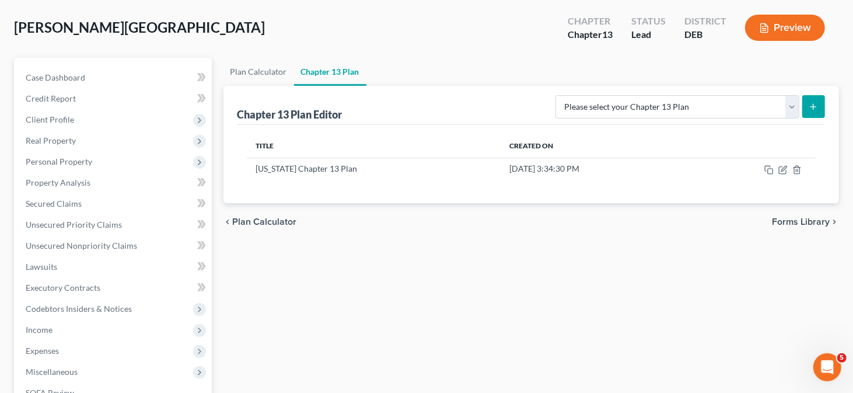
scroll to position [58, 0]
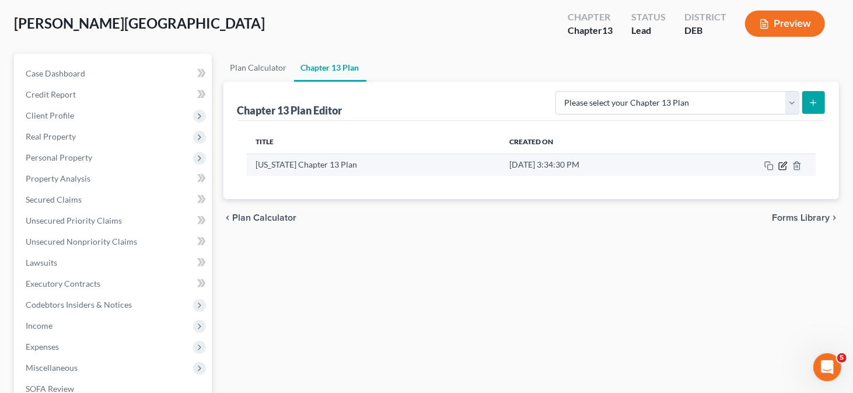
click at [783, 165] on icon "button" at bounding box center [783, 164] width 5 height 5
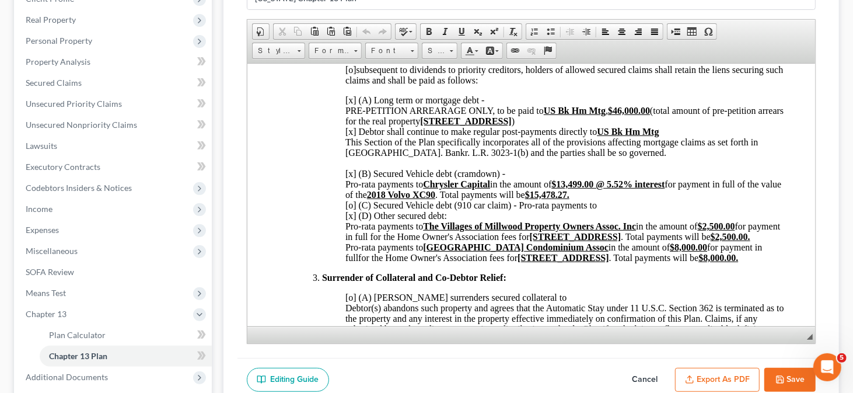
scroll to position [467, 0]
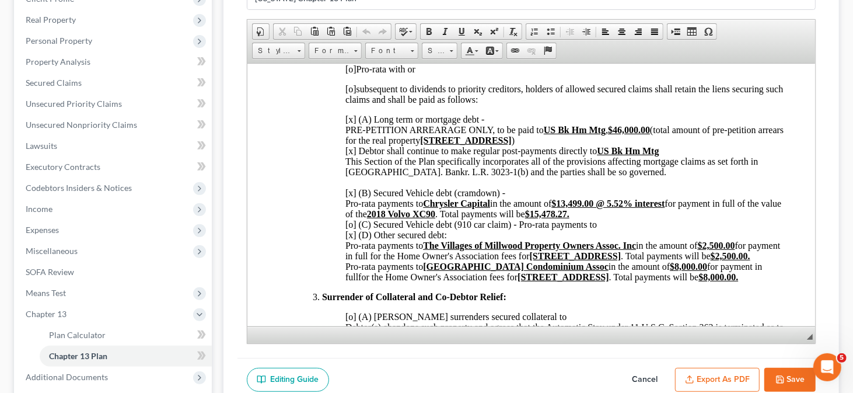
click at [794, 380] on button "Save" at bounding box center [789, 380] width 51 height 25
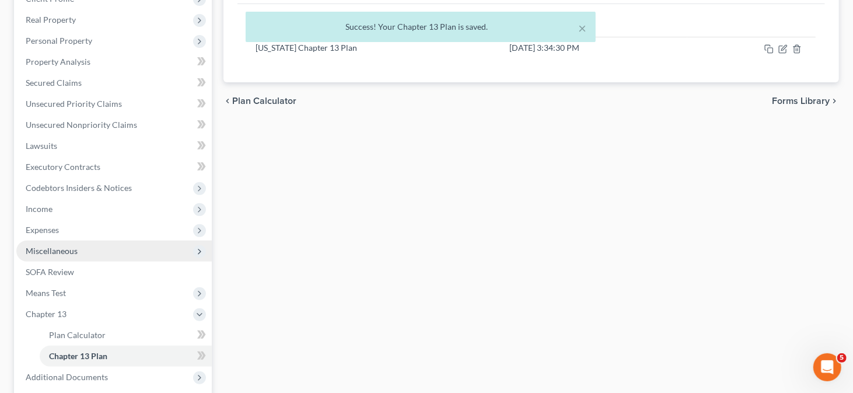
scroll to position [233, 0]
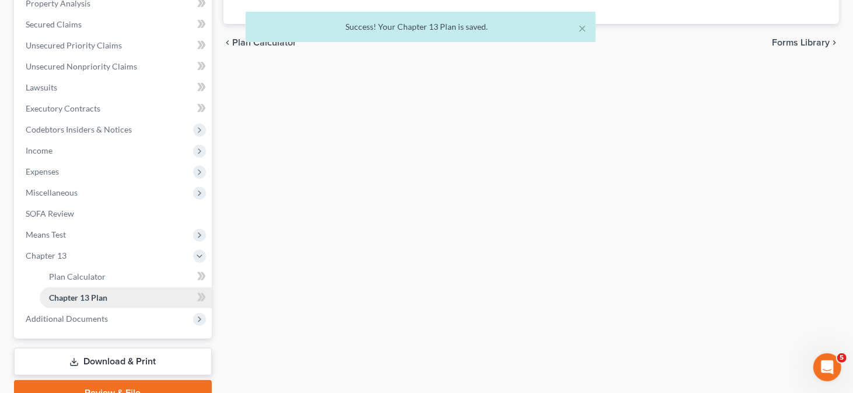
click at [123, 293] on link "Chapter 13 Plan" at bounding box center [126, 297] width 172 height 21
click at [130, 304] on link "Chapter 13 Plan" at bounding box center [126, 297] width 172 height 21
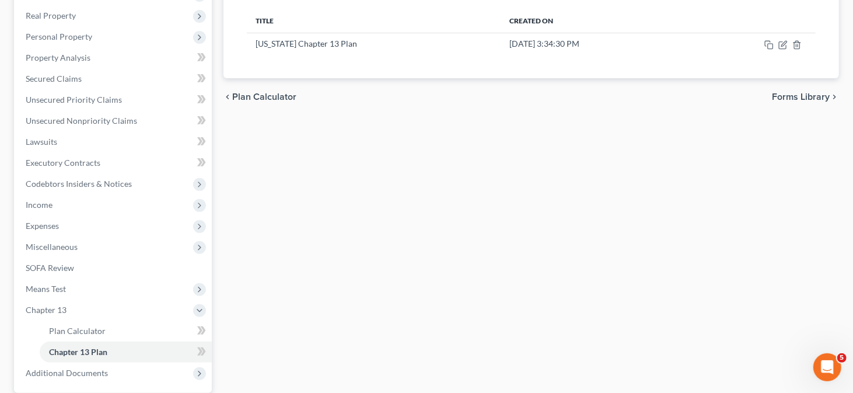
scroll to position [117, 0]
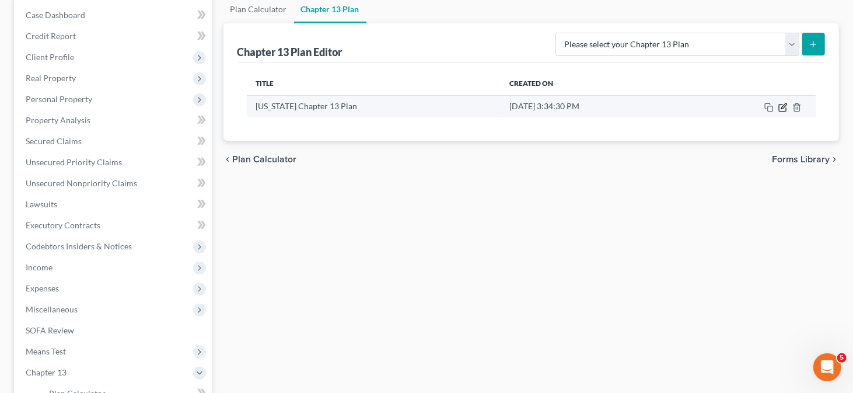
click at [788, 102] on td at bounding box center [751, 106] width 128 height 22
click at [782, 104] on icon "button" at bounding box center [782, 107] width 9 height 9
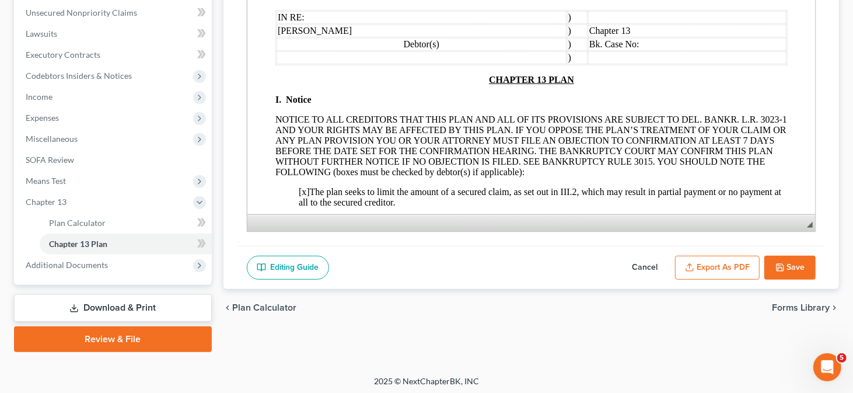
scroll to position [288, 0]
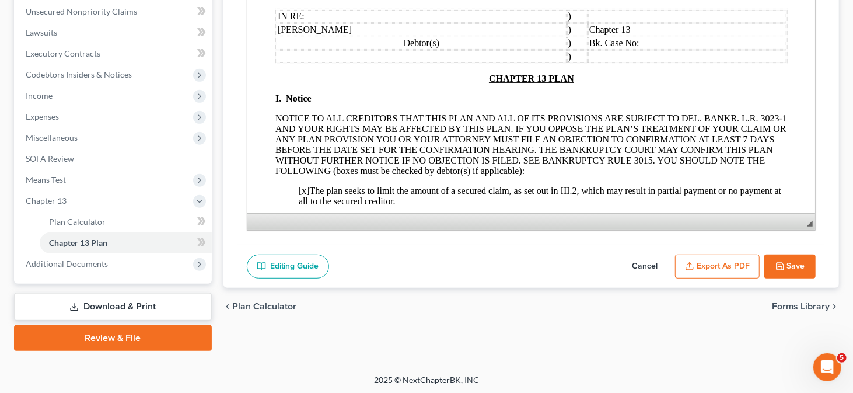
click at [712, 267] on button "Export as PDF" at bounding box center [717, 266] width 85 height 25
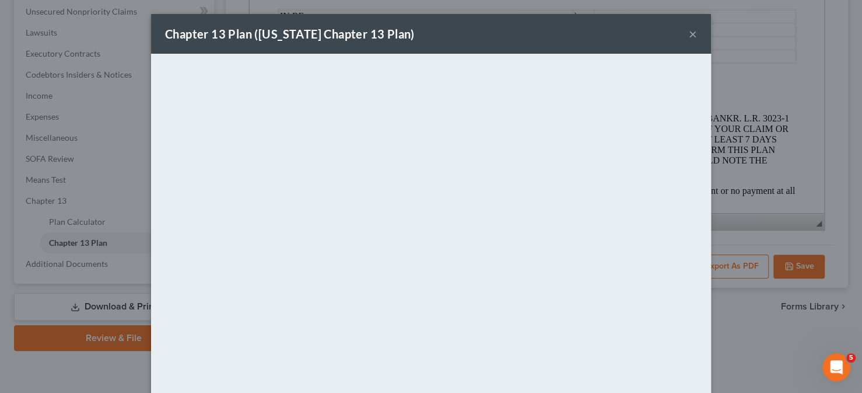
click at [690, 34] on button "×" at bounding box center [693, 34] width 8 height 14
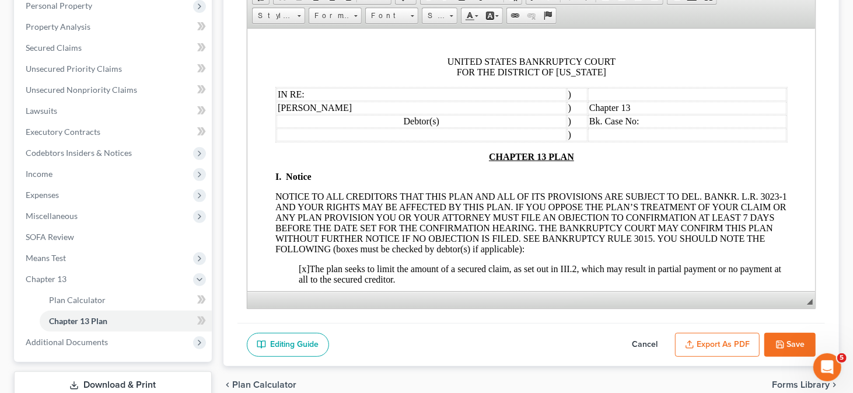
scroll to position [230, 0]
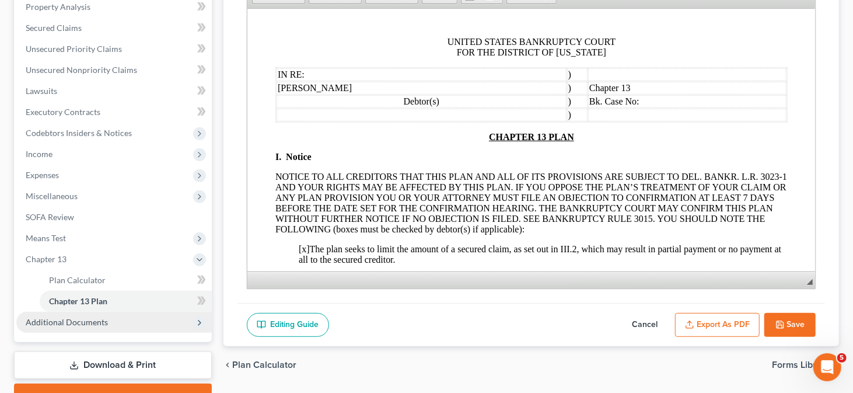
click at [133, 319] on span "Additional Documents" at bounding box center [113, 322] width 195 height 21
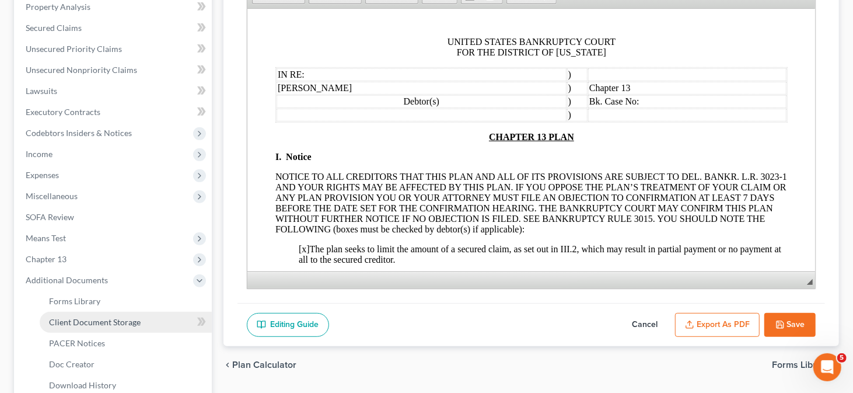
click at [132, 319] on span "Client Document Storage" at bounding box center [95, 322] width 92 height 10
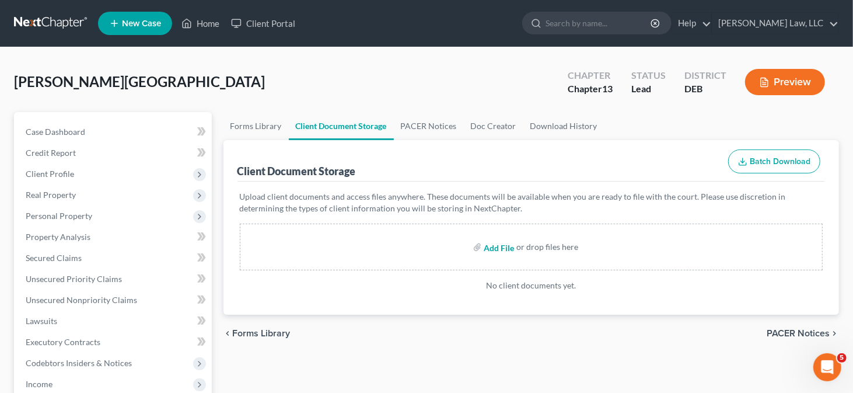
click at [496, 242] on input "file" at bounding box center [498, 246] width 28 height 21
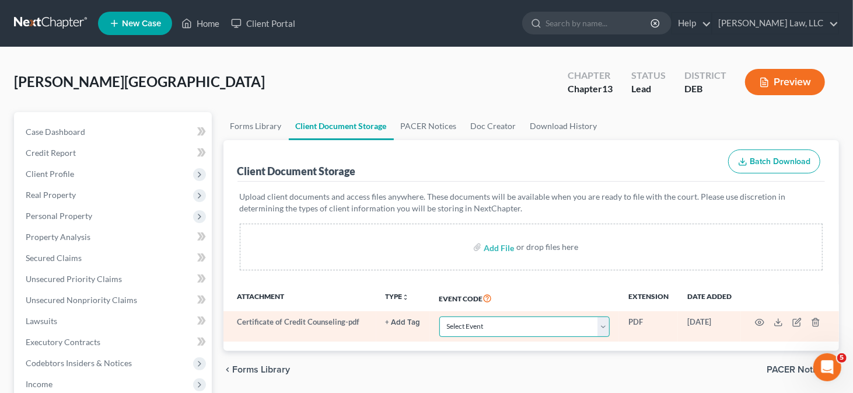
click at [558, 320] on select "Select Event 20 Largest Unsecured Creditors Amended Petition Amended Schedules/…" at bounding box center [524, 326] width 170 height 20
click at [439, 316] on select "Select Event 20 Largest Unsecured Creditors Amended Petition Amended Schedules/…" at bounding box center [524, 326] width 170 height 20
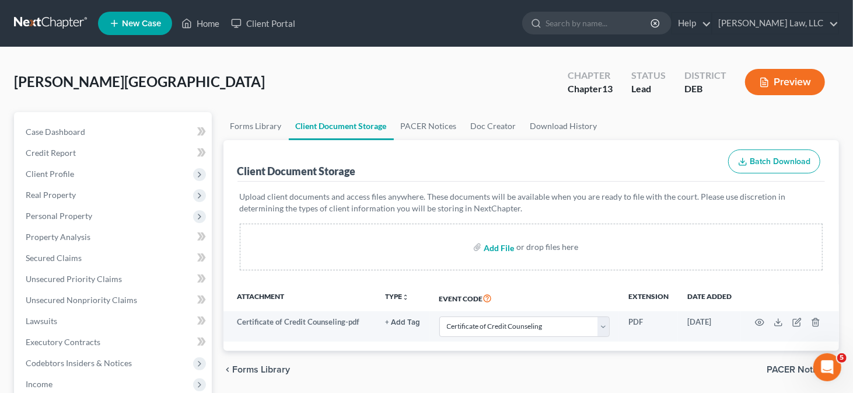
click at [499, 247] on input "file" at bounding box center [498, 246] width 28 height 21
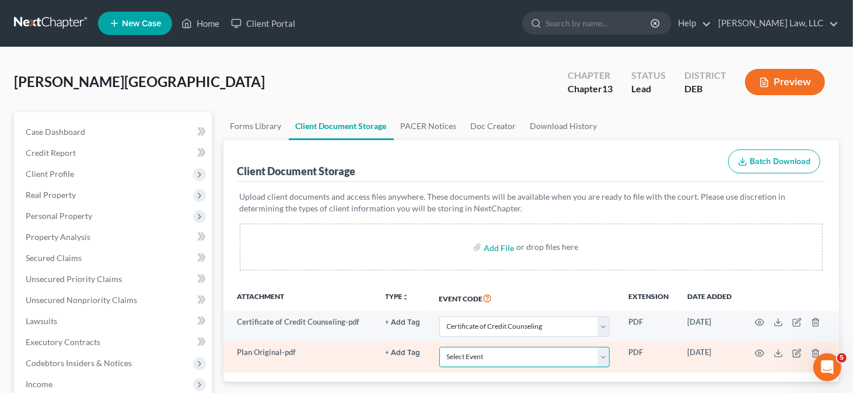
click at [573, 354] on select "Select Event 20 Largest Unsecured Creditors Amended Petition Amended Schedules/…" at bounding box center [524, 357] width 170 height 20
click at [439, 347] on select "Select Event 20 Largest Unsecured Creditors Amended Petition Amended Schedules/…" at bounding box center [524, 357] width 170 height 20
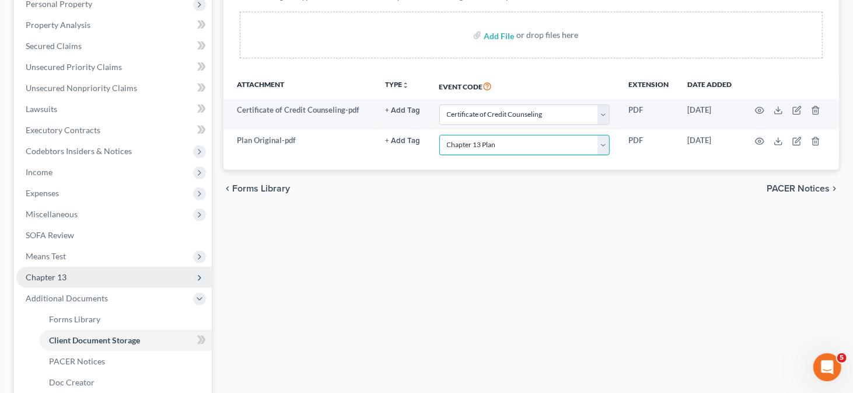
scroll to position [292, 0]
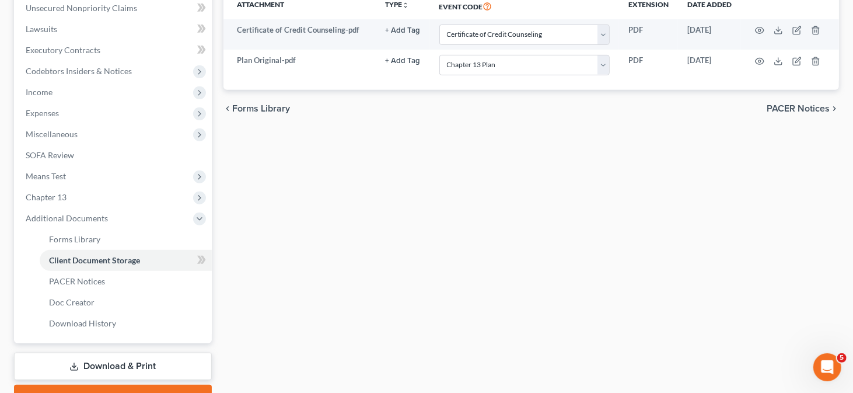
click at [149, 367] on link "Download & Print" at bounding box center [113, 365] width 198 height 27
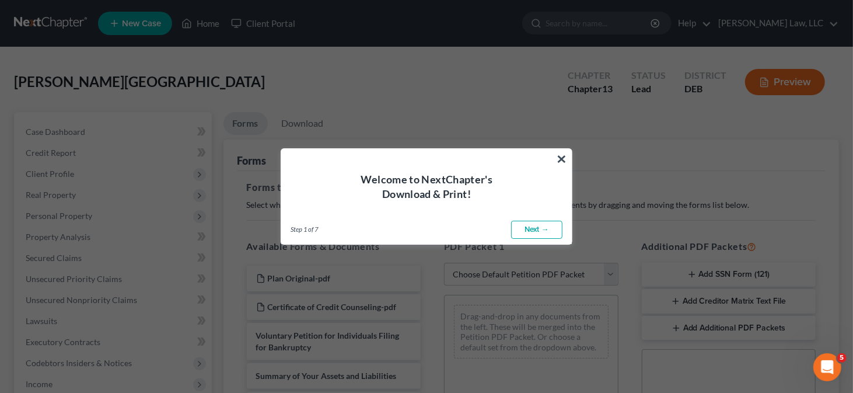
click at [544, 230] on link "Next →" at bounding box center [536, 230] width 51 height 19
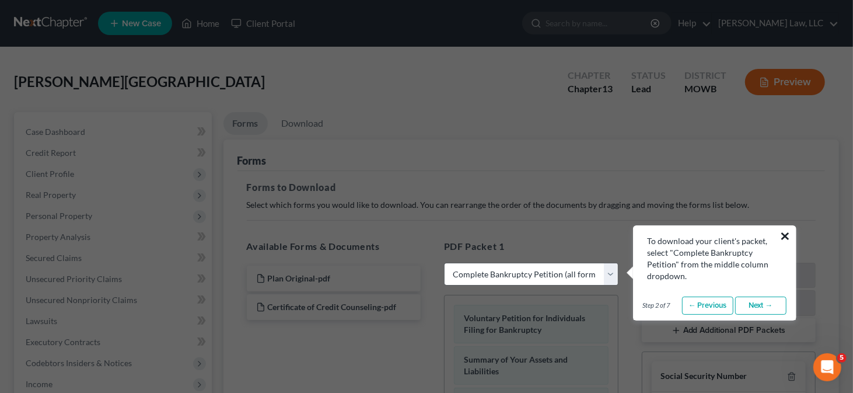
click at [783, 232] on button "×" at bounding box center [785, 235] width 11 height 19
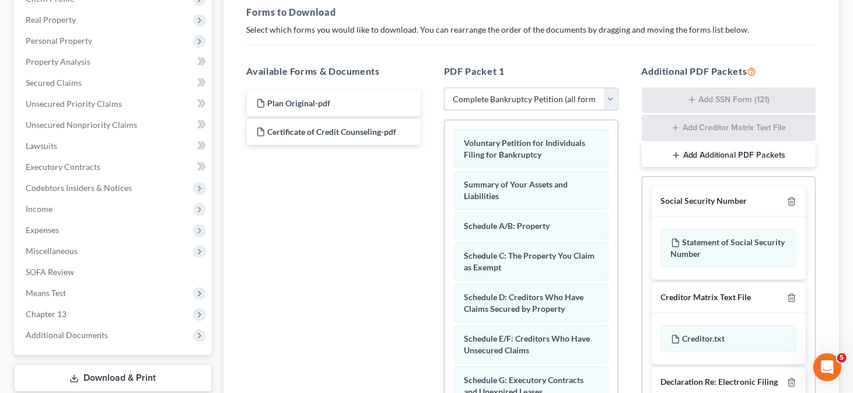
click at [539, 102] on select "Choose Default Petition PDF Packet Complete Bankruptcy Petition (all forms and …" at bounding box center [531, 99] width 174 height 23
click at [471, 69] on h5 "PDF Packet 1" at bounding box center [531, 71] width 174 height 14
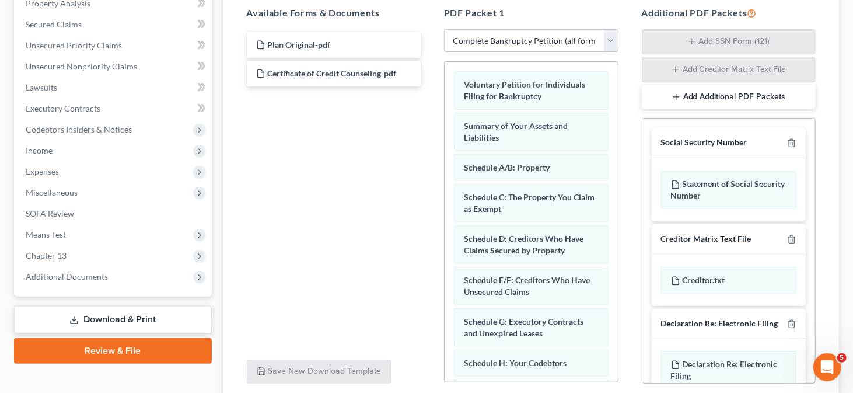
scroll to position [58, 0]
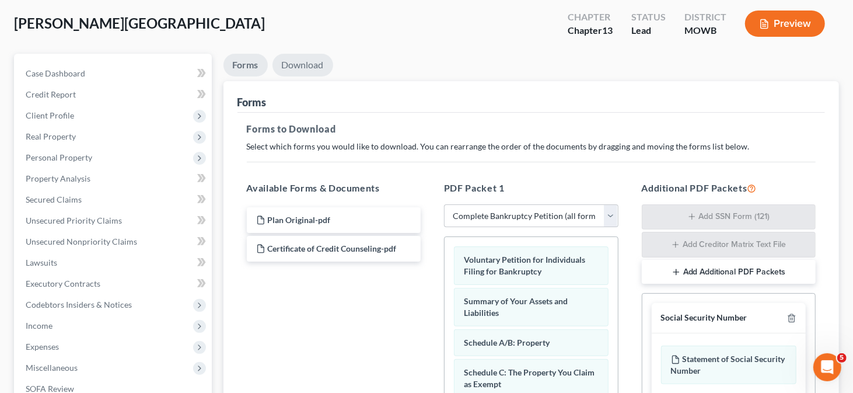
click at [310, 66] on link "Download" at bounding box center [302, 65] width 61 height 23
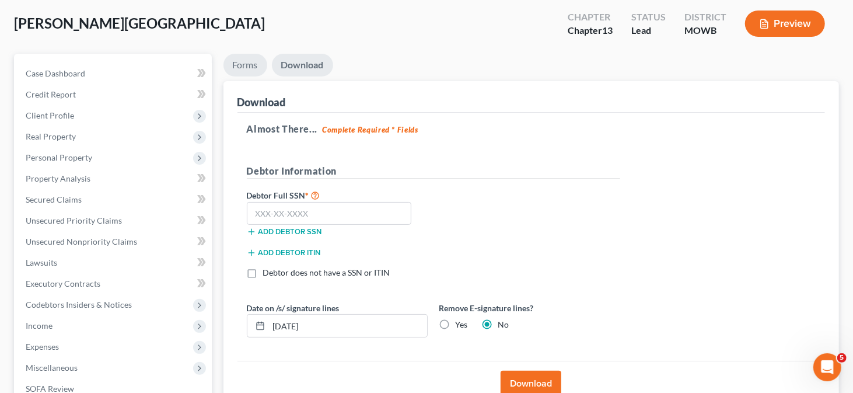
click at [256, 60] on link "Forms" at bounding box center [245, 65] width 44 height 23
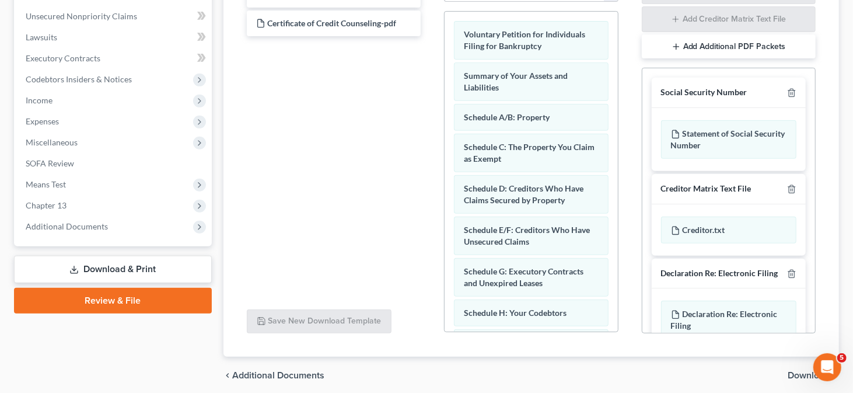
scroll to position [292, 0]
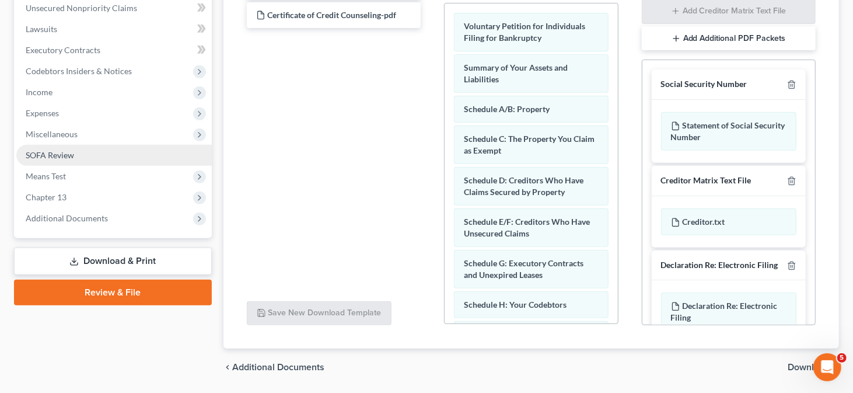
click at [88, 152] on link "SOFA Review" at bounding box center [113, 155] width 195 height 21
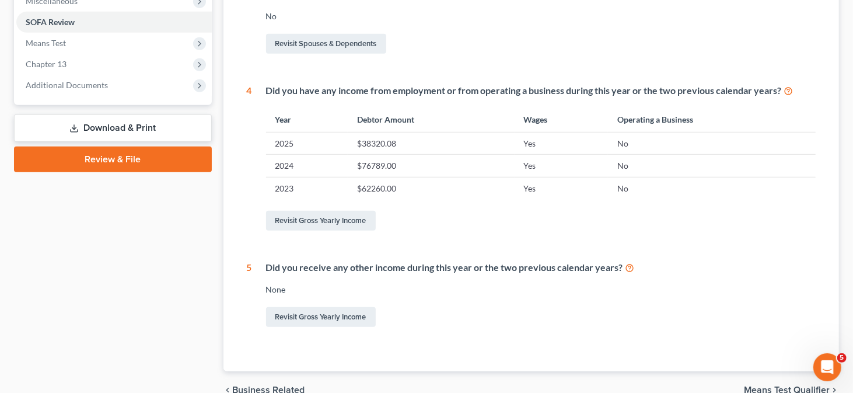
click at [119, 123] on link "Download & Print" at bounding box center [113, 127] width 198 height 27
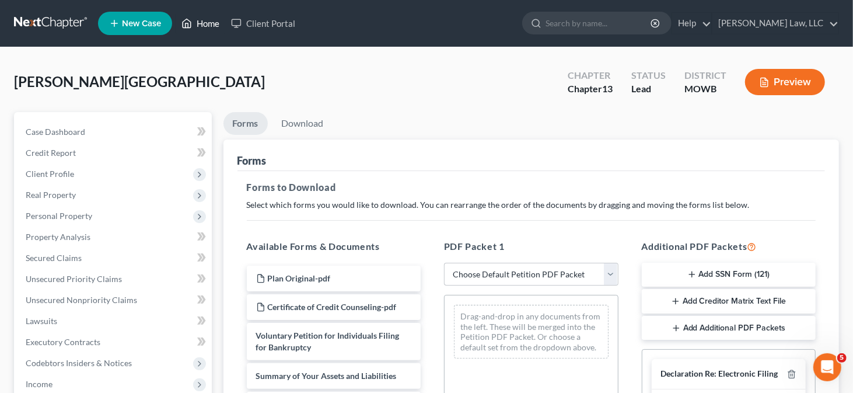
click at [202, 22] on link "Home" at bounding box center [201, 23] width 50 height 21
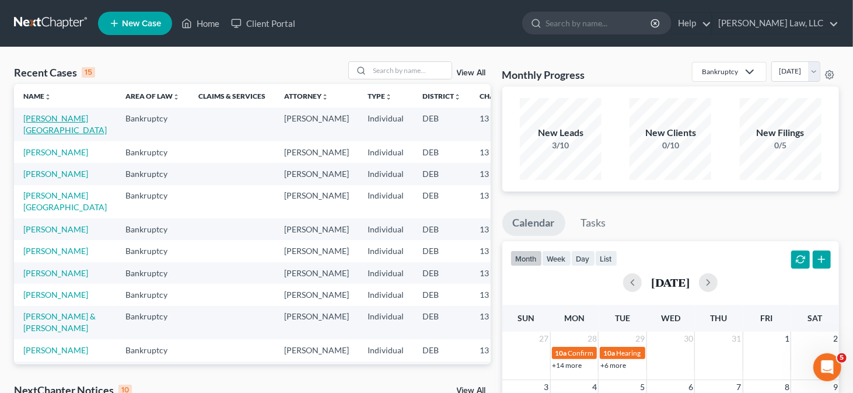
click at [39, 118] on link "[PERSON_NAME][GEOGRAPHIC_DATA]" at bounding box center [64, 124] width 83 height 22
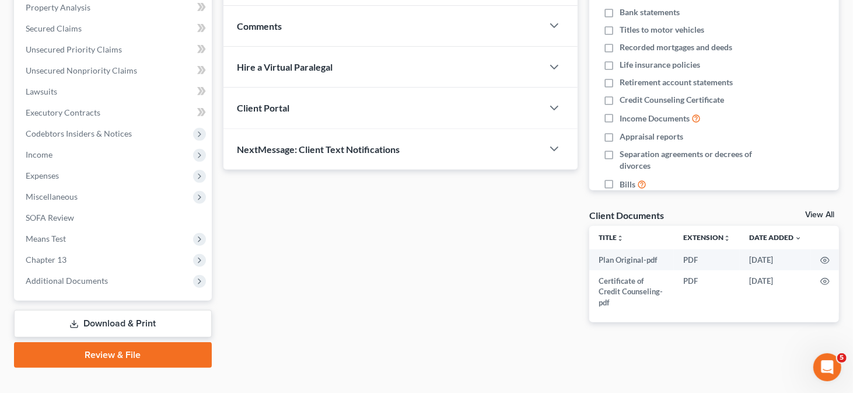
scroll to position [233, 0]
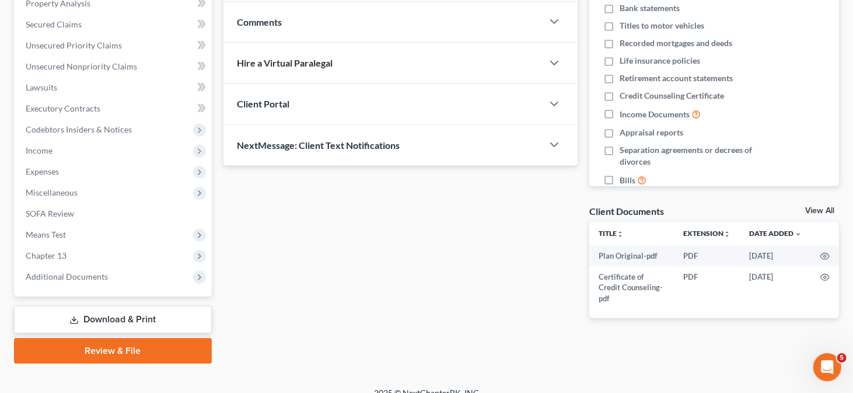
click at [116, 320] on link "Download & Print" at bounding box center [113, 319] width 198 height 27
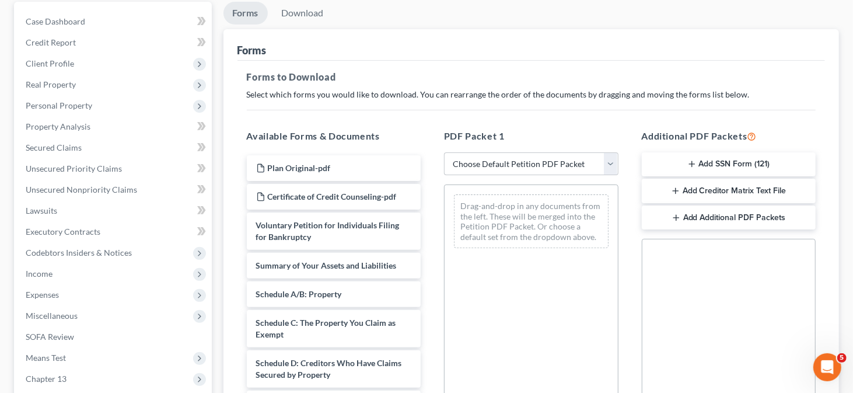
scroll to position [117, 0]
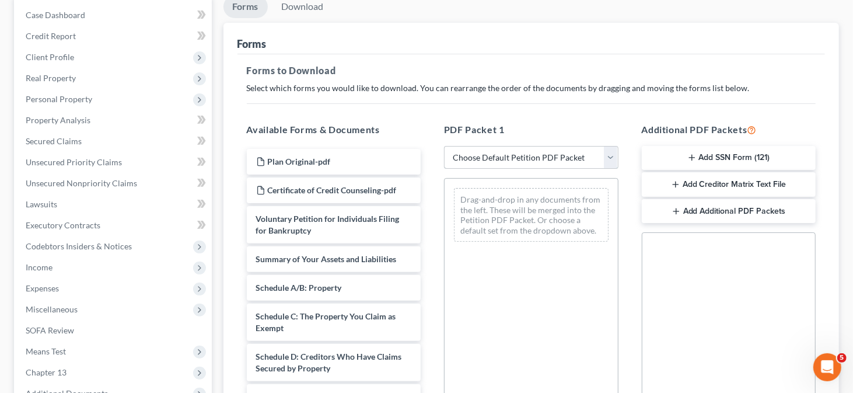
click at [545, 159] on select "Choose Default Petition PDF Packet Complete Bankruptcy Petition (all forms and …" at bounding box center [531, 157] width 174 height 23
click at [582, 90] on p "Select which forms you would like to download. You can rearrange the order of t…" at bounding box center [531, 88] width 569 height 12
click at [705, 150] on button "Add SSN Form (121)" at bounding box center [729, 158] width 174 height 25
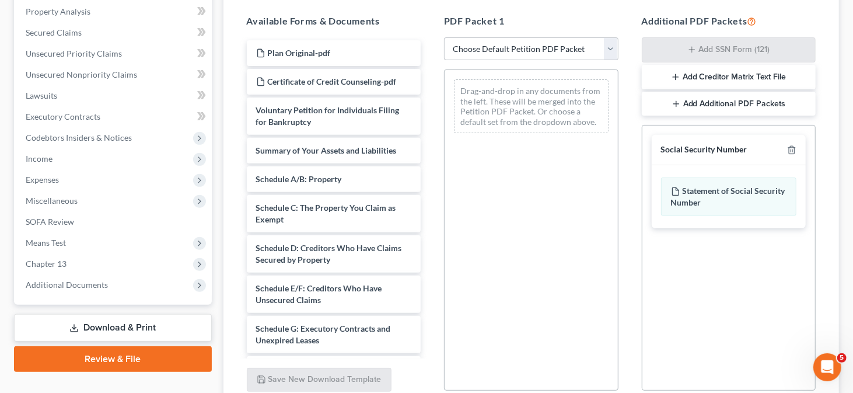
scroll to position [292, 0]
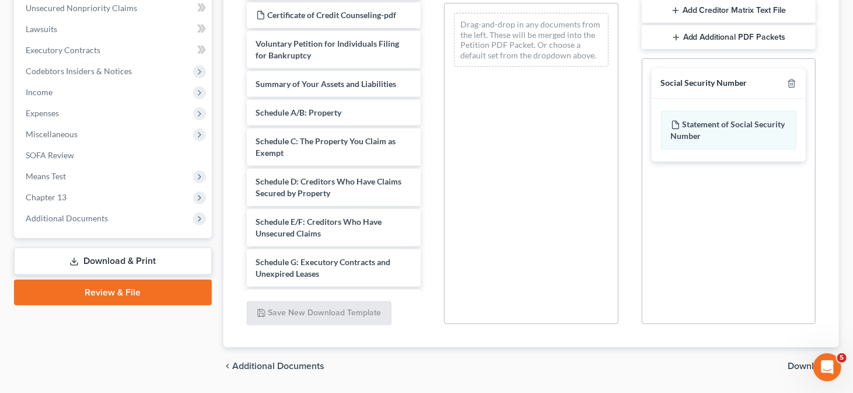
click at [794, 365] on span "Download" at bounding box center [809, 365] width 42 height 9
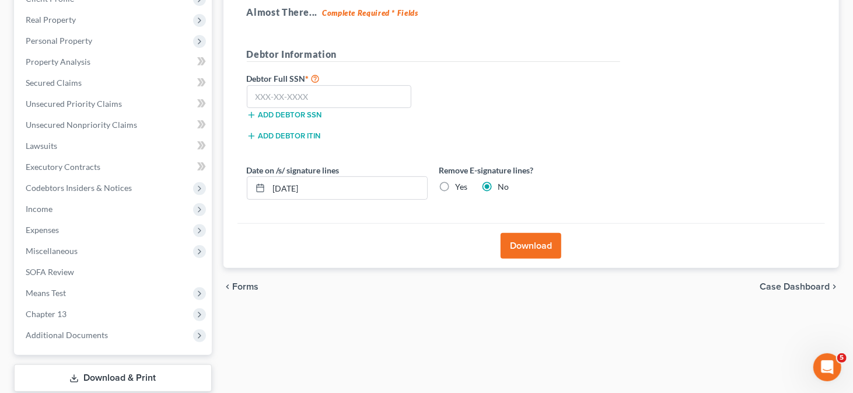
scroll to position [130, 0]
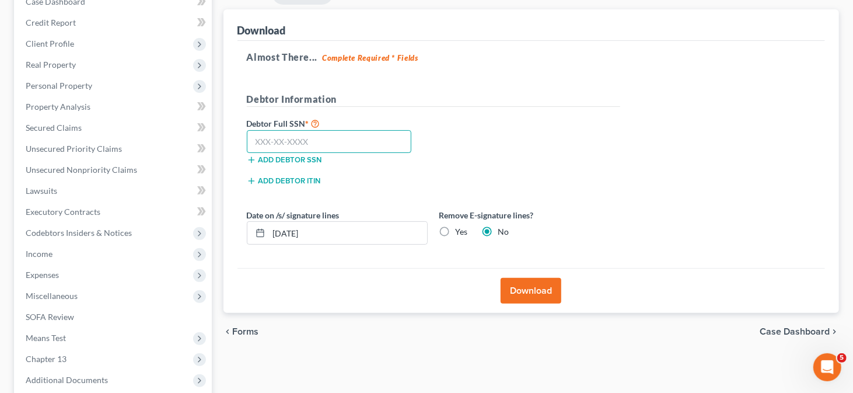
click at [301, 142] on input "text" at bounding box center [329, 141] width 165 height 23
click at [253, 139] on input "text" at bounding box center [329, 141] width 165 height 23
click at [533, 289] on button "Download" at bounding box center [531, 291] width 61 height 26
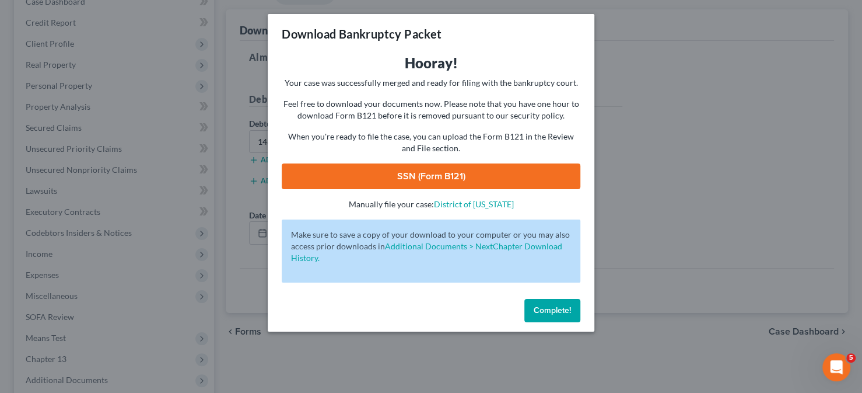
click at [454, 179] on link "SSN (Form B121)" at bounding box center [431, 176] width 299 height 26
click at [534, 307] on span "Complete!" at bounding box center [552, 310] width 37 height 10
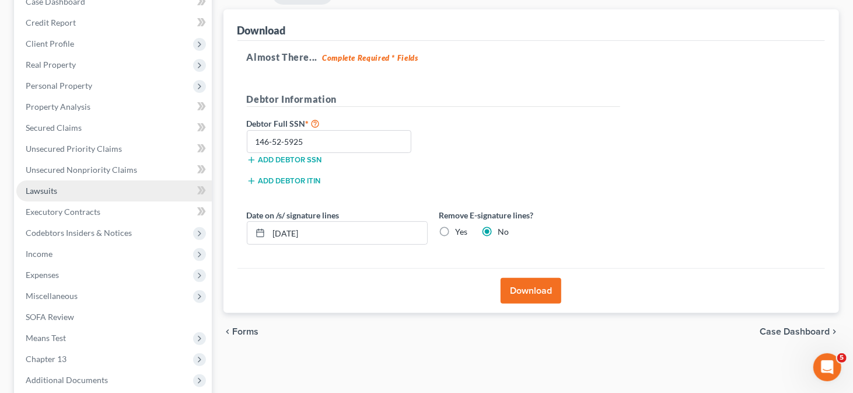
scroll to position [247, 0]
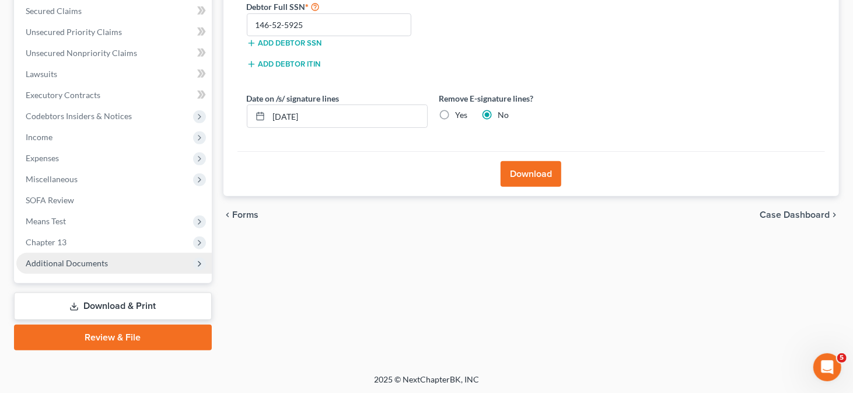
click at [79, 261] on span "Additional Documents" at bounding box center [67, 263] width 82 height 10
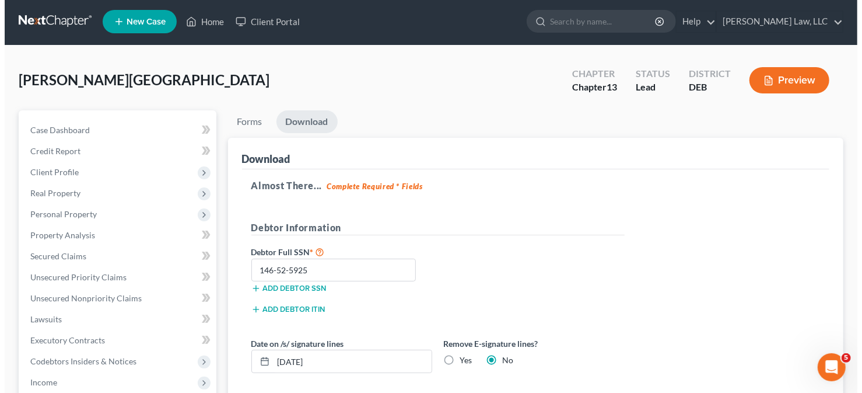
scroll to position [0, 0]
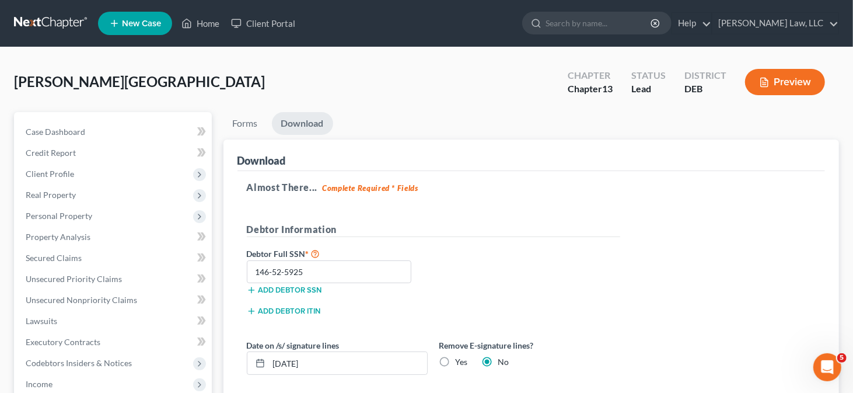
click at [783, 91] on button "Preview" at bounding box center [785, 82] width 80 height 26
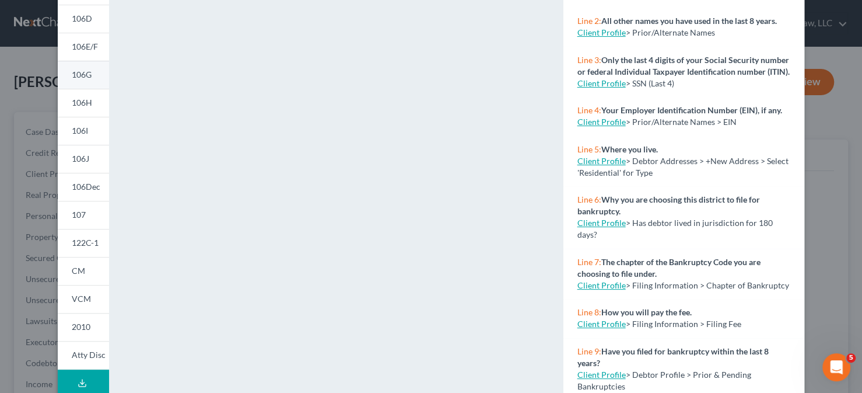
scroll to position [58, 0]
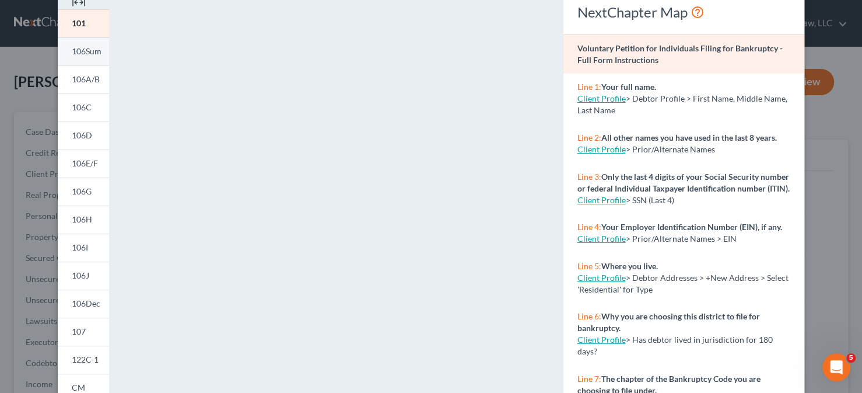
click at [72, 52] on span "106Sum" at bounding box center [87, 51] width 30 height 10
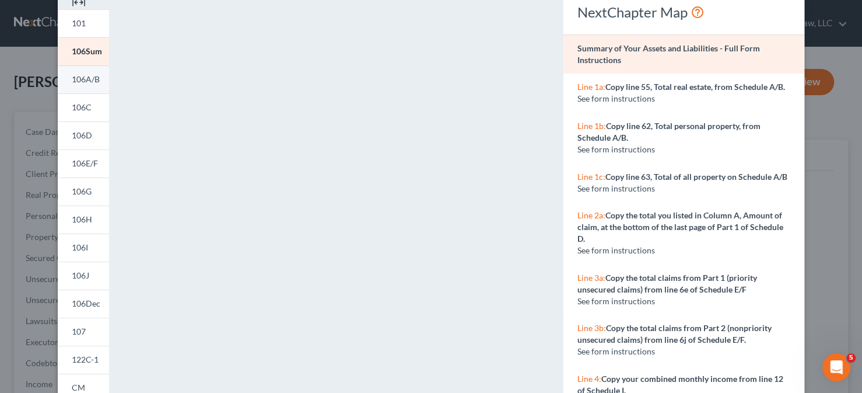
click at [74, 76] on span "106A/B" at bounding box center [86, 79] width 28 height 10
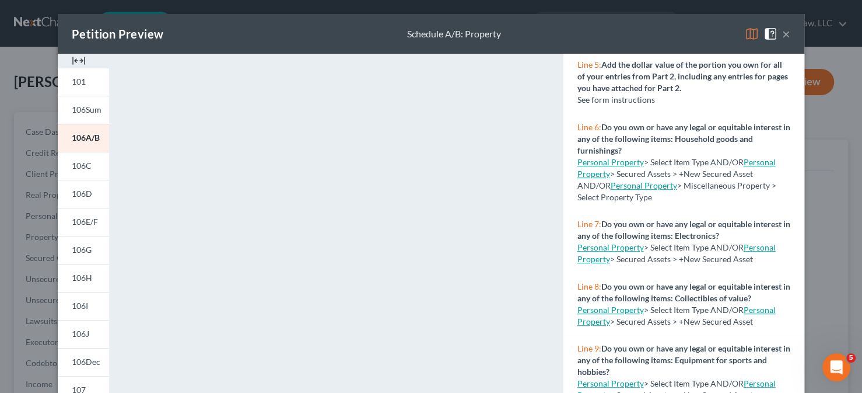
scroll to position [467, 0]
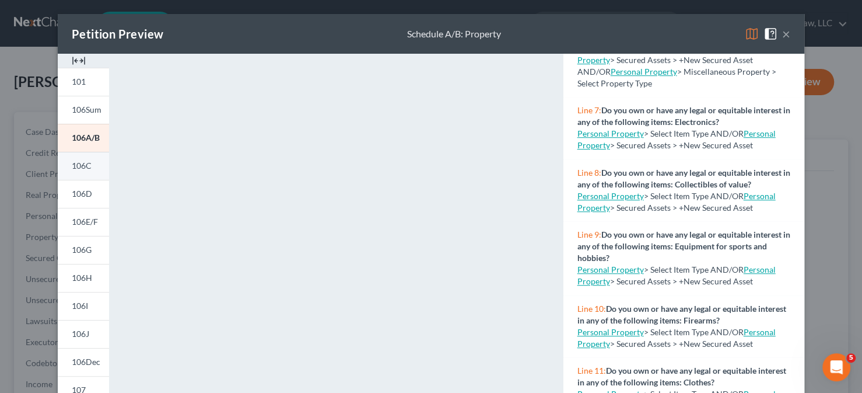
click at [82, 159] on link "106C" at bounding box center [83, 166] width 51 height 28
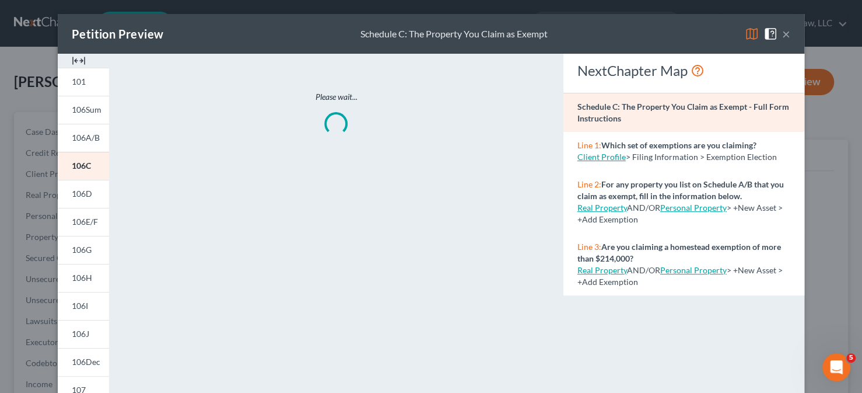
scroll to position [0, 0]
click at [92, 193] on link "106D" at bounding box center [83, 194] width 51 height 28
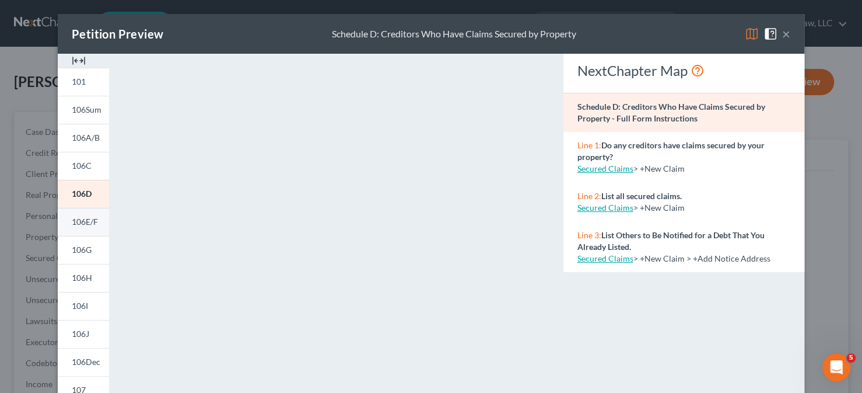
click at [88, 221] on span "106E/F" at bounding box center [85, 221] width 26 height 10
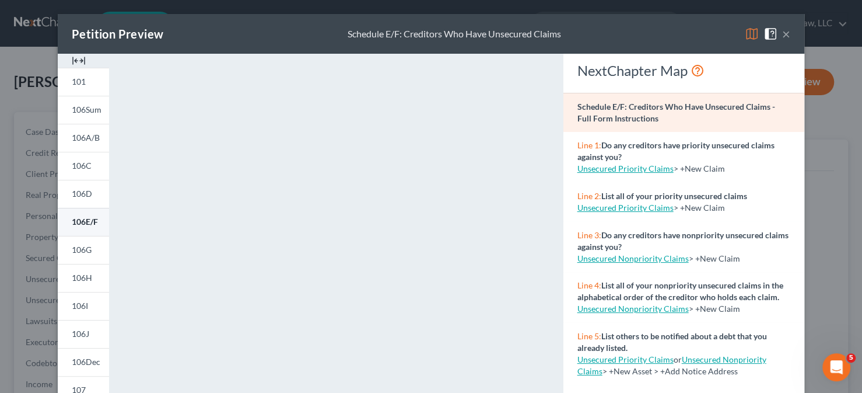
scroll to position [58, 0]
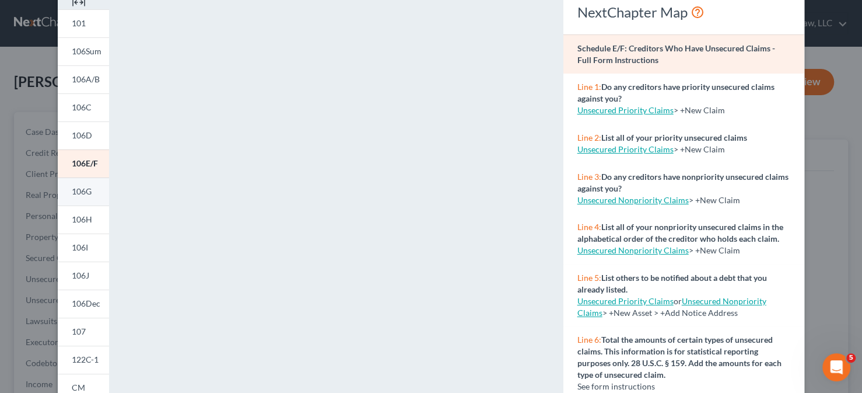
click at [92, 197] on link "106G" at bounding box center [83, 191] width 51 height 28
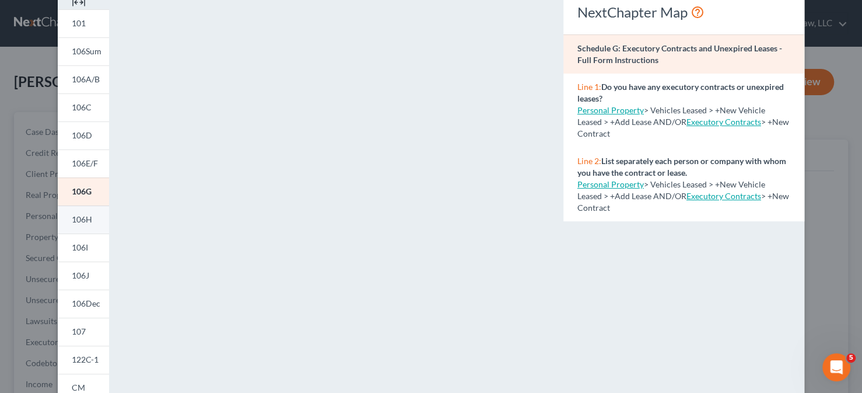
click at [90, 219] on link "106H" at bounding box center [83, 219] width 51 height 28
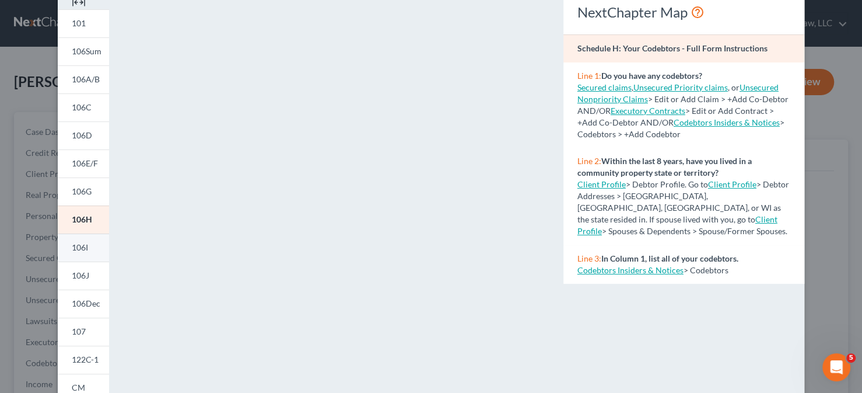
click at [82, 238] on link "106I" at bounding box center [83, 247] width 51 height 28
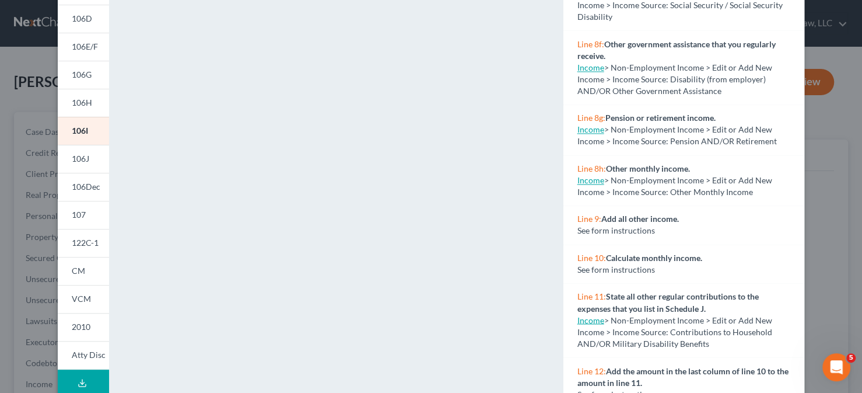
scroll to position [265, 0]
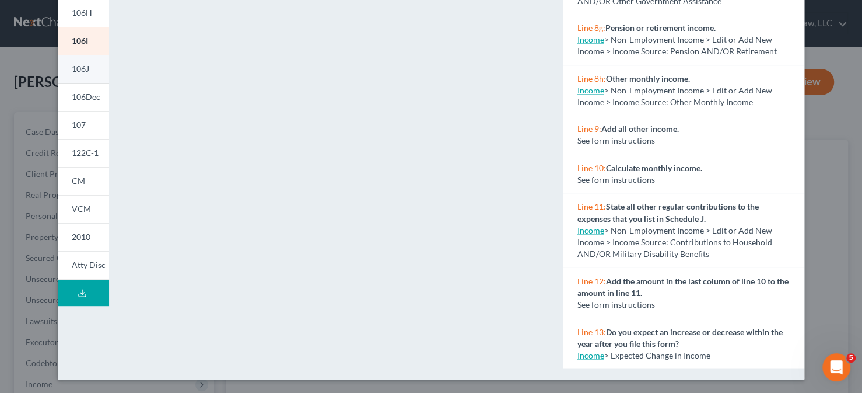
click at [66, 69] on link "106J" at bounding box center [83, 69] width 51 height 28
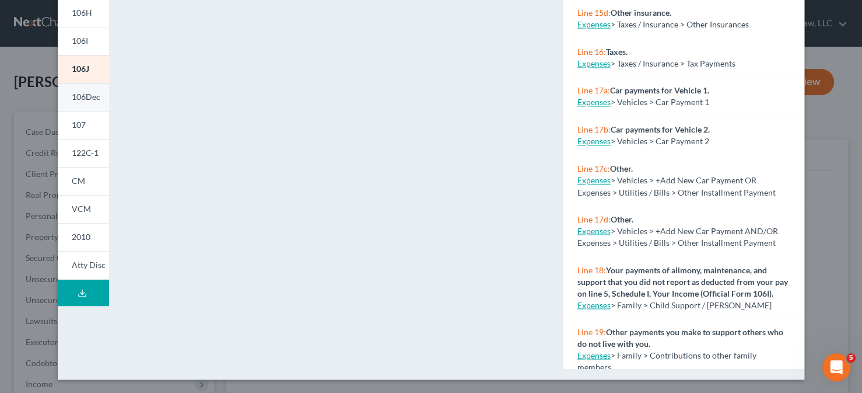
click at [76, 95] on span "106Dec" at bounding box center [86, 97] width 29 height 10
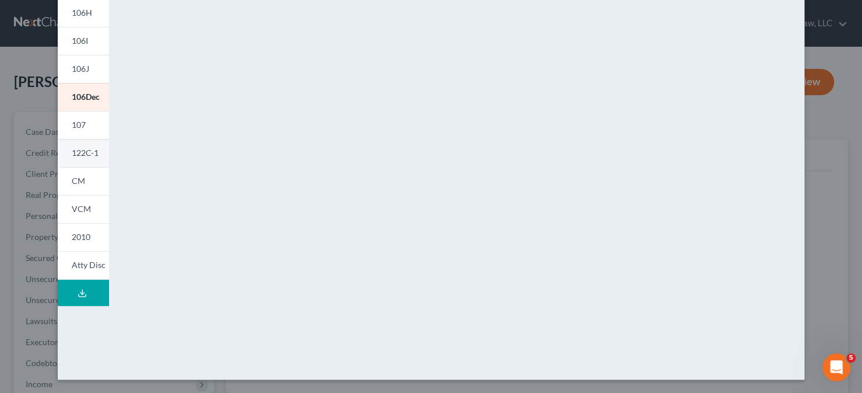
scroll to position [207, 0]
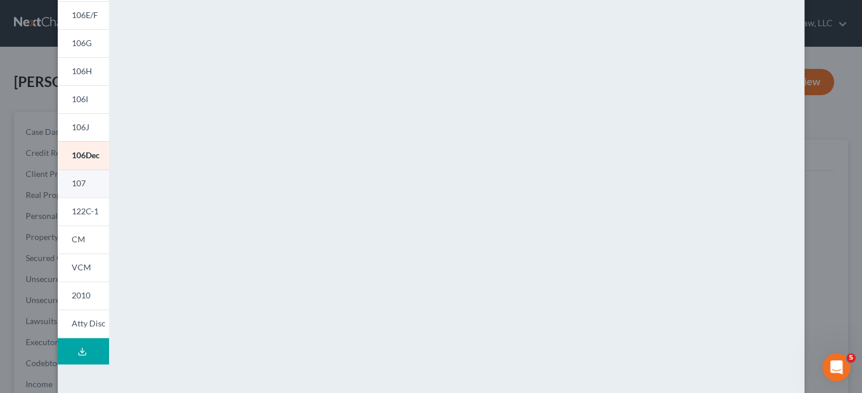
click at [79, 190] on link "107" at bounding box center [83, 183] width 51 height 28
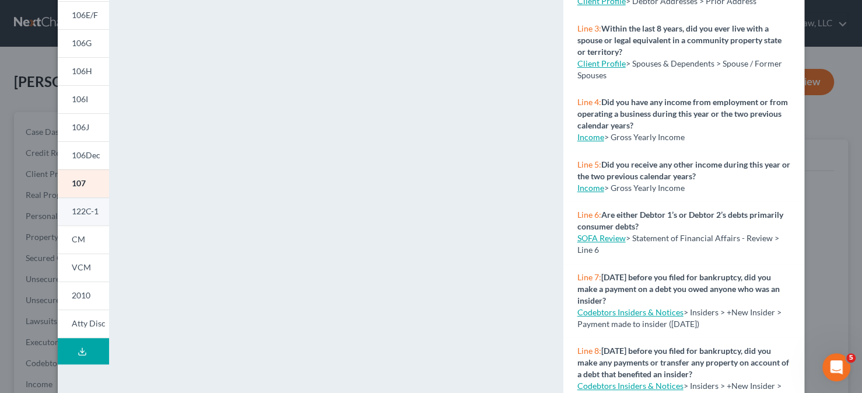
click at [79, 220] on link "122C-1" at bounding box center [83, 211] width 51 height 28
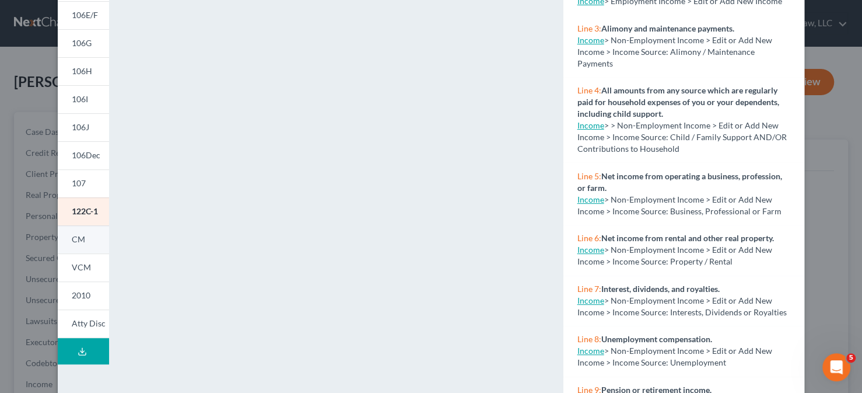
click at [72, 226] on link "CM" at bounding box center [83, 239] width 51 height 28
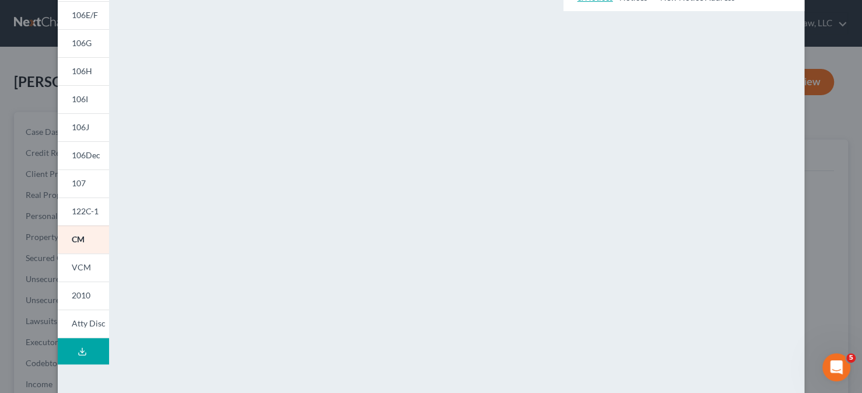
scroll to position [265, 0]
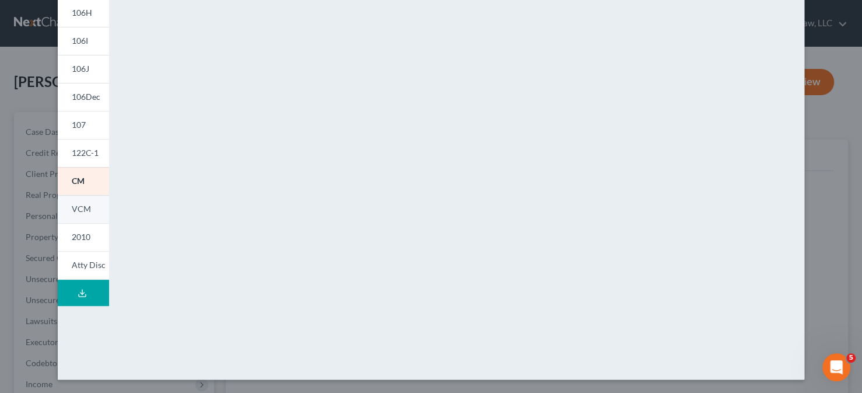
click at [89, 210] on link "VCM" at bounding box center [83, 209] width 51 height 28
click at [89, 239] on link "2010" at bounding box center [83, 237] width 51 height 28
click at [86, 265] on span "Atty Disc" at bounding box center [89, 265] width 34 height 10
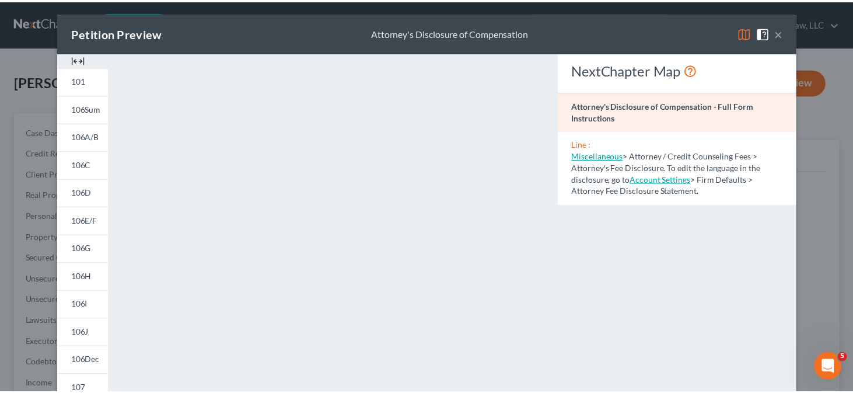
scroll to position [0, 0]
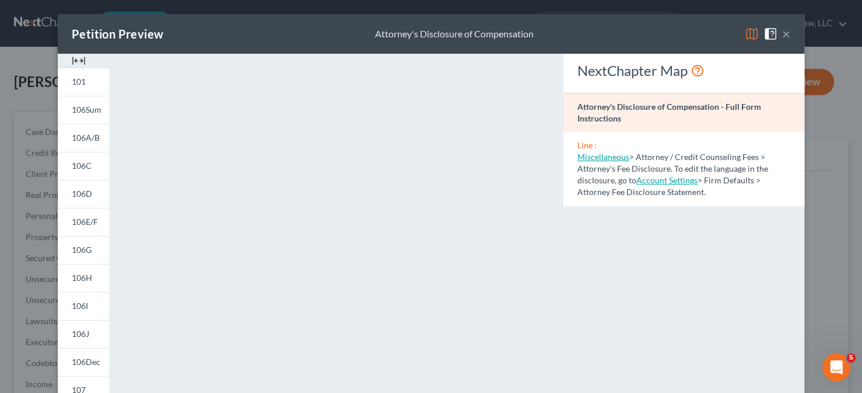
click at [782, 27] on button "×" at bounding box center [786, 34] width 8 height 14
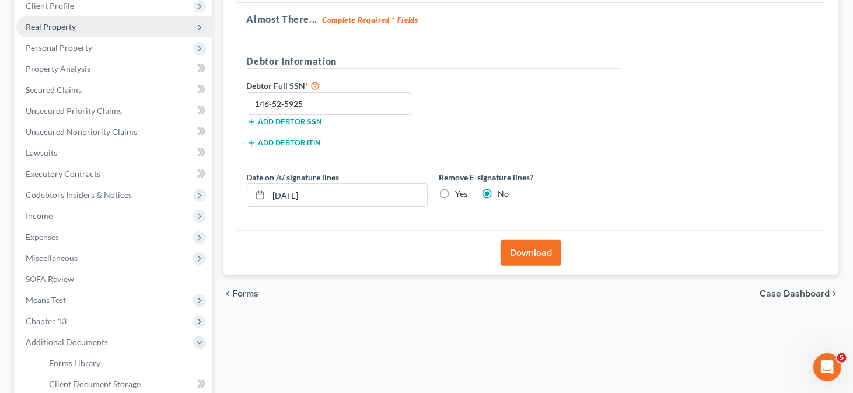
scroll to position [175, 0]
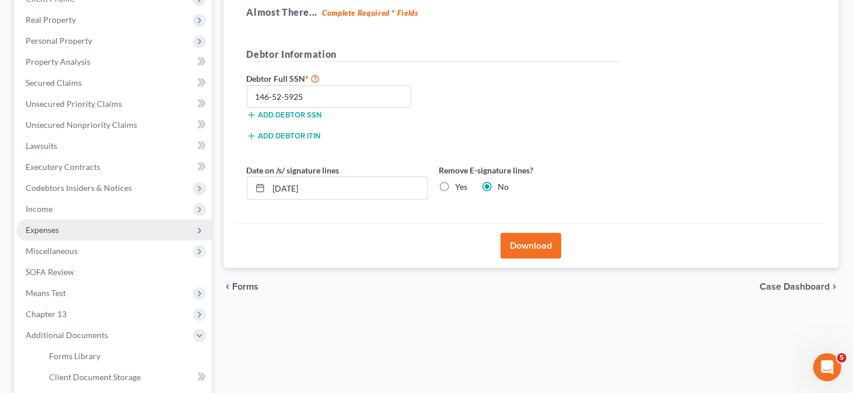
click at [86, 232] on span "Expenses" at bounding box center [113, 229] width 195 height 21
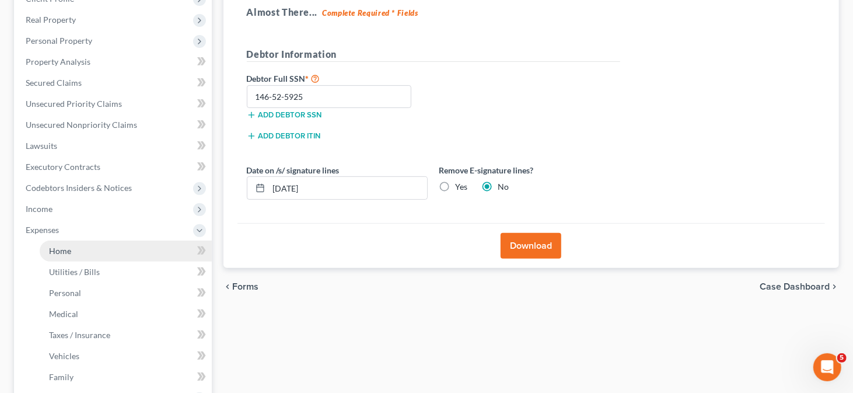
click at [134, 258] on link "Home" at bounding box center [126, 250] width 172 height 21
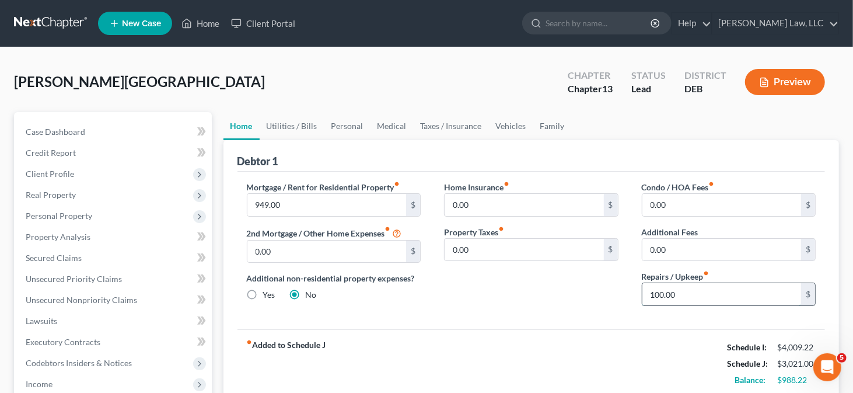
click at [686, 294] on input "100.00" at bounding box center [721, 294] width 159 height 22
click at [341, 122] on link "Personal" at bounding box center [347, 126] width 46 height 28
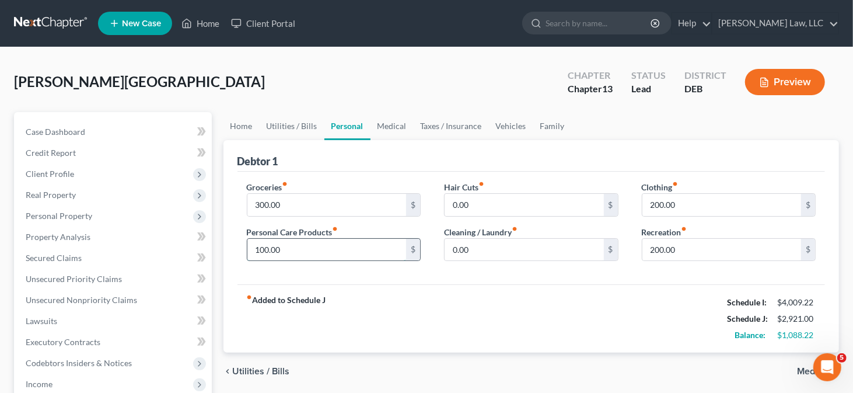
click at [268, 249] on input "100.00" at bounding box center [326, 250] width 159 height 22
click at [657, 205] on input "200.00" at bounding box center [721, 205] width 159 height 22
click at [656, 205] on input "200.00" at bounding box center [721, 205] width 159 height 22
click at [655, 249] on input "200.00" at bounding box center [721, 250] width 159 height 22
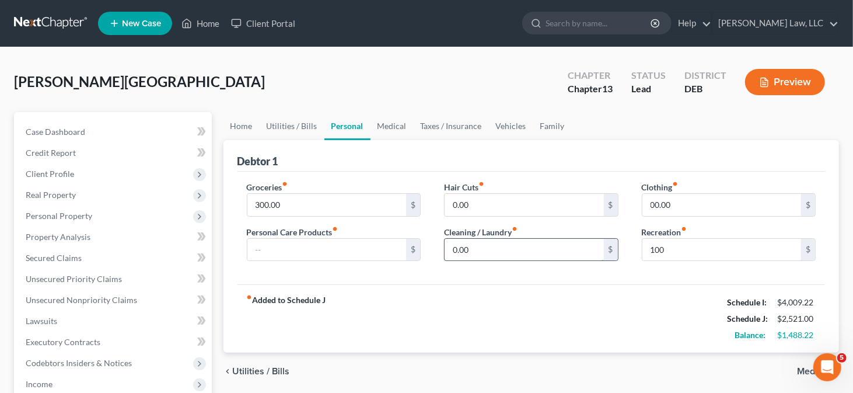
click at [553, 256] on input "0.00" at bounding box center [524, 250] width 159 height 22
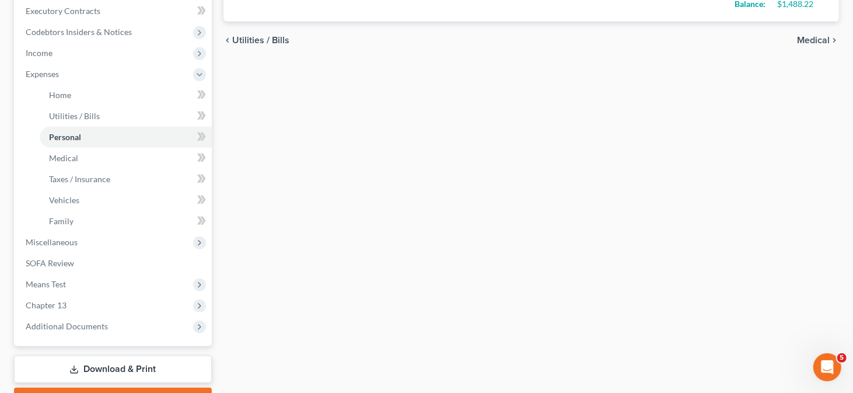
scroll to position [393, 0]
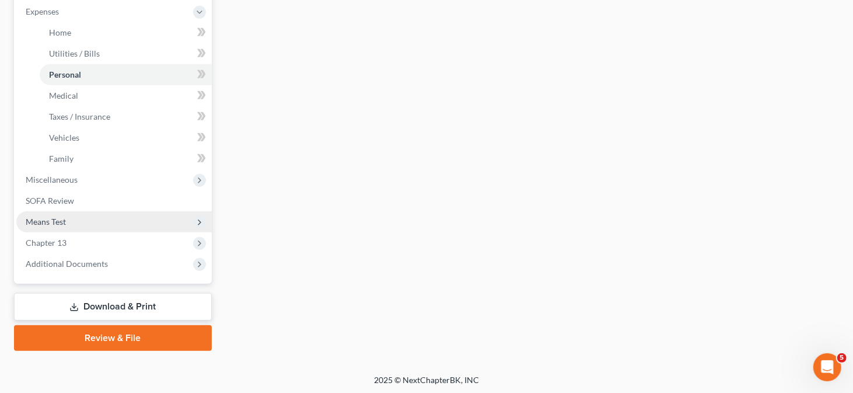
click at [119, 212] on span "Means Test" at bounding box center [113, 221] width 195 height 21
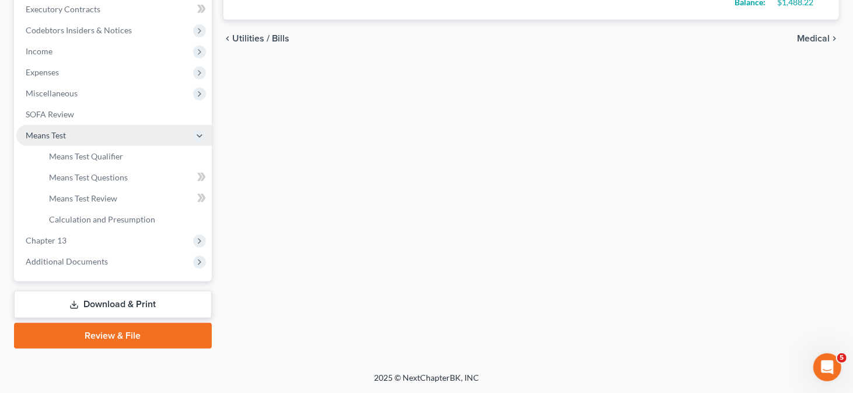
scroll to position [330, 0]
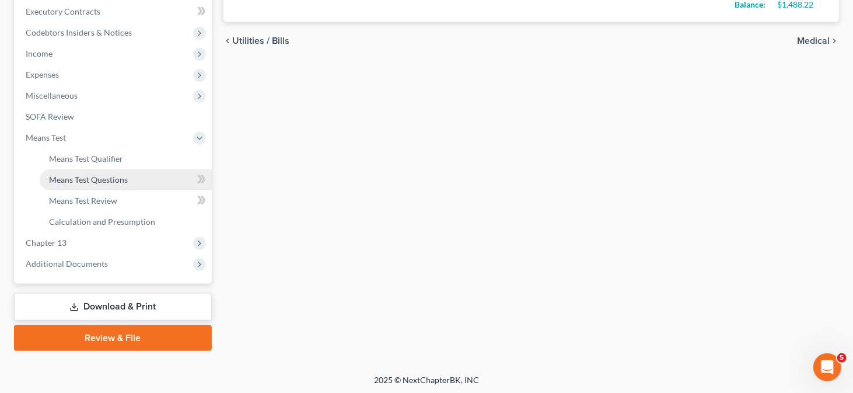
click at [106, 169] on link "Means Test Questions" at bounding box center [126, 179] width 172 height 21
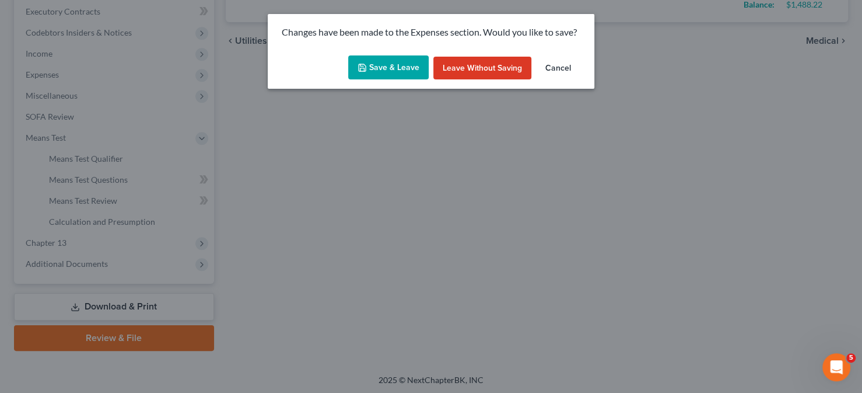
click at [408, 67] on button "Save & Leave" at bounding box center [388, 67] width 81 height 25
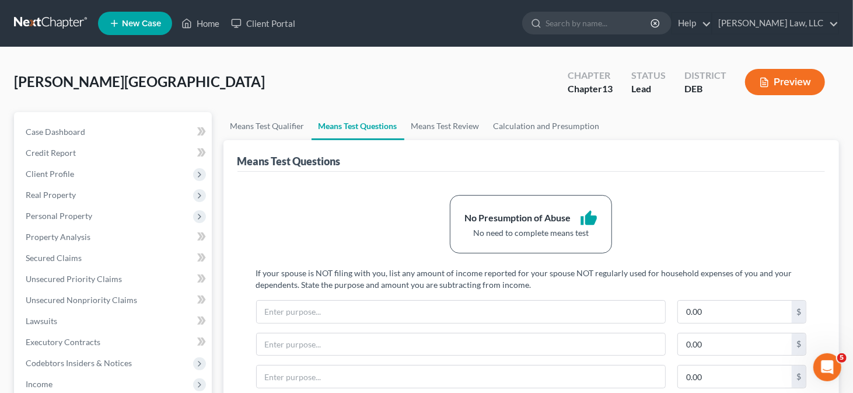
click at [803, 81] on button "Preview" at bounding box center [785, 82] width 80 height 26
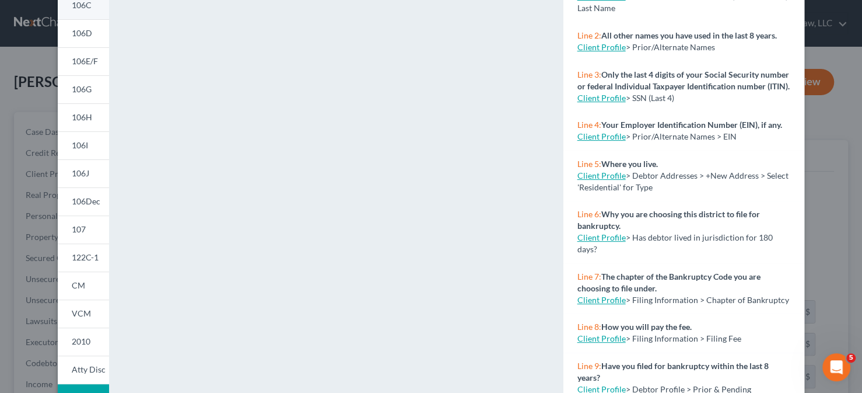
scroll to position [175, 0]
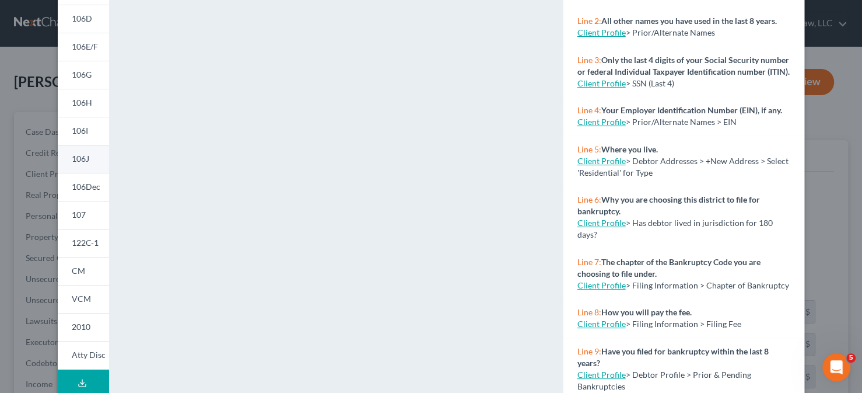
click at [96, 164] on link "106J" at bounding box center [83, 159] width 51 height 28
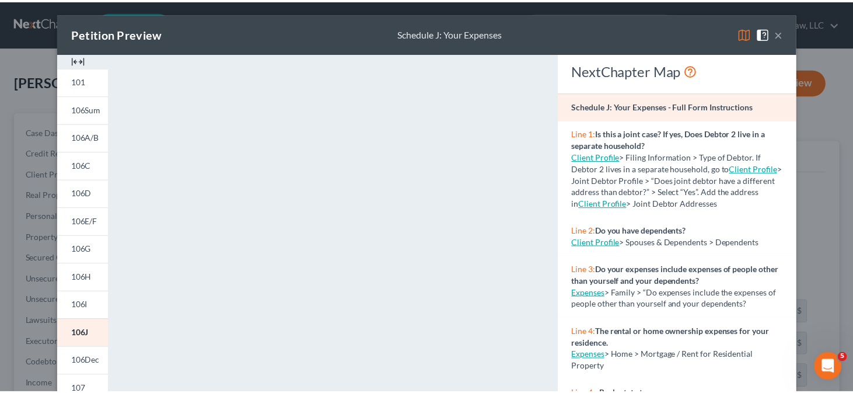
scroll to position [0, 0]
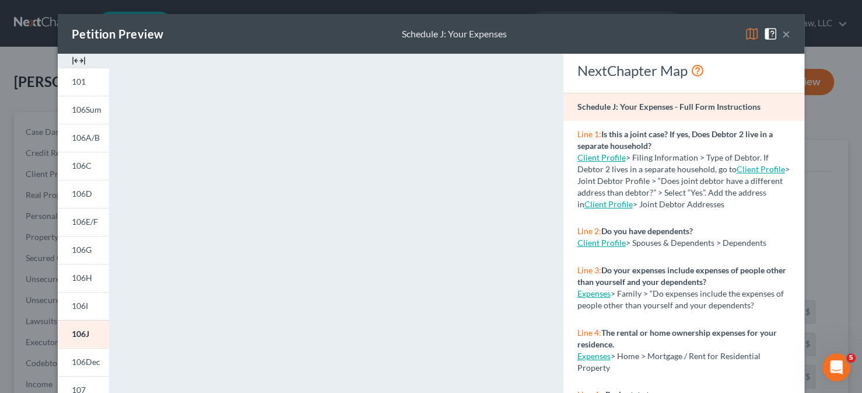
click at [782, 32] on button "×" at bounding box center [786, 34] width 8 height 14
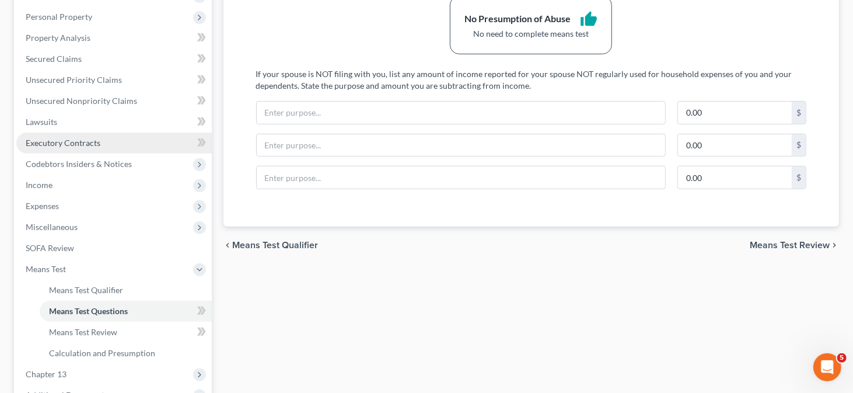
scroll to position [330, 0]
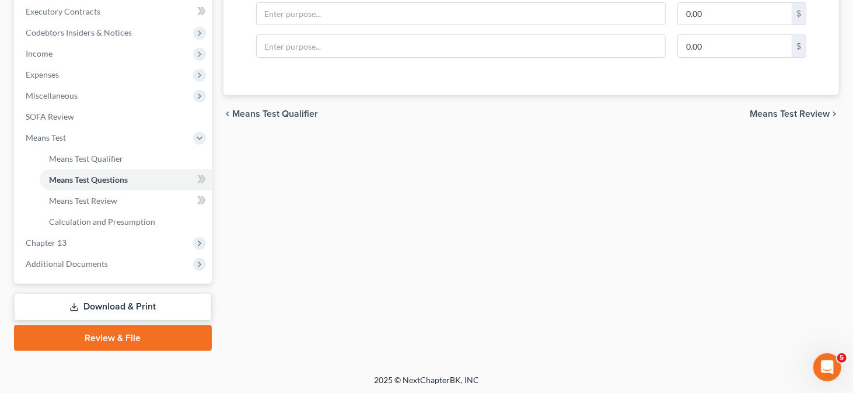
click at [111, 331] on link "Review & File" at bounding box center [113, 338] width 198 height 26
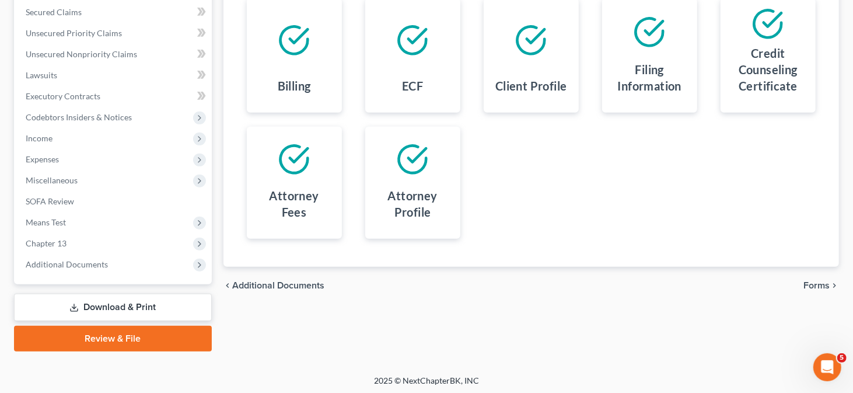
scroll to position [247, 0]
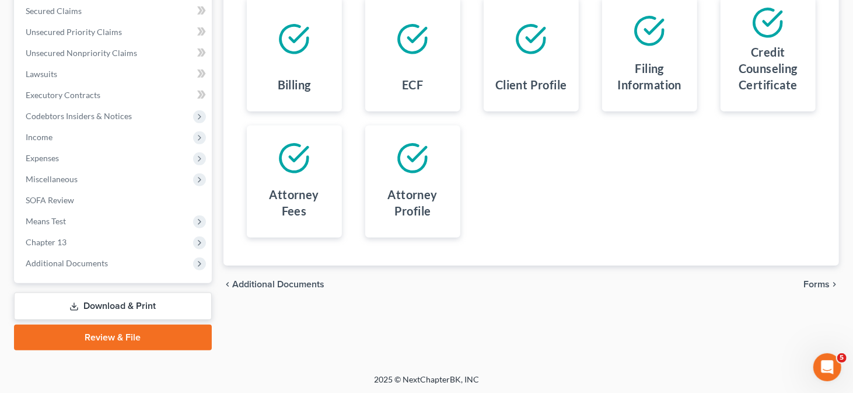
click at [809, 279] on span "Forms" at bounding box center [816, 283] width 26 height 9
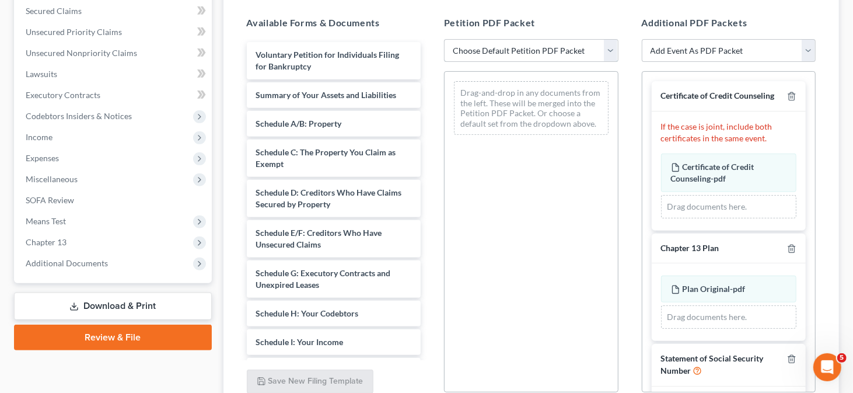
click at [501, 54] on select "Choose Default Petition PDF Packet Complete Bankruptcy Petition (all forms and …" at bounding box center [531, 50] width 174 height 23
click at [444, 39] on select "Choose Default Petition PDF Packet Complete Bankruptcy Petition (all forms and …" at bounding box center [531, 50] width 174 height 23
click at [499, 46] on select "Choose Default Petition PDF Packet Complete Bankruptcy Petition (all forms and …" at bounding box center [531, 50] width 174 height 23
click at [444, 39] on select "Choose Default Petition PDF Packet Complete Bankruptcy Petition (all forms and …" at bounding box center [531, 50] width 174 height 23
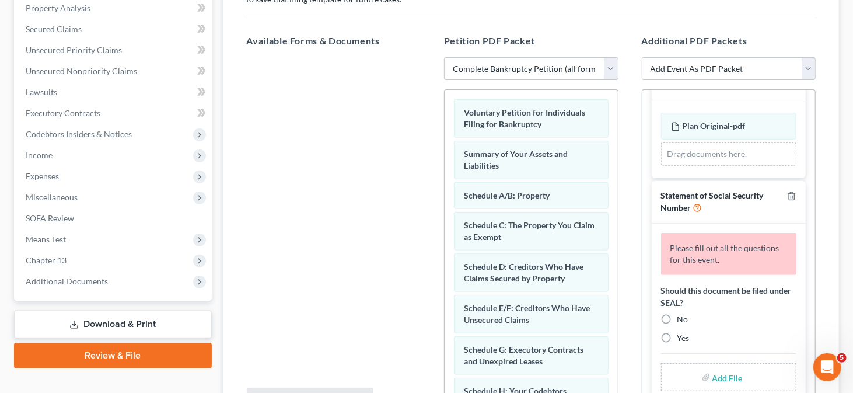
scroll to position [292, 0]
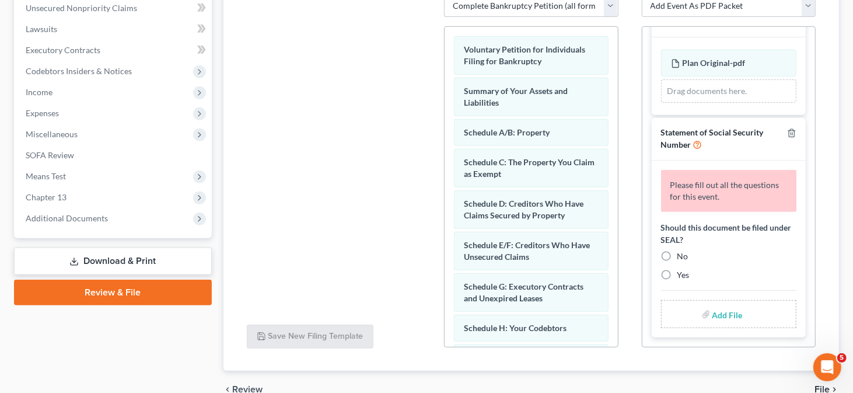
click at [677, 253] on label "No" at bounding box center [682, 256] width 11 height 12
click at [682, 253] on input "No" at bounding box center [686, 254] width 8 height 8
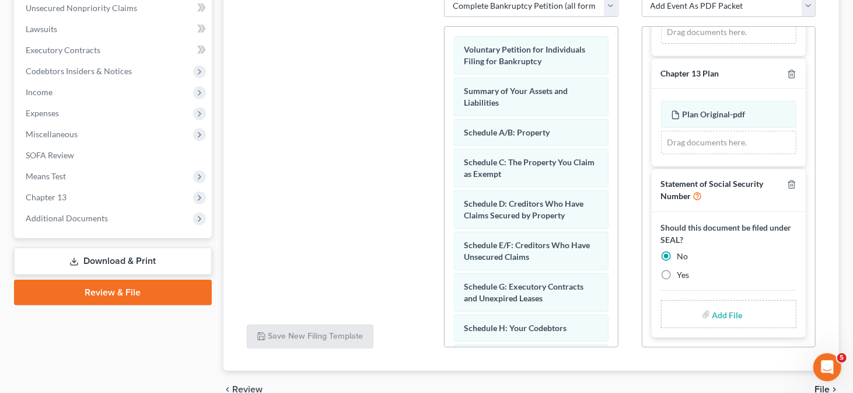
scroll to position [138, 0]
click at [727, 312] on input "file" at bounding box center [726, 313] width 28 height 21
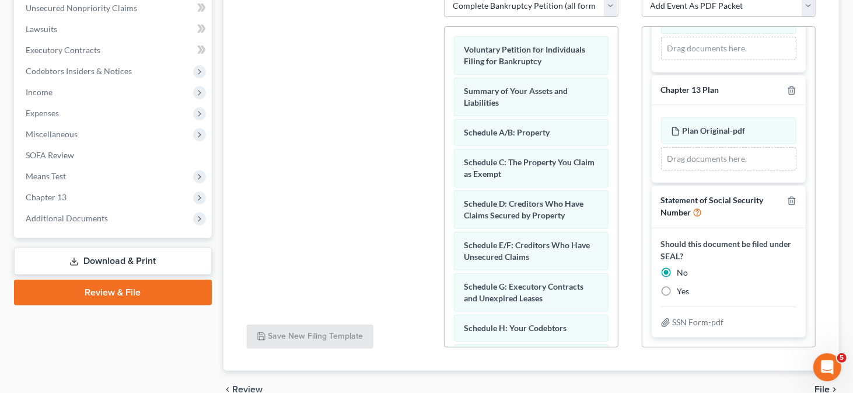
scroll to position [350, 0]
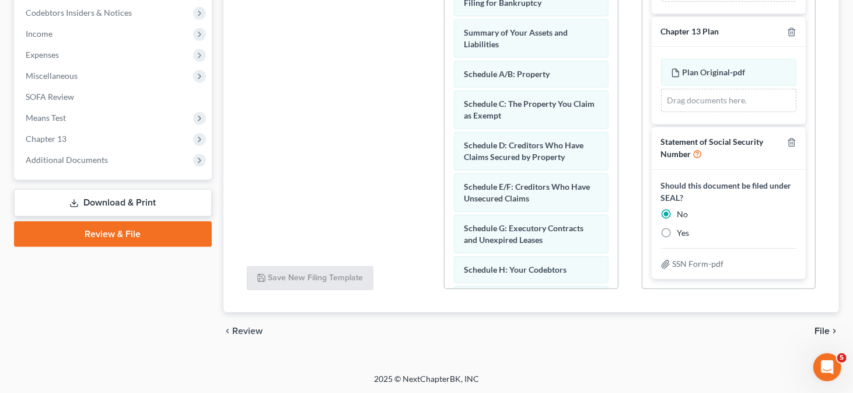
click at [827, 326] on span "File" at bounding box center [821, 330] width 15 height 9
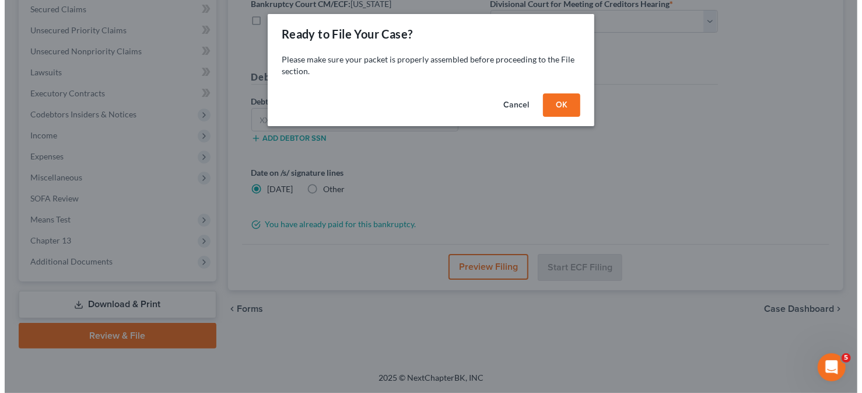
scroll to position [247, 0]
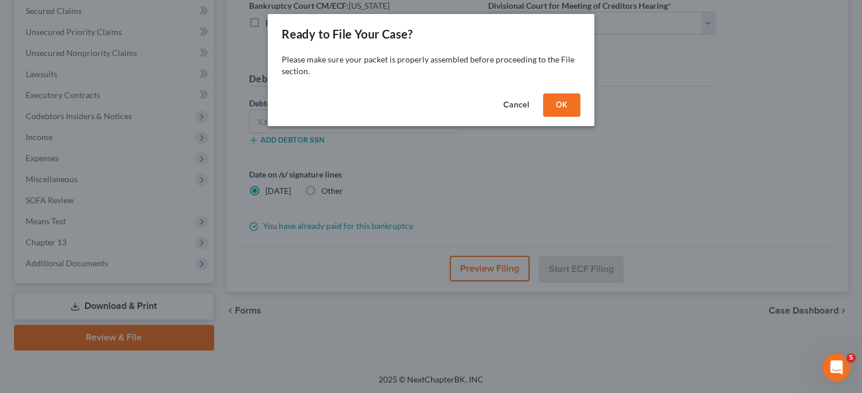
click at [559, 102] on button "OK" at bounding box center [561, 104] width 37 height 23
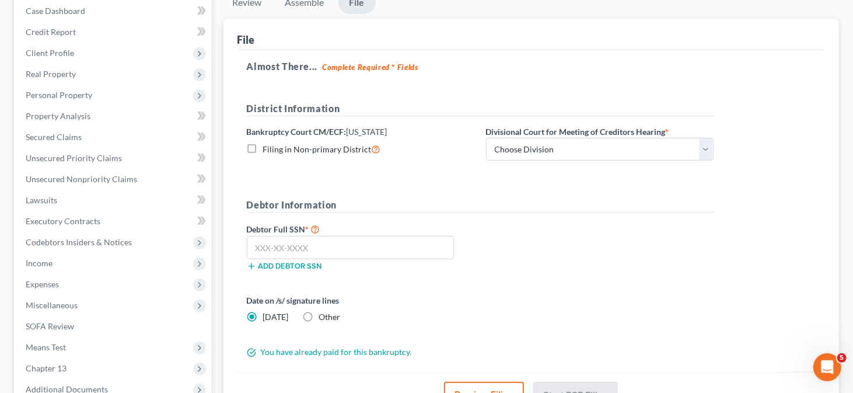
scroll to position [188, 0]
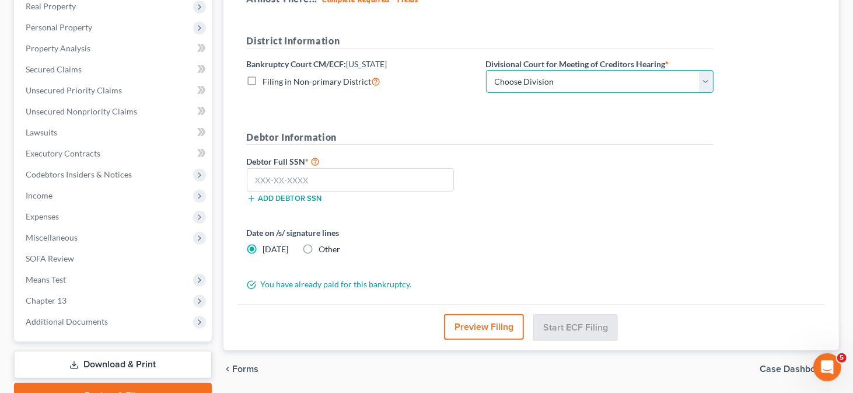
click at [537, 85] on select "Choose Division [GEOGRAPHIC_DATA]" at bounding box center [600, 81] width 228 height 23
click at [486, 70] on select "Choose Division [GEOGRAPHIC_DATA]" at bounding box center [600, 81] width 228 height 23
click at [373, 165] on label "Debtor Full SSN *" at bounding box center [360, 161] width 239 height 14
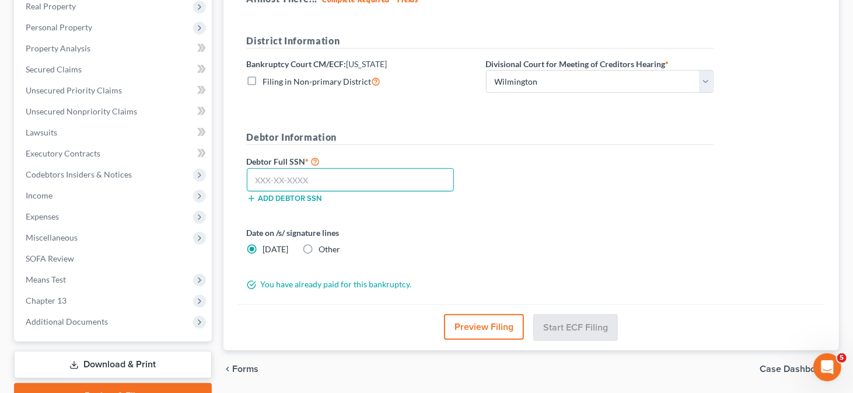
click at [360, 173] on input "text" at bounding box center [351, 179] width 208 height 23
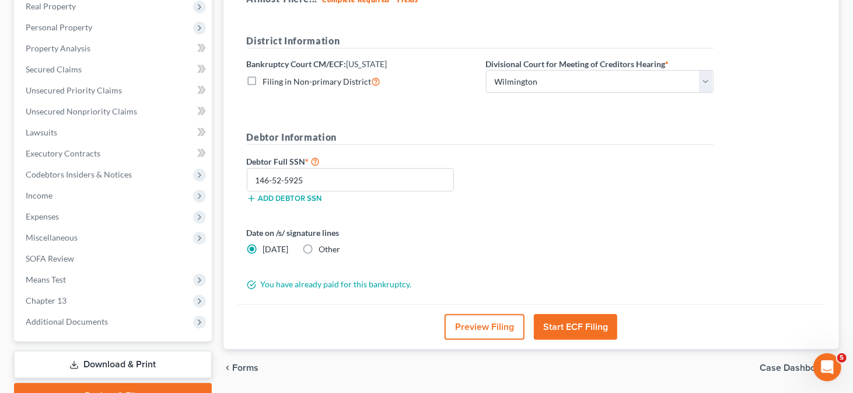
drag, startPoint x: 575, startPoint y: 320, endPoint x: 576, endPoint y: 297, distance: 23.3
click at [575, 320] on button "Start ECF Filing" at bounding box center [575, 327] width 83 height 26
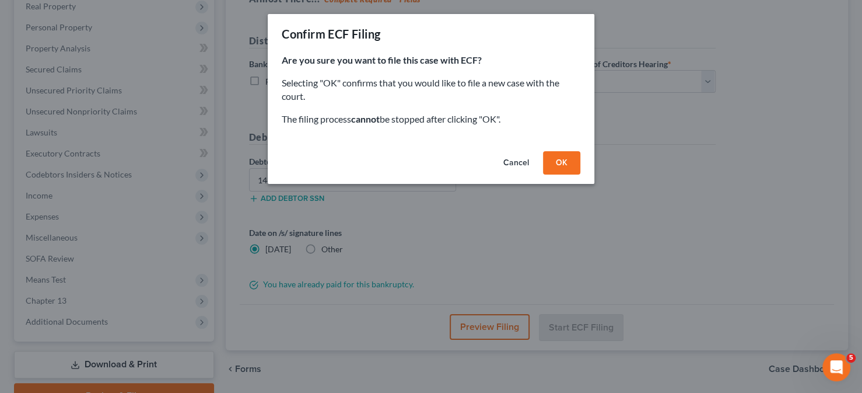
drag, startPoint x: 548, startPoint y: 149, endPoint x: 548, endPoint y: 165, distance: 15.2
click at [547, 161] on div "Cancel OK" at bounding box center [431, 164] width 327 height 37
click at [548, 165] on button "OK" at bounding box center [561, 162] width 37 height 23
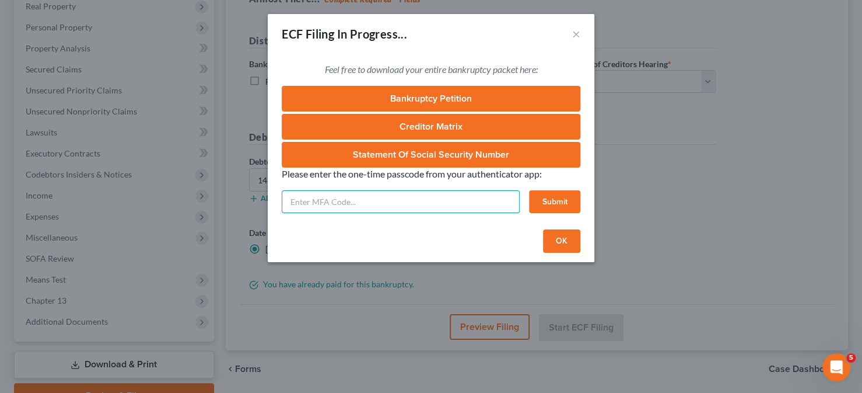
click at [309, 205] on input "text" at bounding box center [401, 201] width 238 height 23
click at [299, 199] on input "text" at bounding box center [401, 201] width 238 height 23
click at [568, 202] on button "Submit" at bounding box center [554, 201] width 51 height 23
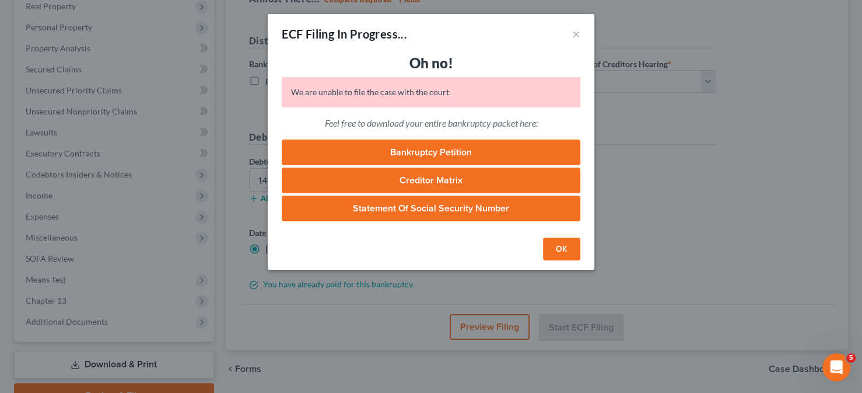
click at [552, 244] on button "OK" at bounding box center [561, 248] width 37 height 23
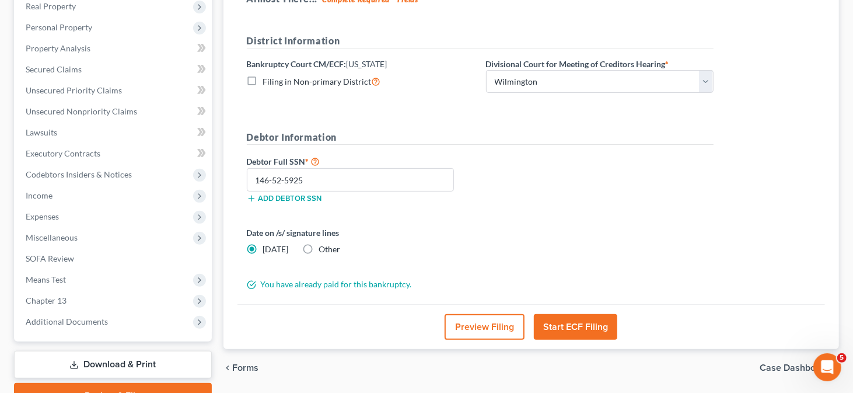
click at [566, 322] on button "Start ECF Filing" at bounding box center [575, 327] width 83 height 26
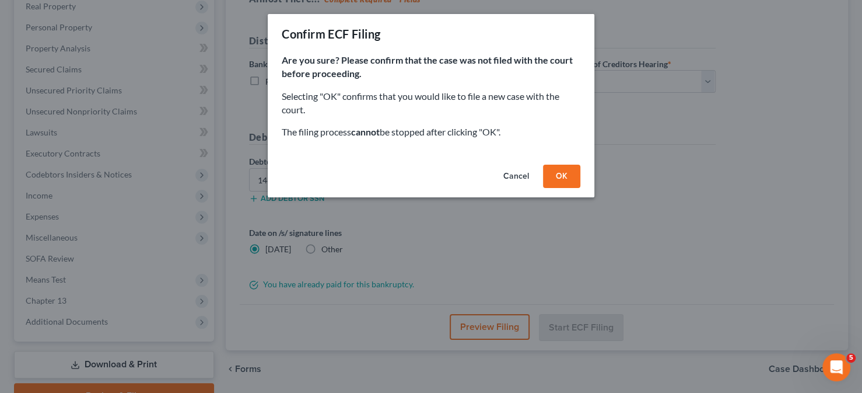
click at [546, 180] on button "OK" at bounding box center [561, 176] width 37 height 23
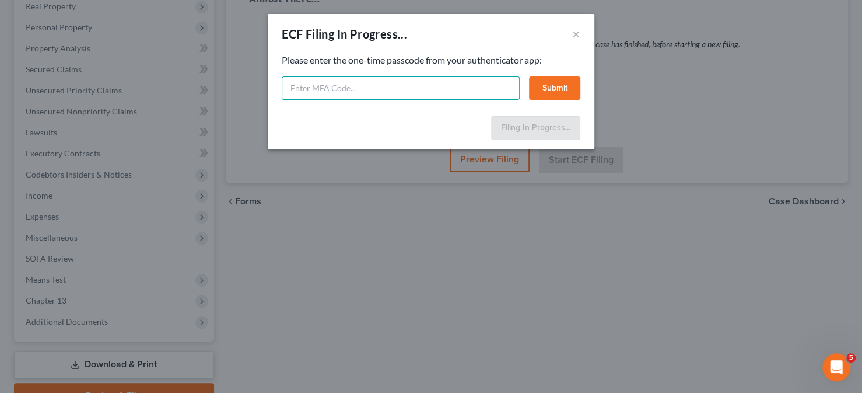
click at [356, 93] on input "text" at bounding box center [401, 87] width 238 height 23
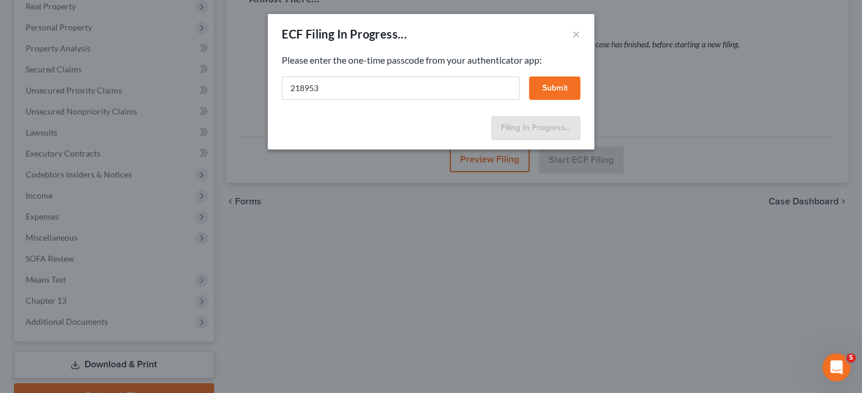
click at [566, 86] on button "Submit" at bounding box center [554, 87] width 51 height 23
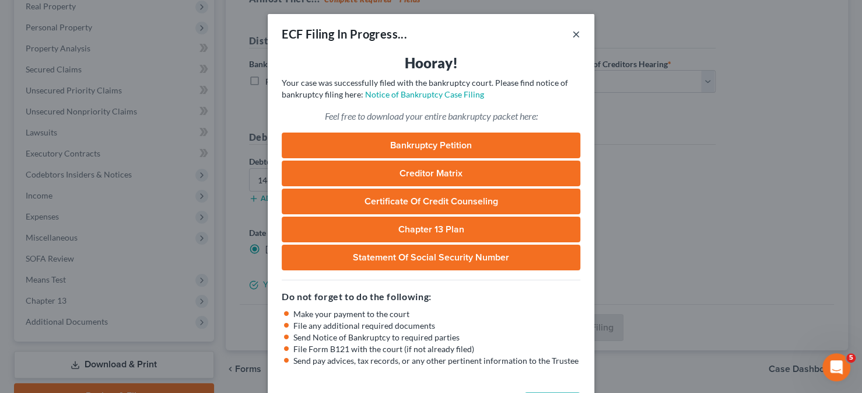
click at [572, 32] on button "×" at bounding box center [576, 34] width 8 height 14
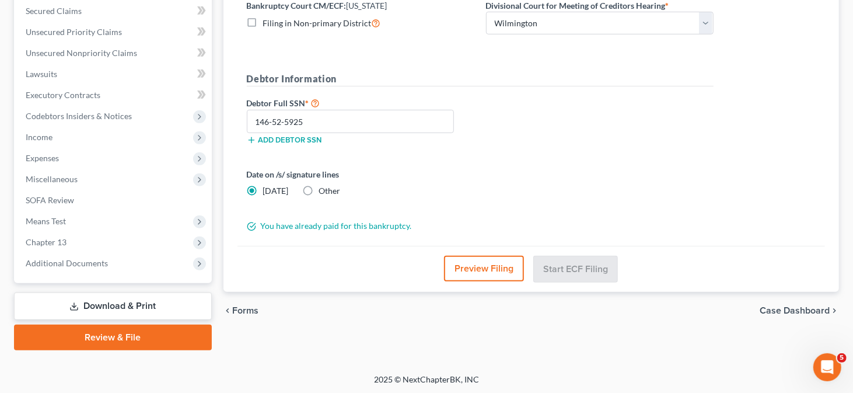
drag, startPoint x: 141, startPoint y: 300, endPoint x: 159, endPoint y: 299, distance: 18.1
click at [141, 300] on link "Download & Print" at bounding box center [113, 305] width 198 height 27
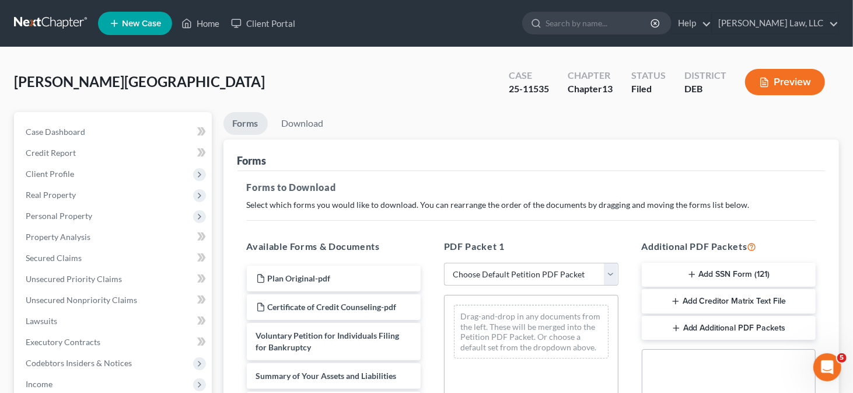
scroll to position [117, 0]
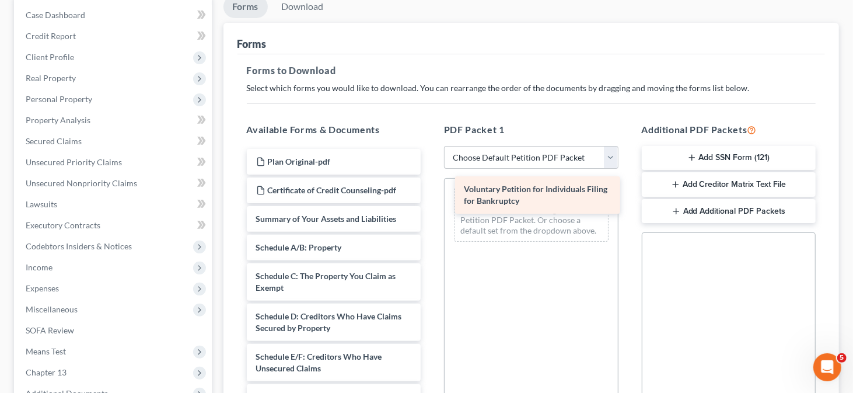
drag, startPoint x: 320, startPoint y: 225, endPoint x: 528, endPoint y: 196, distance: 210.2
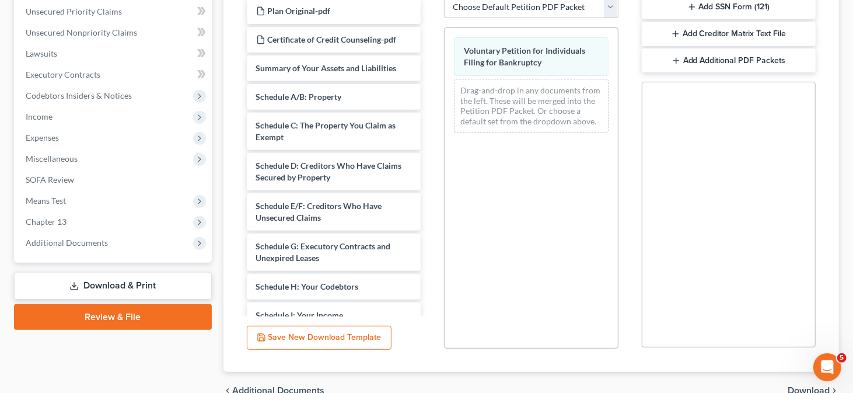
scroll to position [292, 0]
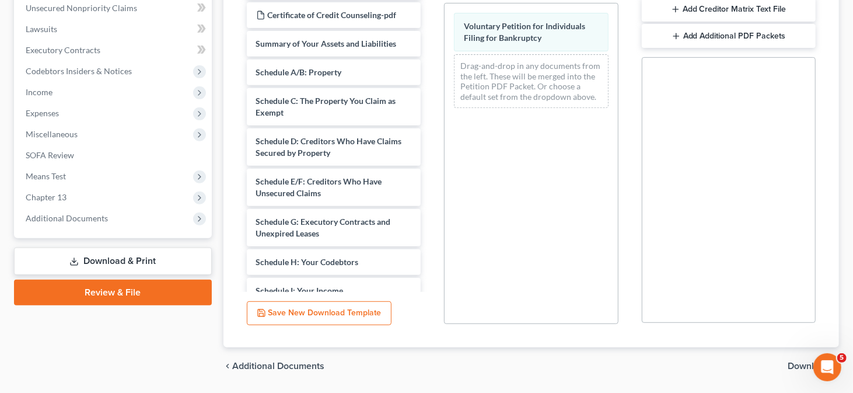
click at [786, 361] on div "chevron_left Additional Documents Download chevron_right" at bounding box center [531, 365] width 616 height 37
click at [792, 362] on span "Download" at bounding box center [809, 365] width 42 height 9
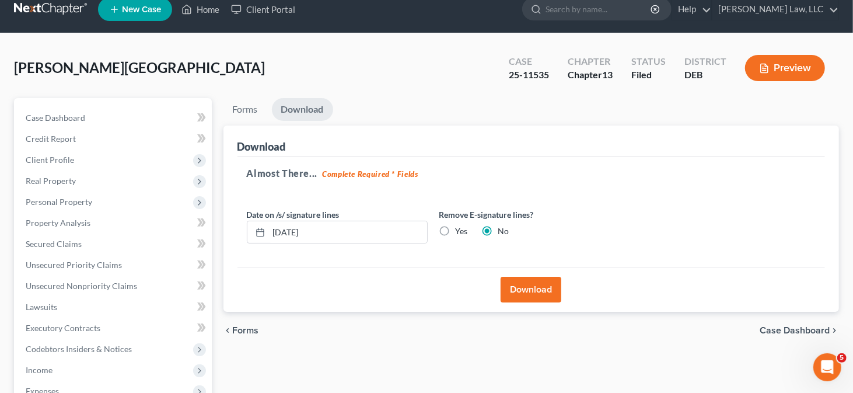
scroll to position [13, 0]
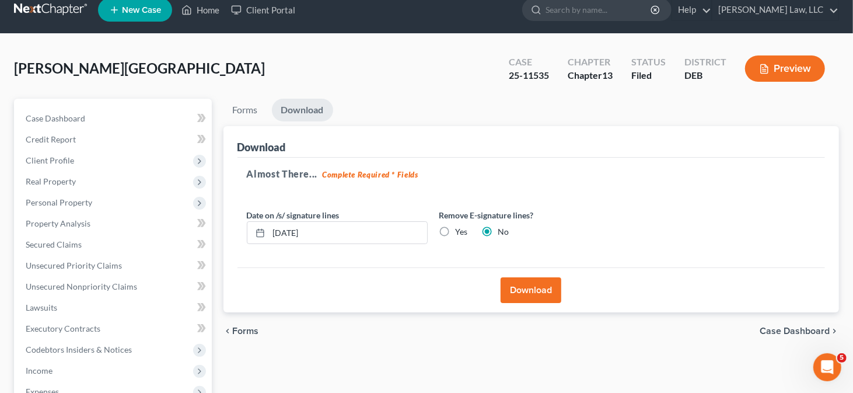
click at [550, 285] on button "Download" at bounding box center [531, 290] width 61 height 26
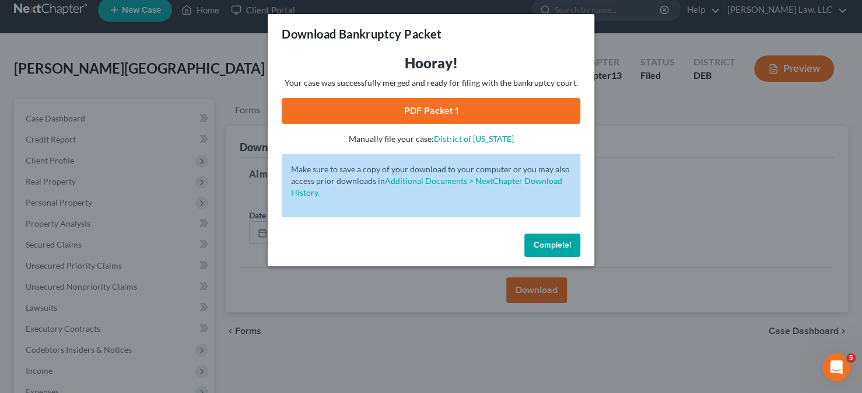
click at [435, 111] on link "PDF Packet 1" at bounding box center [431, 111] width 299 height 26
click at [551, 249] on span "Complete!" at bounding box center [552, 245] width 37 height 10
